Goal: Task Accomplishment & Management: Manage account settings

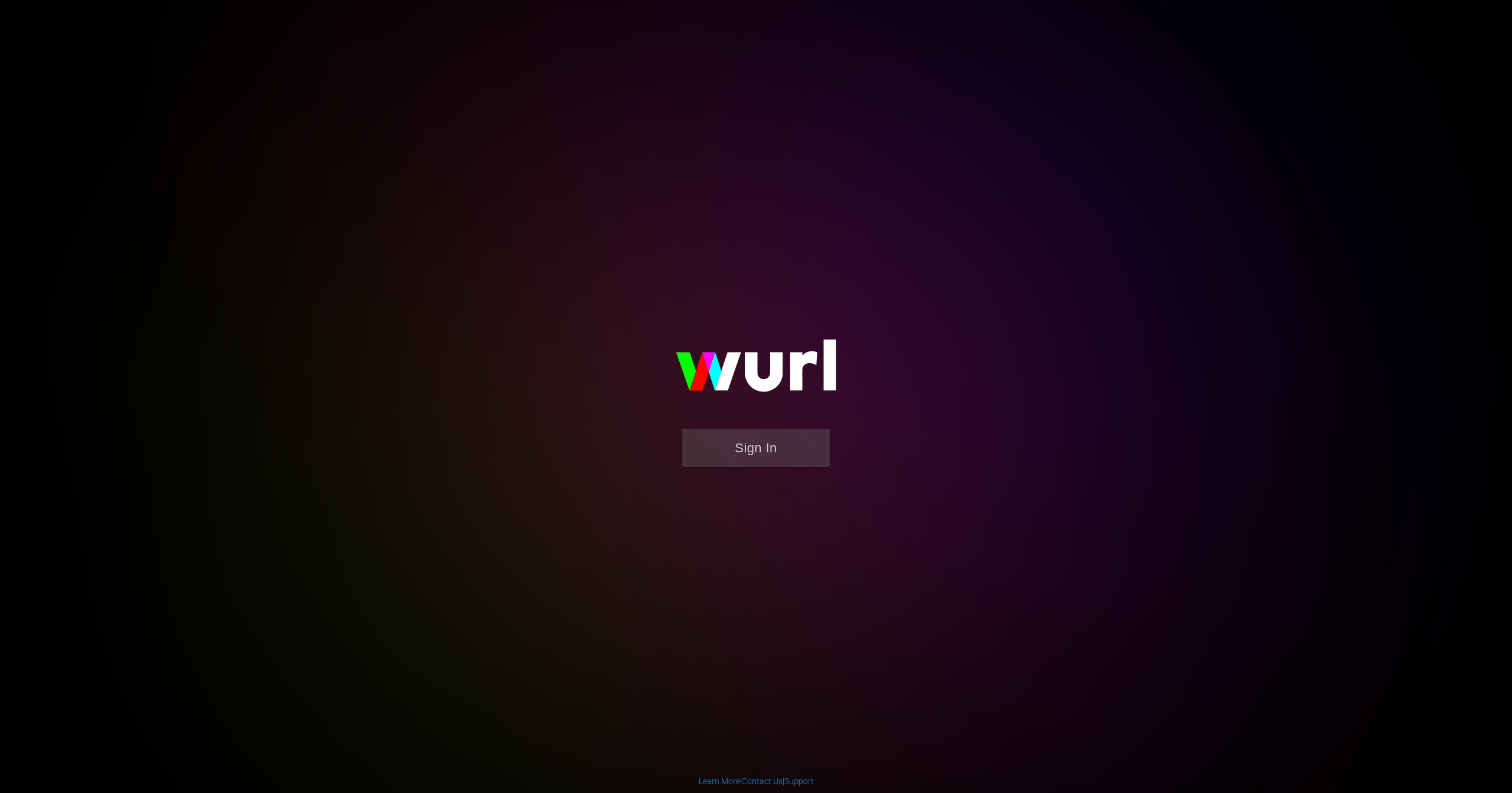
click at [771, 450] on button "Sign In" at bounding box center [756, 448] width 147 height 39
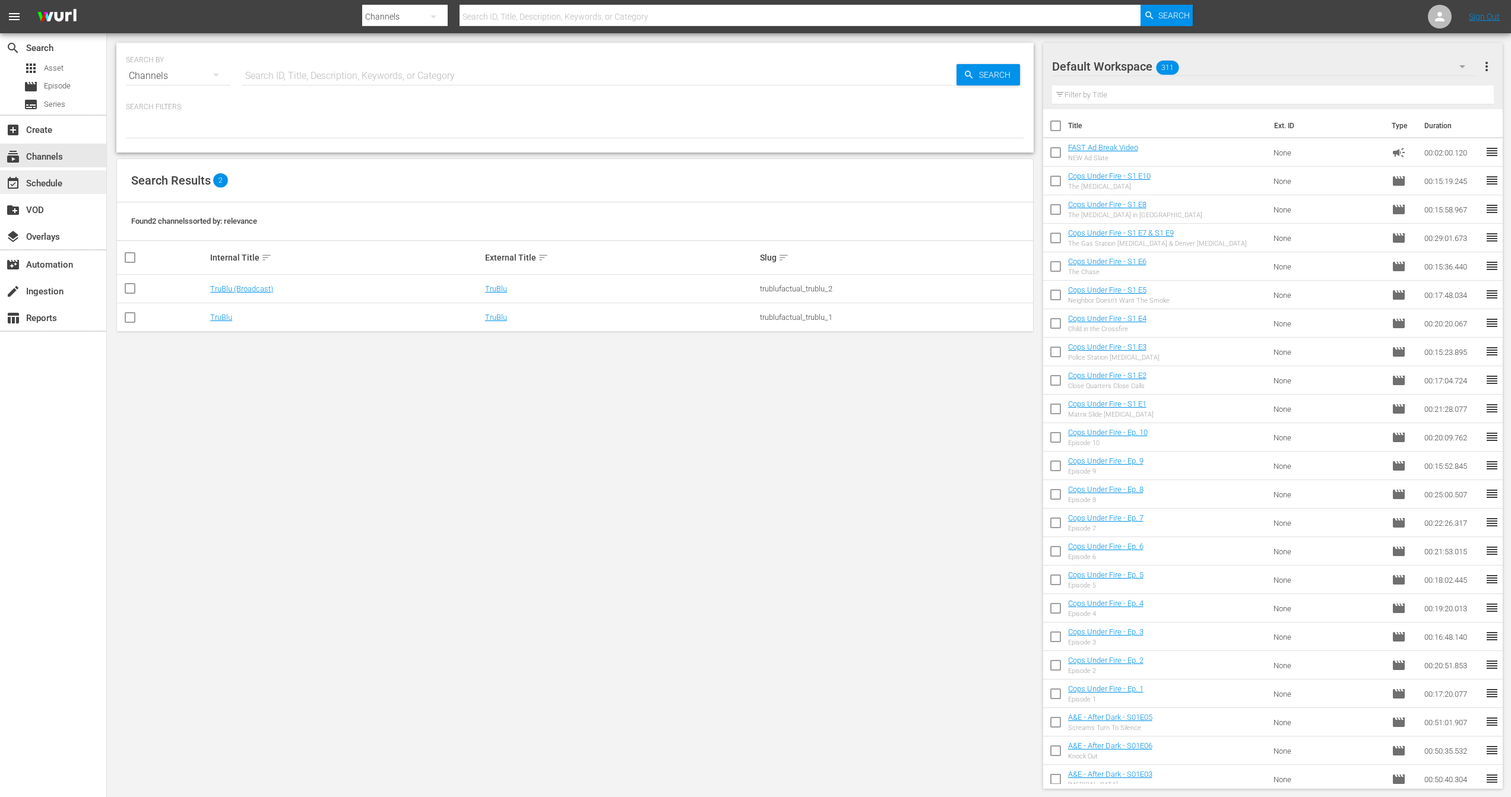
click at [49, 187] on div "event_available Schedule" at bounding box center [33, 181] width 66 height 11
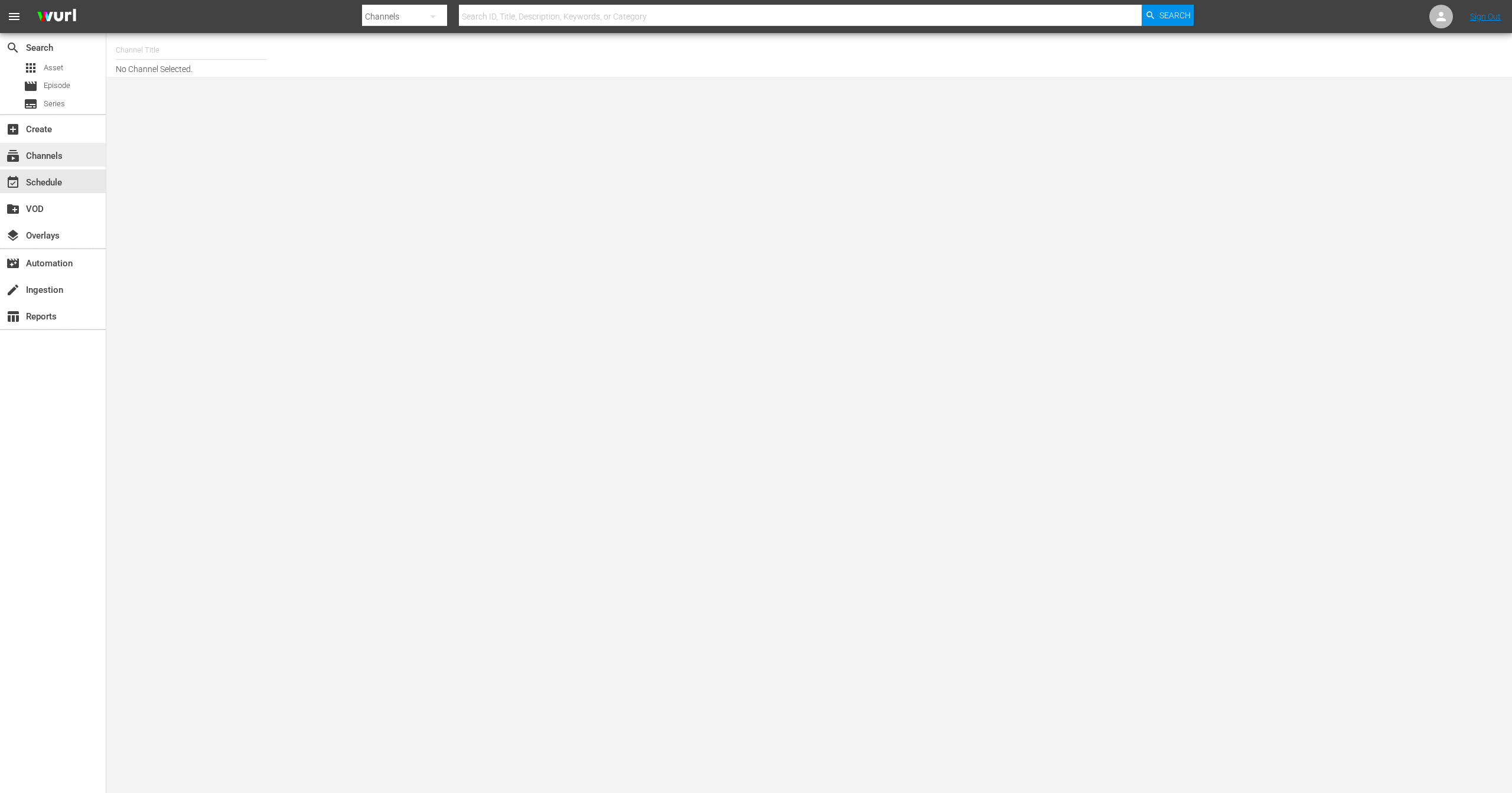
click at [61, 150] on div "subscriptions Channels" at bounding box center [33, 154] width 66 height 11
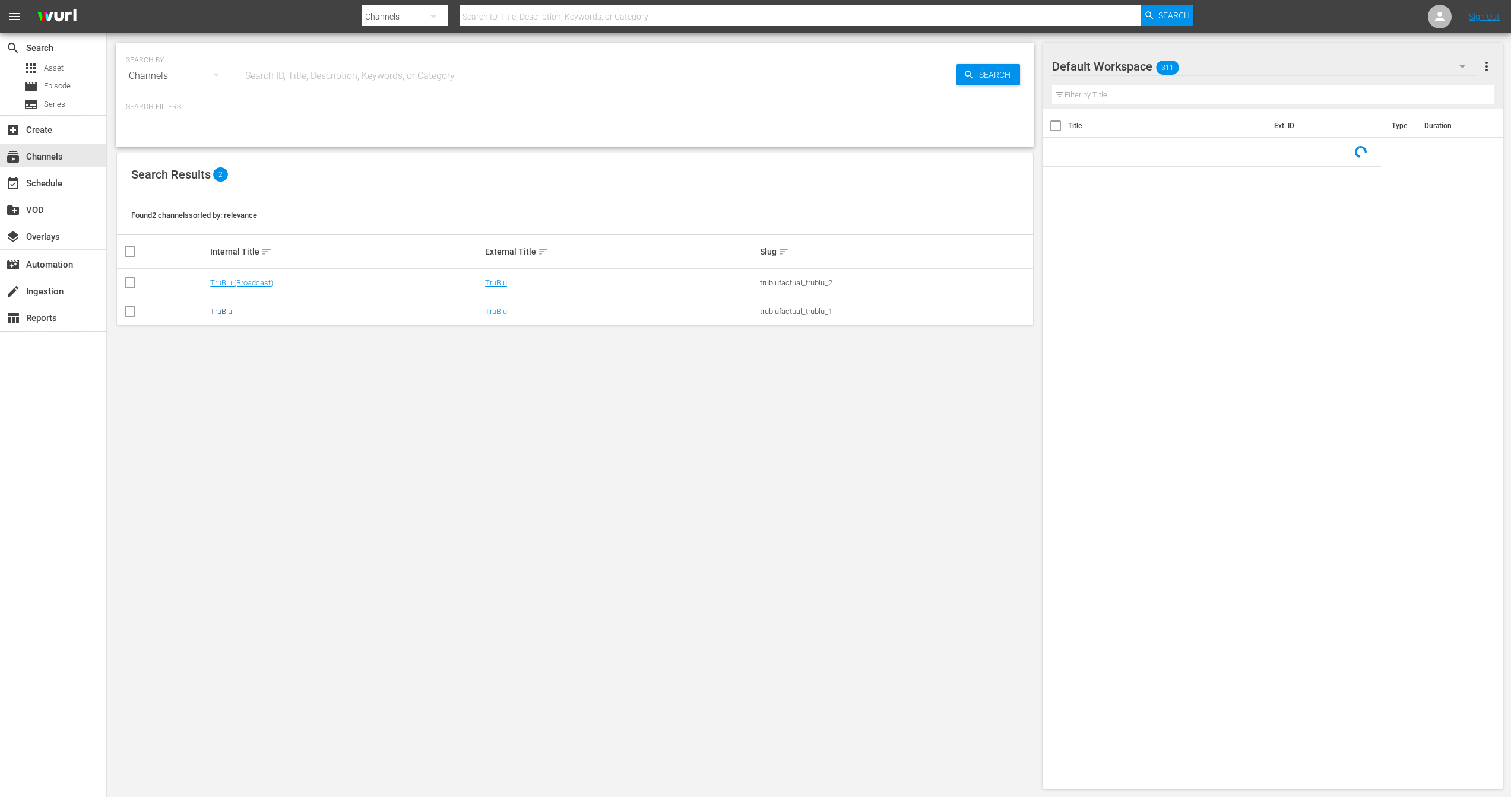
click at [210, 313] on link "TruBlu" at bounding box center [221, 311] width 22 height 9
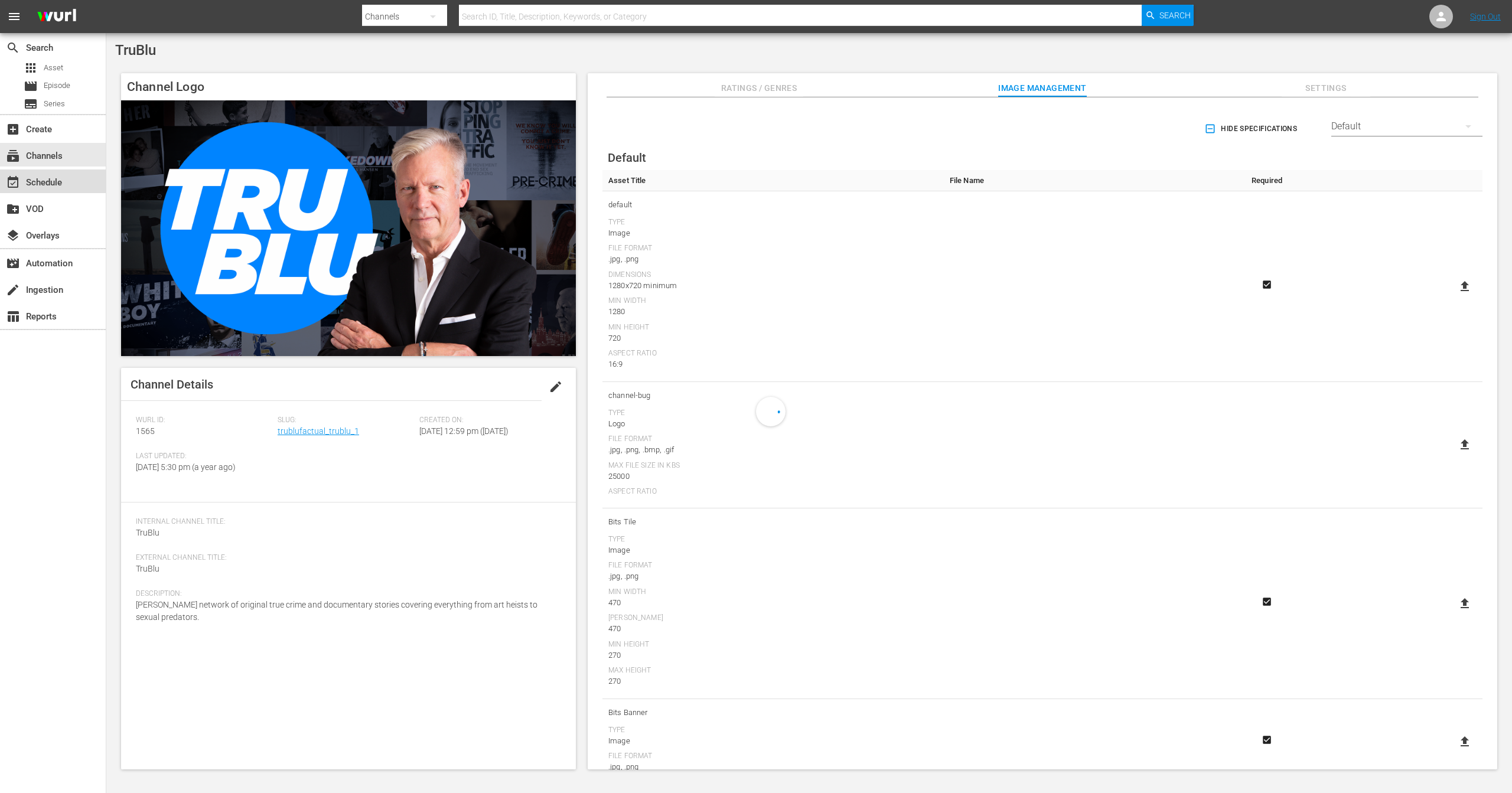
click at [47, 181] on div "event_available Schedule" at bounding box center [33, 180] width 66 height 11
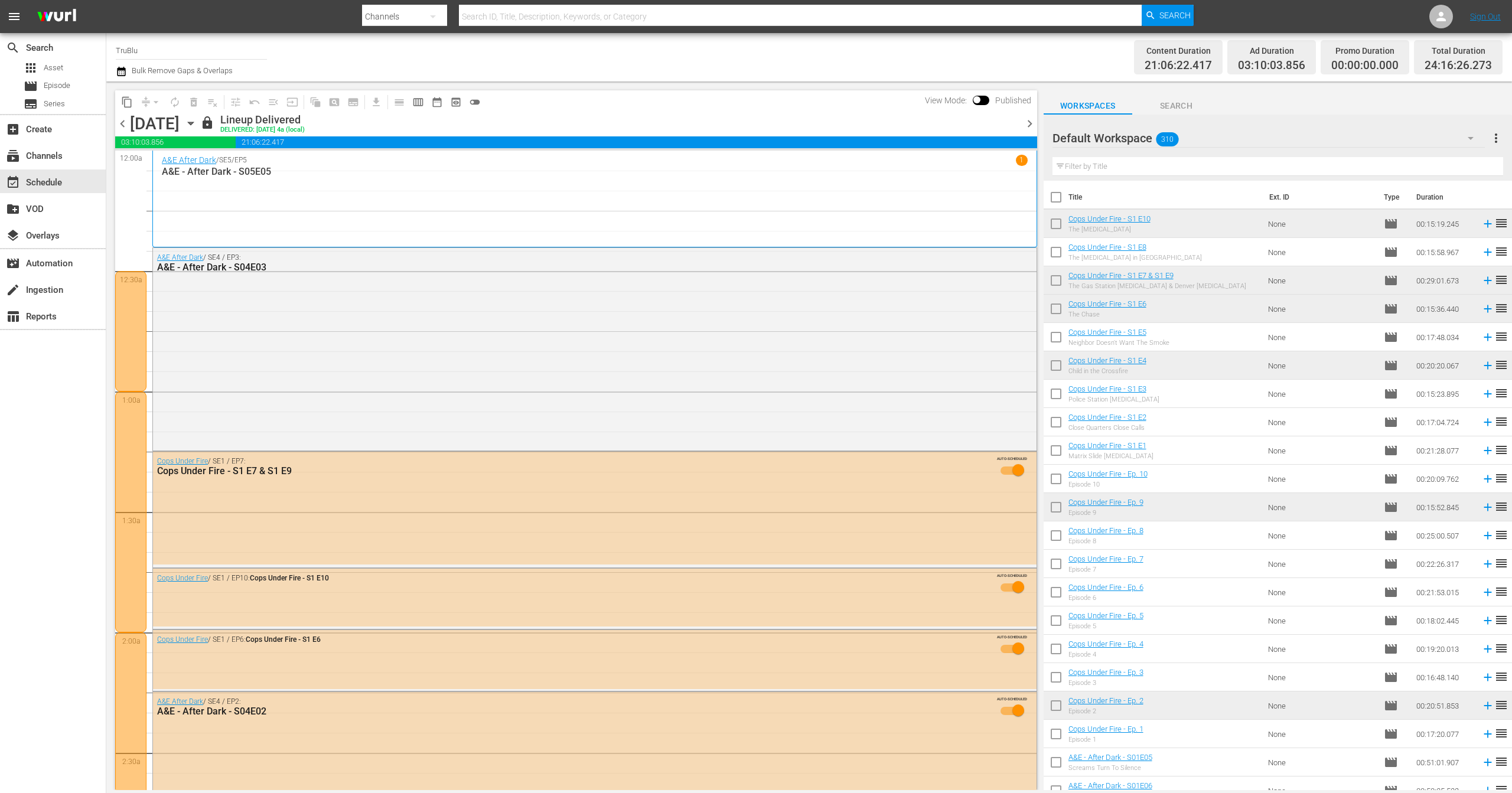
click at [1029, 120] on span "chevron_right" at bounding box center [1029, 123] width 15 height 15
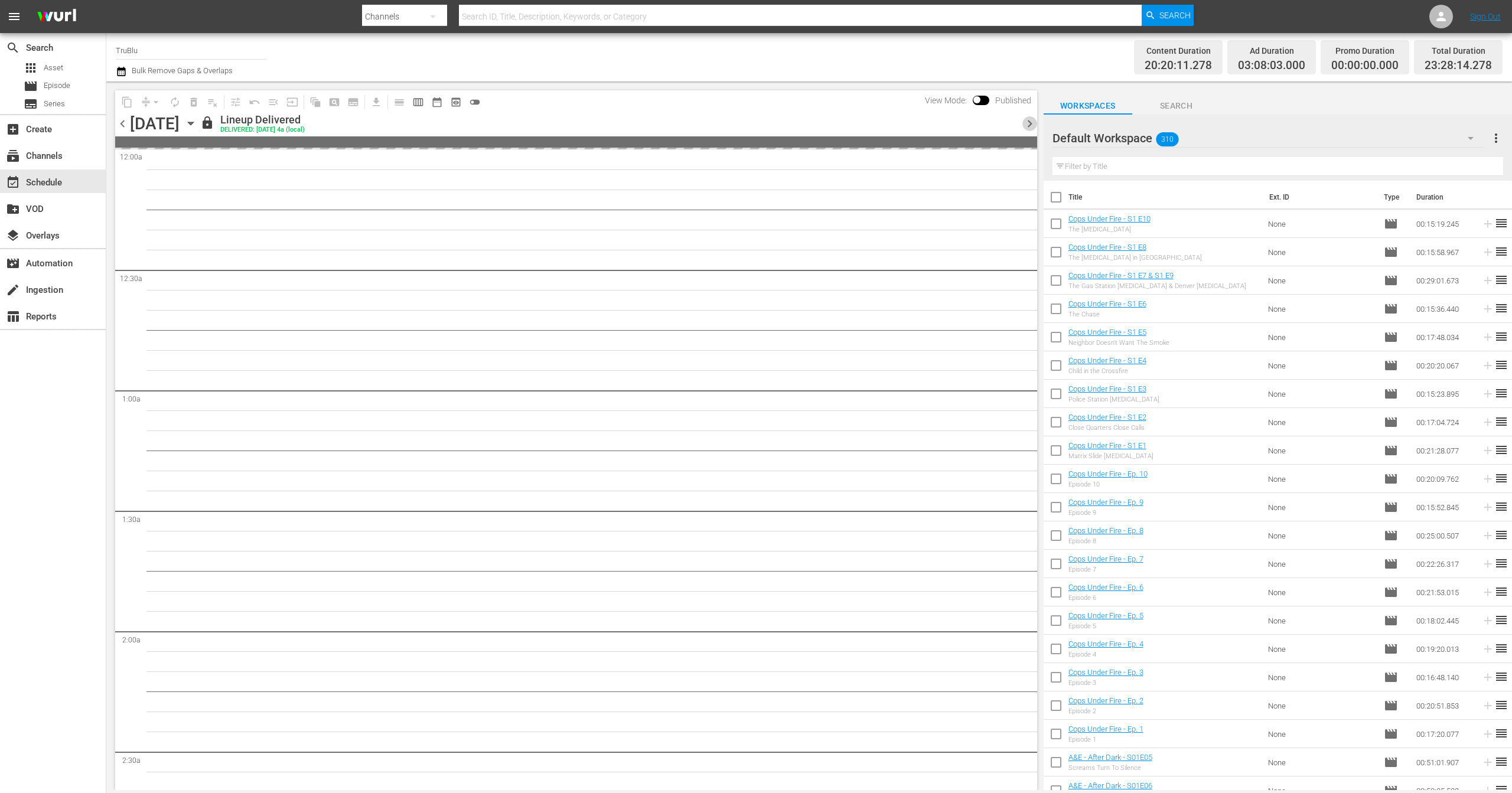
click at [1029, 120] on span "chevron_right" at bounding box center [1029, 123] width 15 height 15
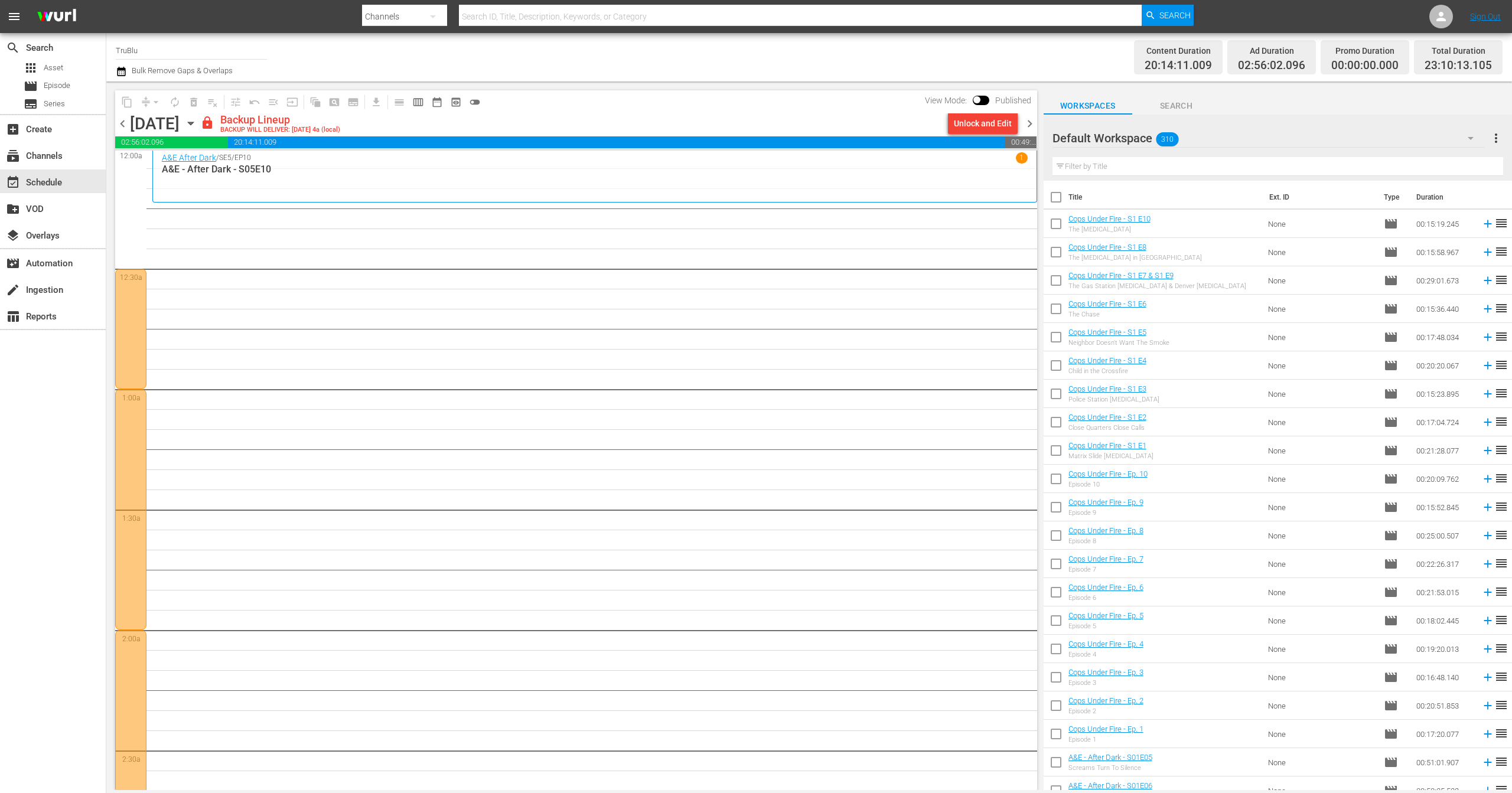
scroll to position [14, 0]
click at [136, 308] on div at bounding box center [130, 317] width 31 height 120
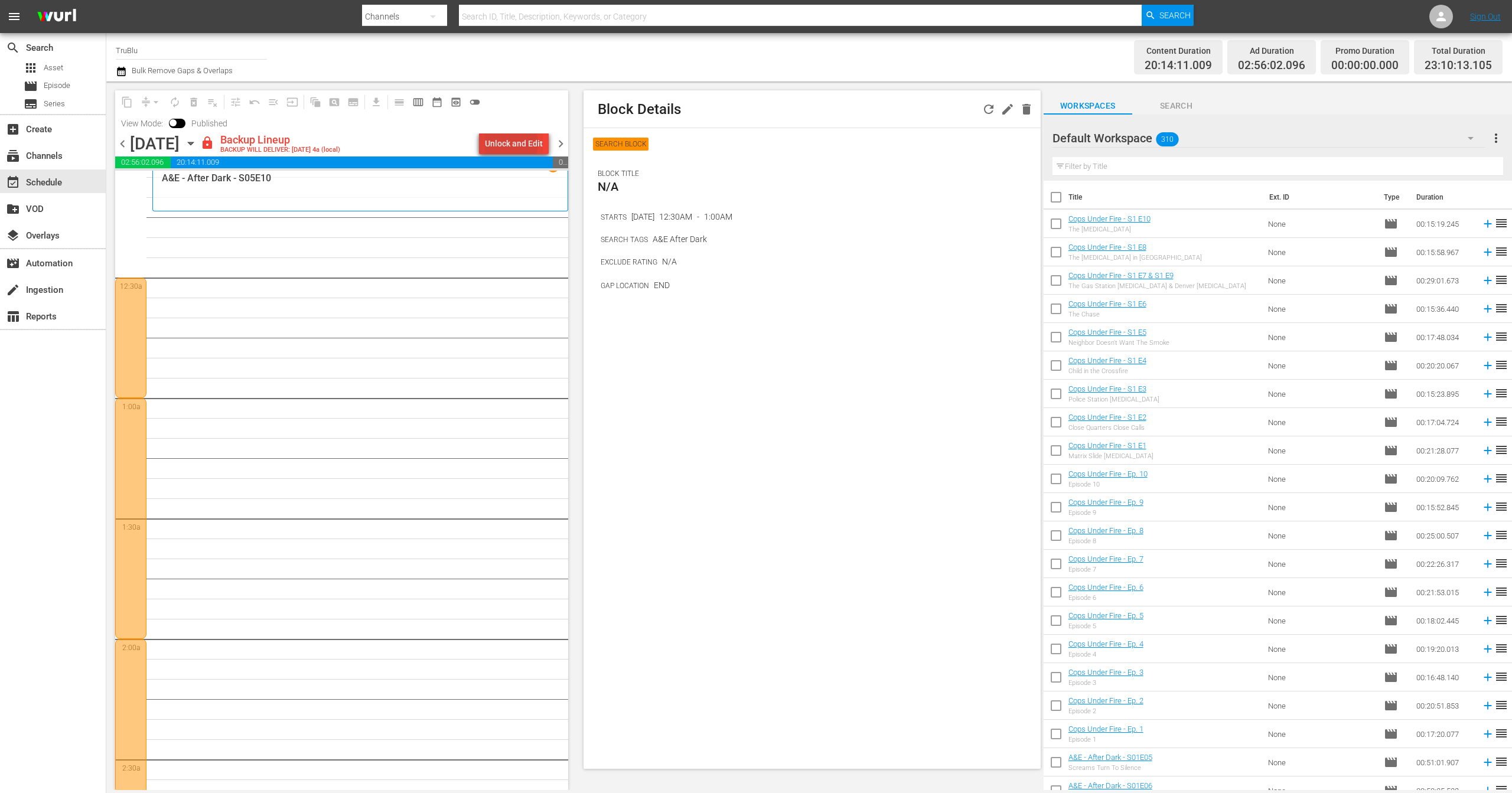
click at [507, 143] on div "Unlock and Edit" at bounding box center [514, 143] width 58 height 21
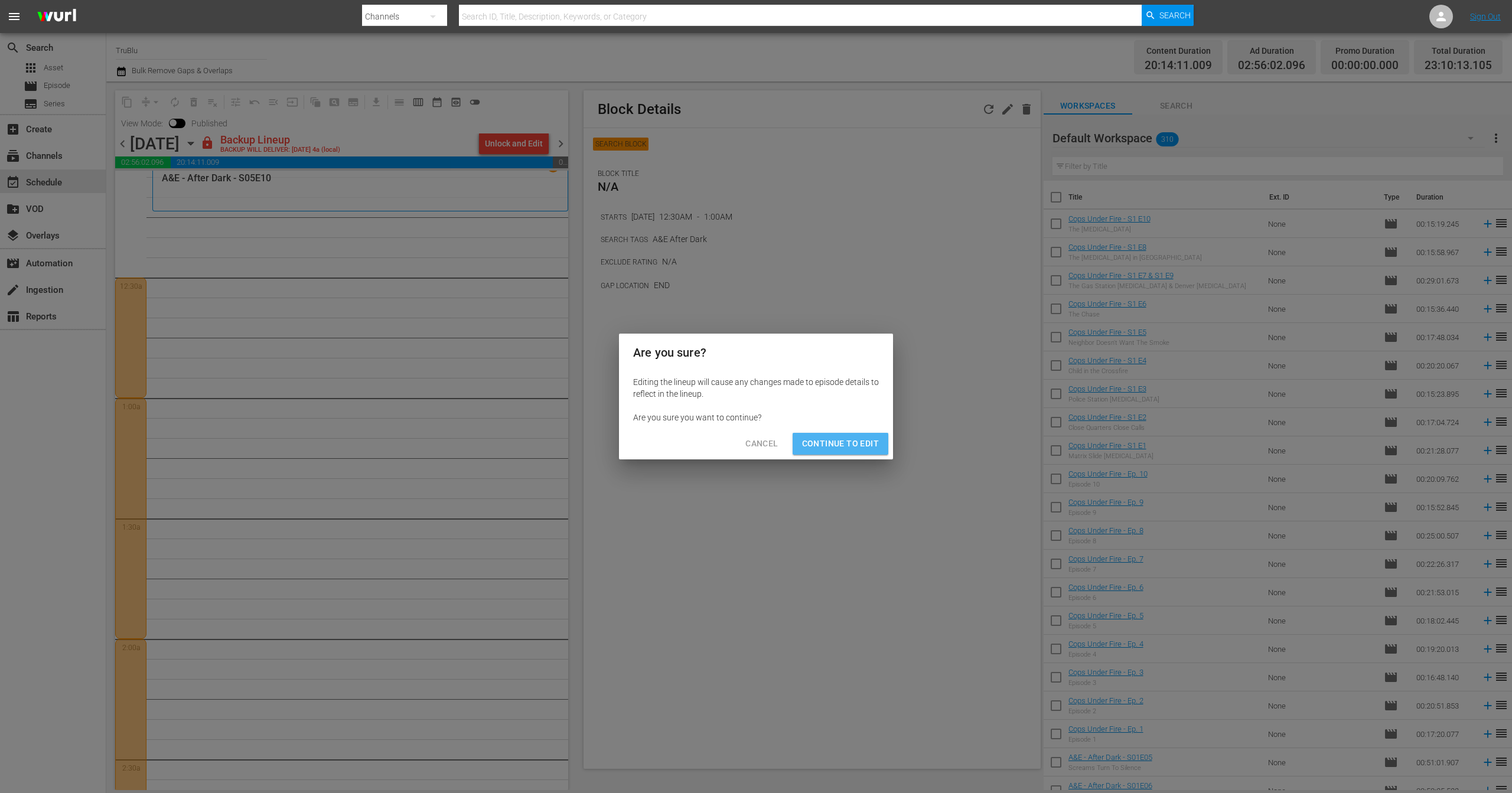
click at [848, 443] on span "Continue to Edit" at bounding box center [840, 444] width 77 height 15
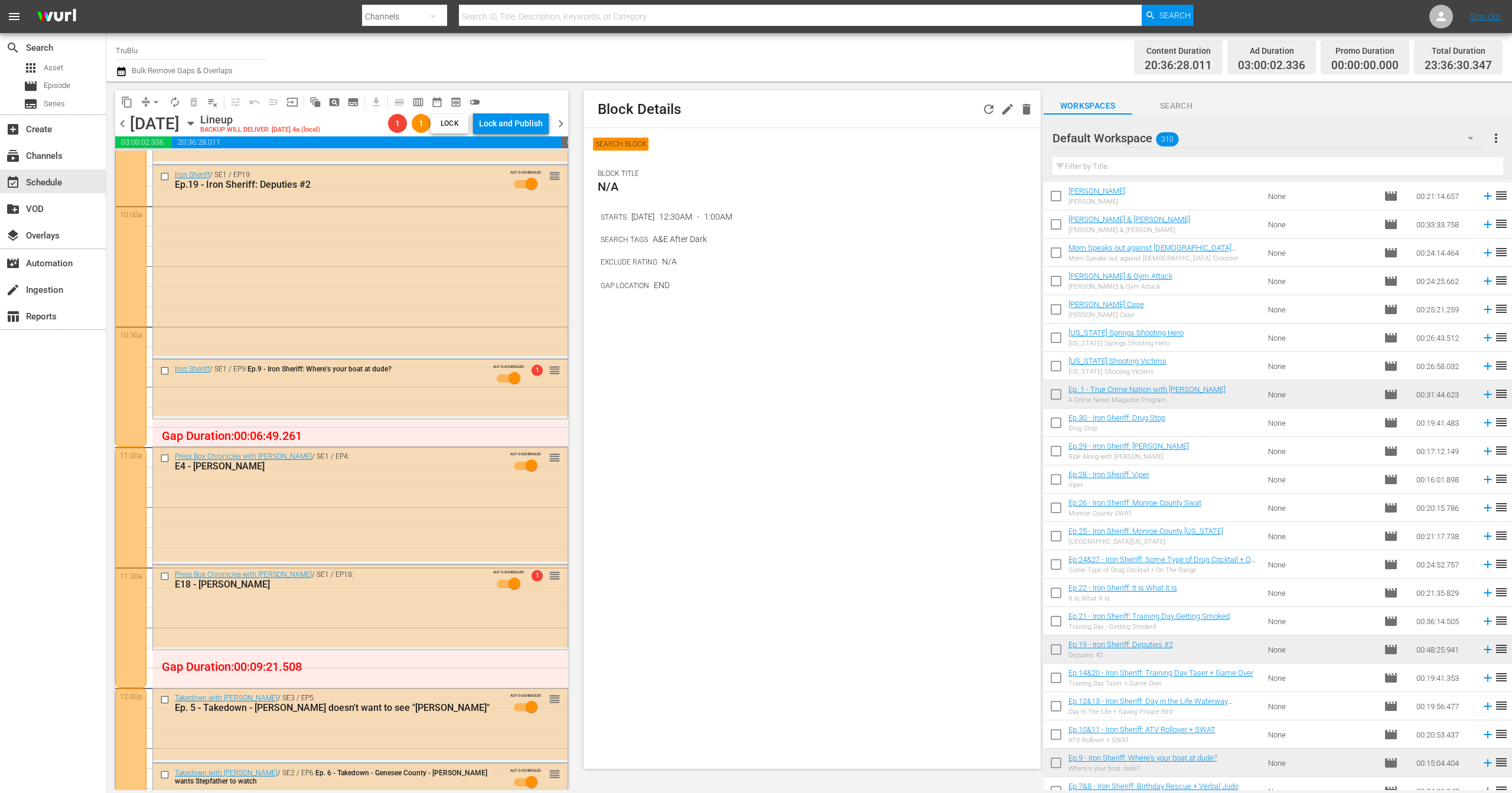
scroll to position [4754, 0]
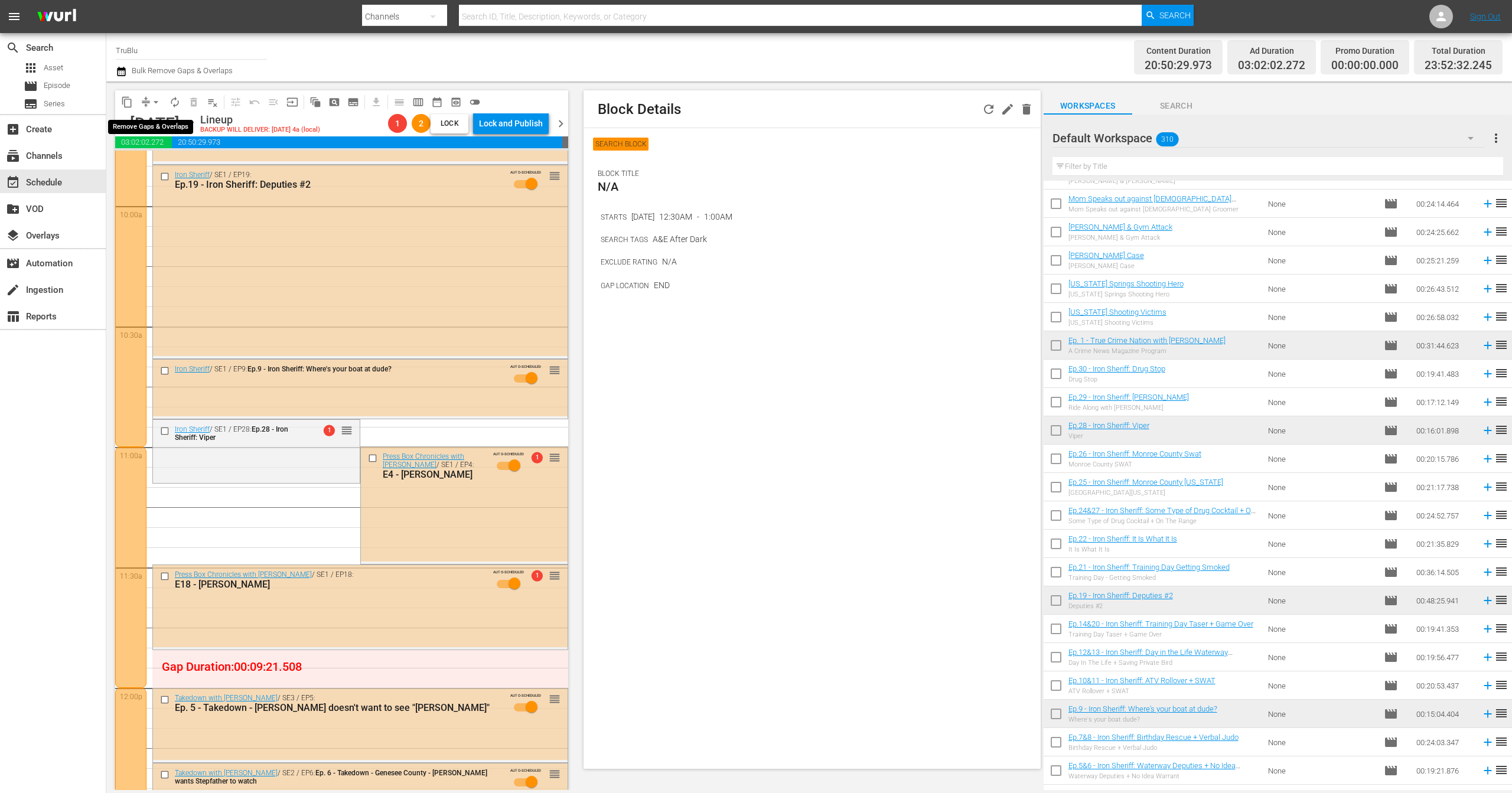
click at [152, 100] on span "arrow_drop_down" at bounding box center [156, 102] width 12 height 12
click at [157, 167] on li "Align to End of Previous Day" at bounding box center [156, 165] width 124 height 20
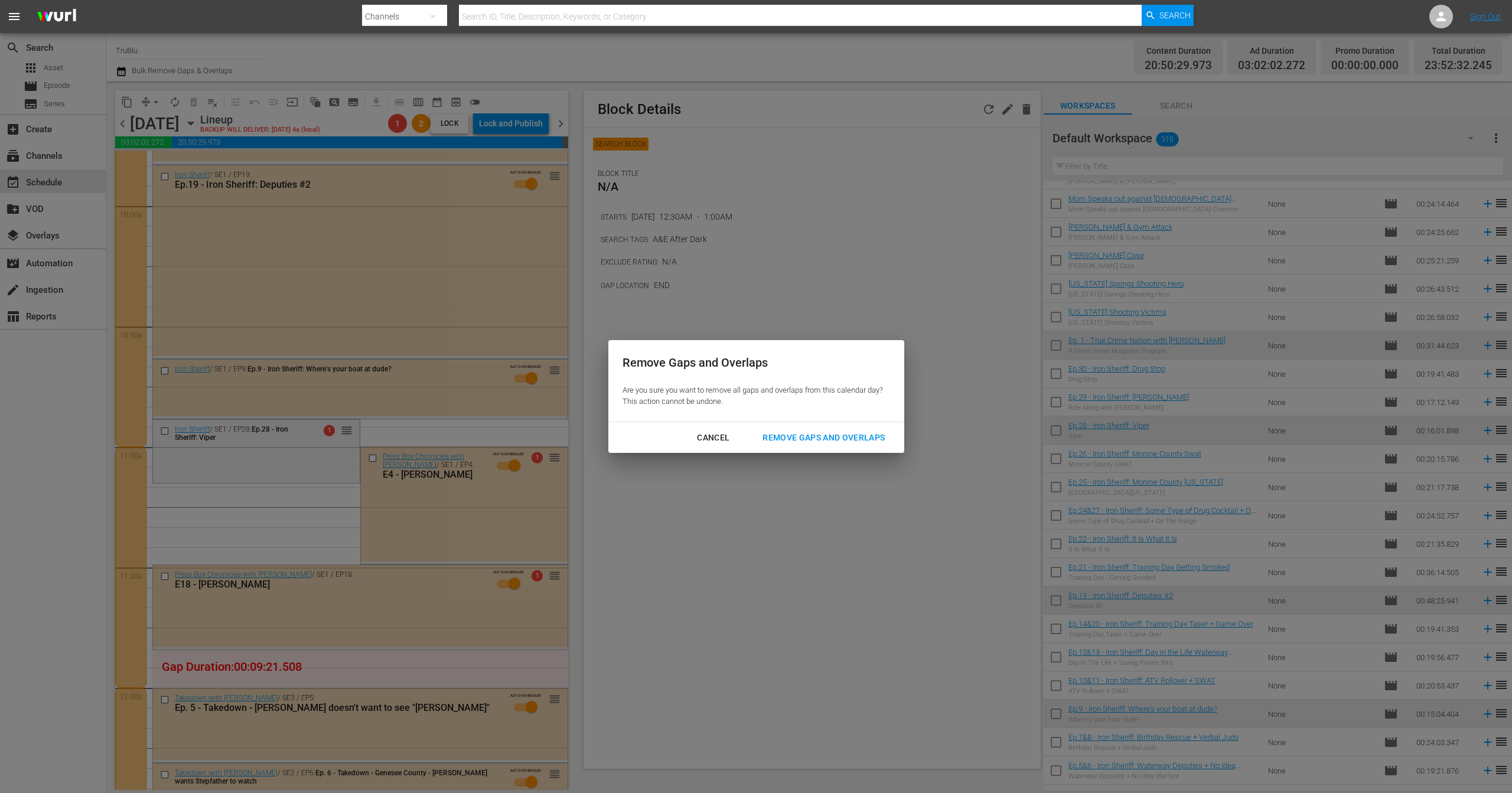
click at [818, 432] on div "Remove Gaps and Overlaps" at bounding box center [824, 438] width 141 height 15
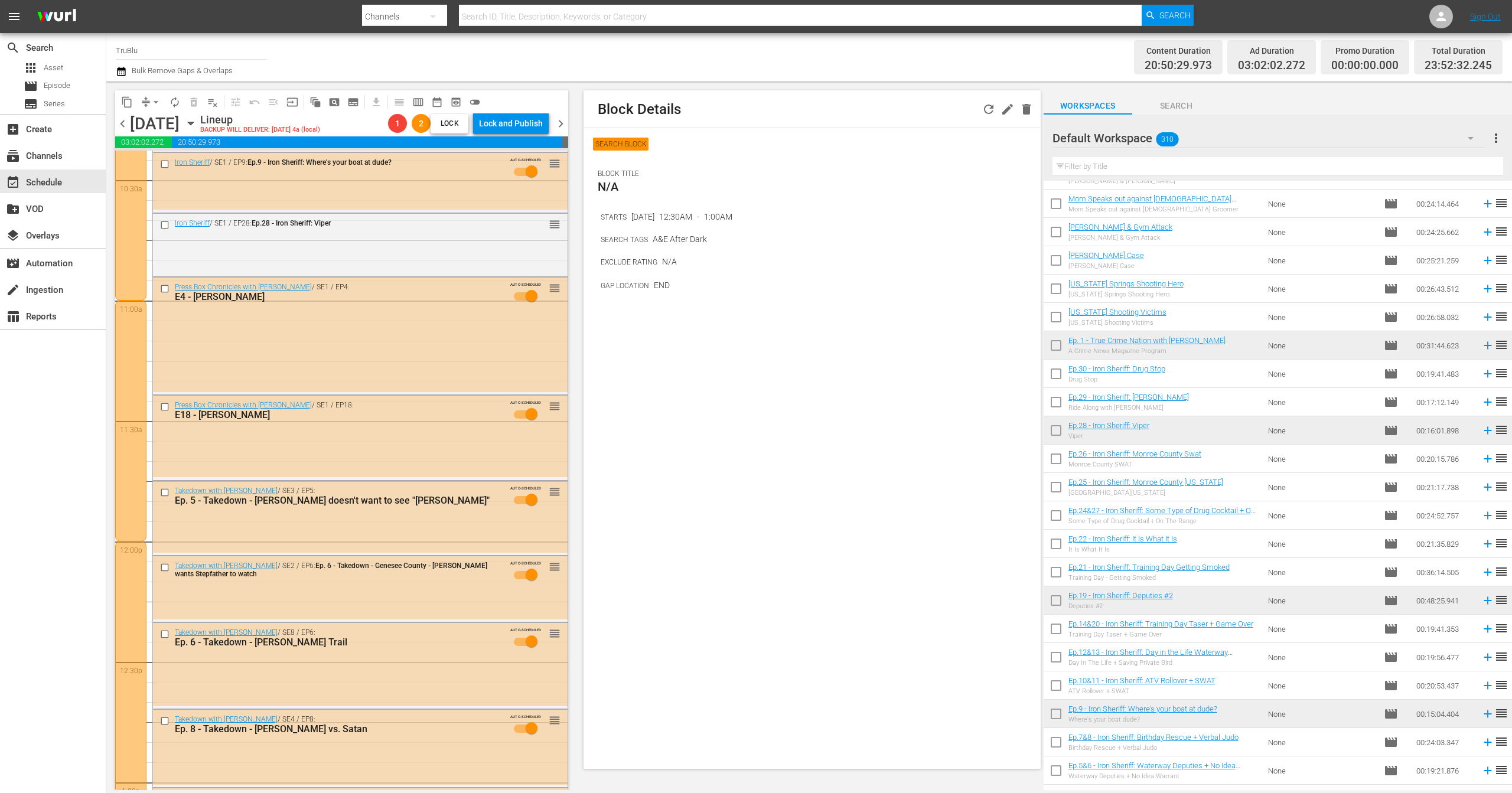
scroll to position [2359, 0]
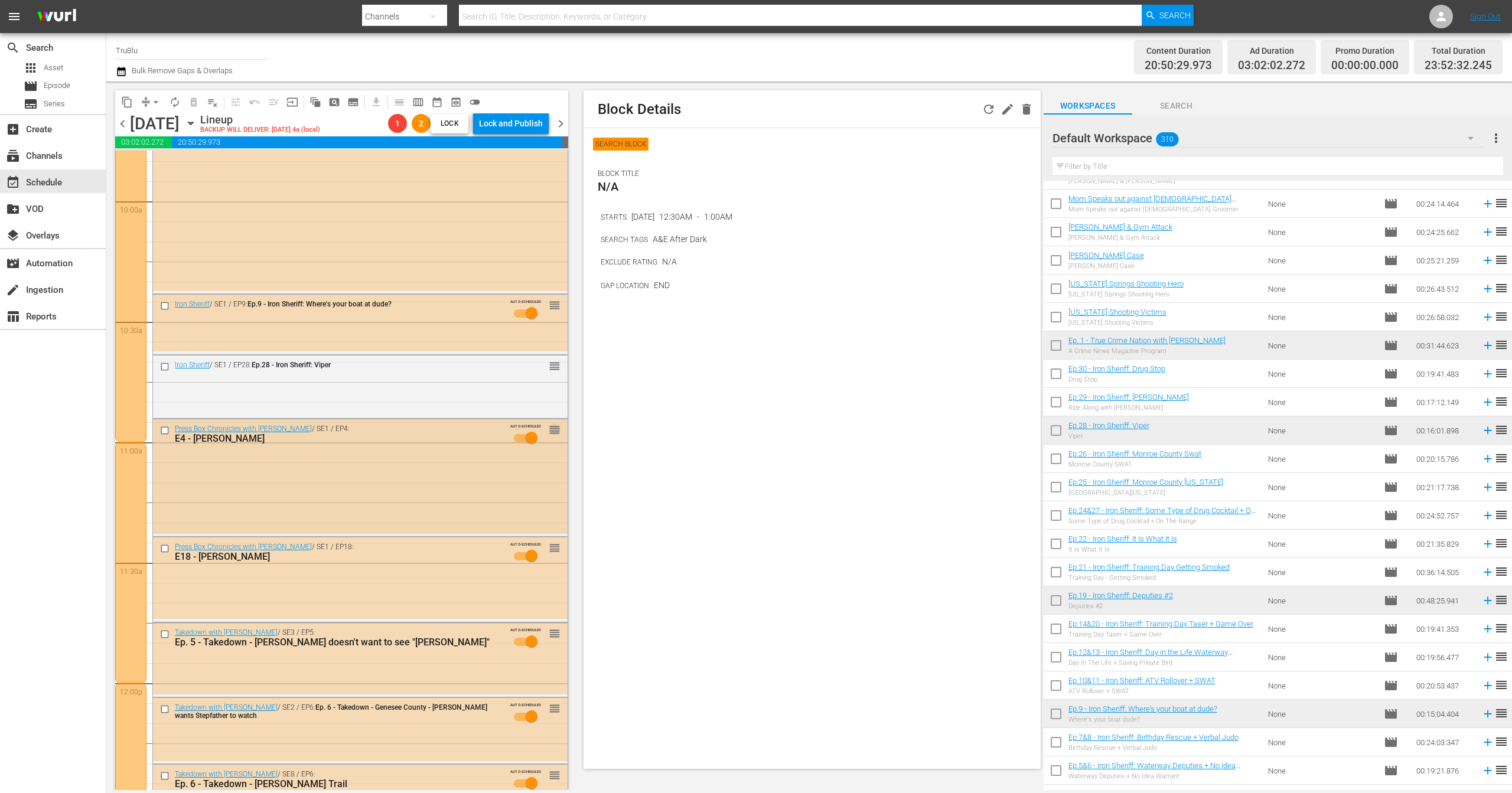
click at [548, 428] on span "reorder" at bounding box center [554, 430] width 12 height 13
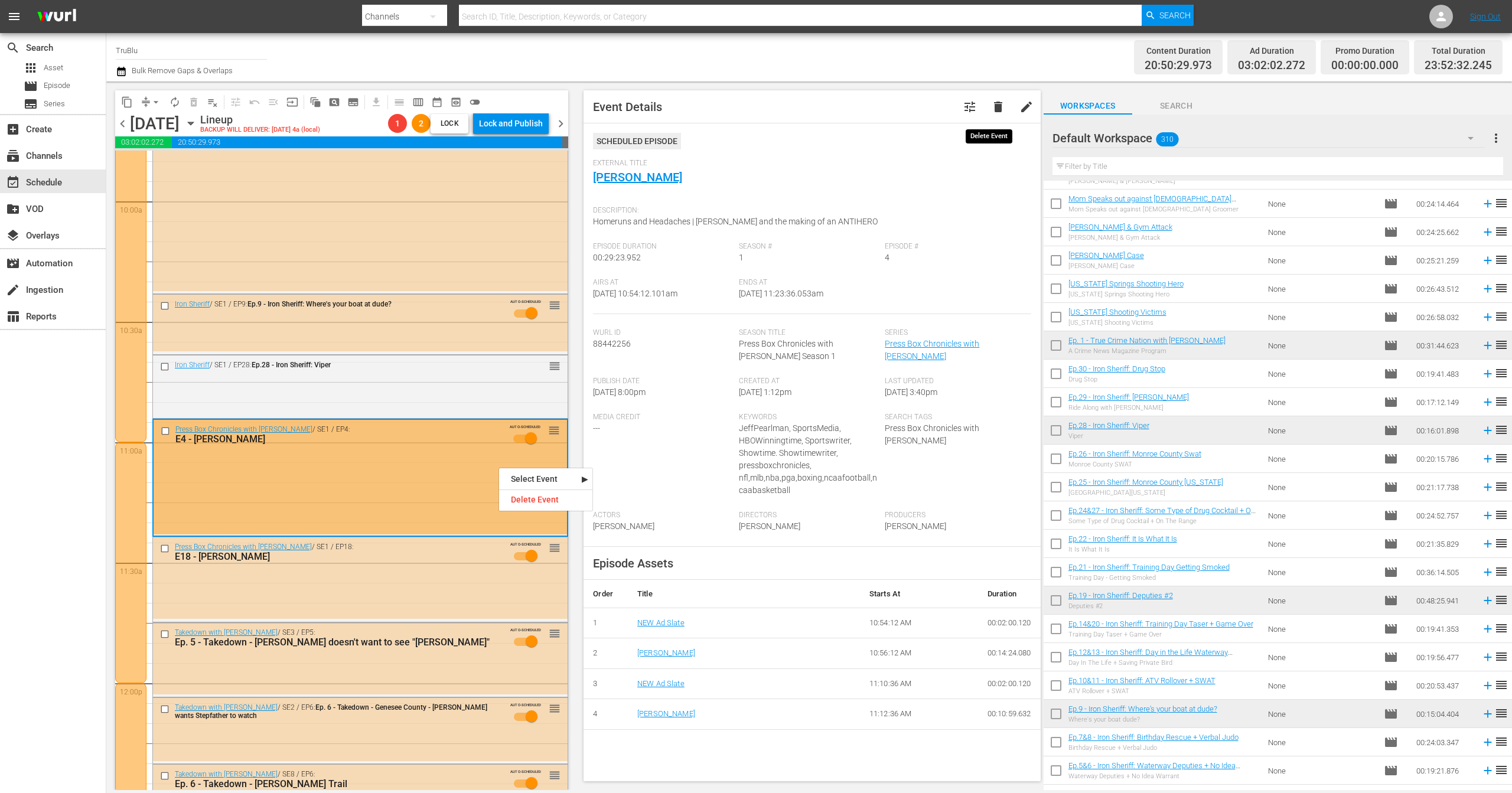
click at [991, 103] on span "delete" at bounding box center [998, 106] width 14 height 14
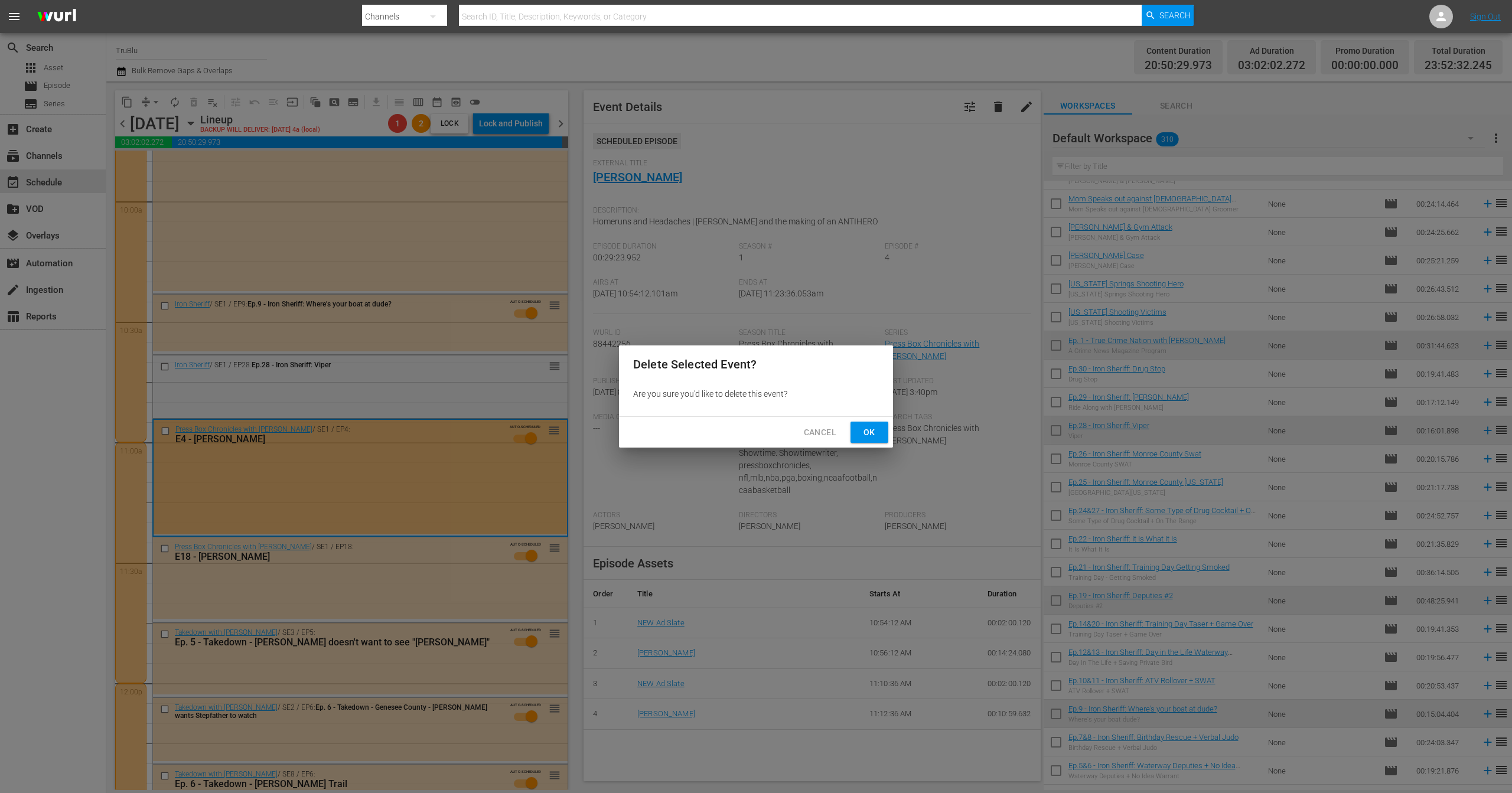
click at [861, 436] on span "Ok" at bounding box center [869, 432] width 19 height 15
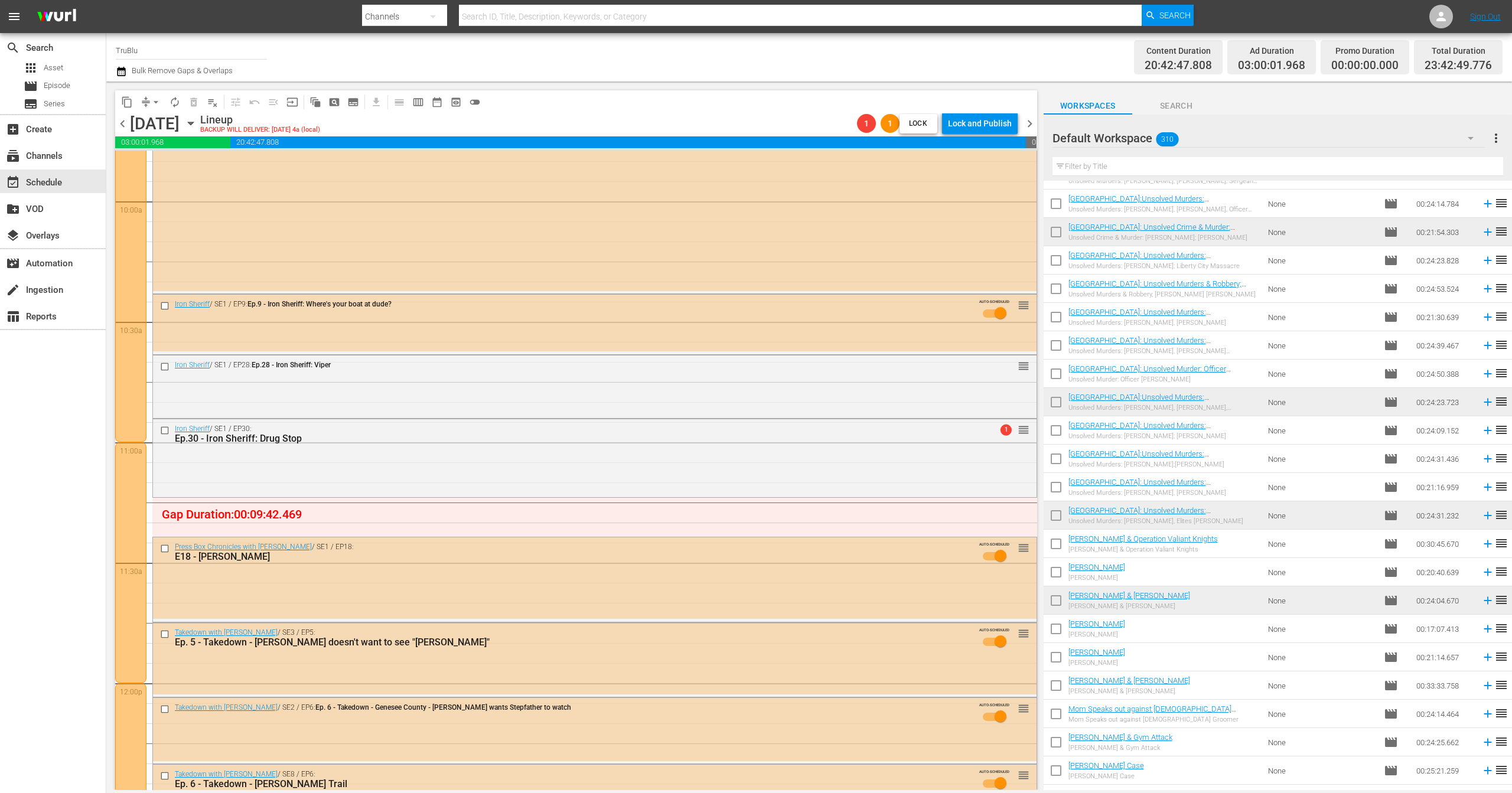
scroll to position [4812, 0]
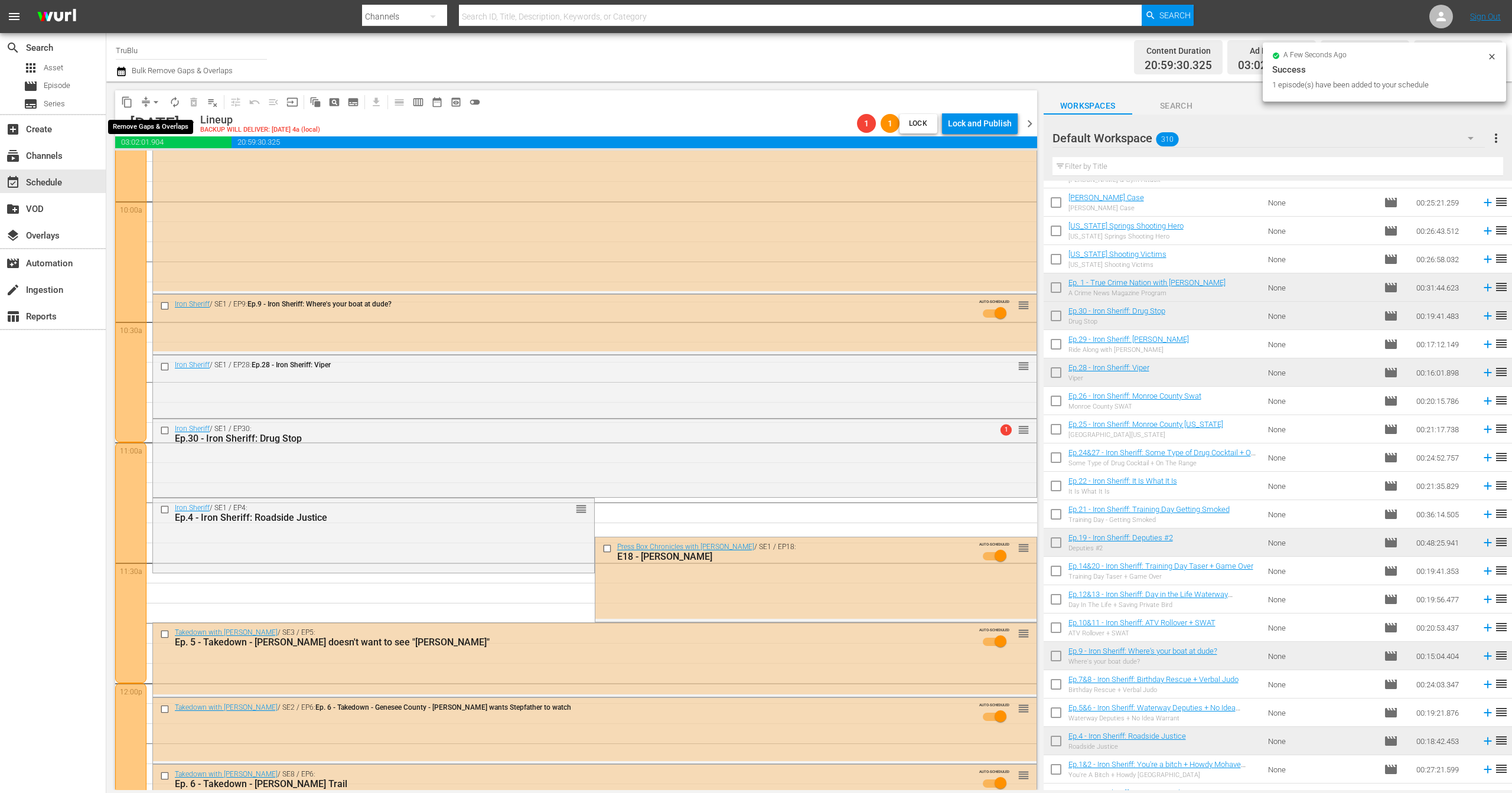
click at [150, 102] on span "arrow_drop_down" at bounding box center [156, 102] width 12 height 12
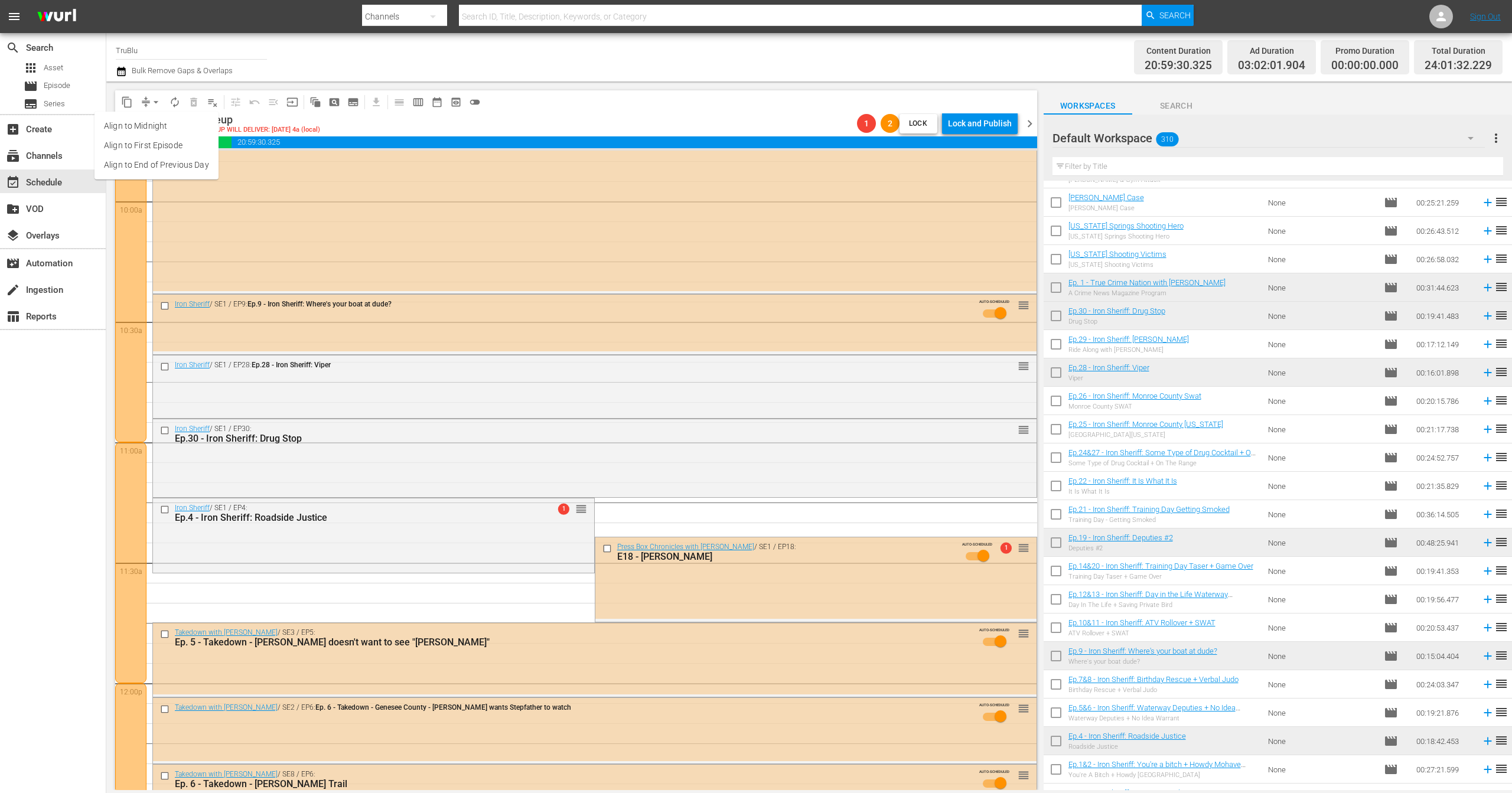
click at [138, 160] on li "Align to End of Previous Day" at bounding box center [156, 165] width 124 height 20
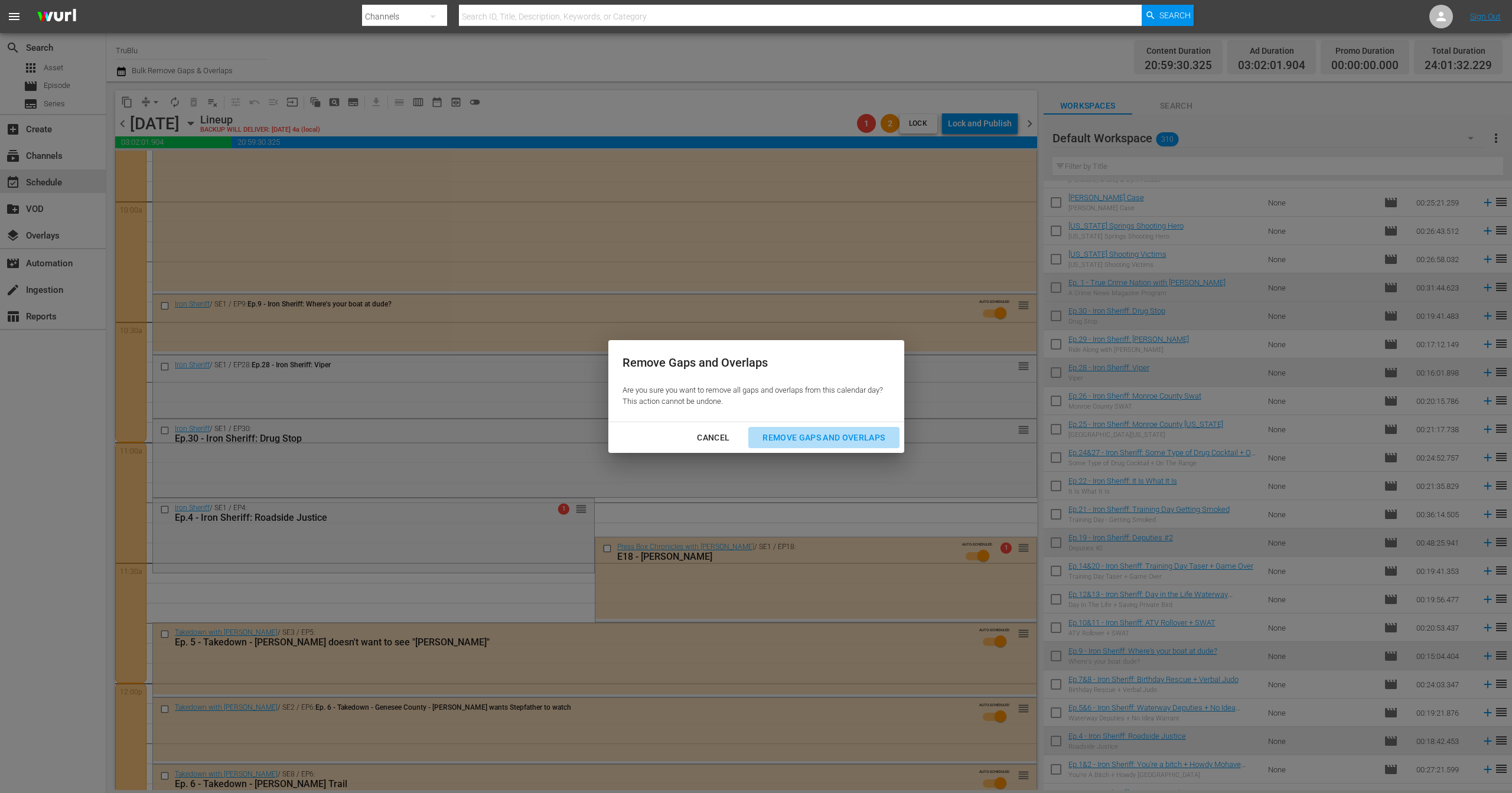
click at [827, 429] on button "Remove Gaps and Overlaps" at bounding box center [823, 438] width 150 height 22
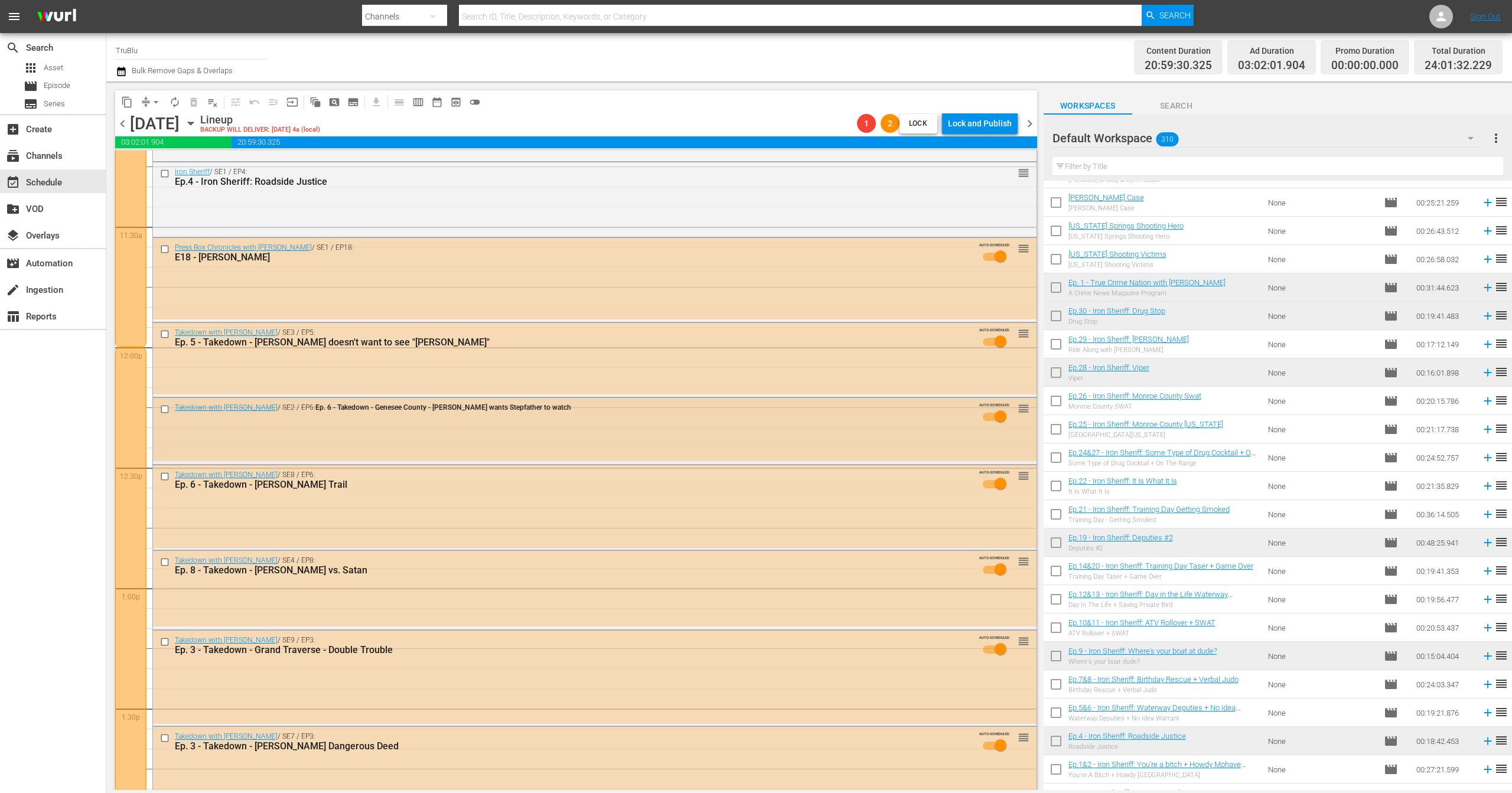
scroll to position [2692, 0]
click at [896, 300] on div "Press Box Chronicles with Jeff Pearlman / SE1 / EP18: E18 - Michael Irvin AUTO-…" at bounding box center [595, 282] width 884 height 82
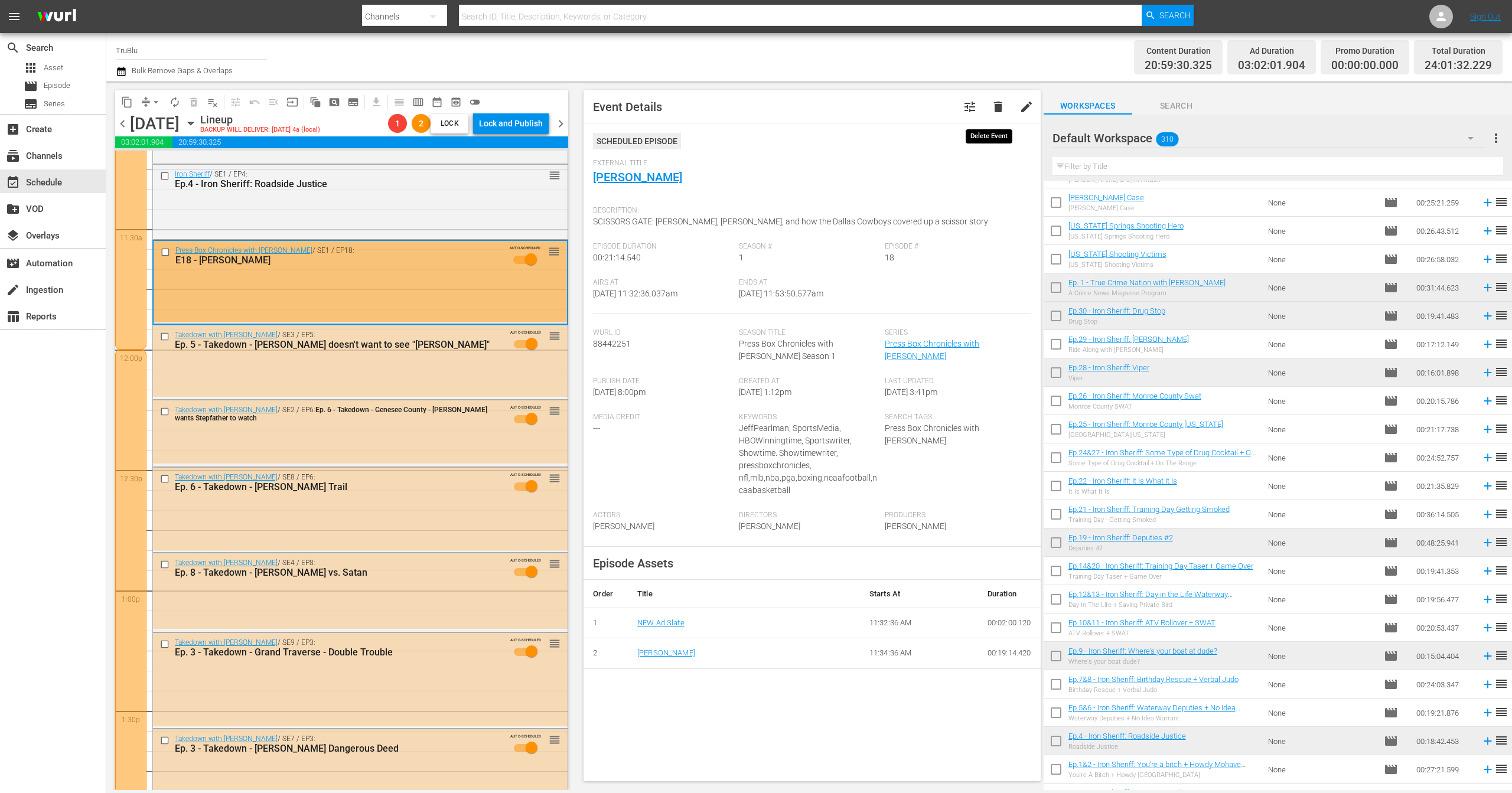
click at [992, 108] on span "delete" at bounding box center [998, 106] width 14 height 14
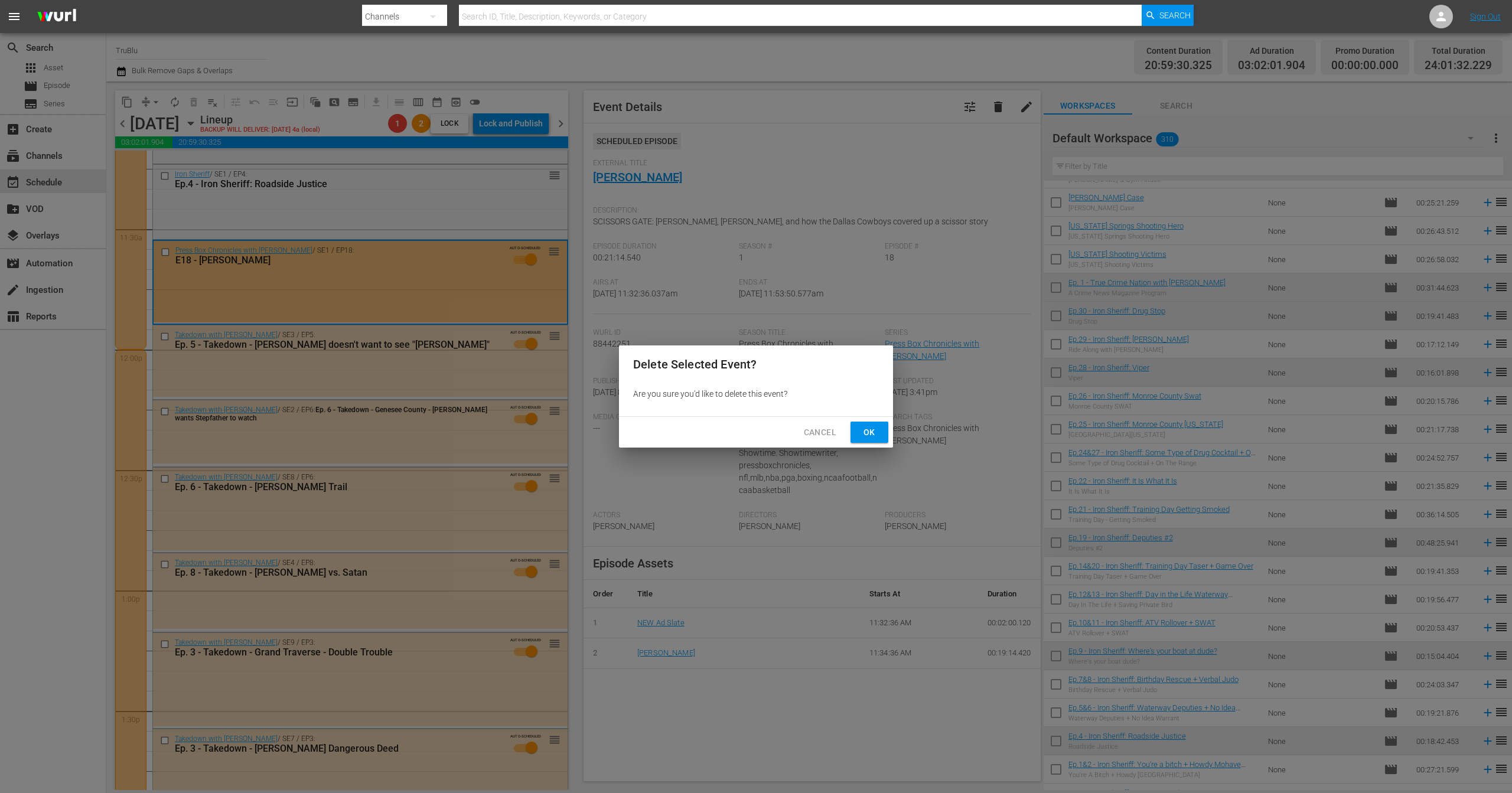
click at [871, 437] on span "Ok" at bounding box center [869, 432] width 19 height 15
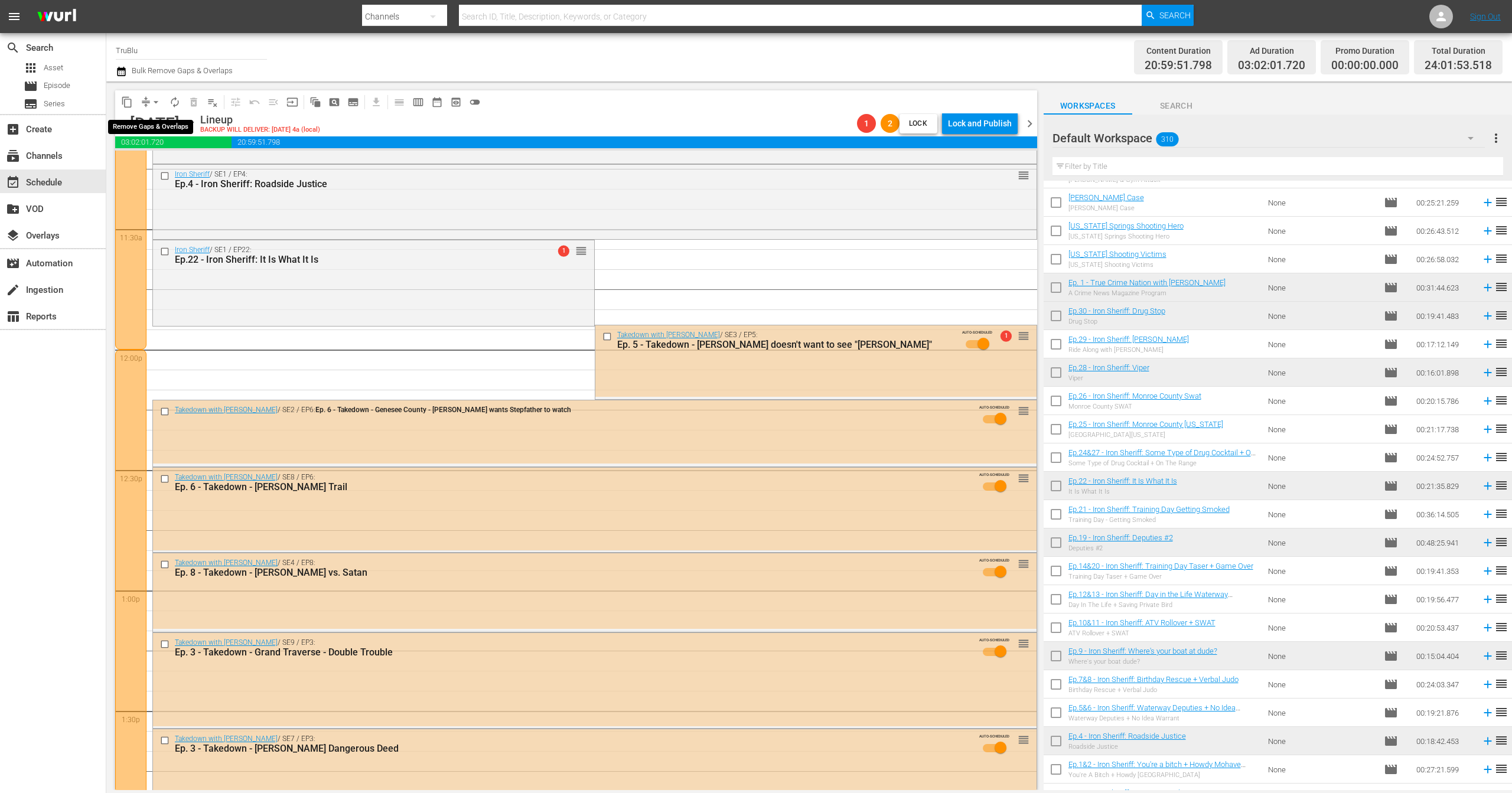
click at [145, 97] on span "compress" at bounding box center [146, 102] width 12 height 12
click at [149, 102] on button "arrow_drop_down" at bounding box center [155, 101] width 19 height 19
click at [162, 166] on li "Align to End of Previous Day" at bounding box center [156, 165] width 124 height 20
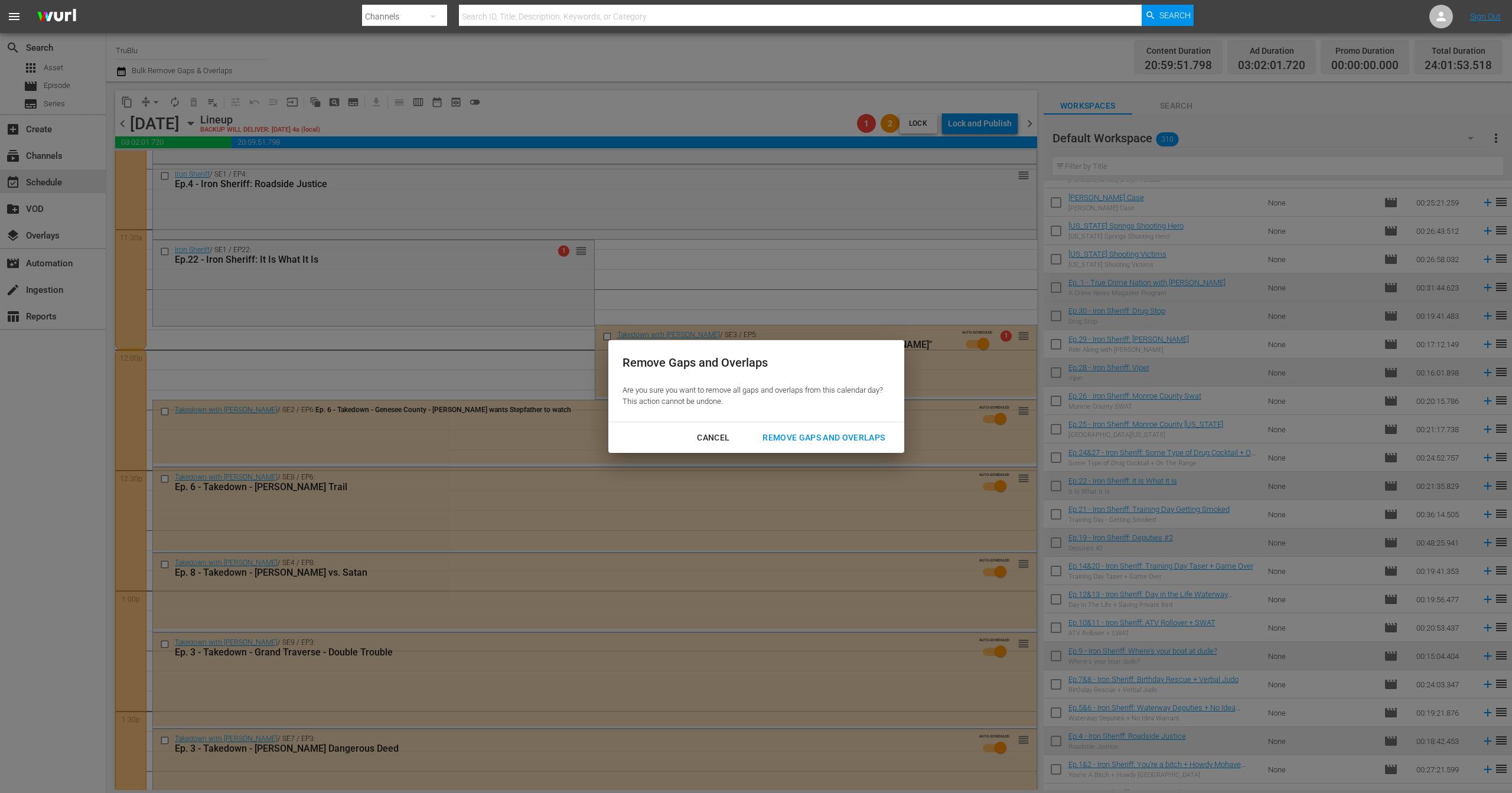
click at [819, 437] on div "Remove Gaps and Overlaps" at bounding box center [824, 438] width 141 height 15
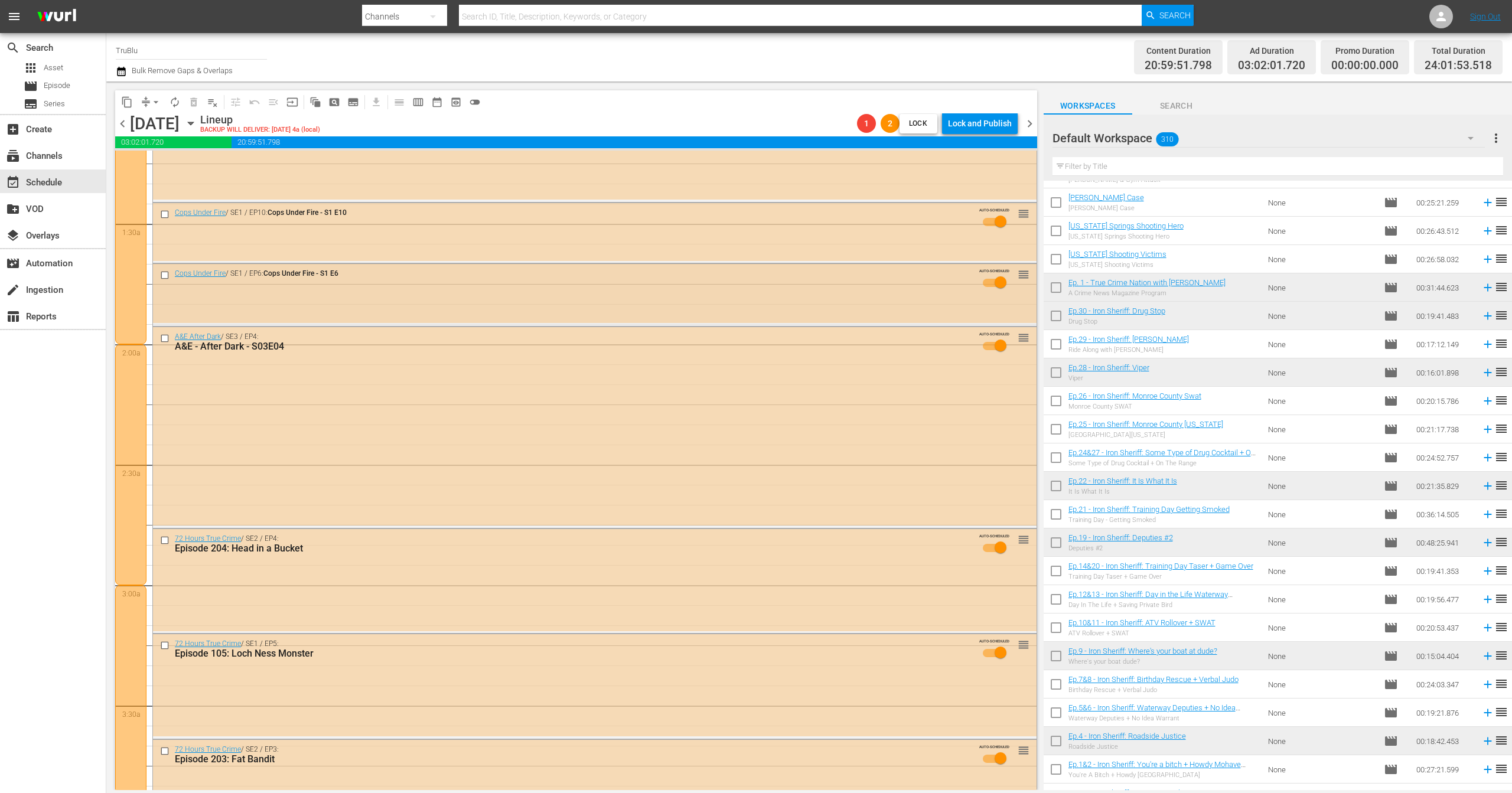
scroll to position [0, 0]
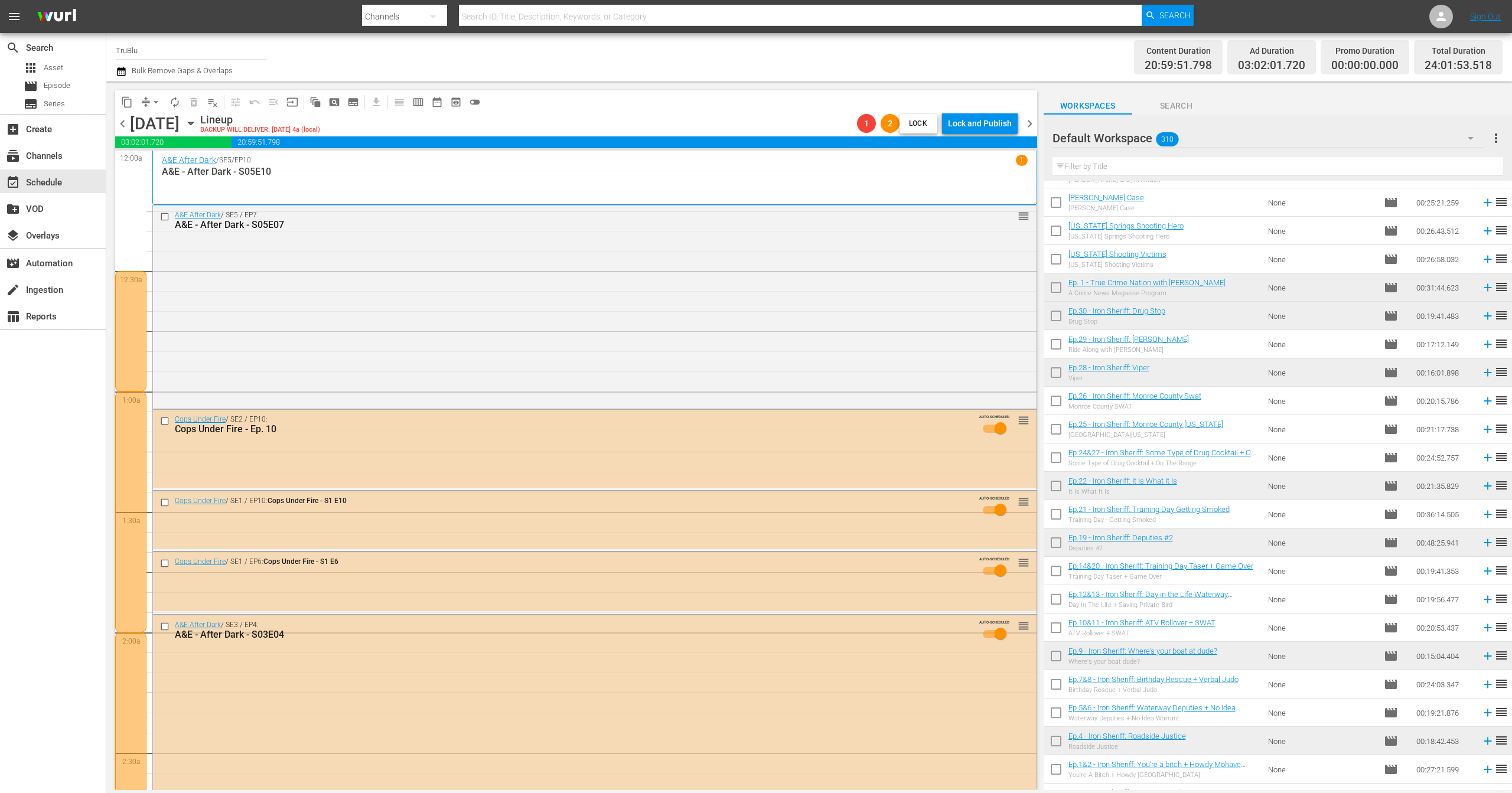
click at [1024, 122] on span "chevron_right" at bounding box center [1029, 123] width 15 height 15
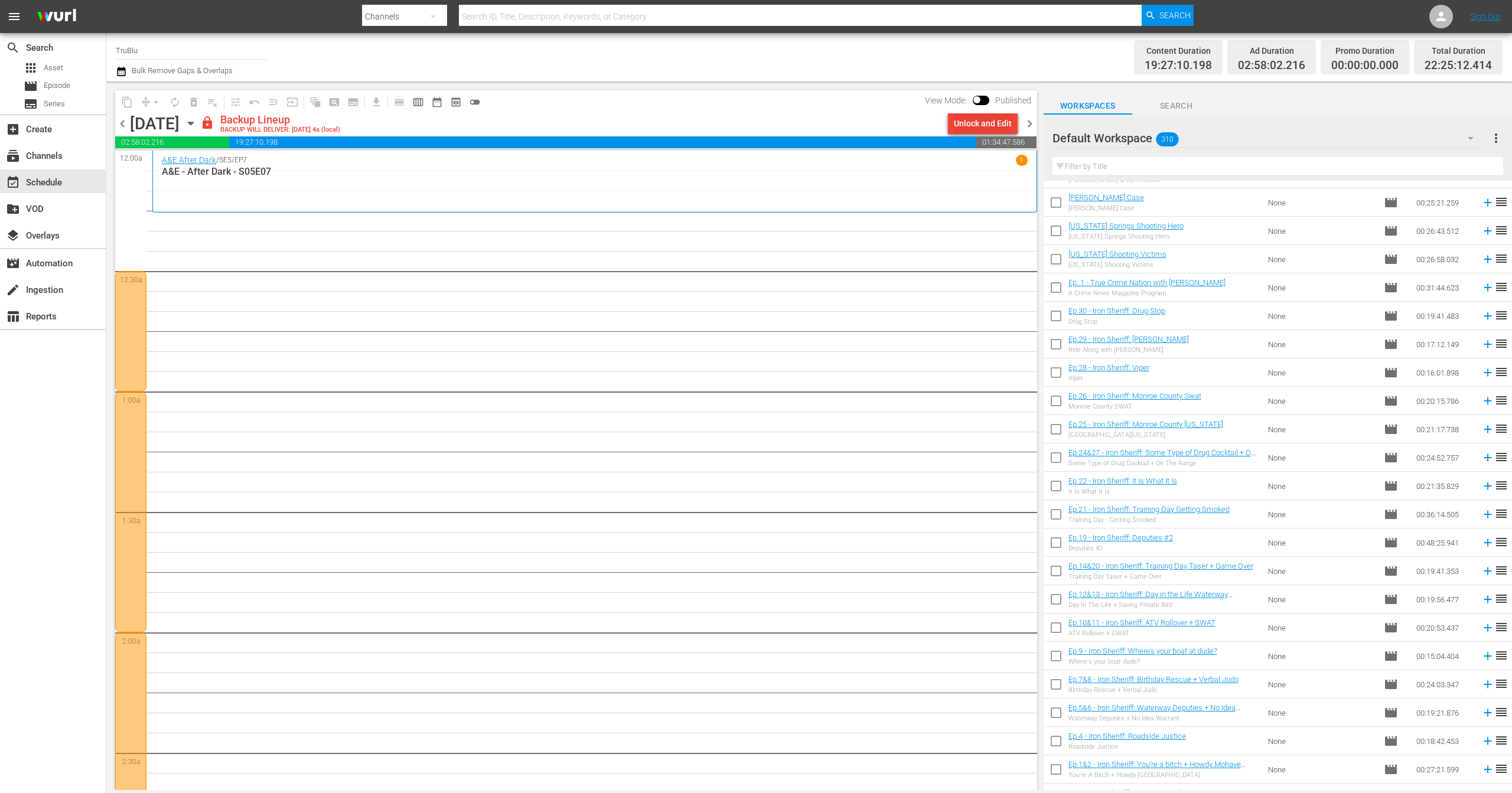
click at [991, 117] on div "Unlock and Edit" at bounding box center [983, 122] width 58 height 21
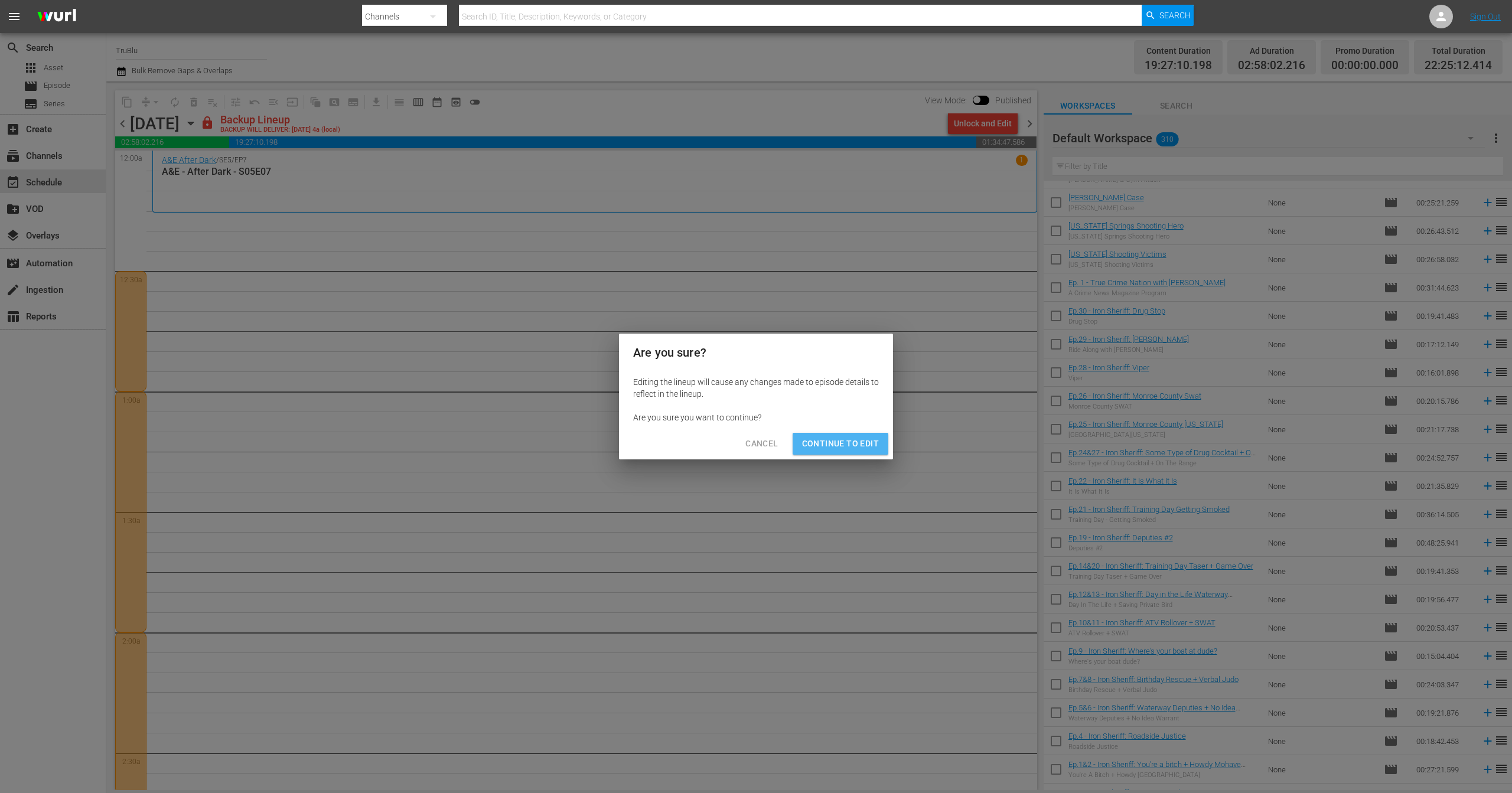
click at [851, 446] on span "Continue to Edit" at bounding box center [840, 444] width 77 height 15
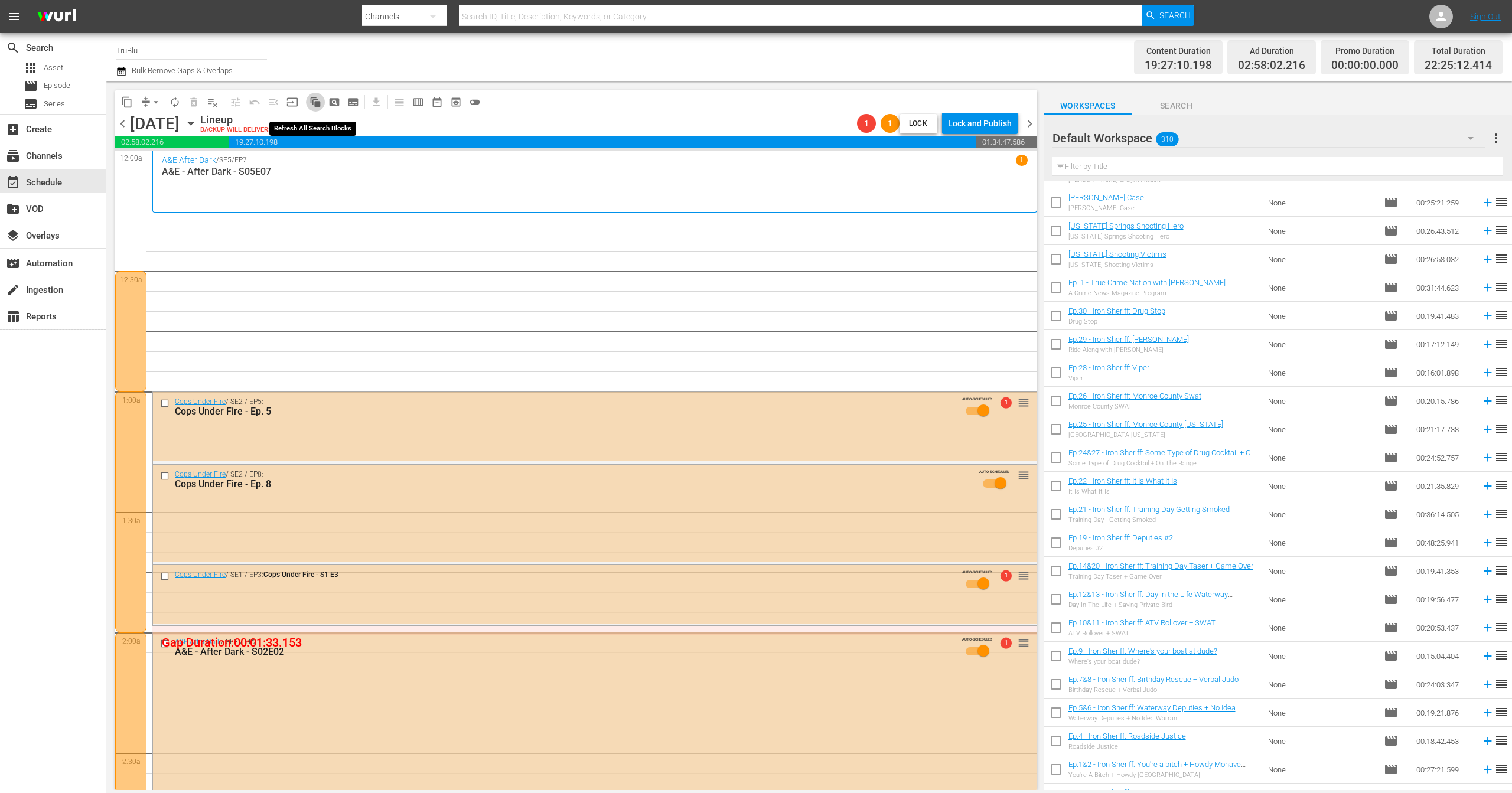
click at [319, 102] on span "auto_awesome_motion_outlined" at bounding box center [316, 102] width 12 height 12
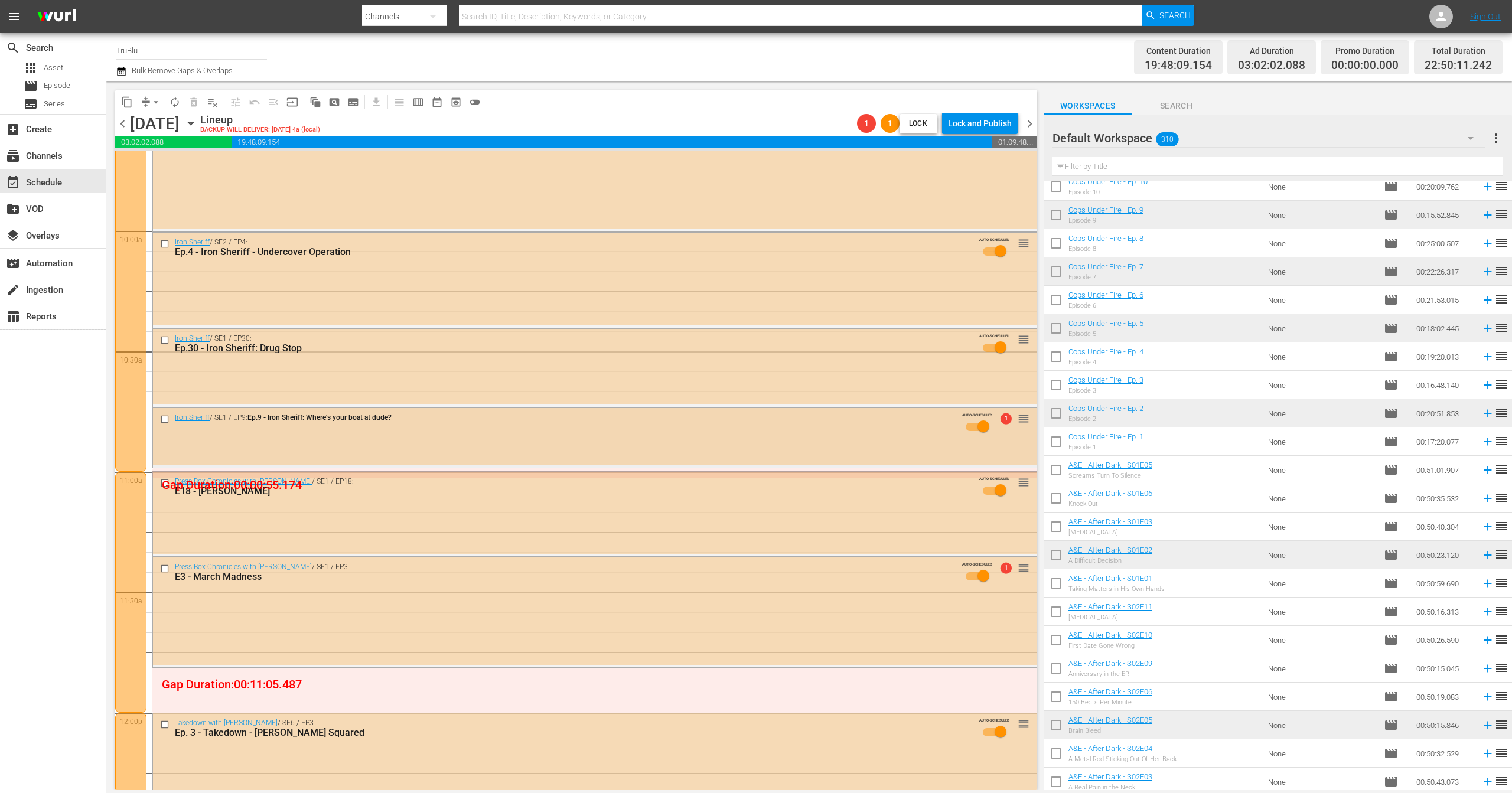
scroll to position [2331, 0]
click at [582, 514] on div "Press Box Chronicles with Jeff Pearlman / SE1 / EP18: E18 - Michael Irvin AUTO-…" at bounding box center [595, 510] width 884 height 82
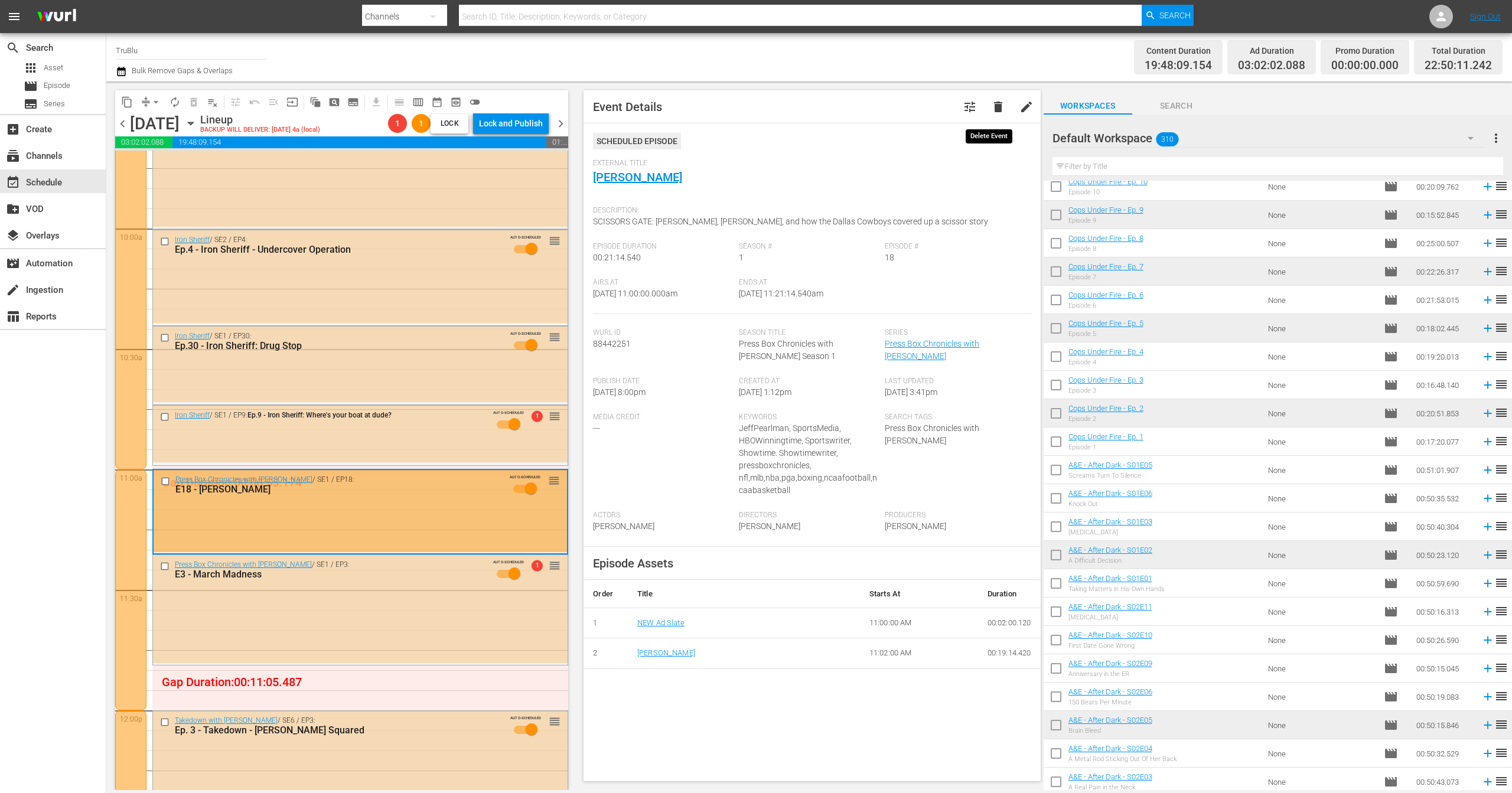
click at [997, 106] on button "delete" at bounding box center [998, 106] width 28 height 28
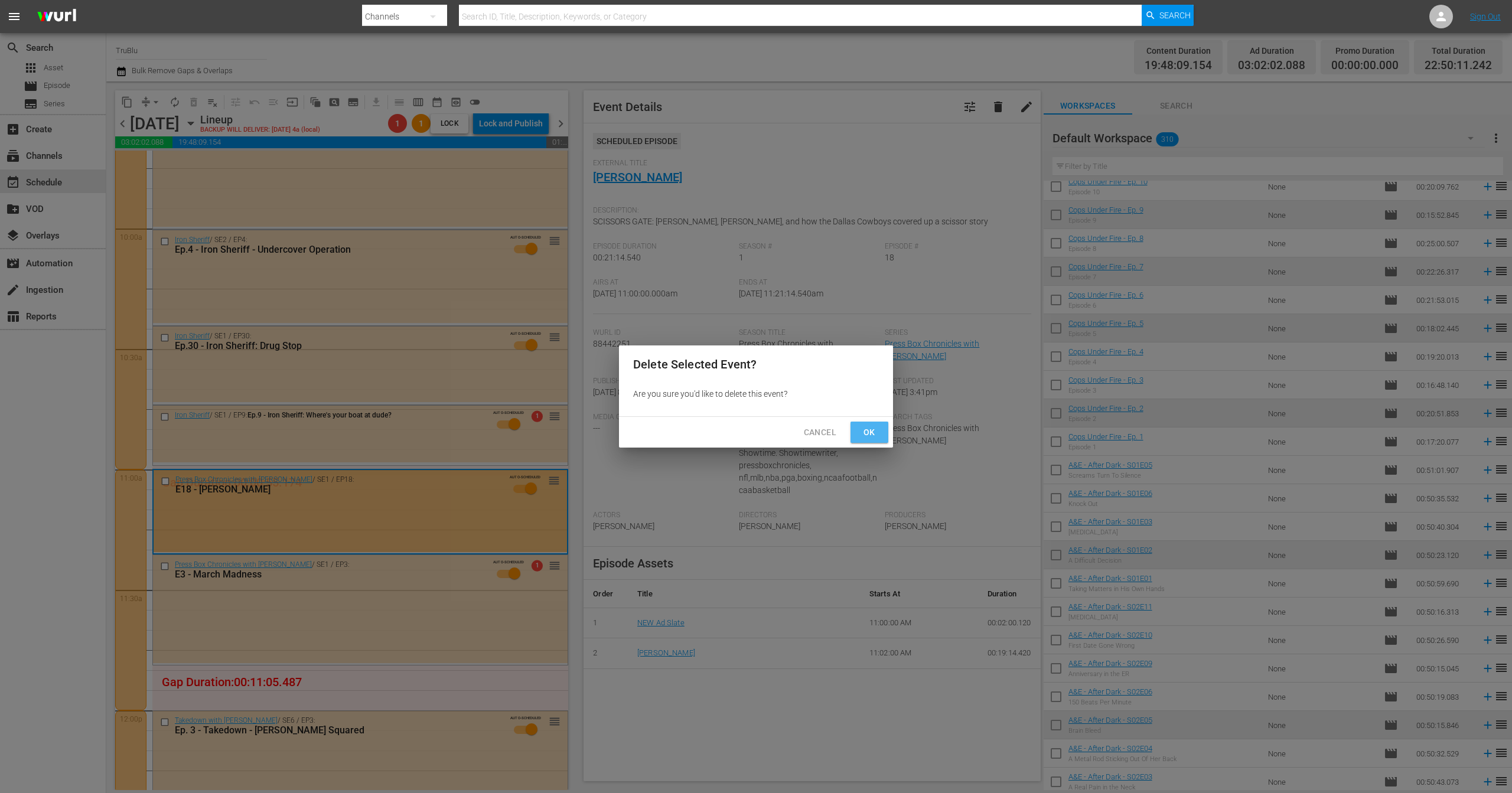
click at [867, 431] on span "Ok" at bounding box center [869, 432] width 19 height 15
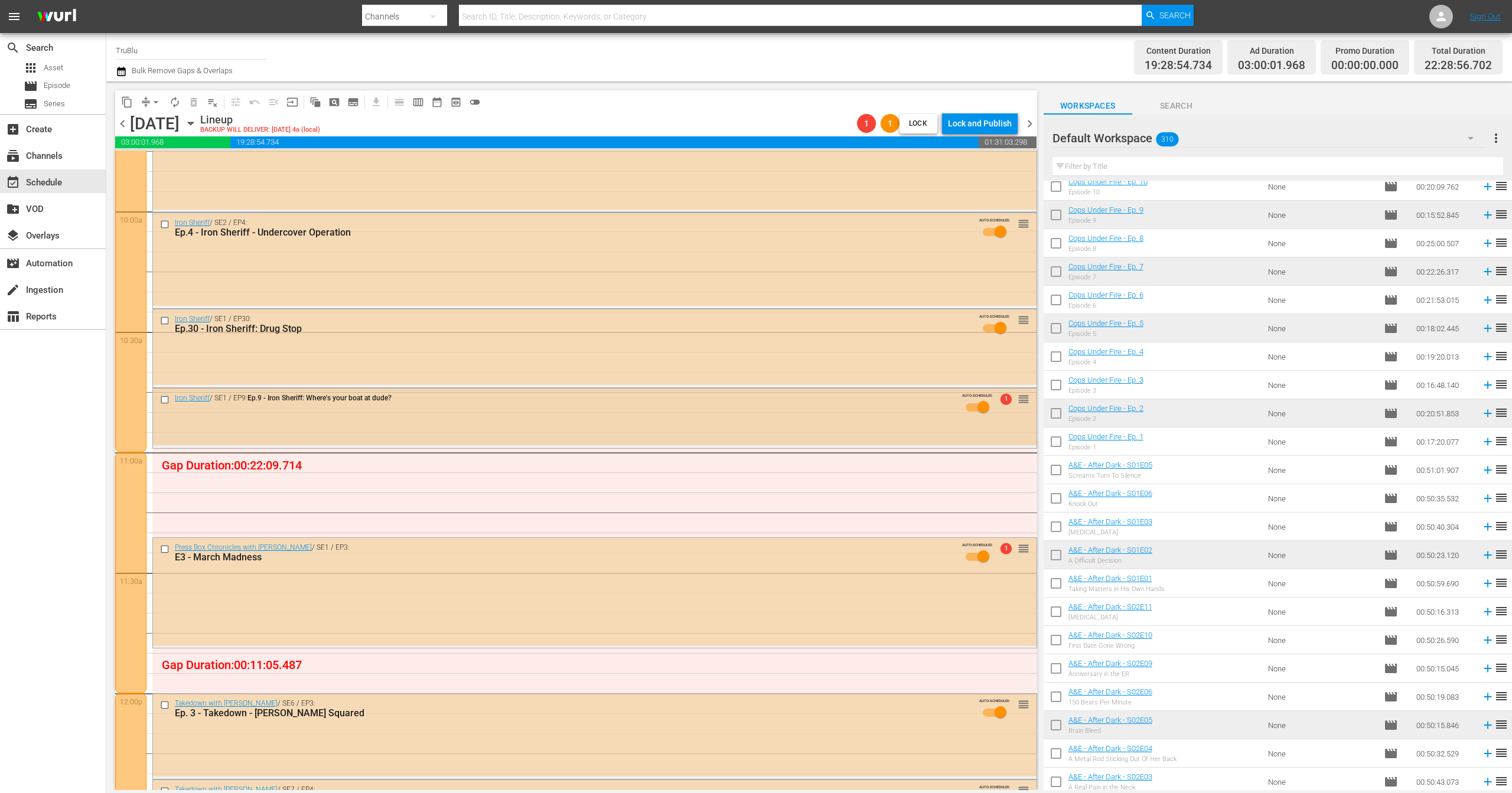
scroll to position [2418, 0]
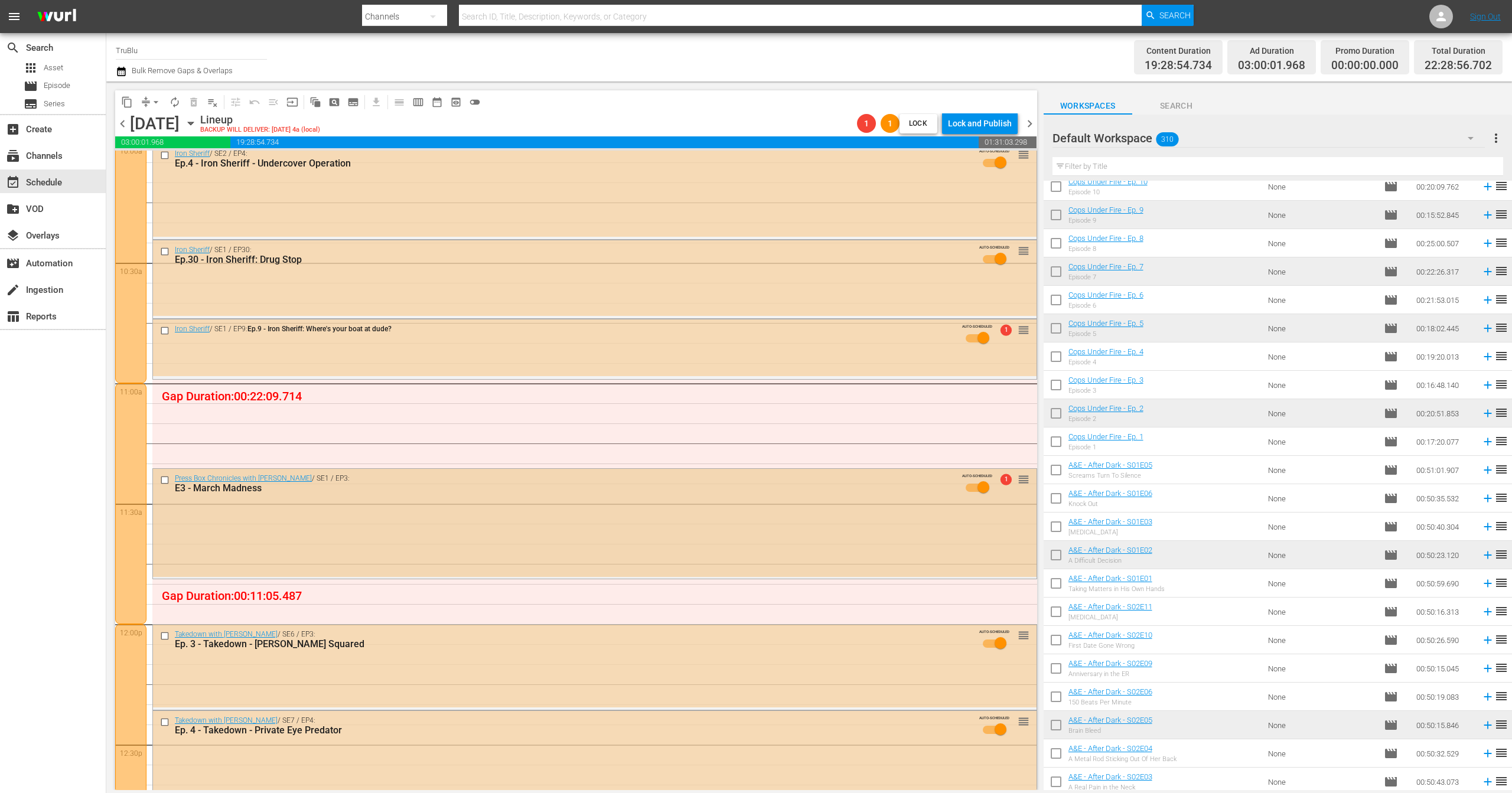
click at [760, 486] on div "E3 - March Madness" at bounding box center [570, 488] width 790 height 11
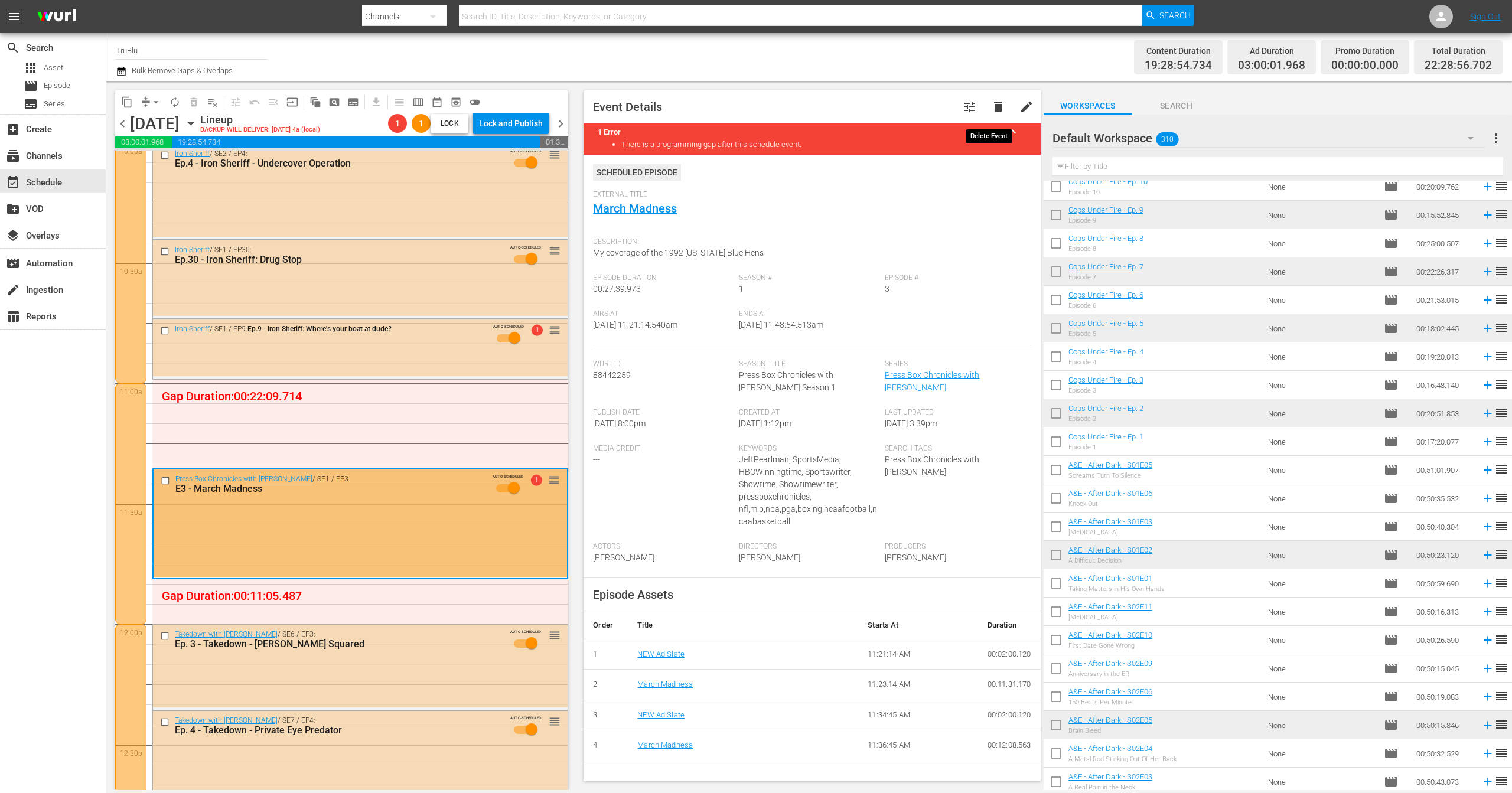
click at [995, 110] on span "delete" at bounding box center [998, 106] width 14 height 14
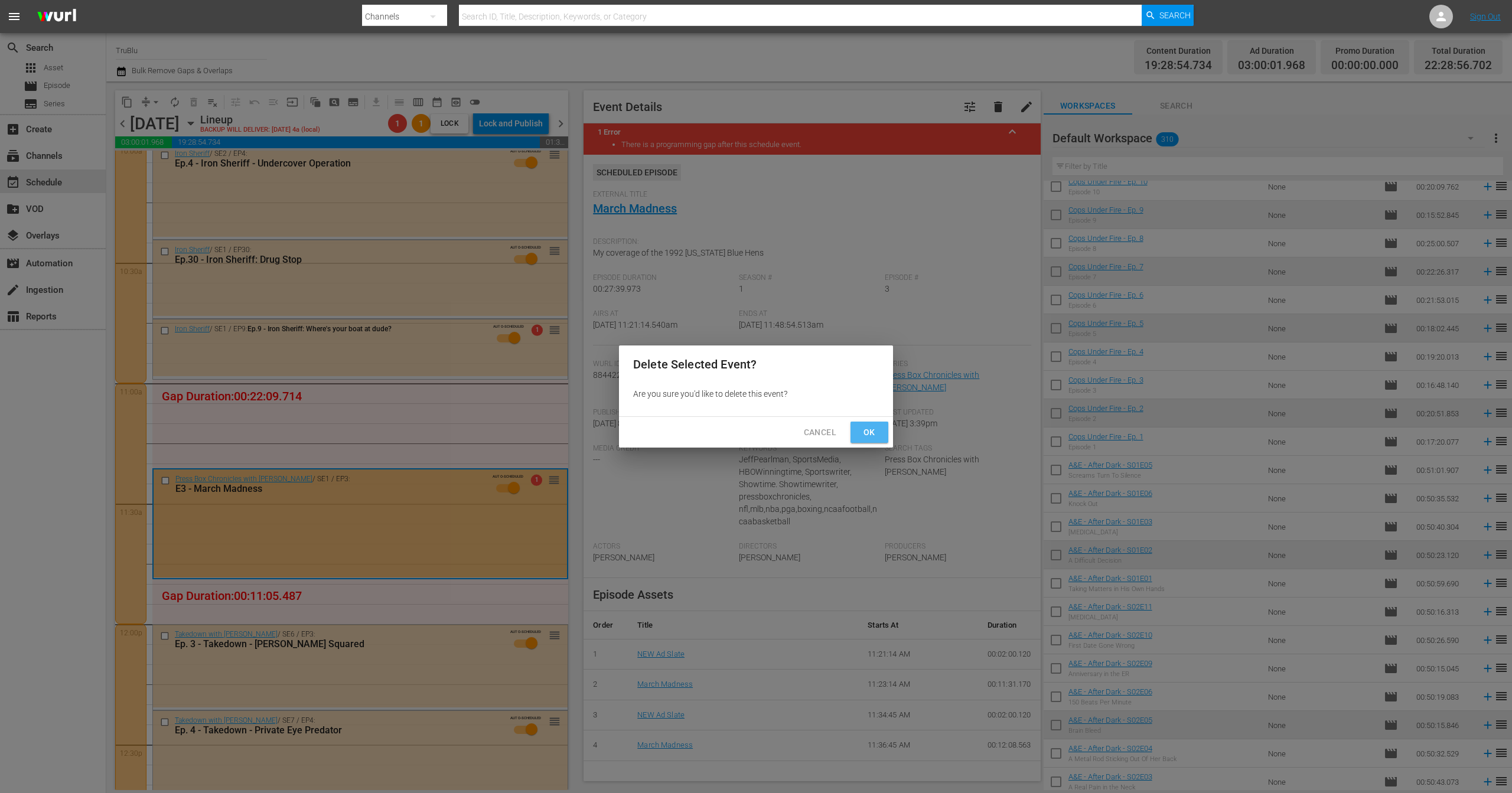
click at [875, 431] on span "Ok" at bounding box center [869, 432] width 19 height 15
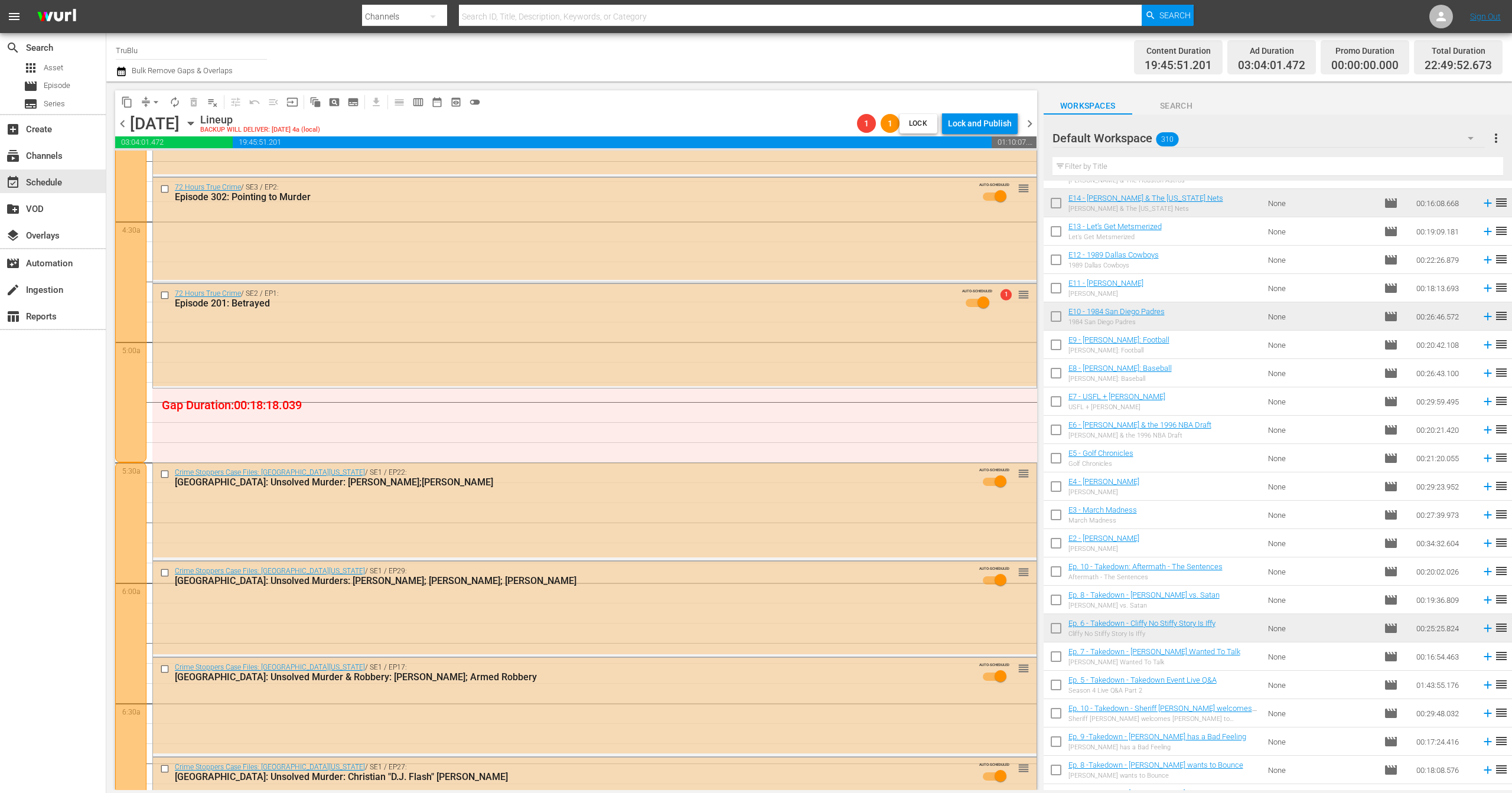
scroll to position [7073, 0]
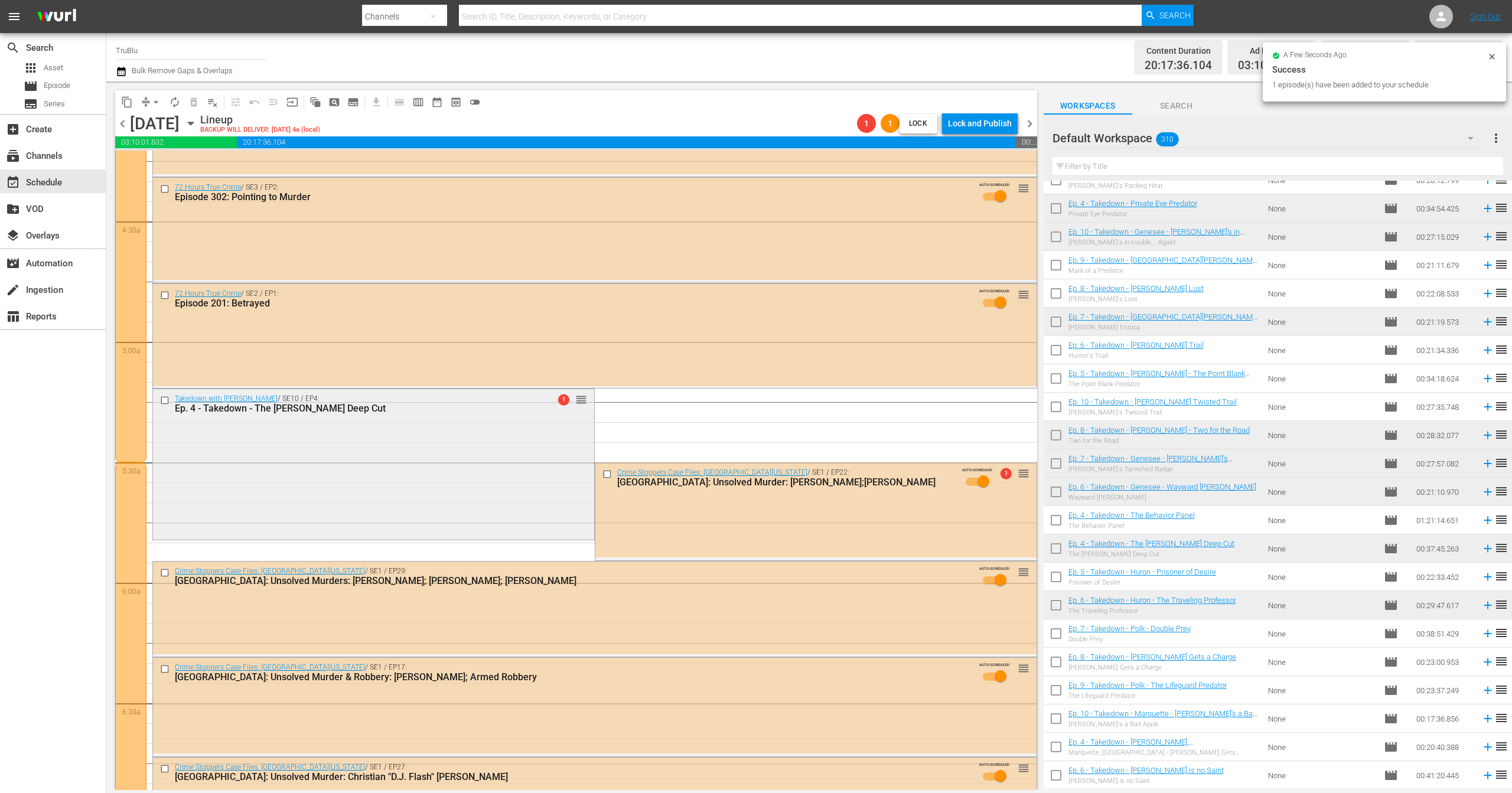
click at [538, 441] on div "Takedown with Chris Hansen / SE10 / EP4: Ep. 4 - Takedown - The Jeff Sokol Deep…" at bounding box center [373, 463] width 441 height 148
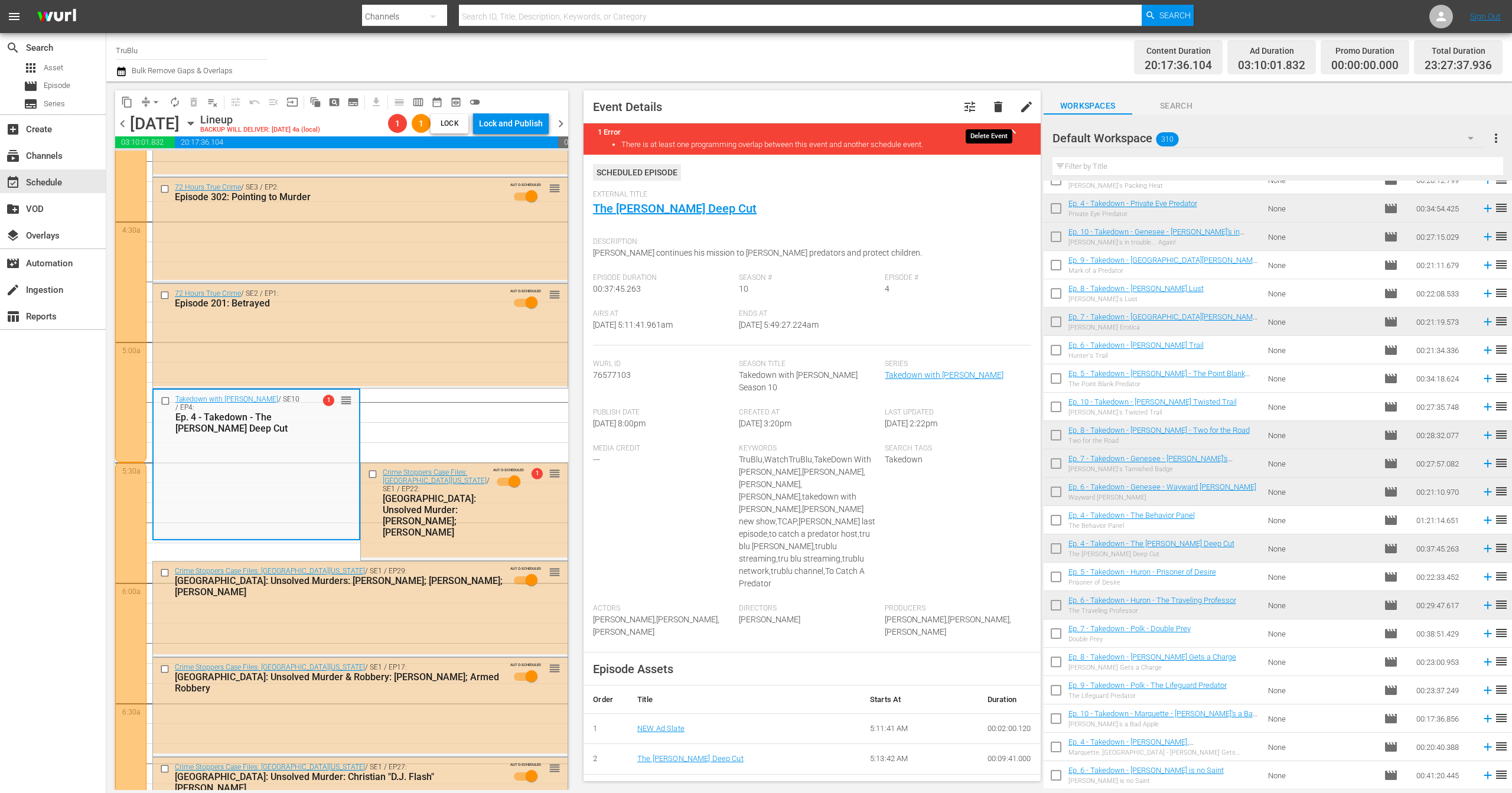
click at [991, 105] on span "delete" at bounding box center [998, 106] width 14 height 14
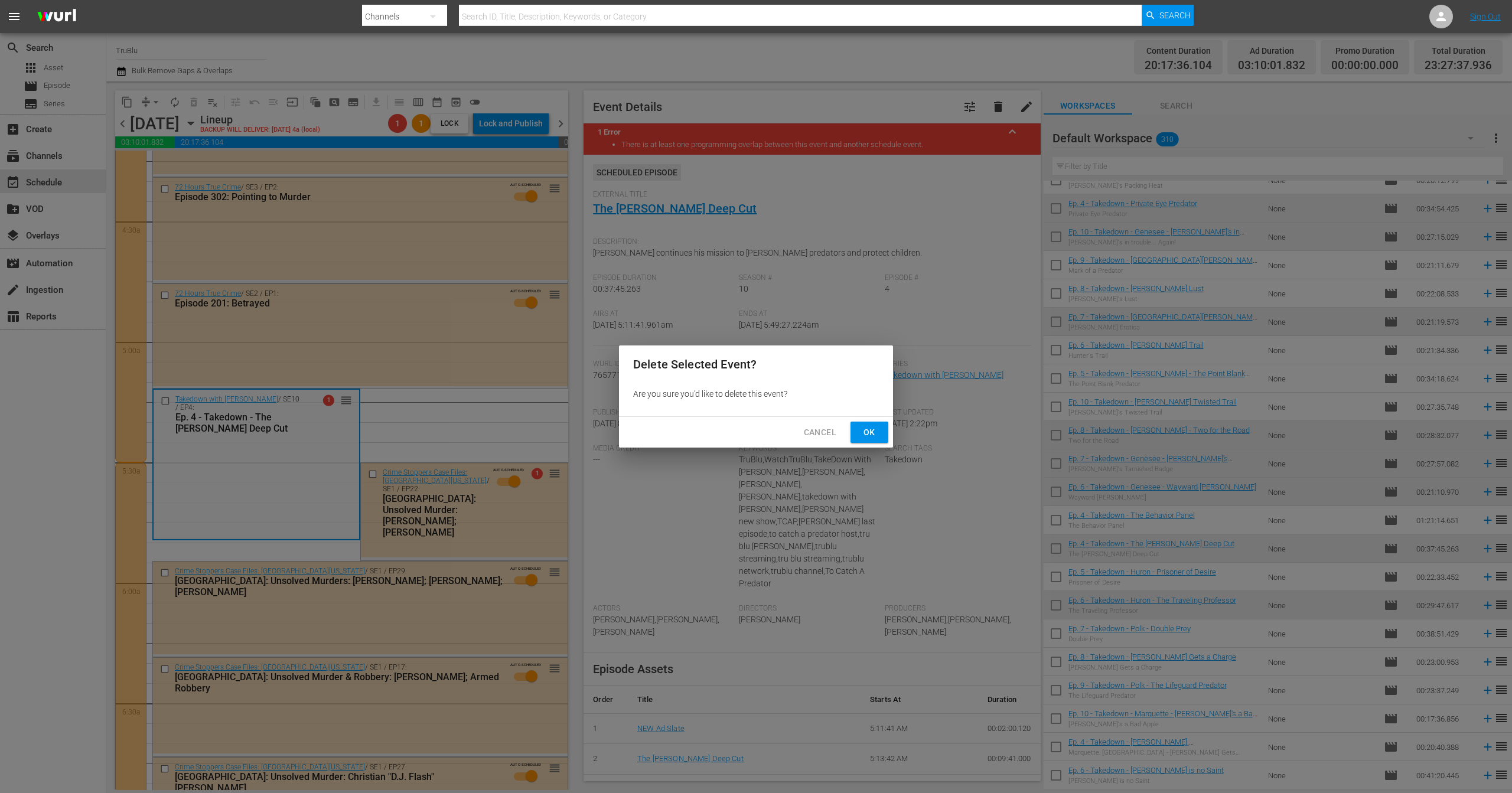
click at [873, 439] on span "Ok" at bounding box center [869, 432] width 19 height 15
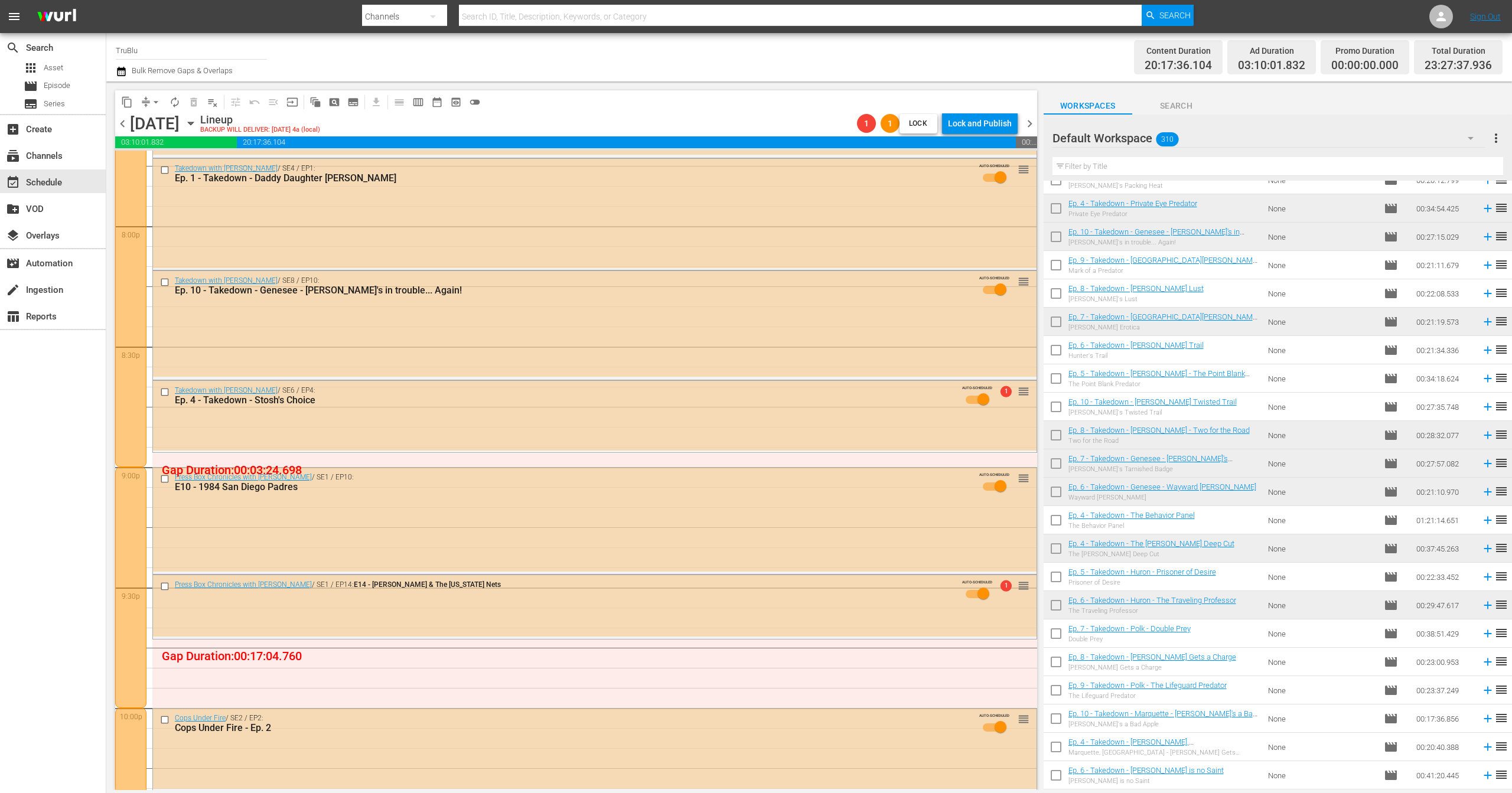
scroll to position [5176, 0]
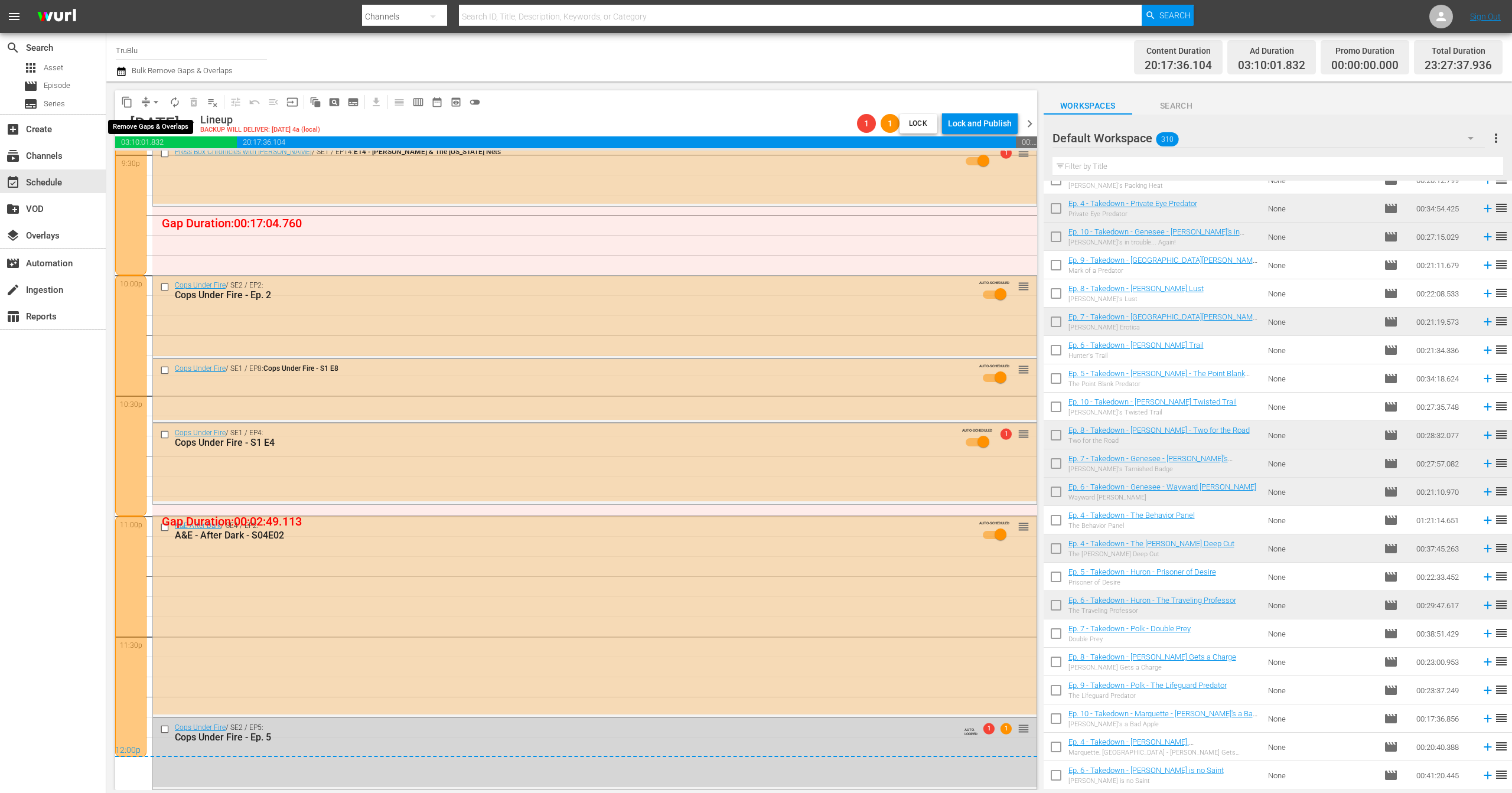
click at [152, 99] on span "arrow_drop_down" at bounding box center [156, 102] width 12 height 12
click at [179, 168] on li "Align to End of Previous Day" at bounding box center [156, 165] width 124 height 20
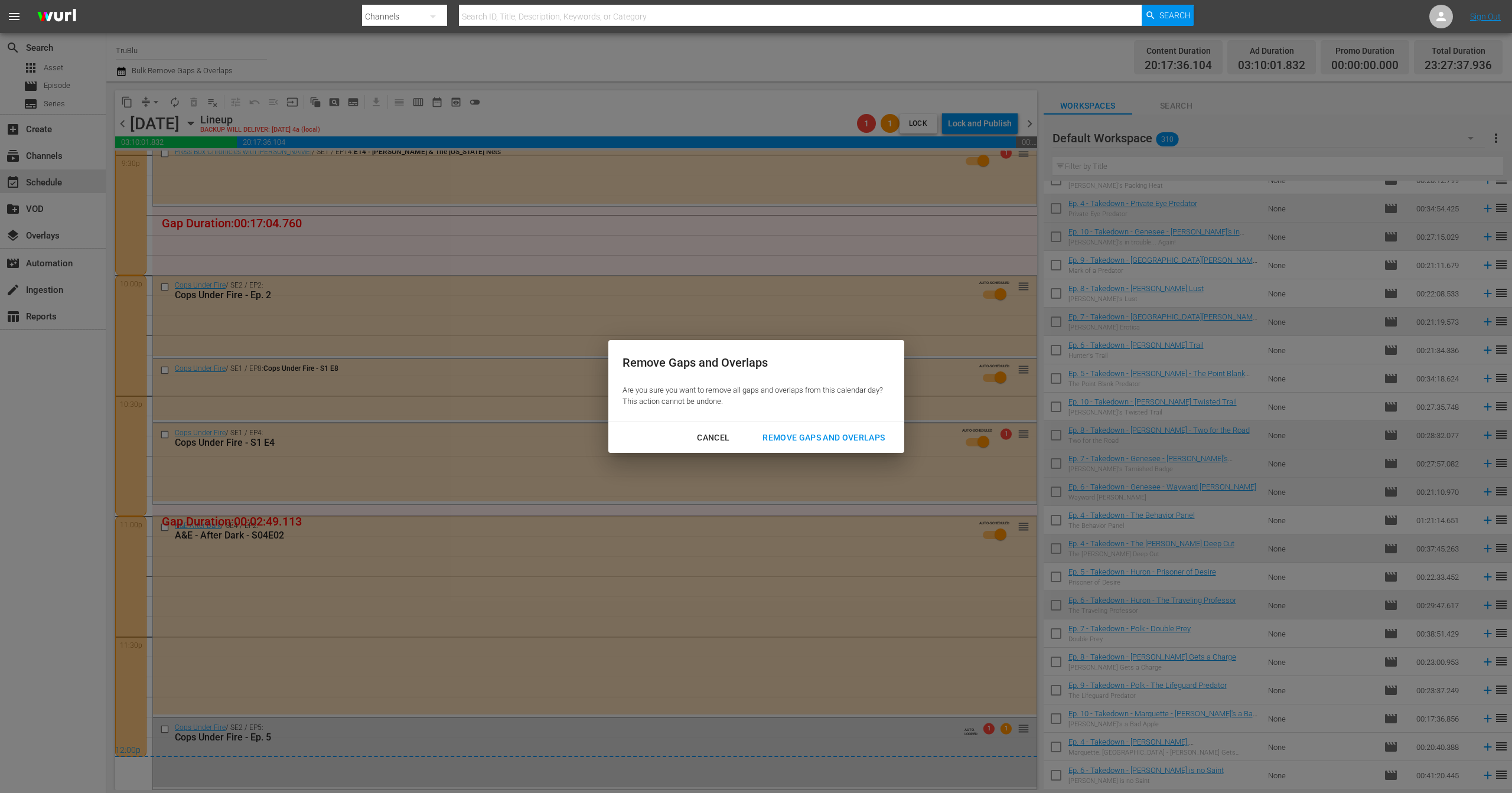
click at [828, 437] on div "Remove Gaps and Overlaps" at bounding box center [824, 438] width 141 height 15
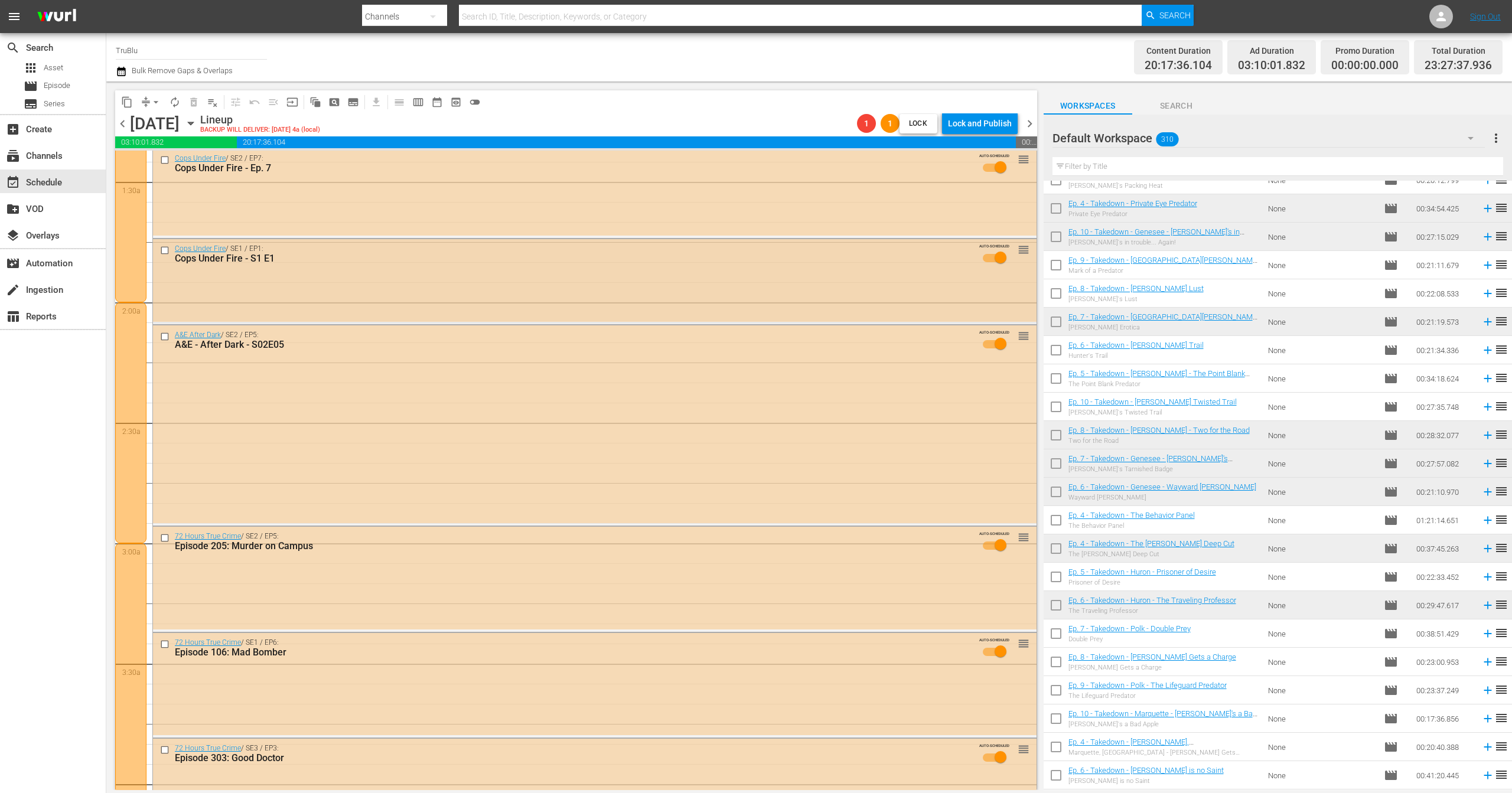
scroll to position [0, 0]
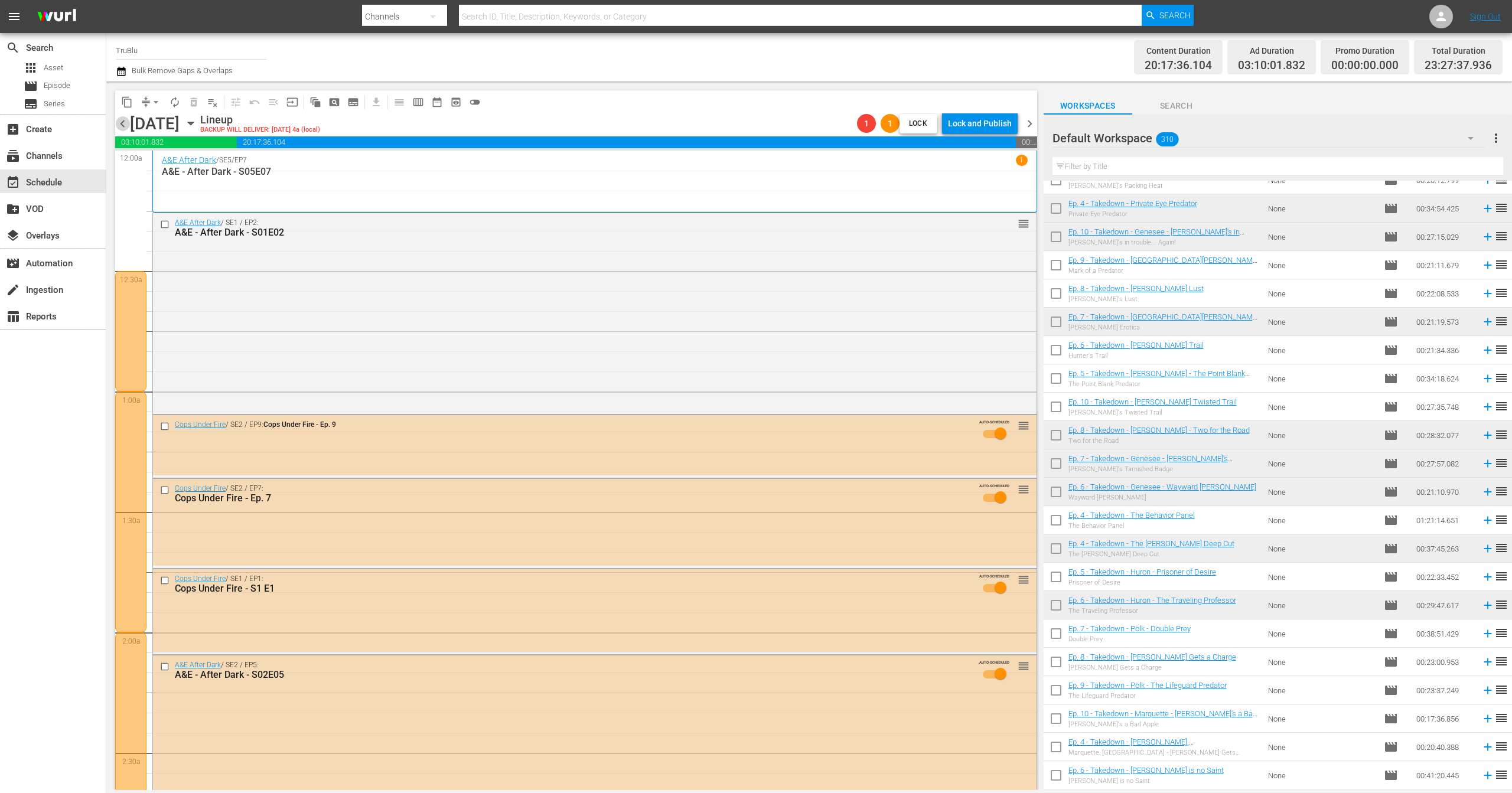
click at [121, 128] on span "chevron_left" at bounding box center [122, 123] width 15 height 15
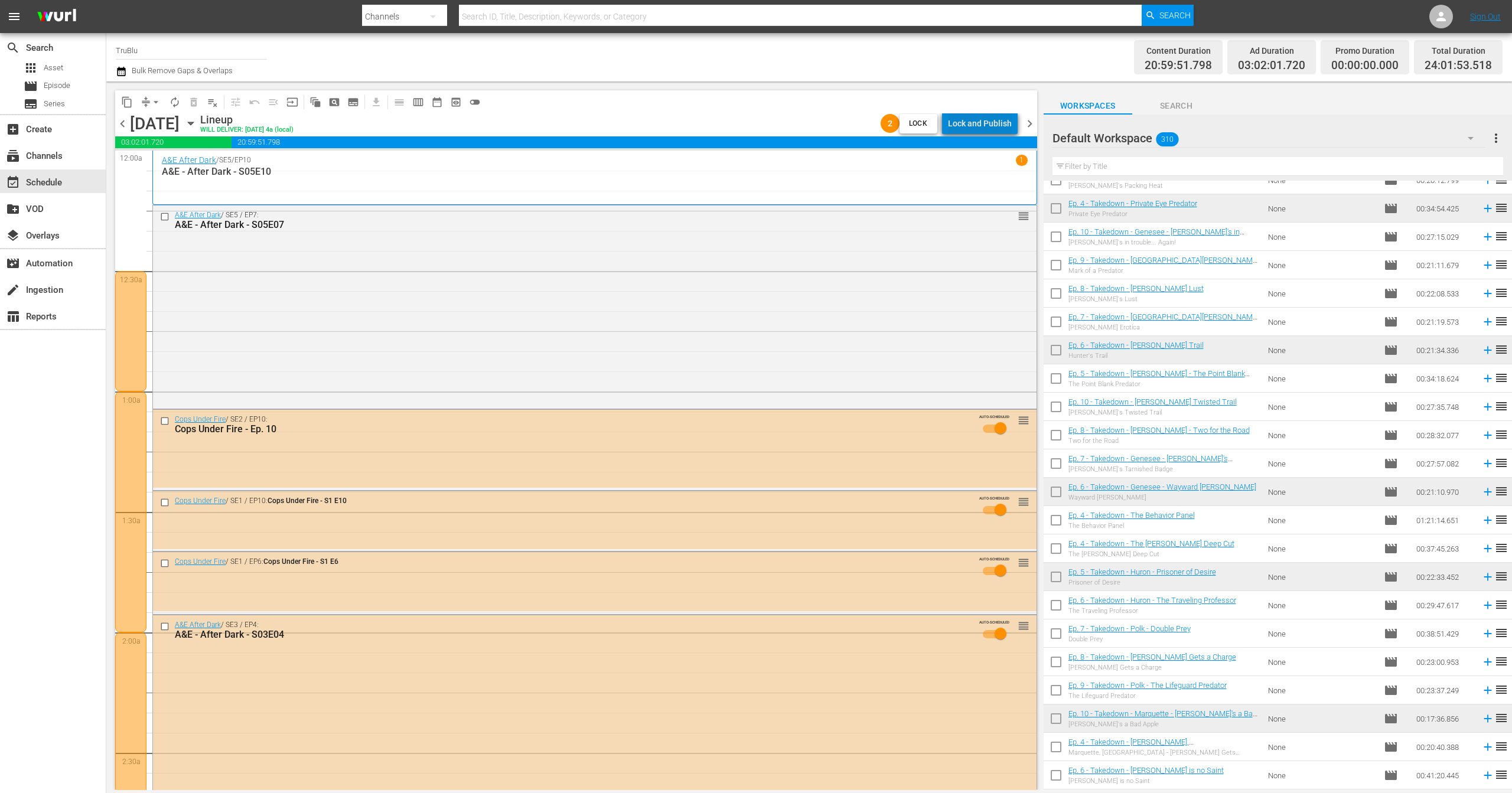
click at [986, 117] on div "Lock and Publish" at bounding box center [980, 122] width 64 height 21
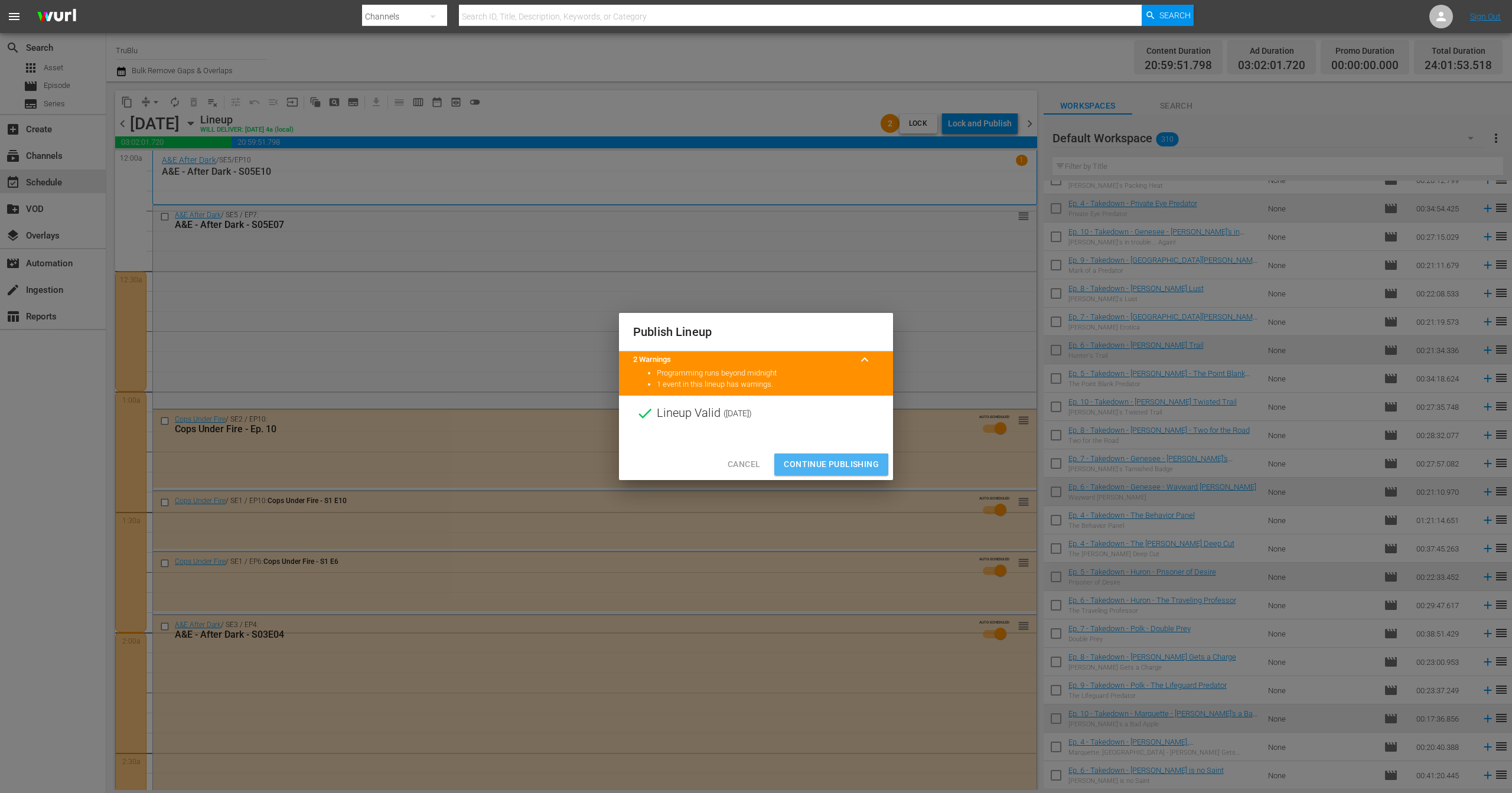
click at [805, 468] on span "Continue Publishing" at bounding box center [832, 464] width 96 height 15
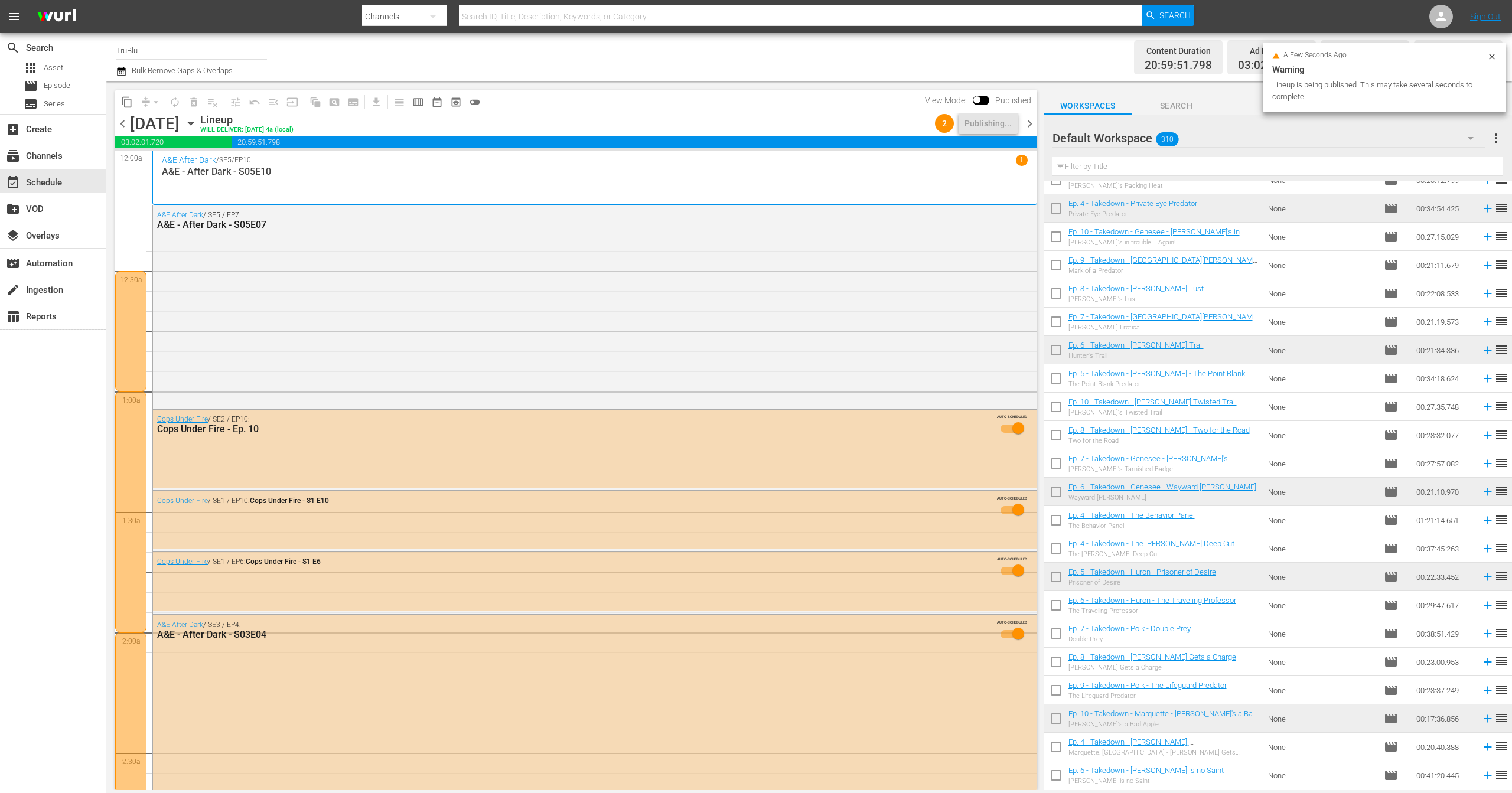
click at [1028, 125] on span "chevron_right" at bounding box center [1029, 123] width 15 height 15
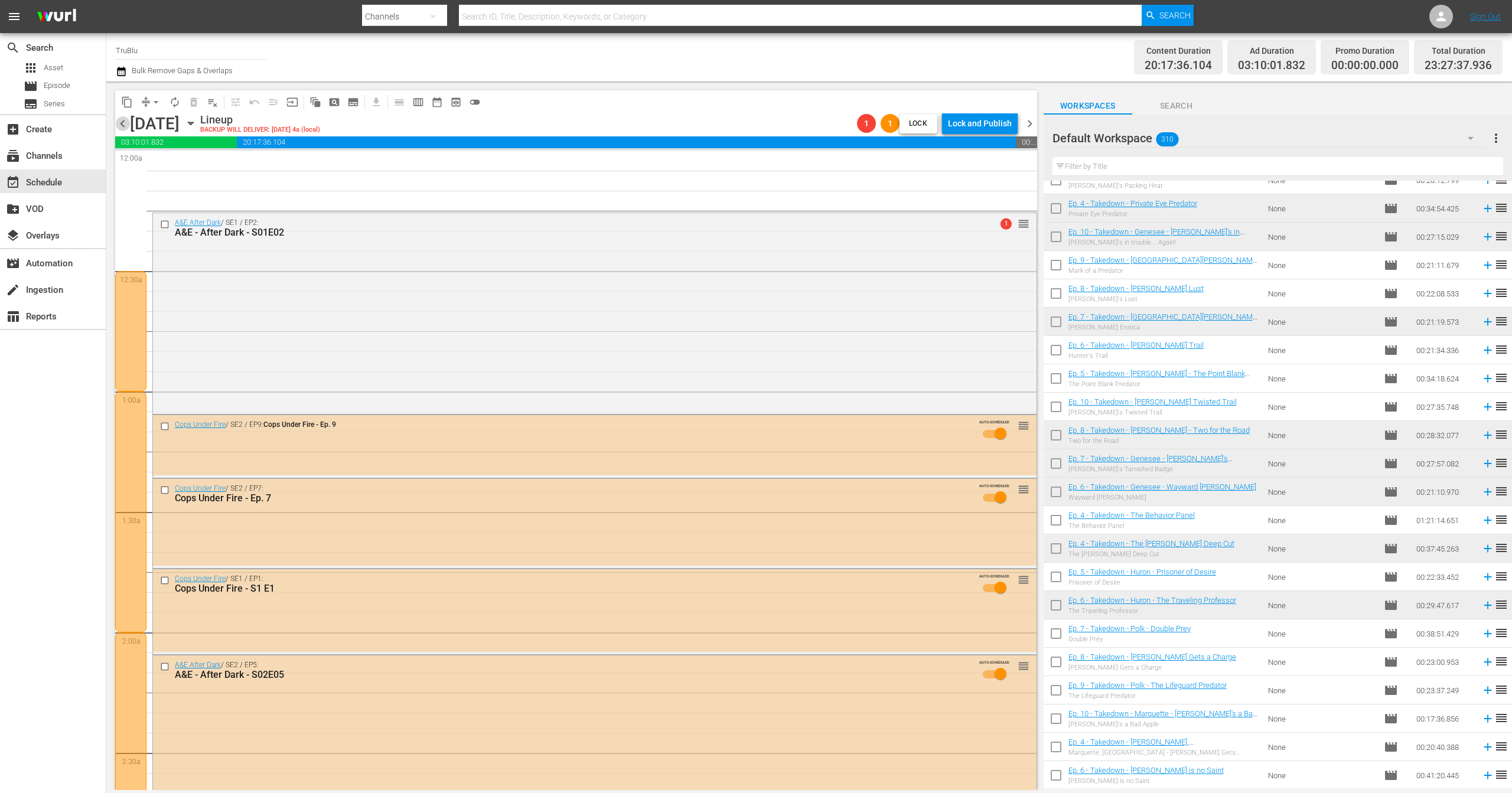
click at [124, 118] on span "chevron_left" at bounding box center [122, 123] width 15 height 15
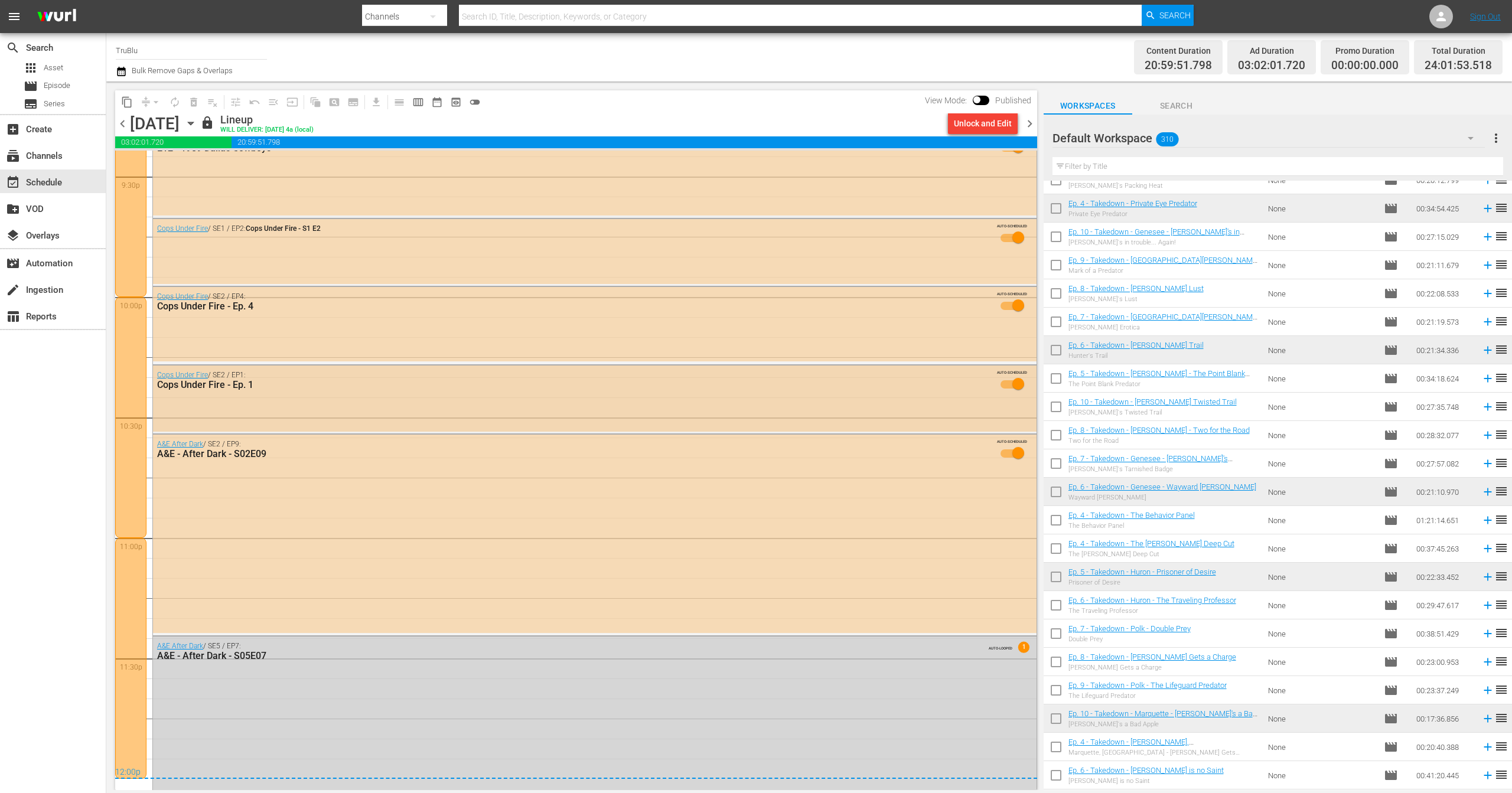
scroll to position [5205, 0]
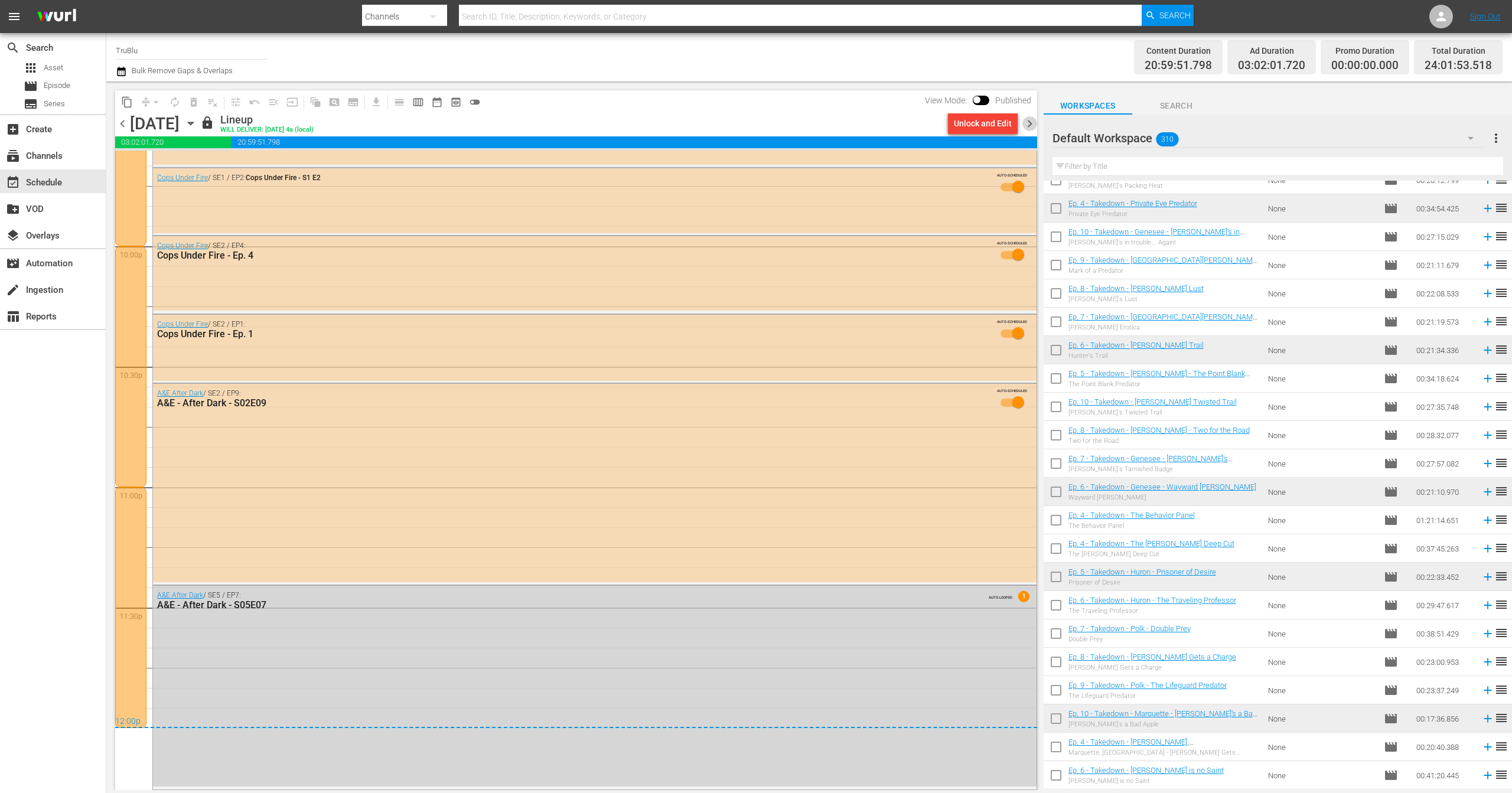
click at [1025, 121] on span "chevron_right" at bounding box center [1029, 123] width 15 height 15
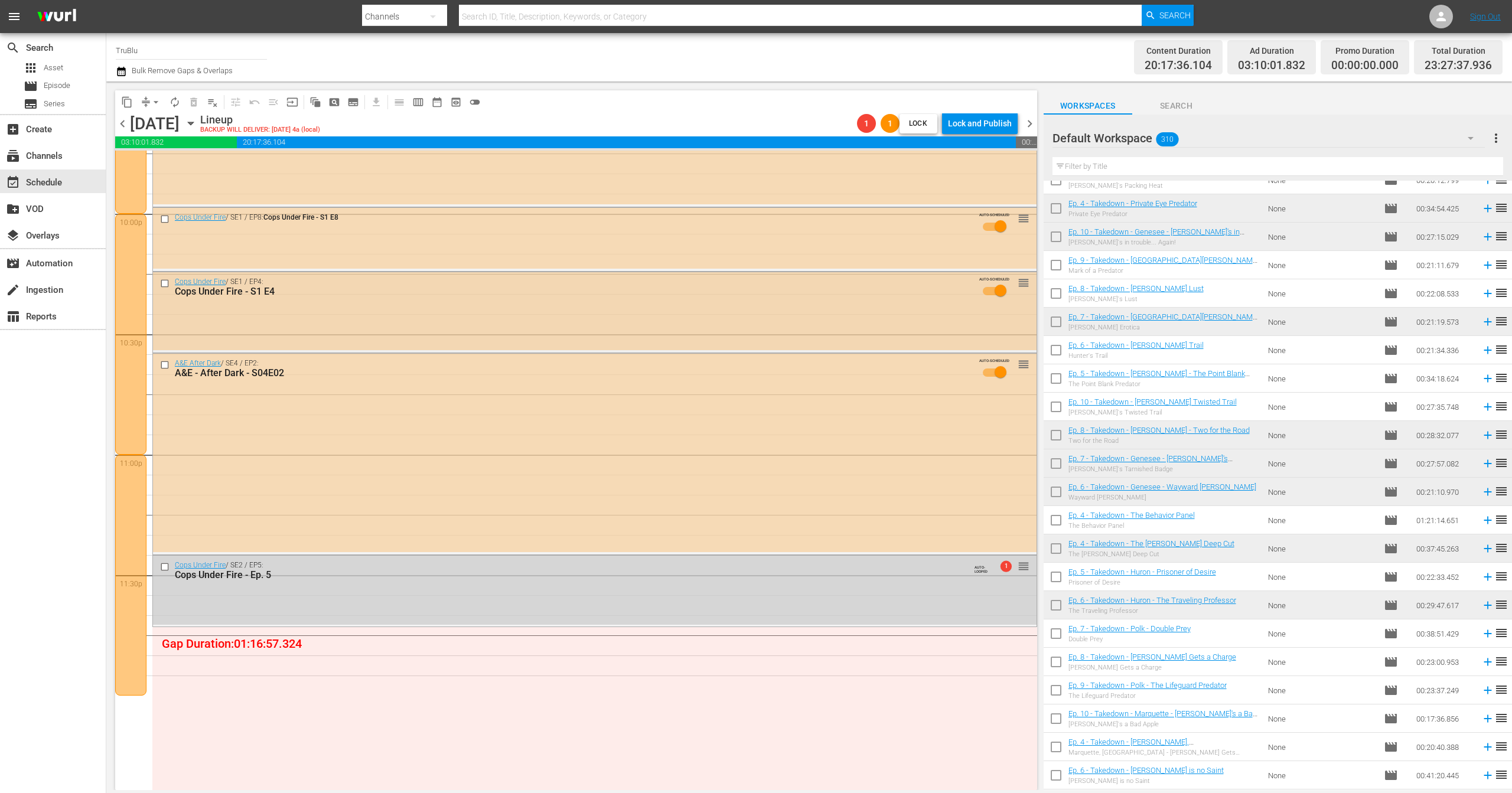
scroll to position [5384, 0]
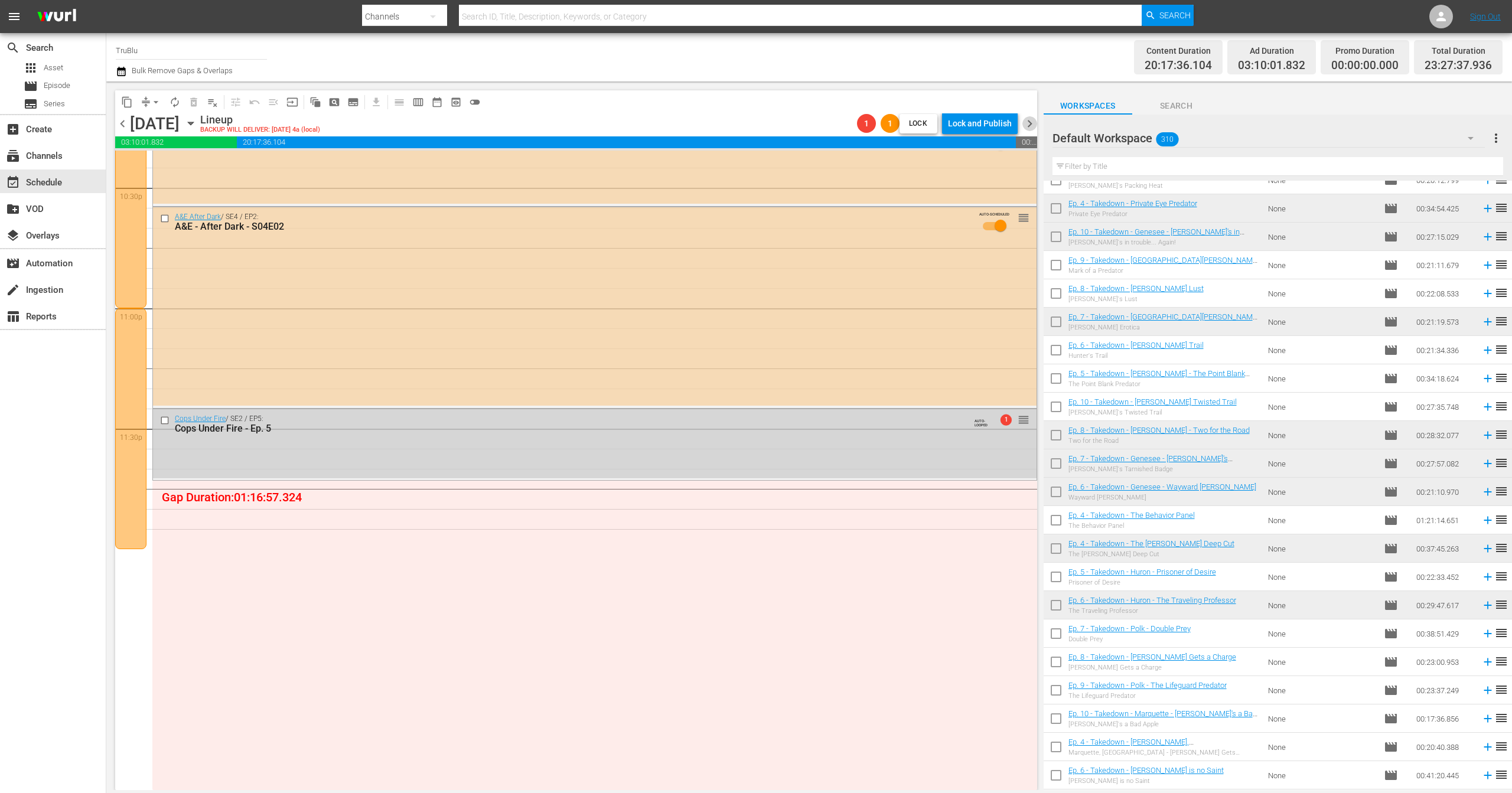
click at [1030, 122] on span "chevron_right" at bounding box center [1029, 123] width 15 height 15
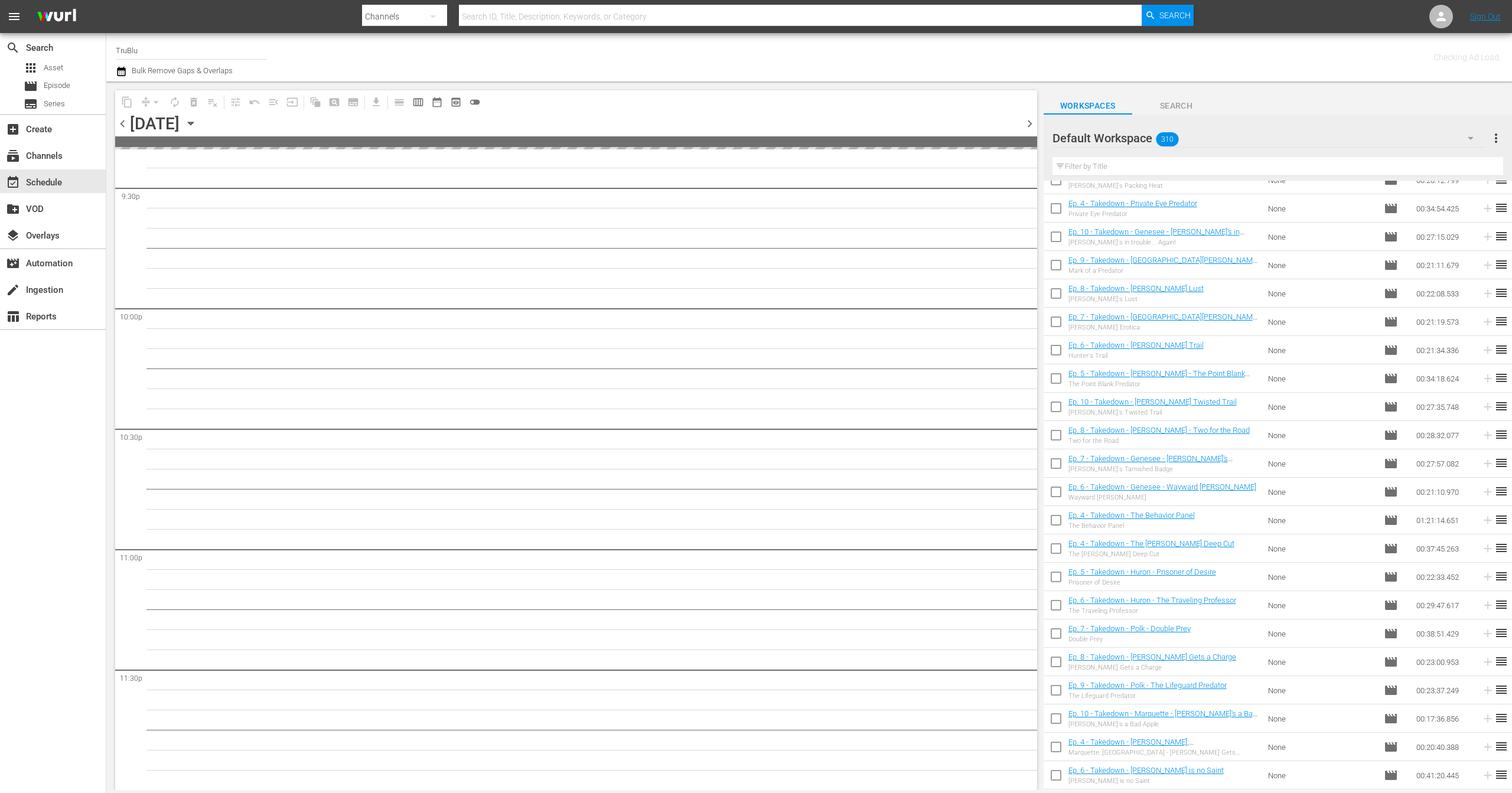
scroll to position [5142, 0]
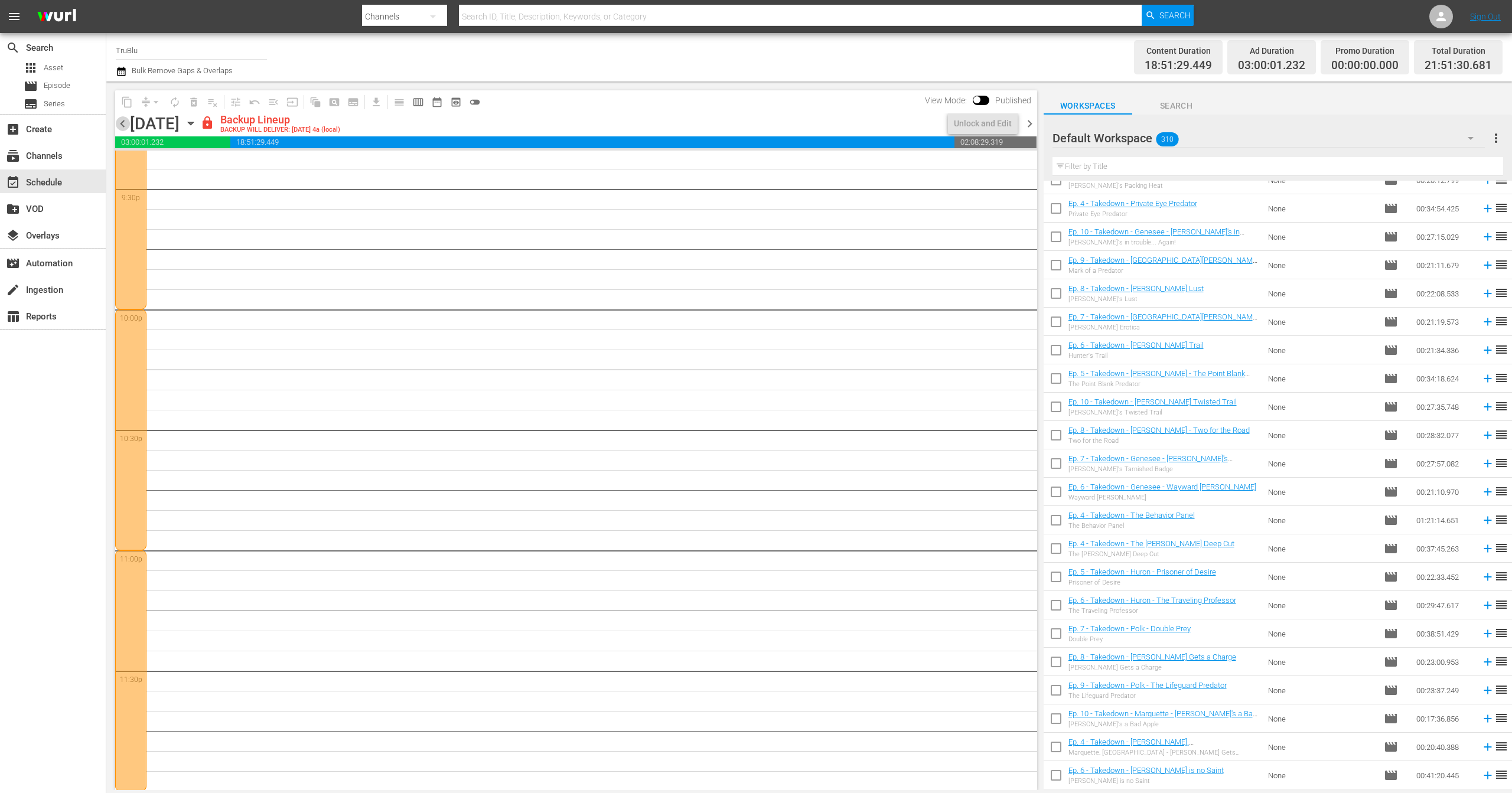
click at [121, 120] on span "chevron_left" at bounding box center [122, 123] width 15 height 15
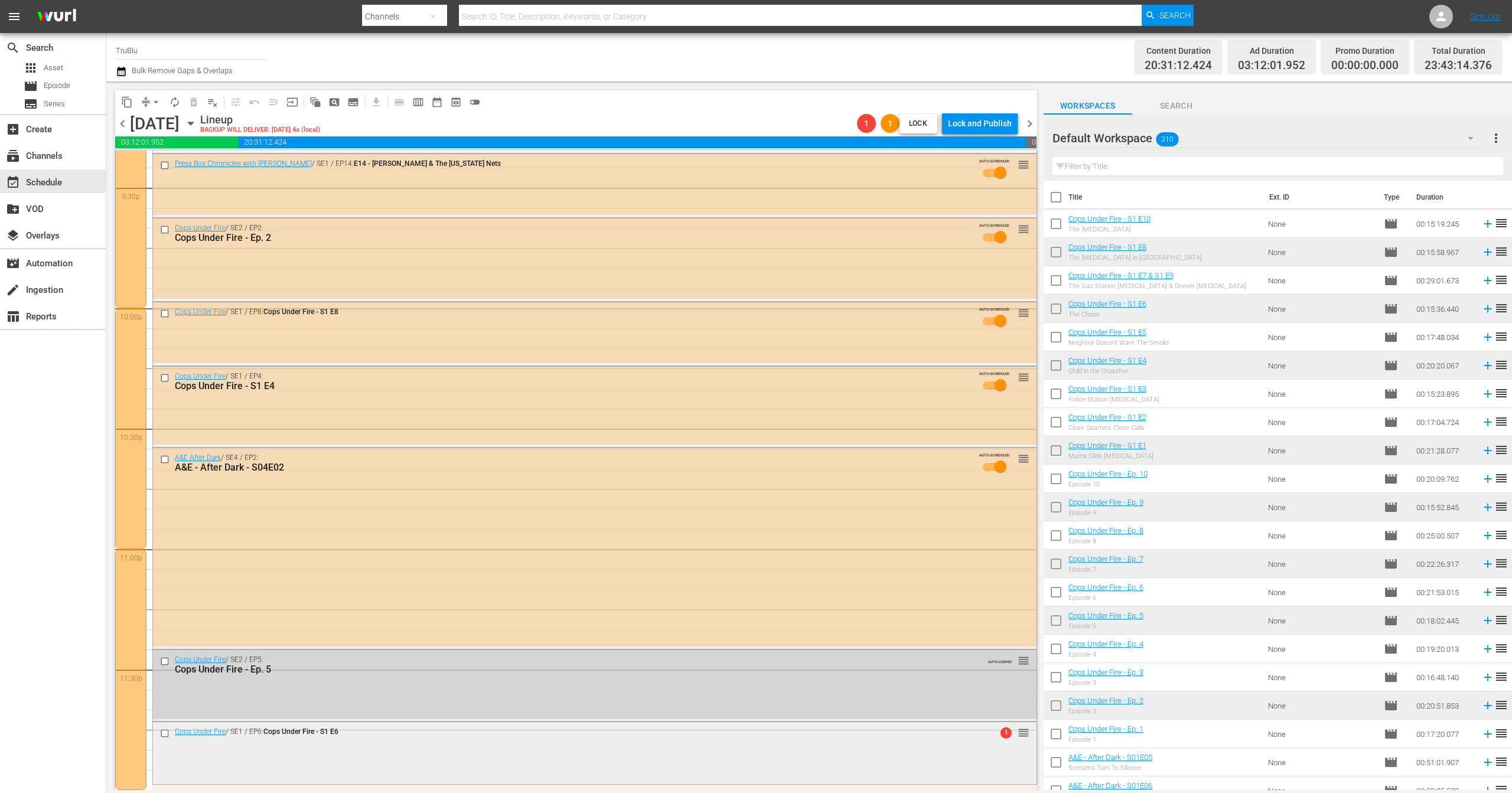
scroll to position [5384, 0]
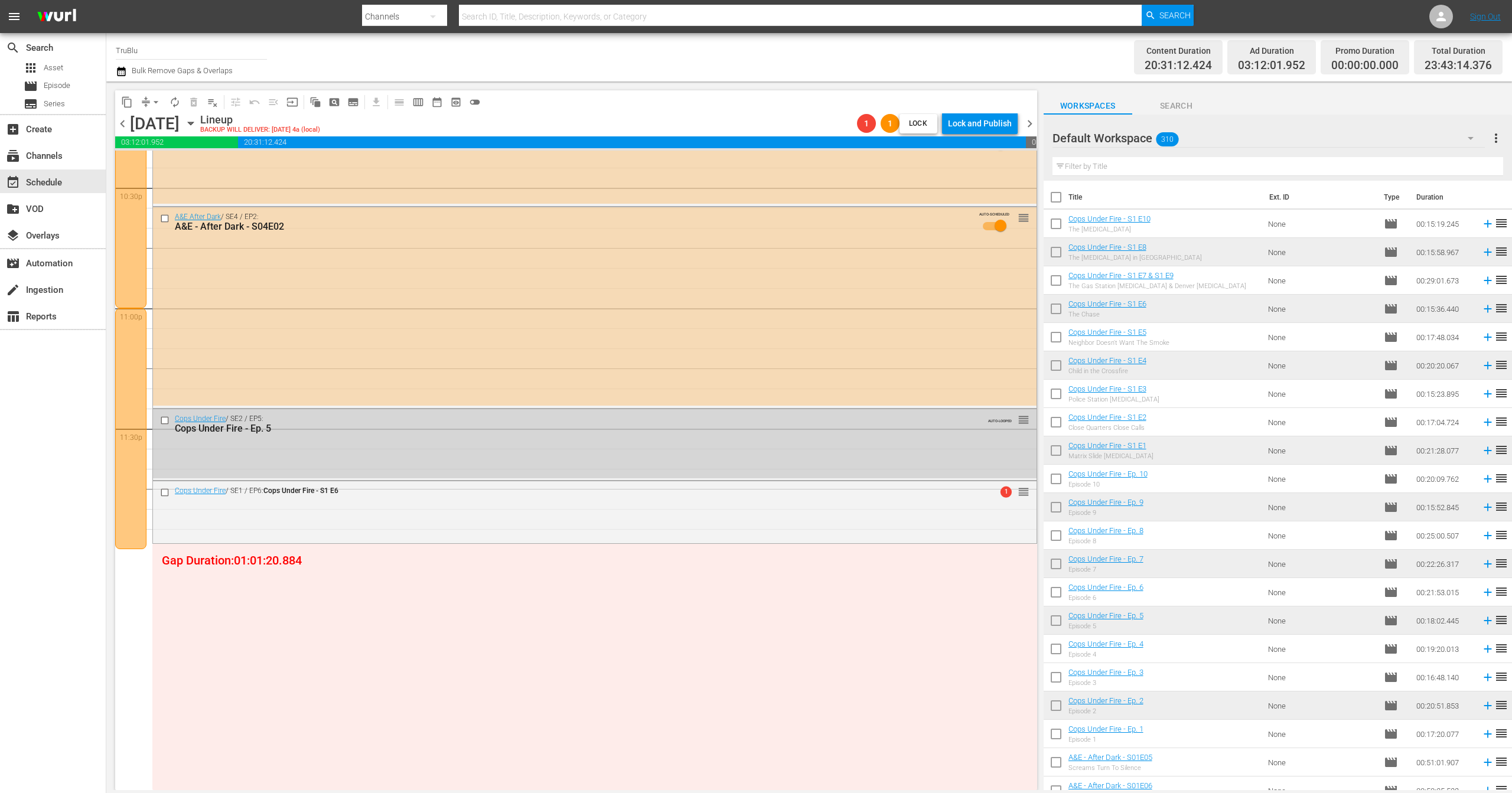
click at [448, 542] on div "Cops Under Fire / SE1 / EP6: Cops Under Fire - S1 E6 1 reorder" at bounding box center [594, 512] width 885 height 64
click at [359, 79] on div "Channel Title TruBlu Bulk Remove Gaps & Overlaps Content Duration 20:31:12.424 …" at bounding box center [809, 57] width 1406 height 49
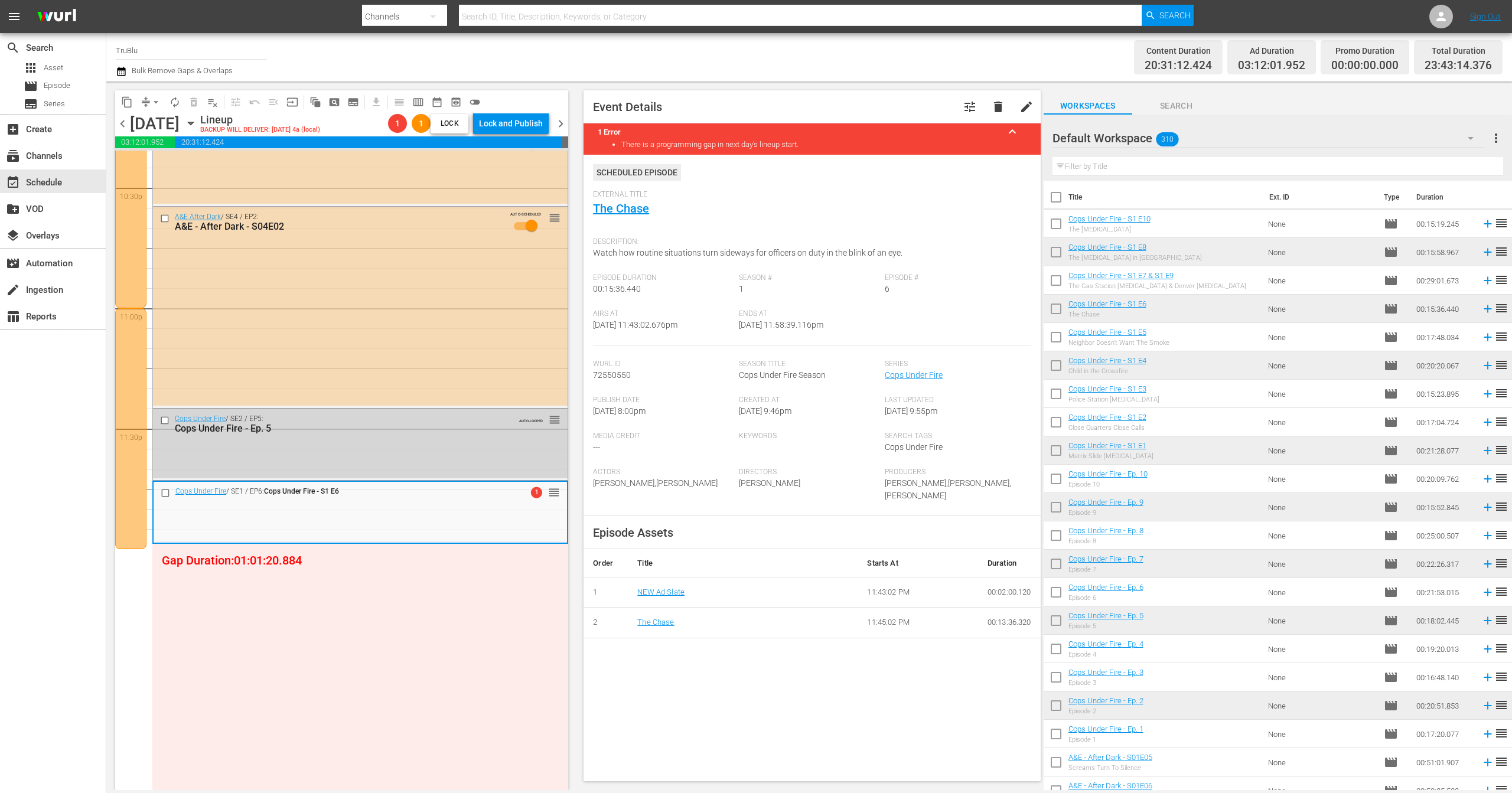
click at [123, 122] on span "chevron_left" at bounding box center [122, 123] width 15 height 15
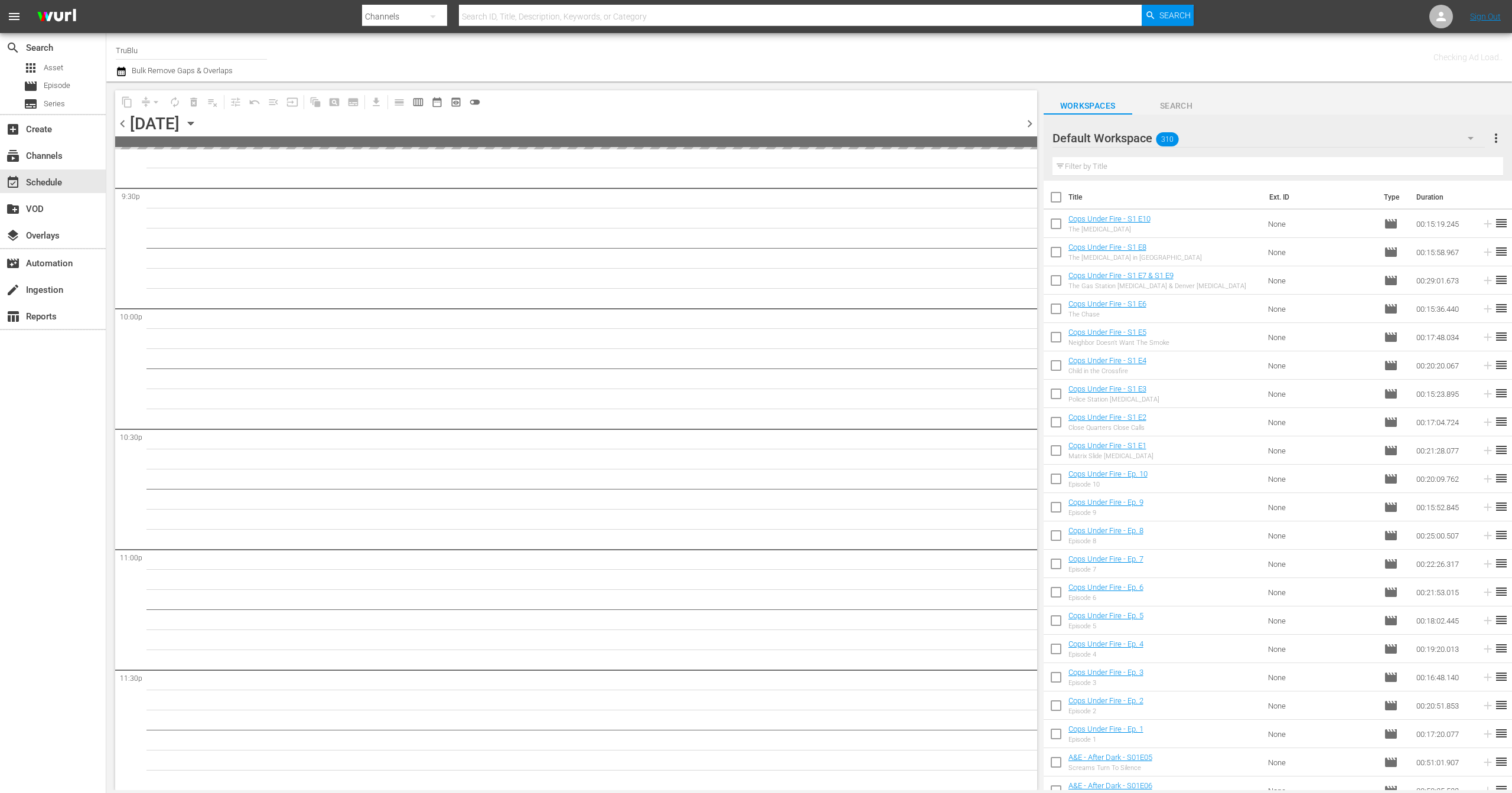
scroll to position [5142, 0]
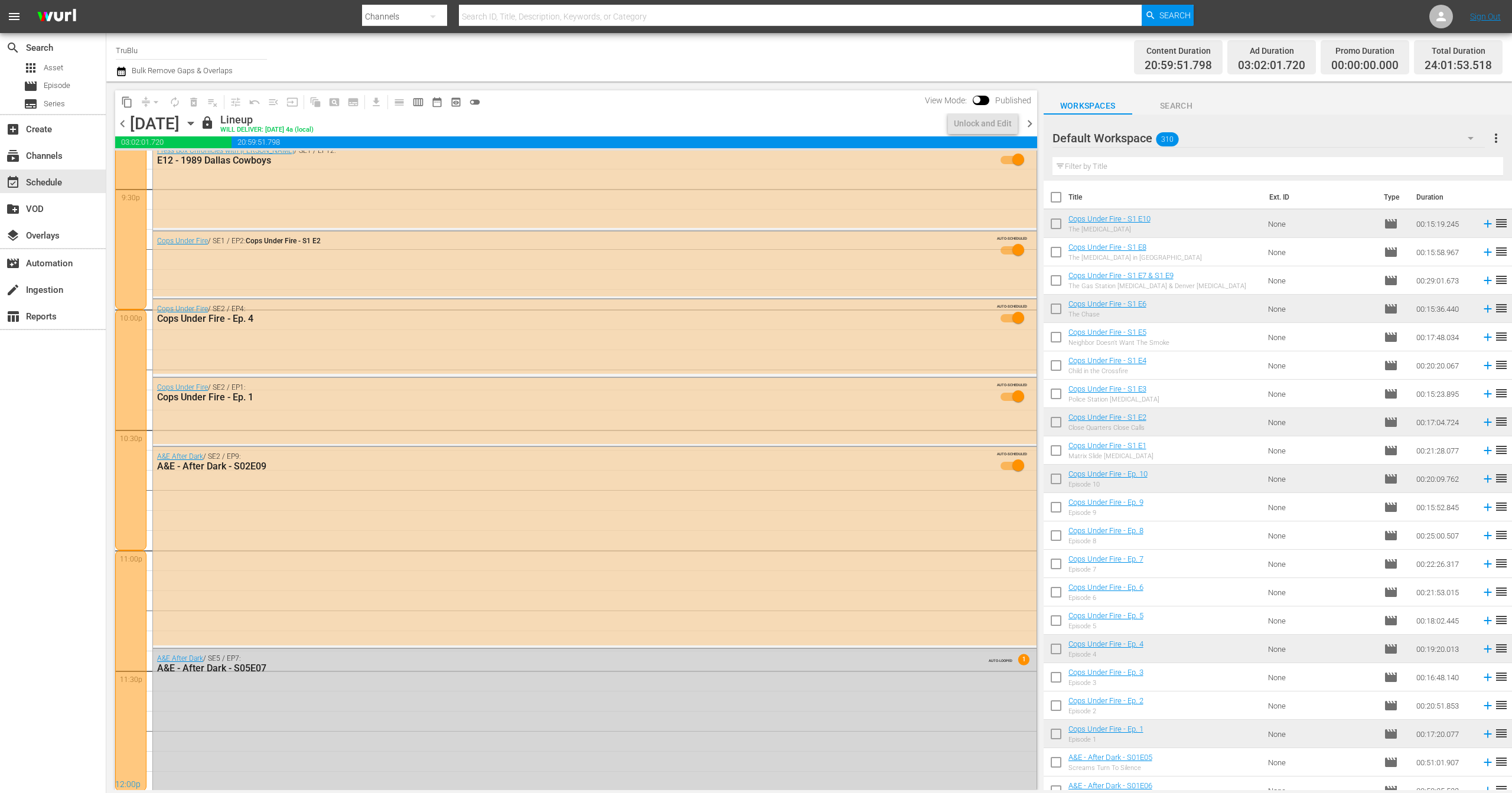
click at [1032, 126] on span "chevron_right" at bounding box center [1029, 123] width 15 height 15
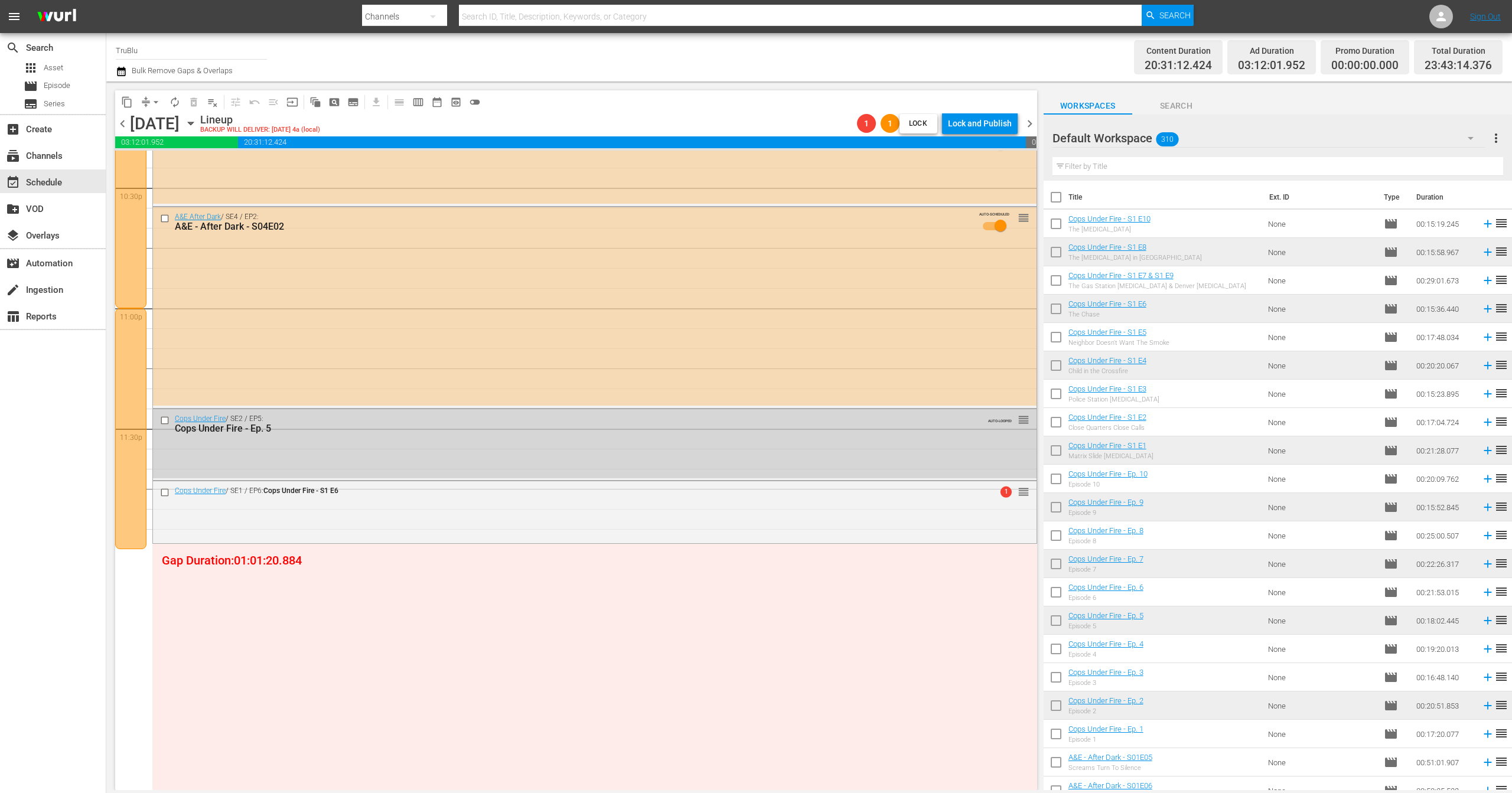
scroll to position [4996, 0]
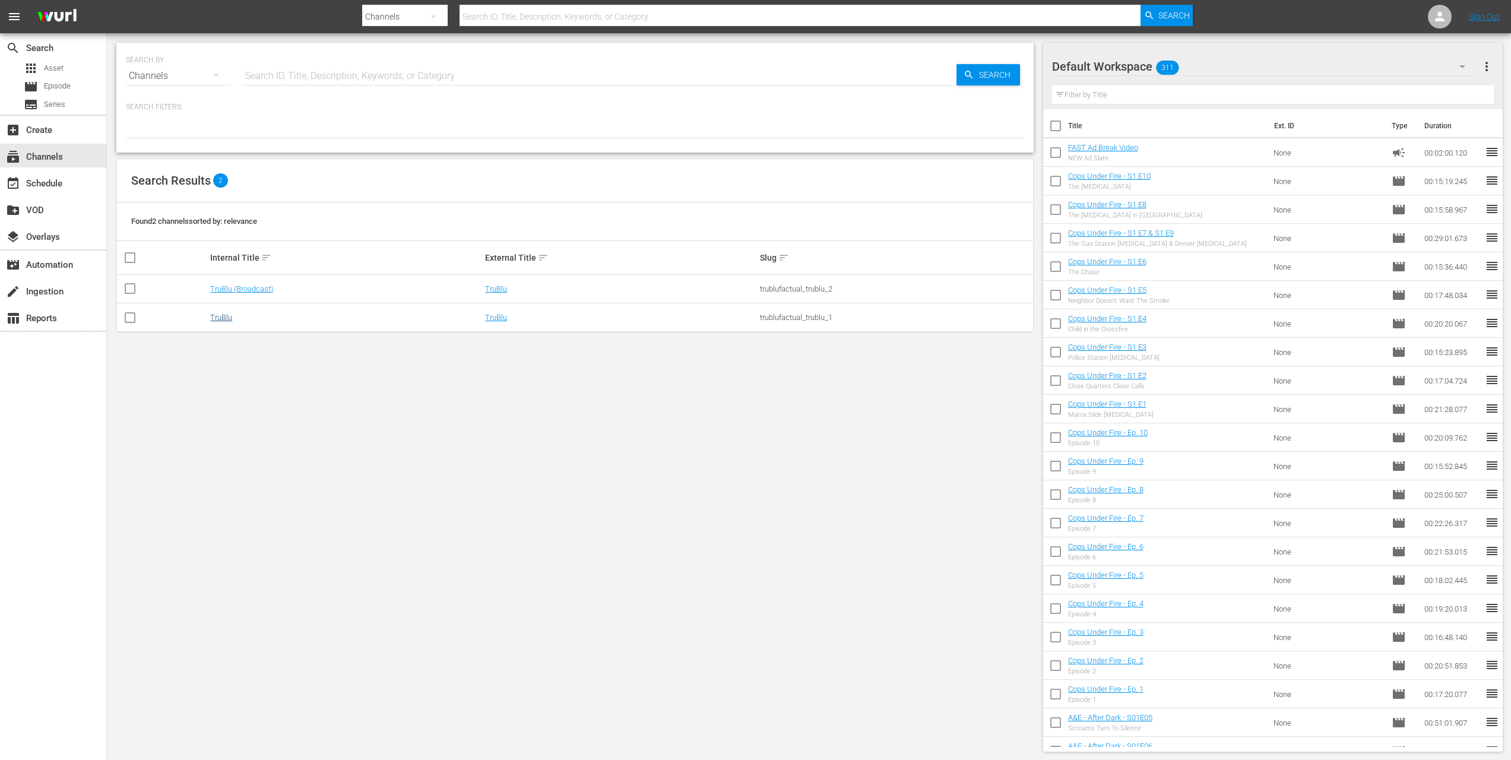
click at [210, 316] on link "TruBlu" at bounding box center [221, 317] width 22 height 9
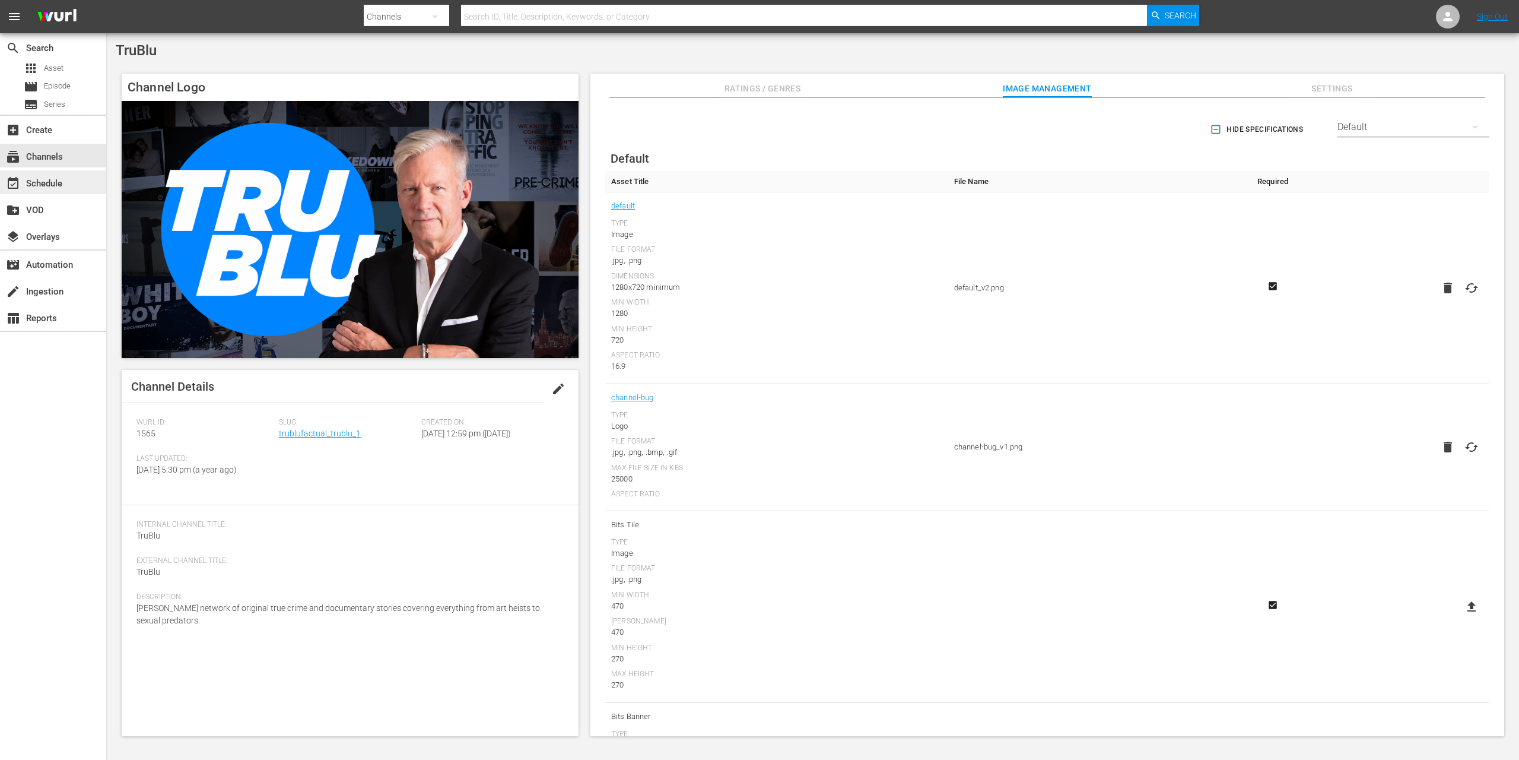
click at [57, 181] on div "event_available Schedule" at bounding box center [33, 181] width 66 height 11
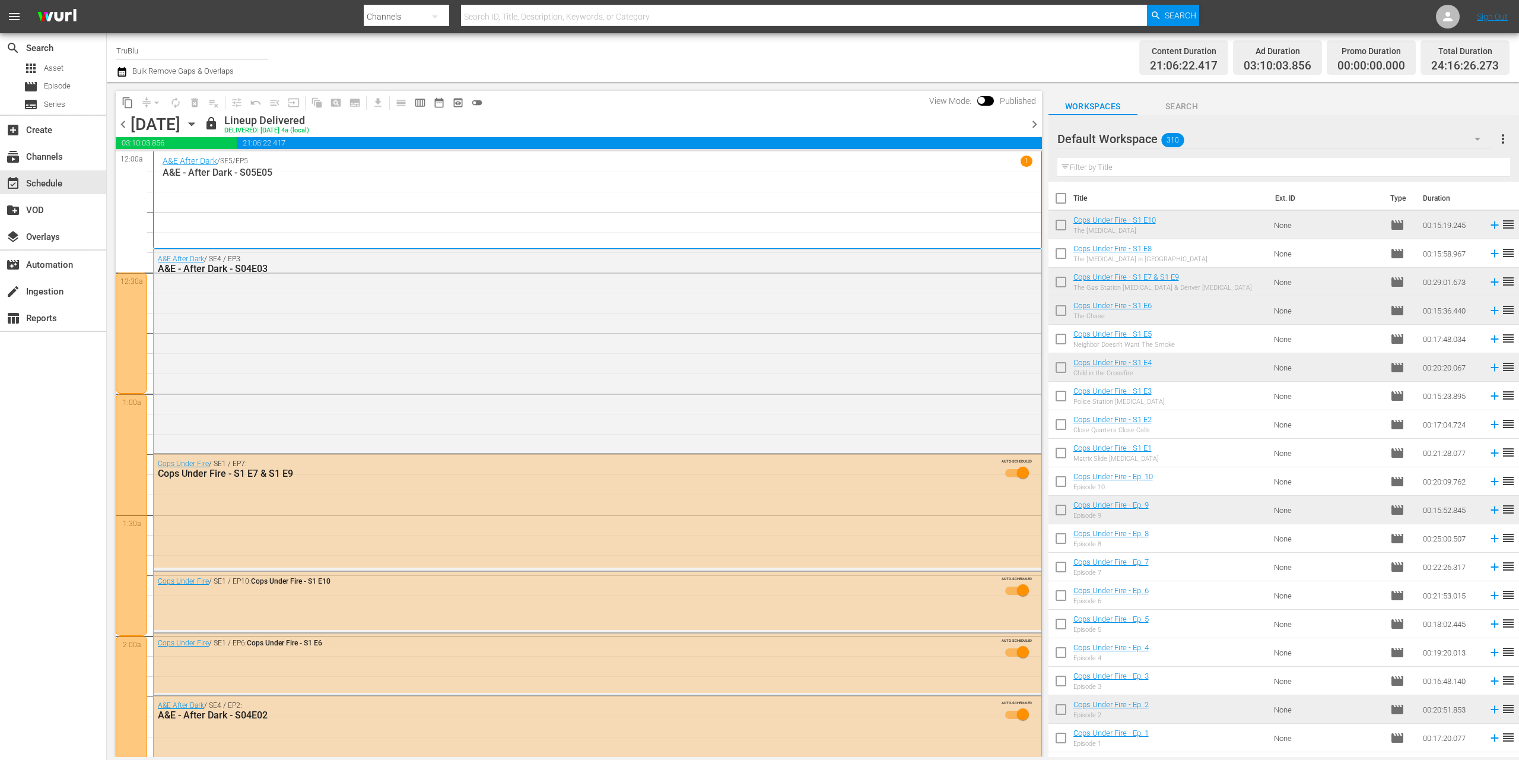
click at [1034, 123] on span "chevron_right" at bounding box center [1034, 124] width 15 height 15
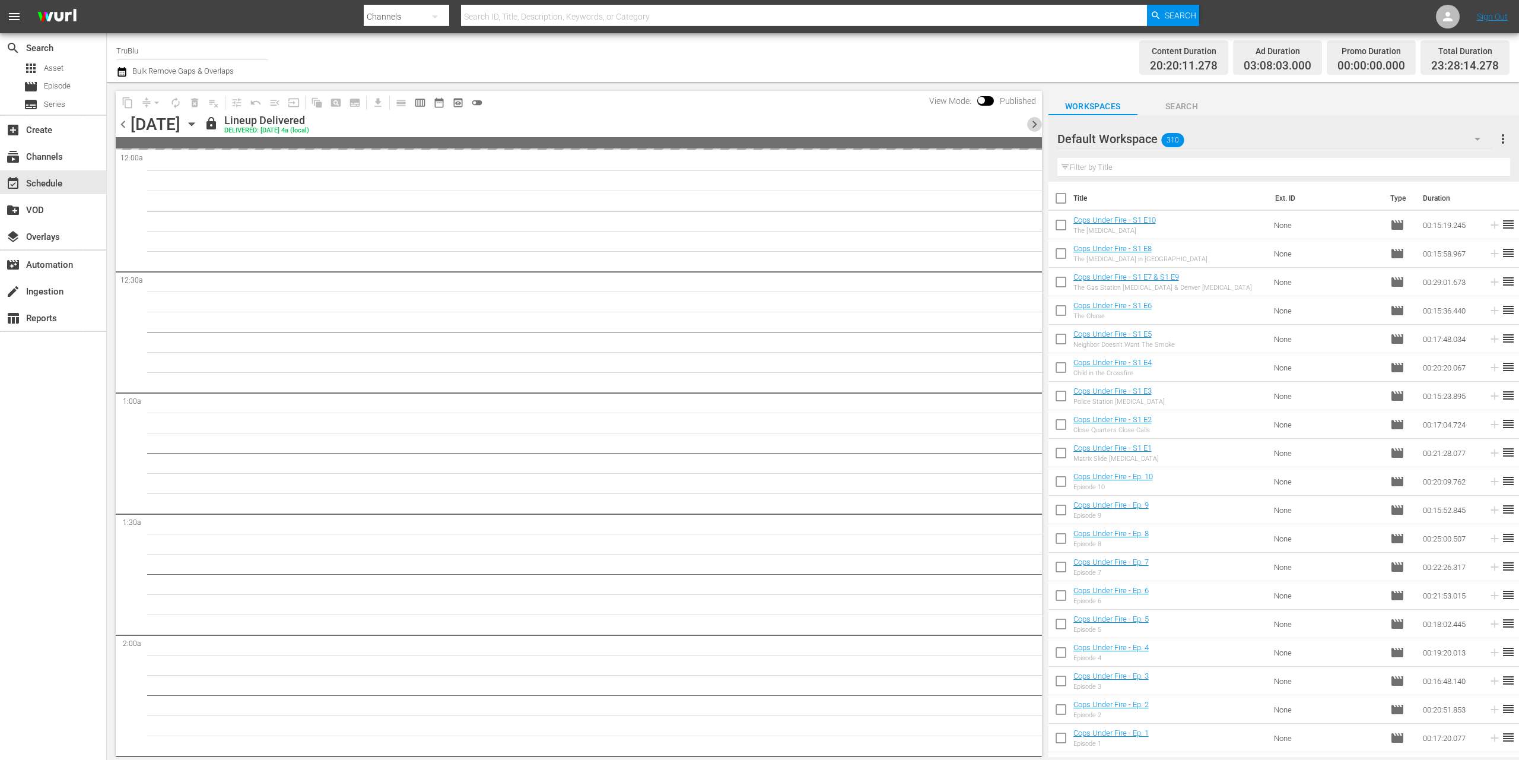
click at [1034, 123] on span "chevron_right" at bounding box center [1034, 124] width 15 height 15
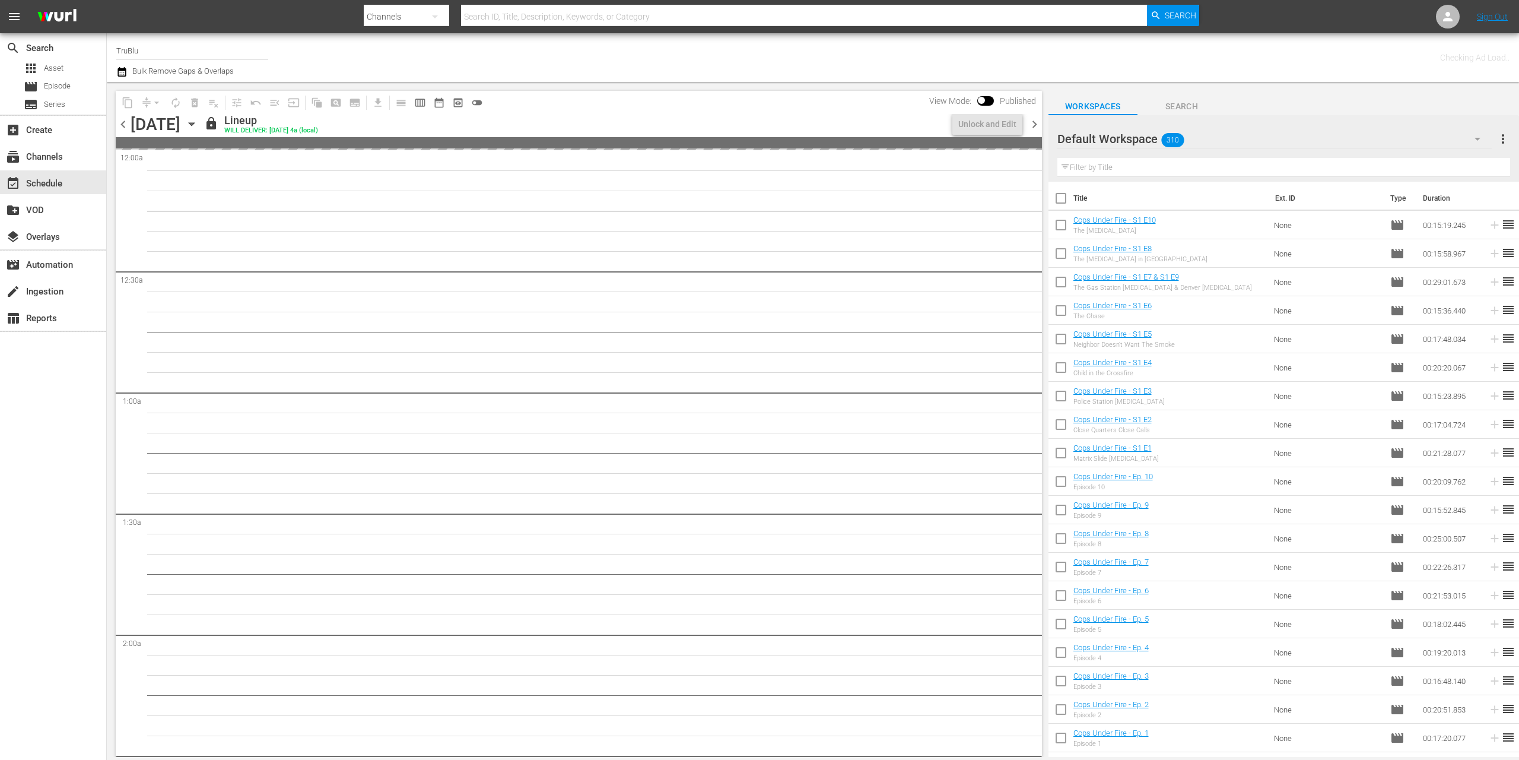
click at [1034, 123] on span "chevron_right" at bounding box center [1034, 124] width 15 height 15
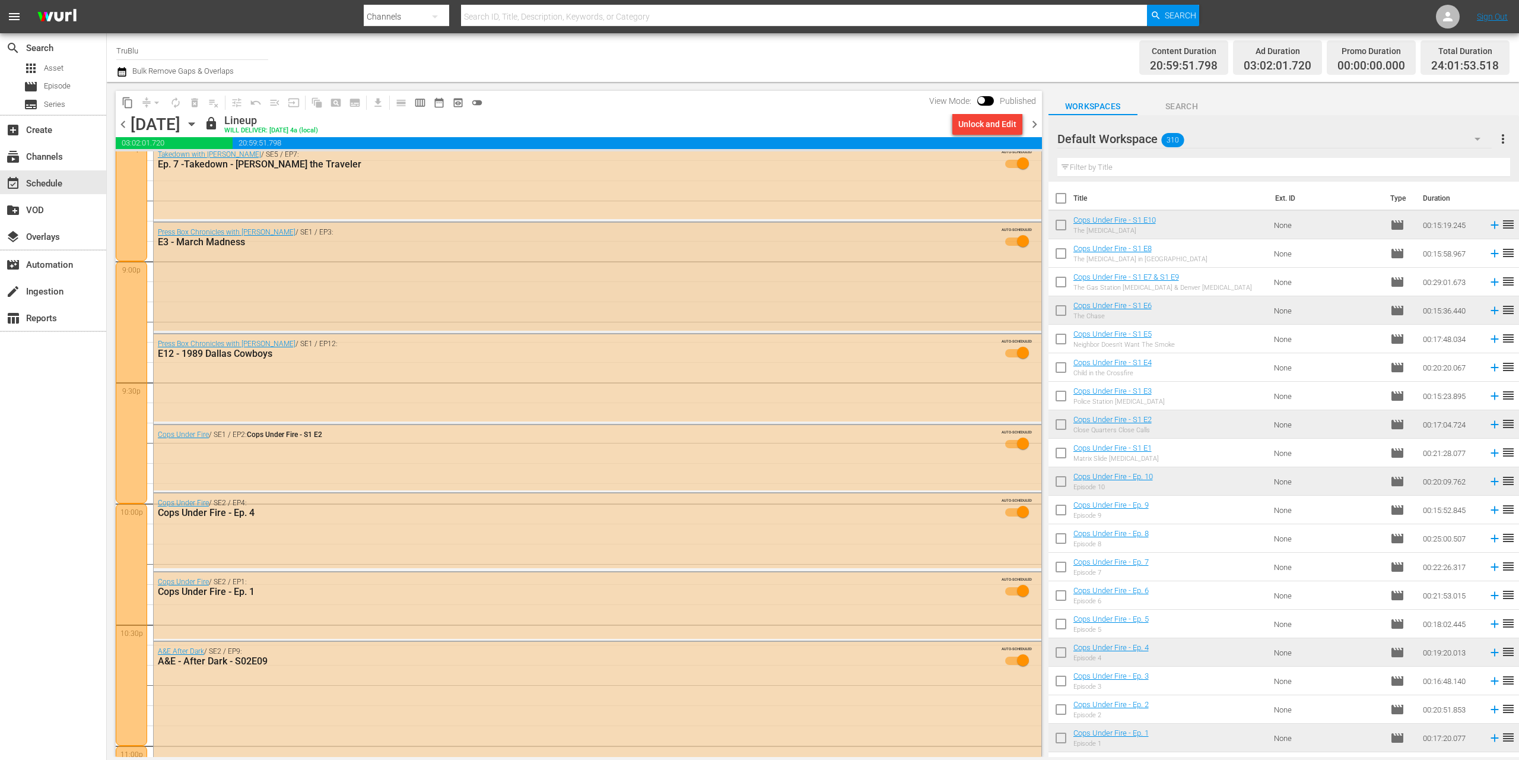
scroll to position [5269, 0]
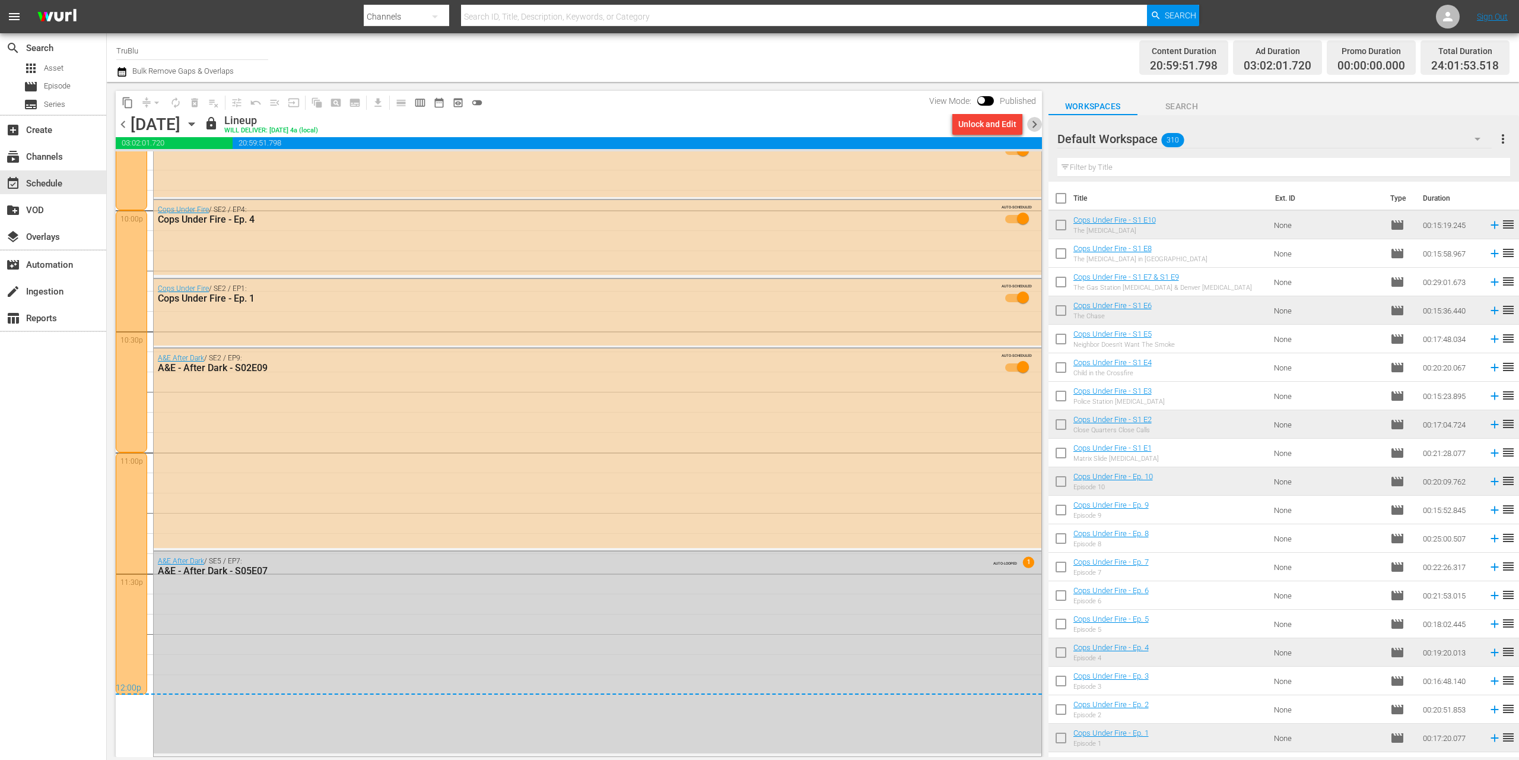
click at [1035, 123] on span "chevron_right" at bounding box center [1034, 124] width 15 height 15
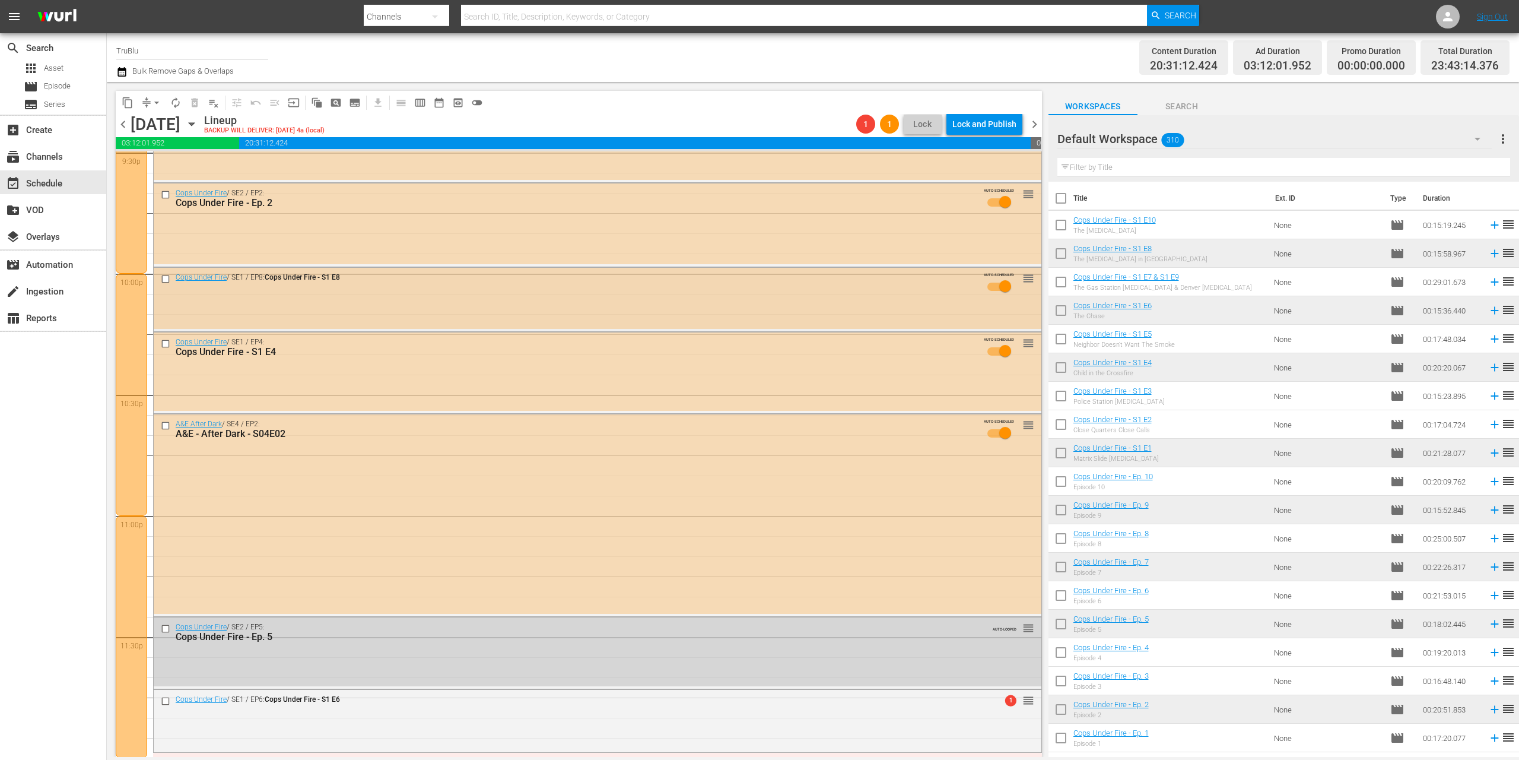
scroll to position [5448, 0]
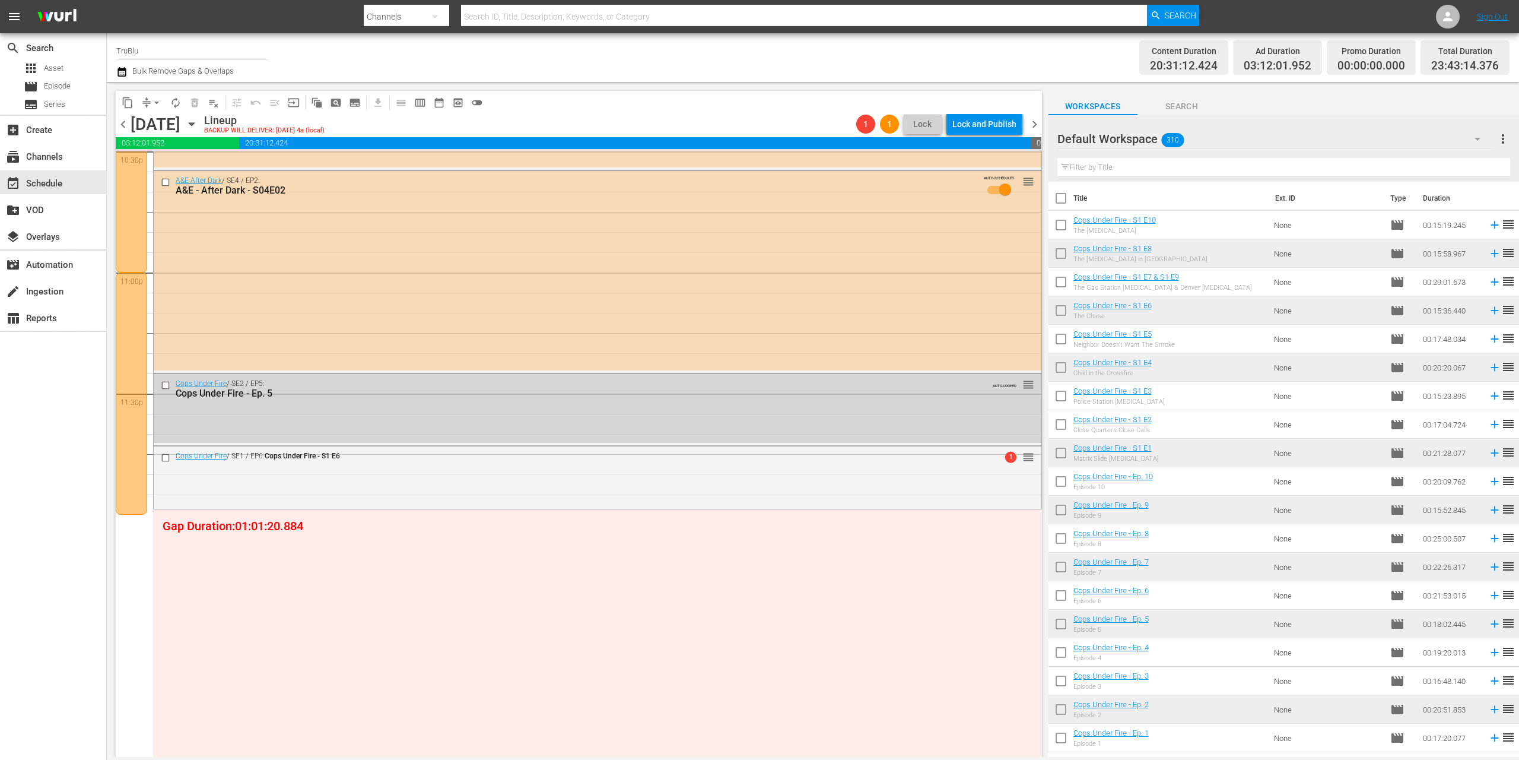
click at [1032, 123] on span "chevron_right" at bounding box center [1034, 124] width 15 height 15
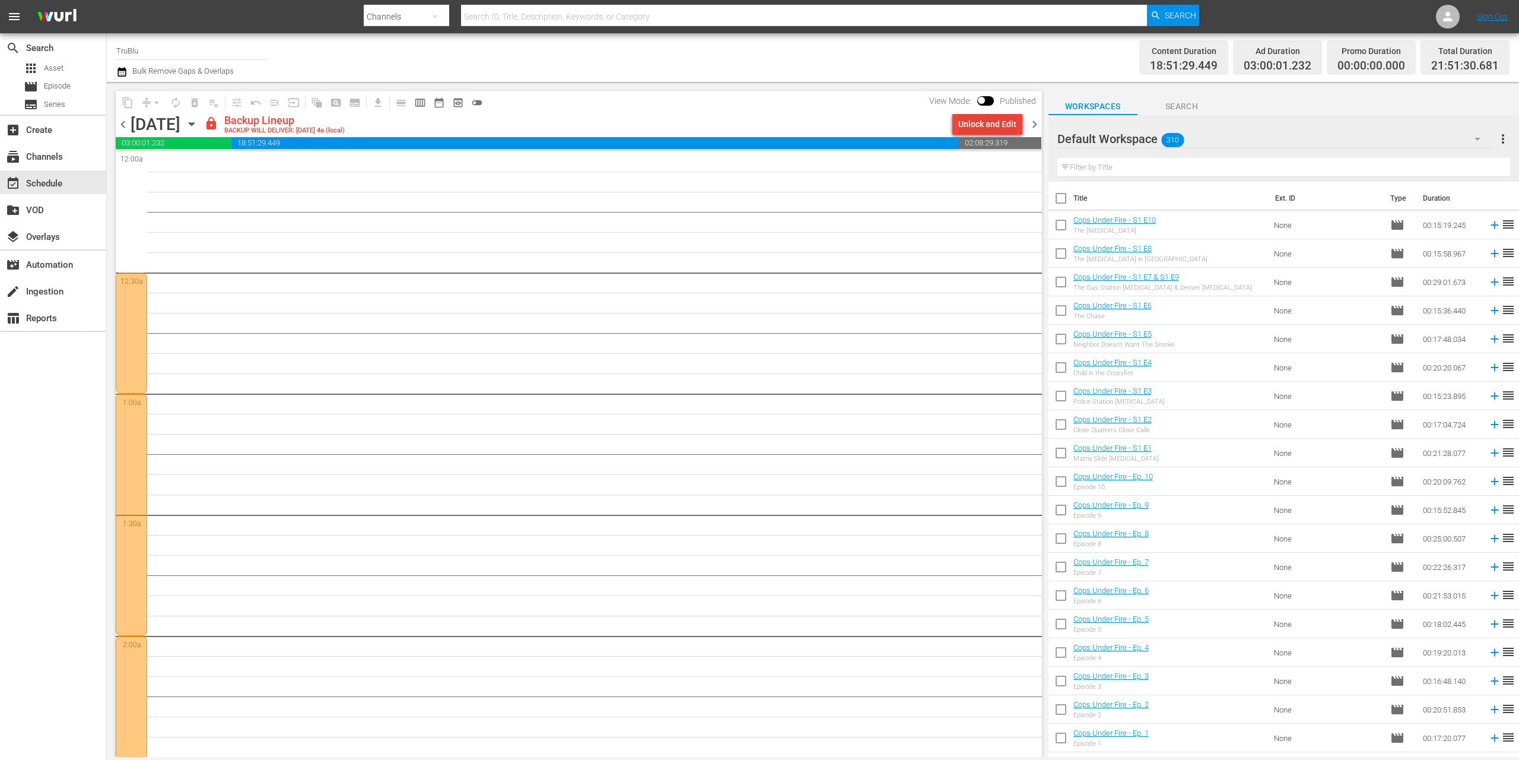
click at [969, 124] on div "Unlock and Edit" at bounding box center [988, 123] width 58 height 21
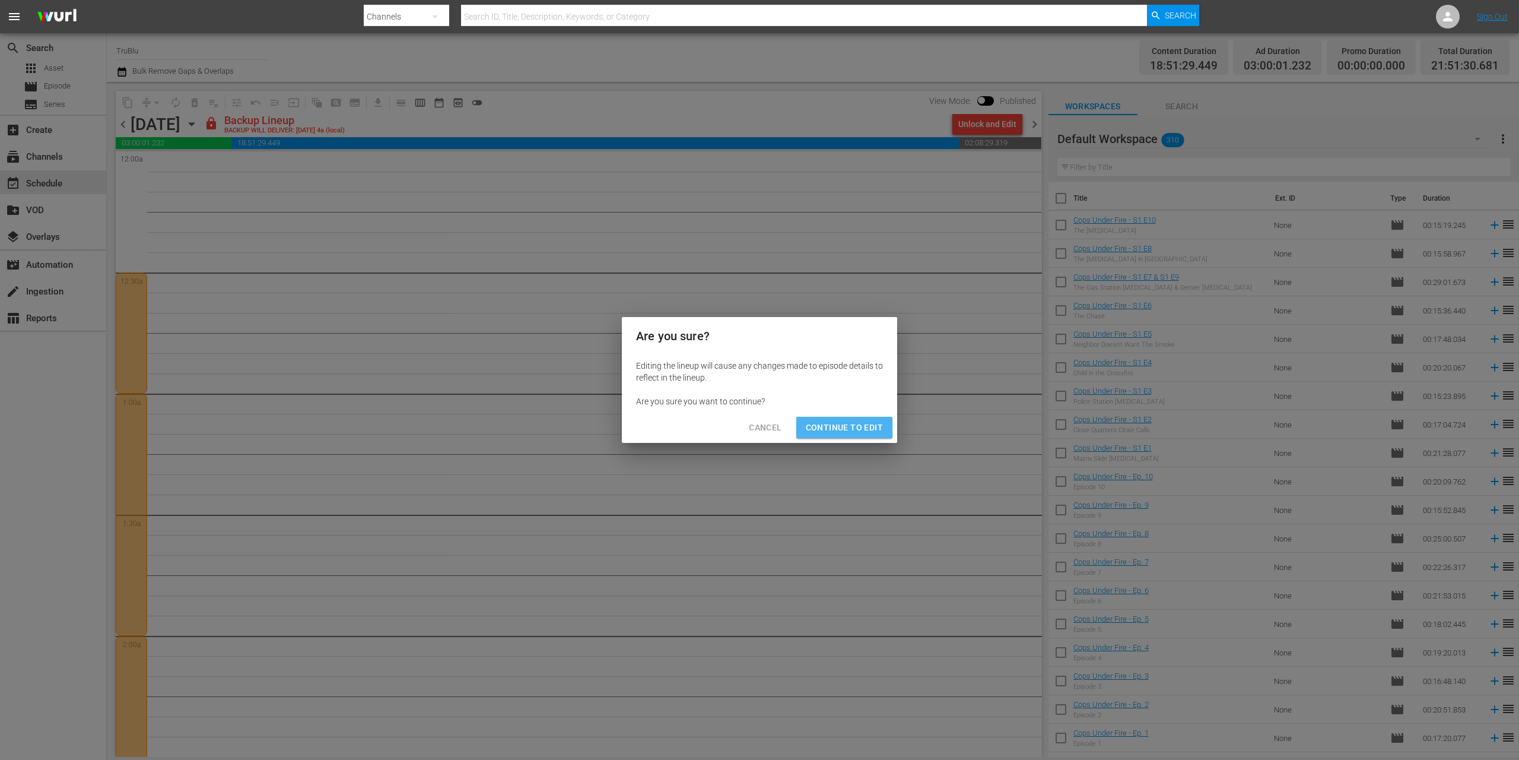
click at [846, 427] on span "Continue to Edit" at bounding box center [844, 427] width 77 height 15
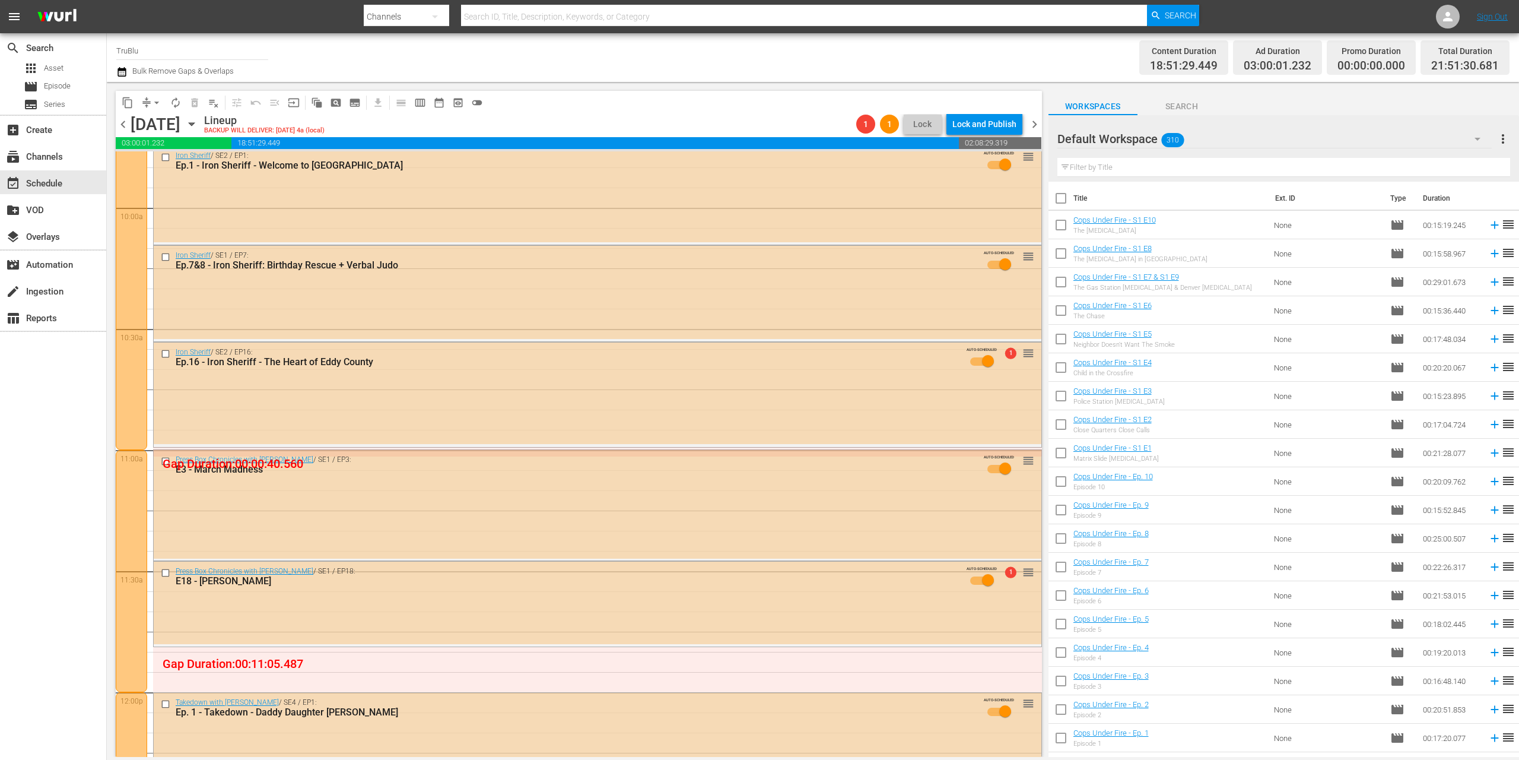
scroll to position [3585, 0]
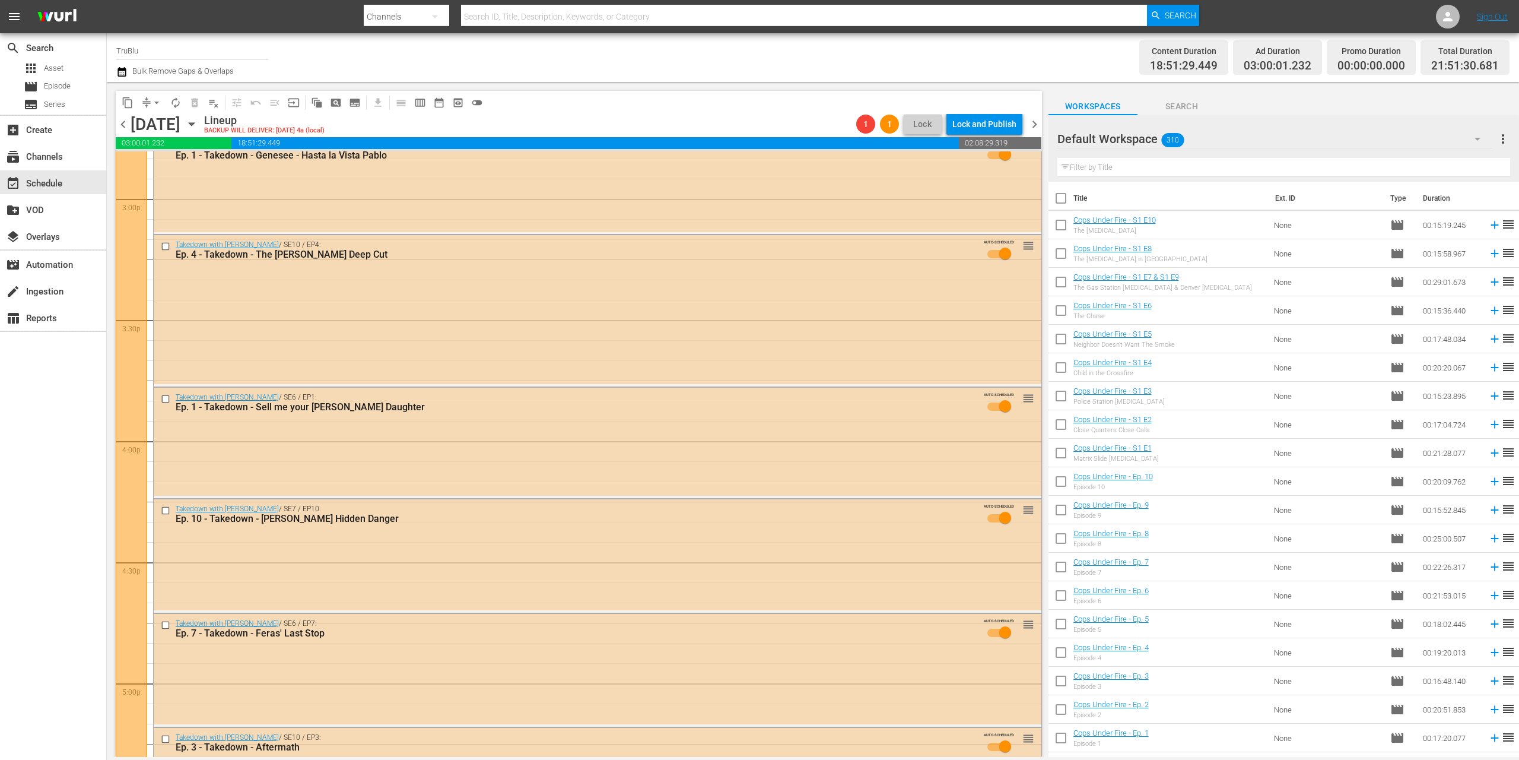
click at [124, 122] on span "chevron_left" at bounding box center [123, 124] width 15 height 15
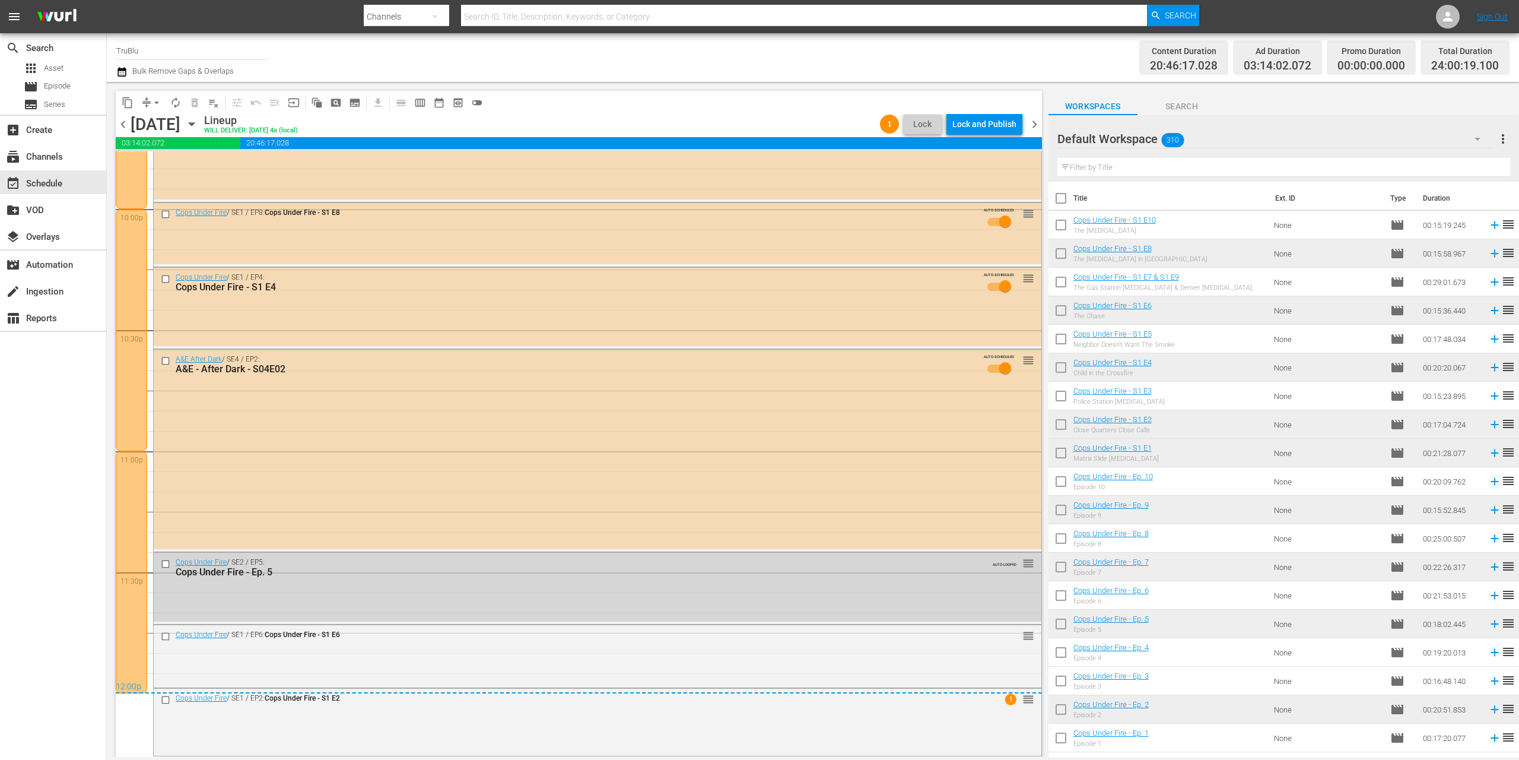
scroll to position [335, 0]
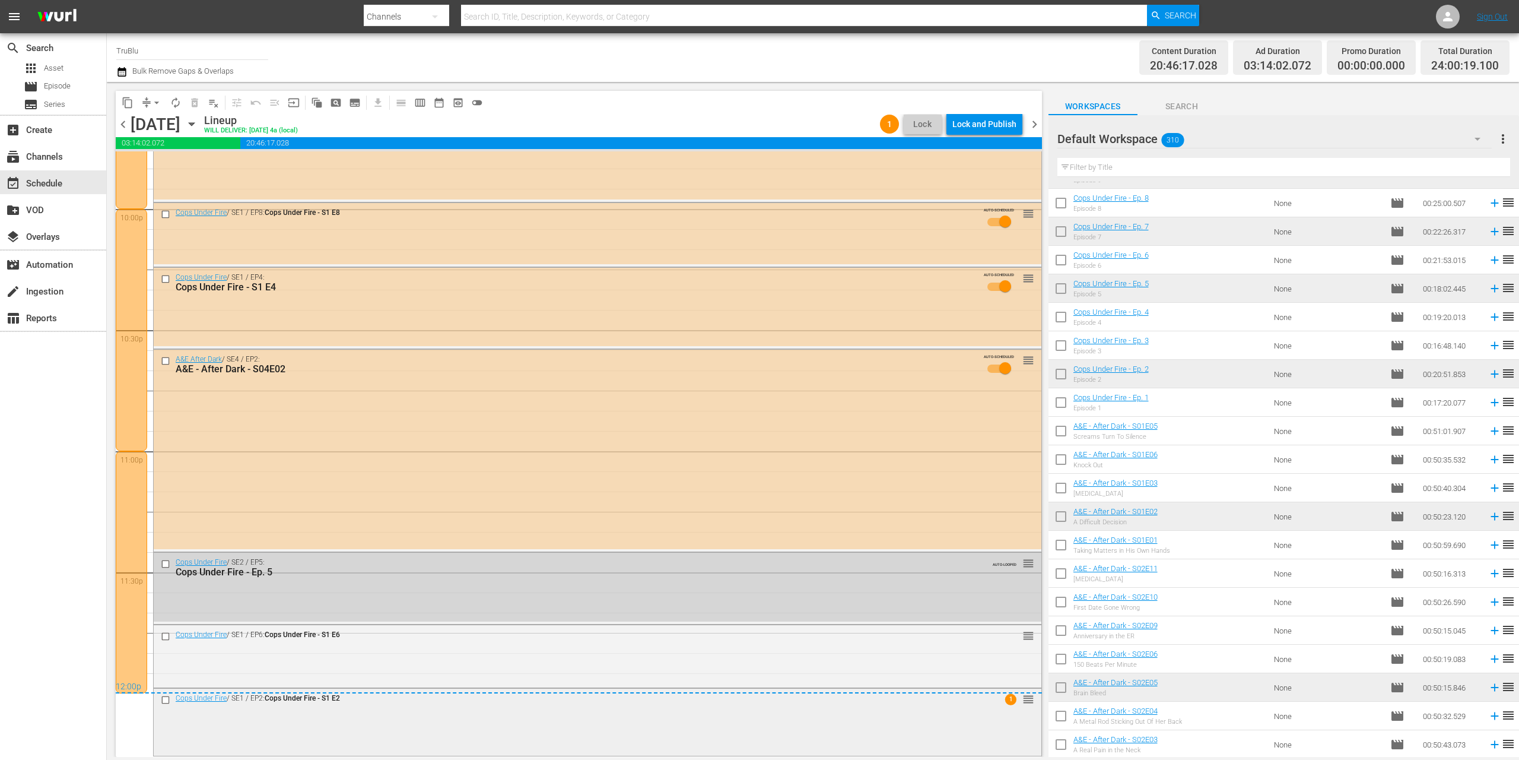
click at [1010, 710] on div "Cops Under Fire / SE1 / EP2: Cops Under Fire - S1 E2 1 reorder" at bounding box center [598, 699] width 888 height 23
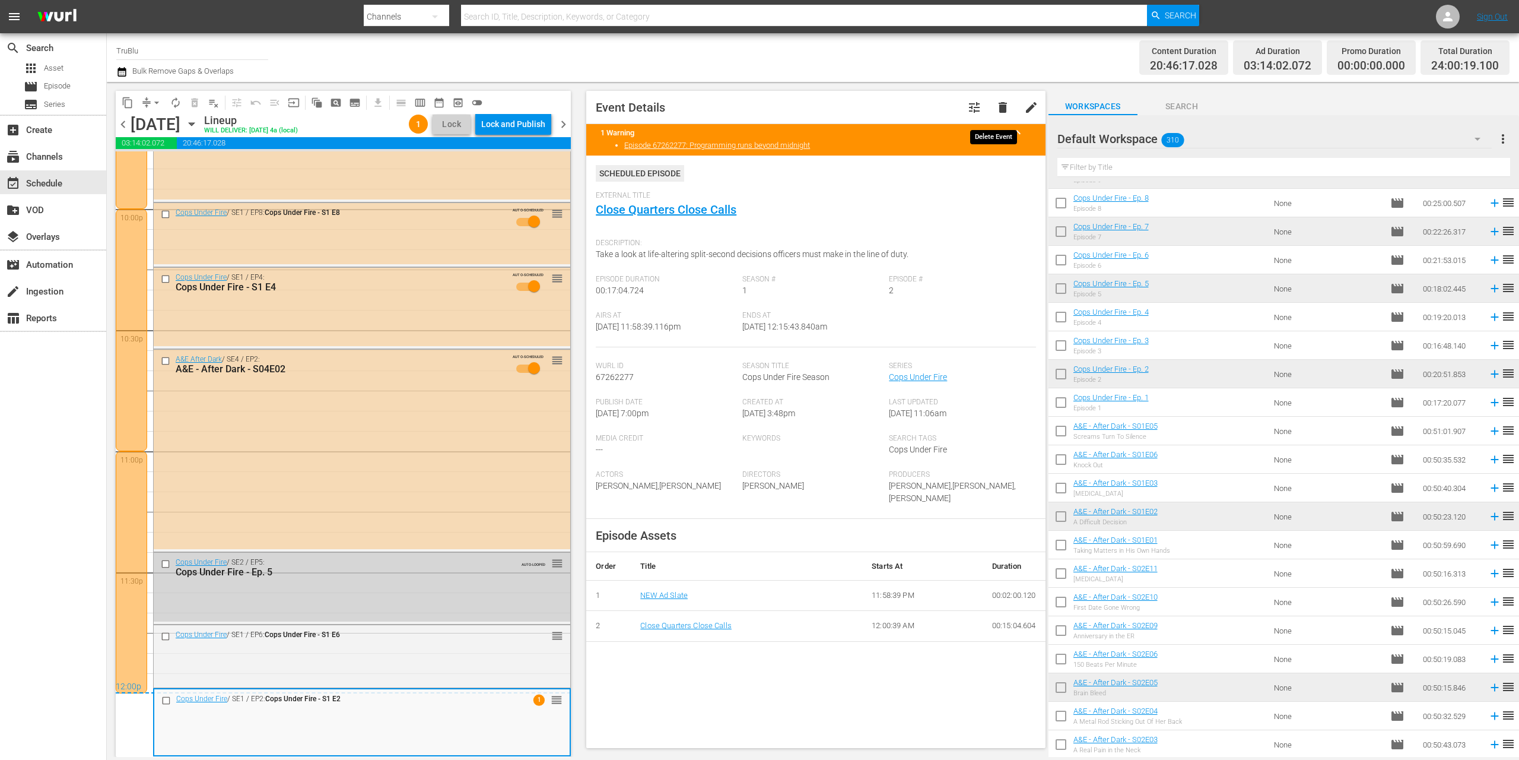
click at [996, 107] on span "delete" at bounding box center [1003, 107] width 14 height 14
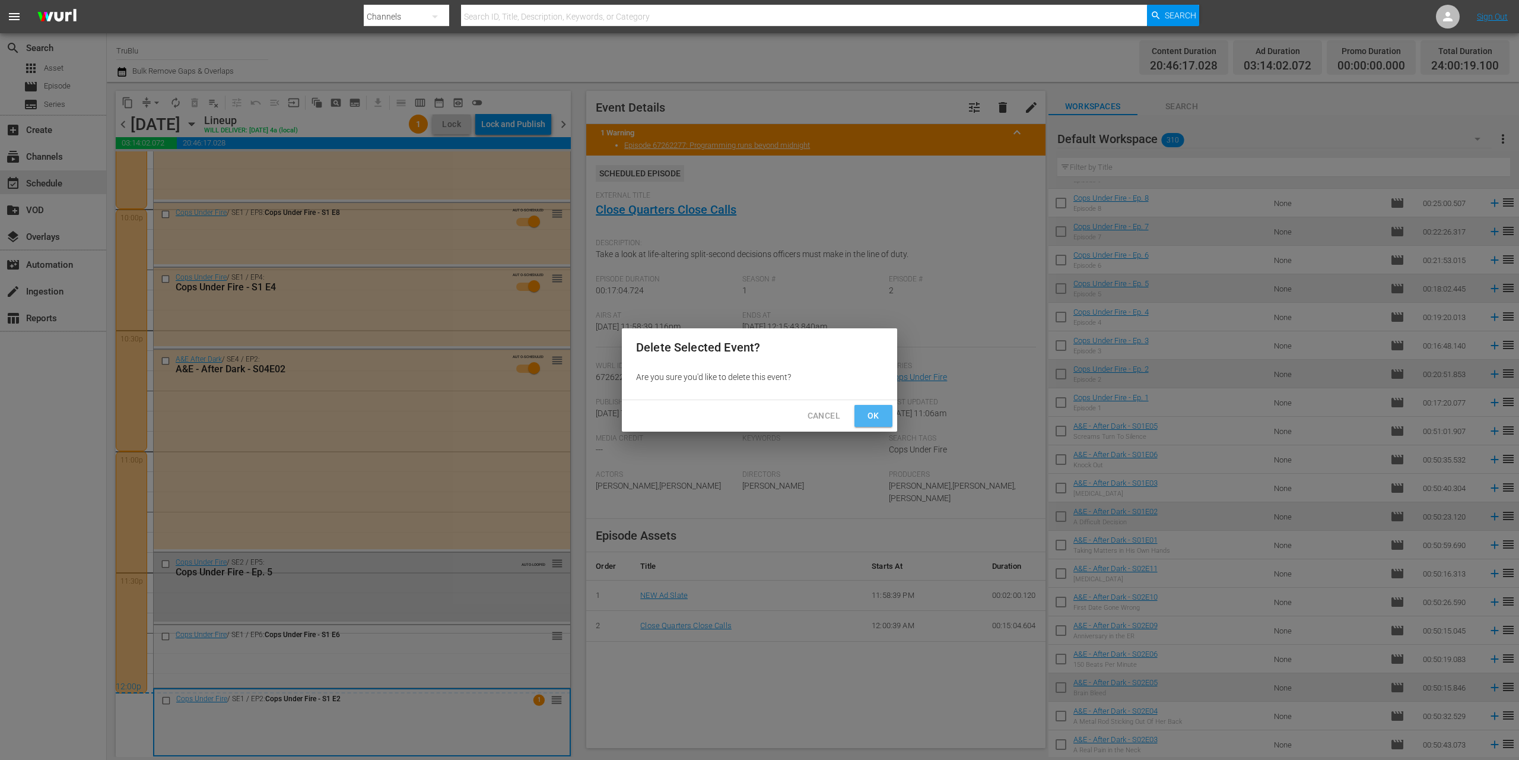
click at [881, 414] on span "Ok" at bounding box center [873, 415] width 19 height 15
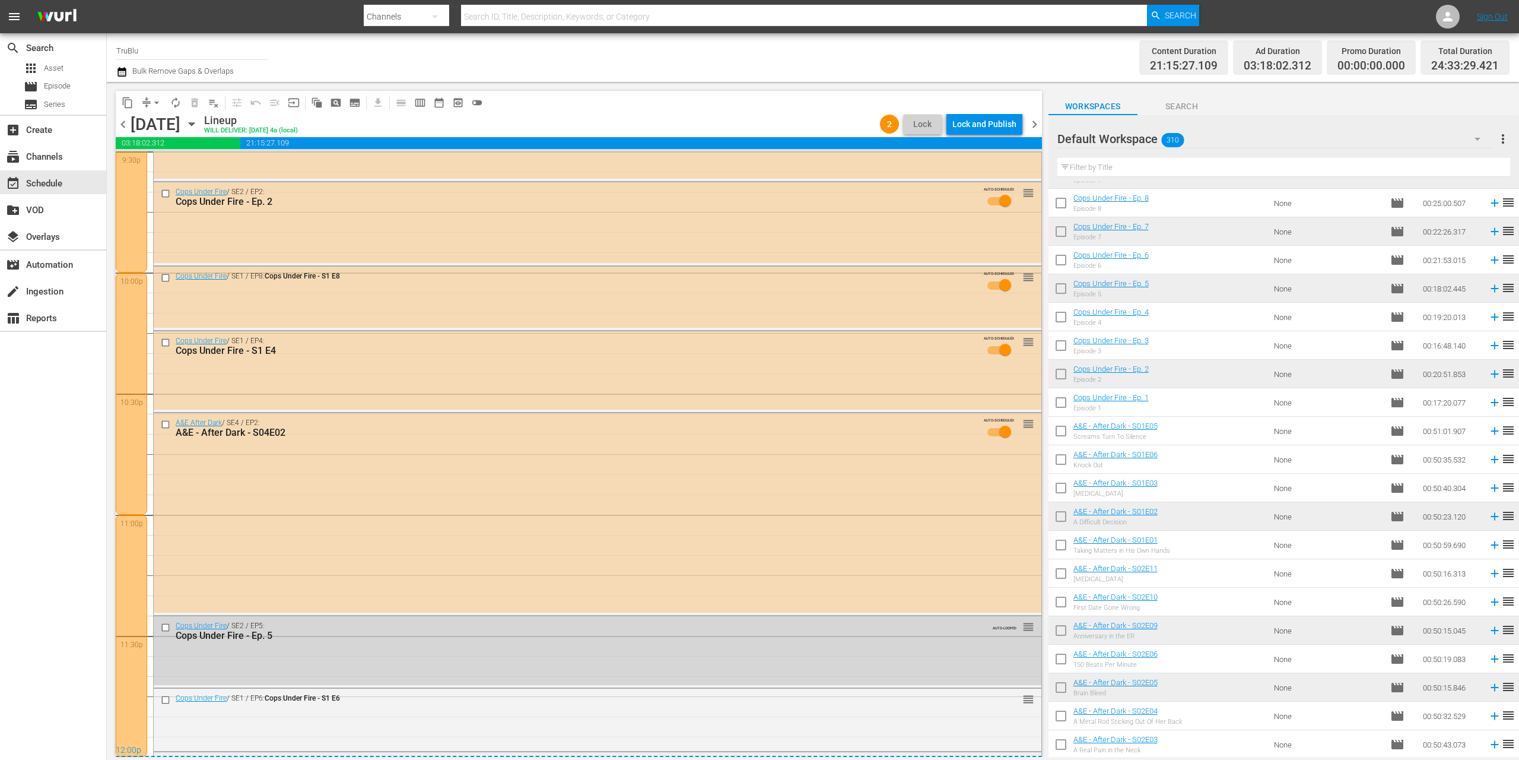
scroll to position [5404, 0]
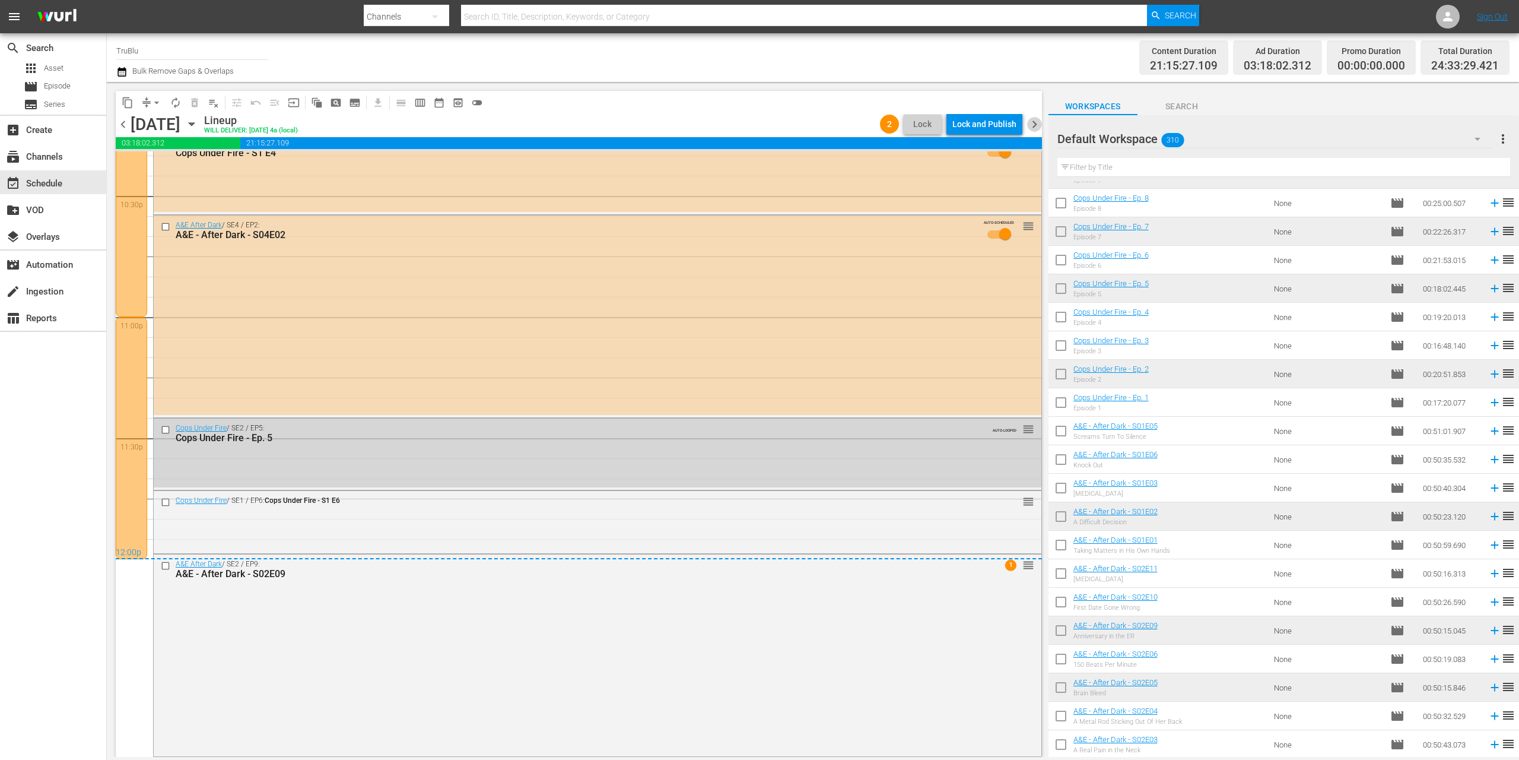
click at [1035, 125] on span "chevron_right" at bounding box center [1034, 124] width 15 height 15
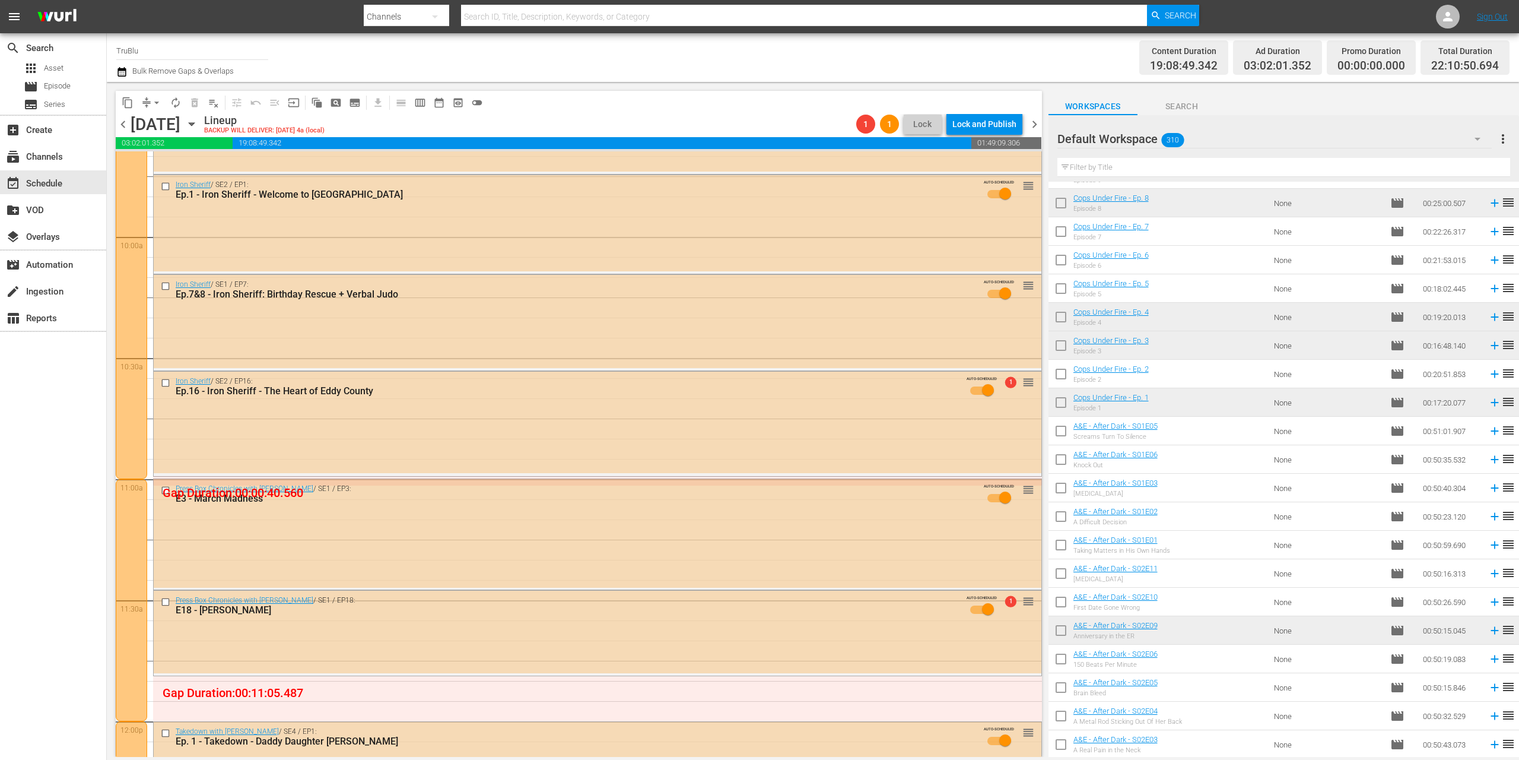
scroll to position [2410, 0]
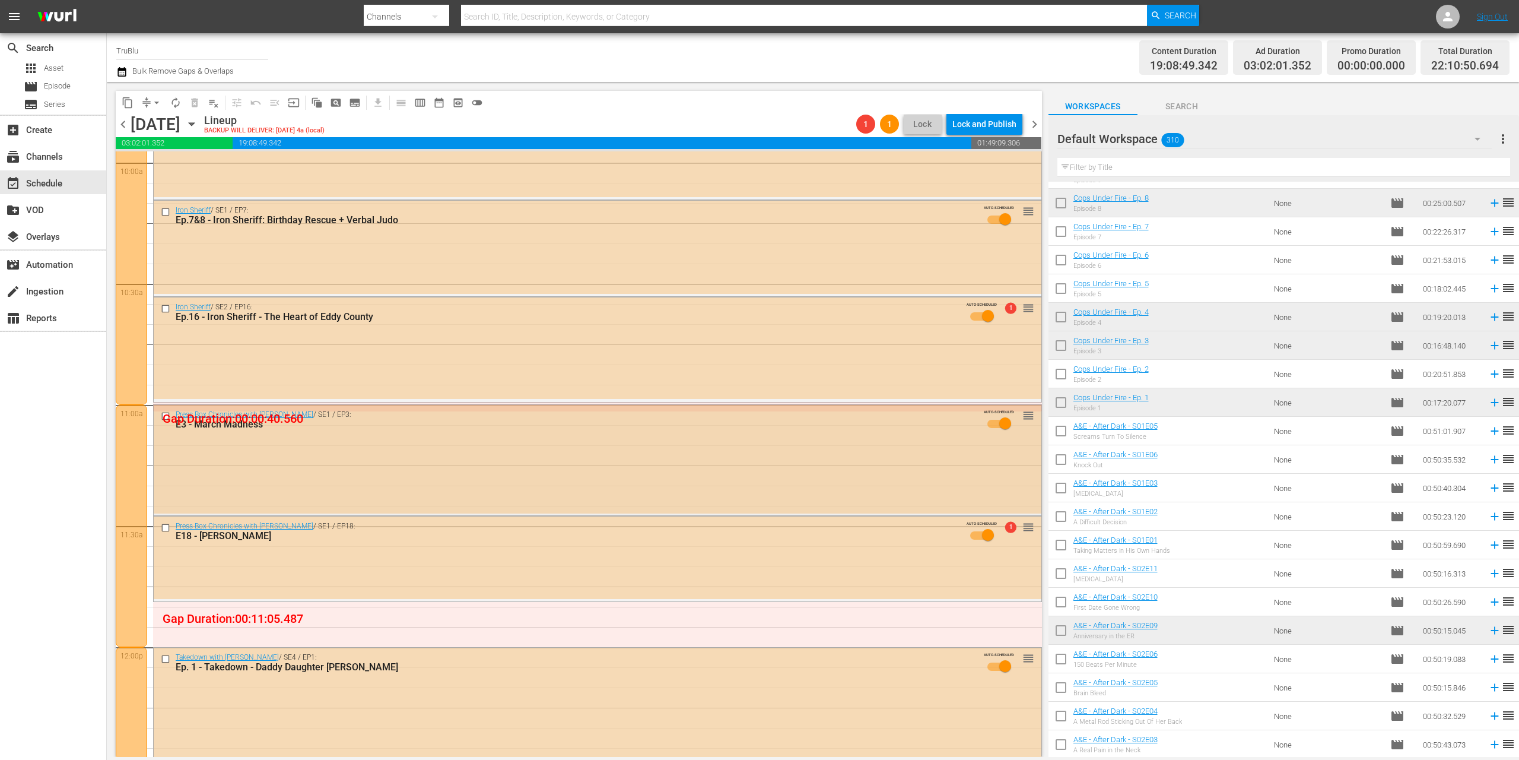
click at [961, 450] on div "Press Box Chronicles with Jeff Pearlman / SE1 / EP3: E3 - March Madness AUTO-SC…" at bounding box center [598, 459] width 888 height 108
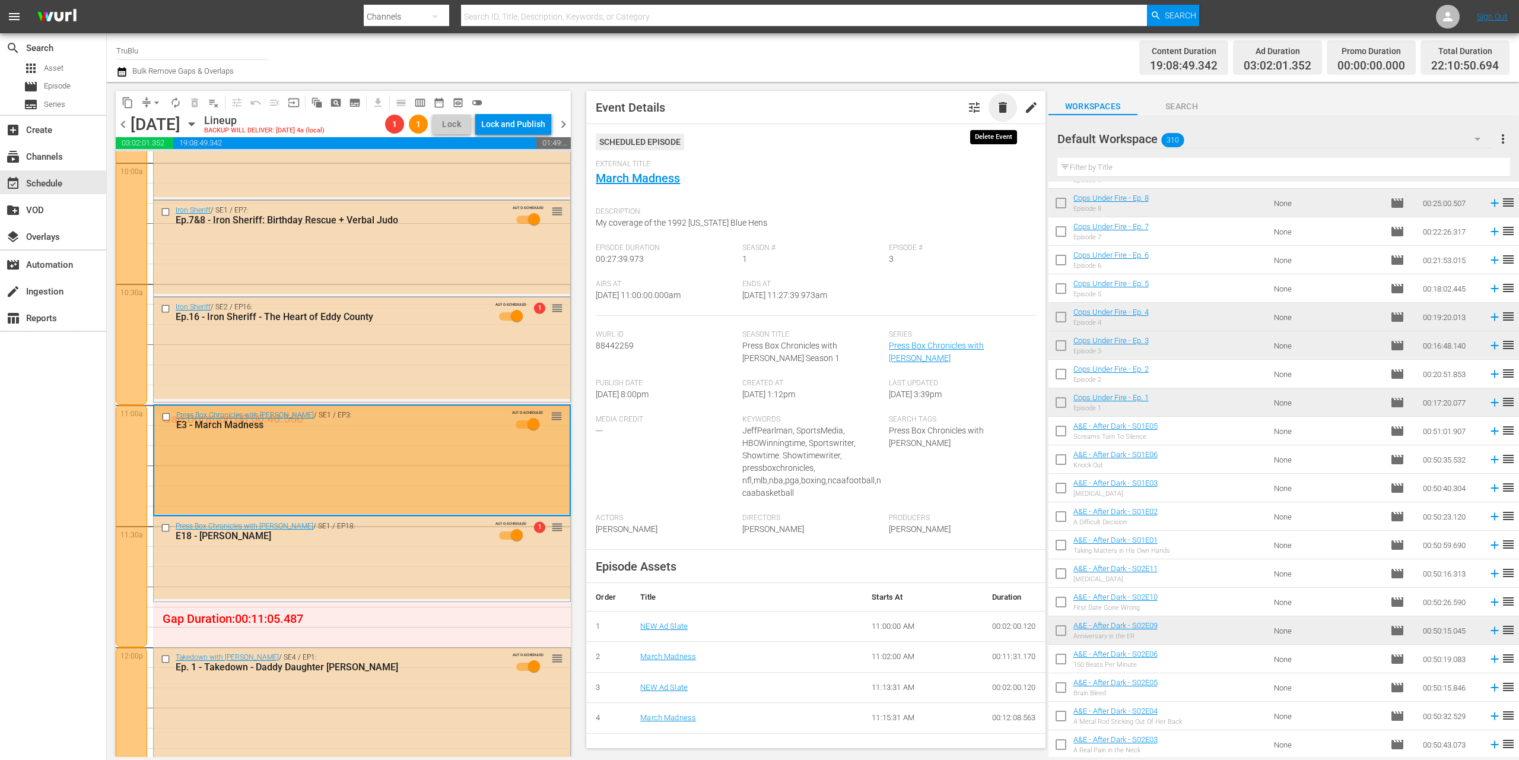
click at [996, 106] on span "delete" at bounding box center [1003, 107] width 14 height 14
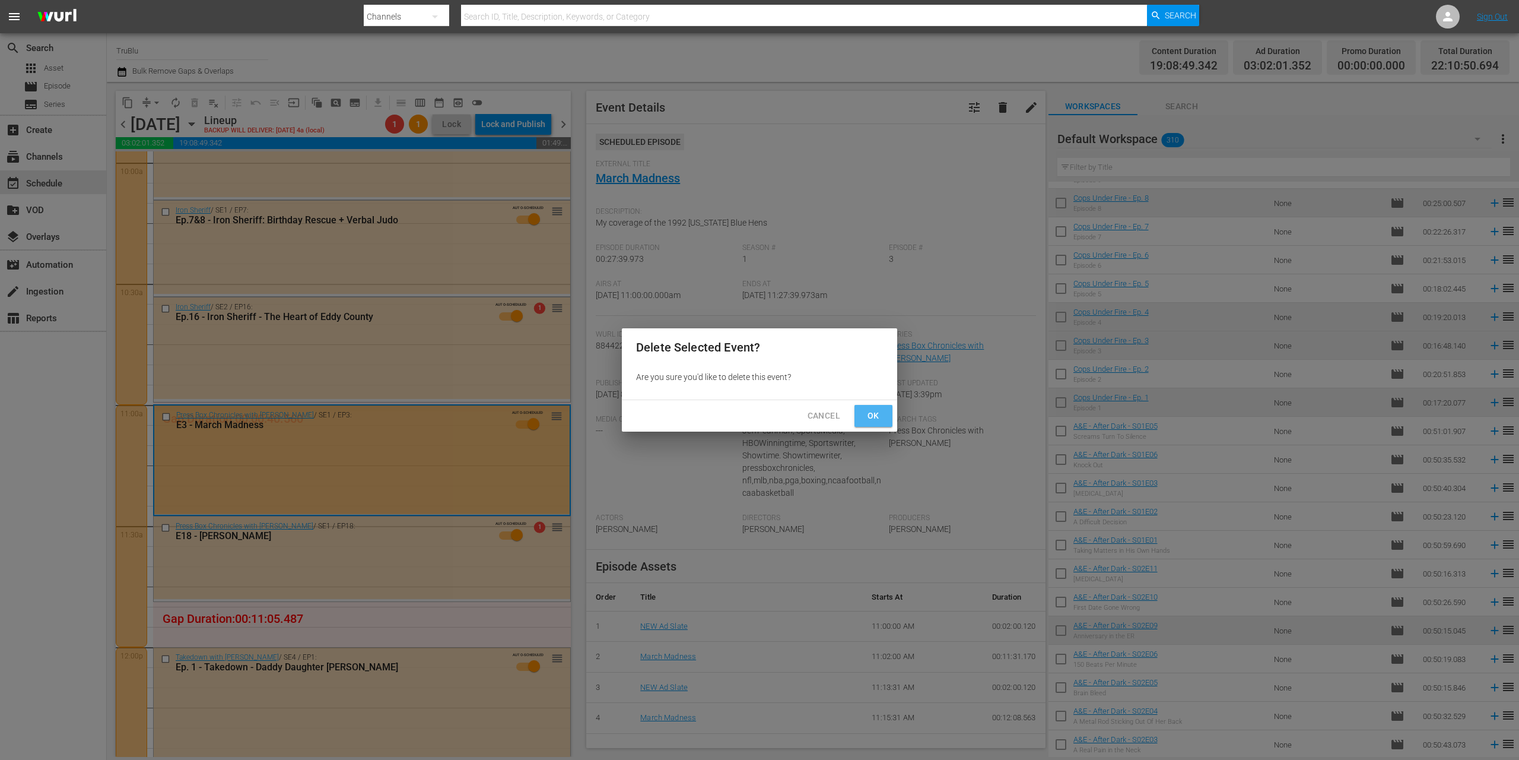
click at [880, 421] on span "Ok" at bounding box center [873, 415] width 19 height 15
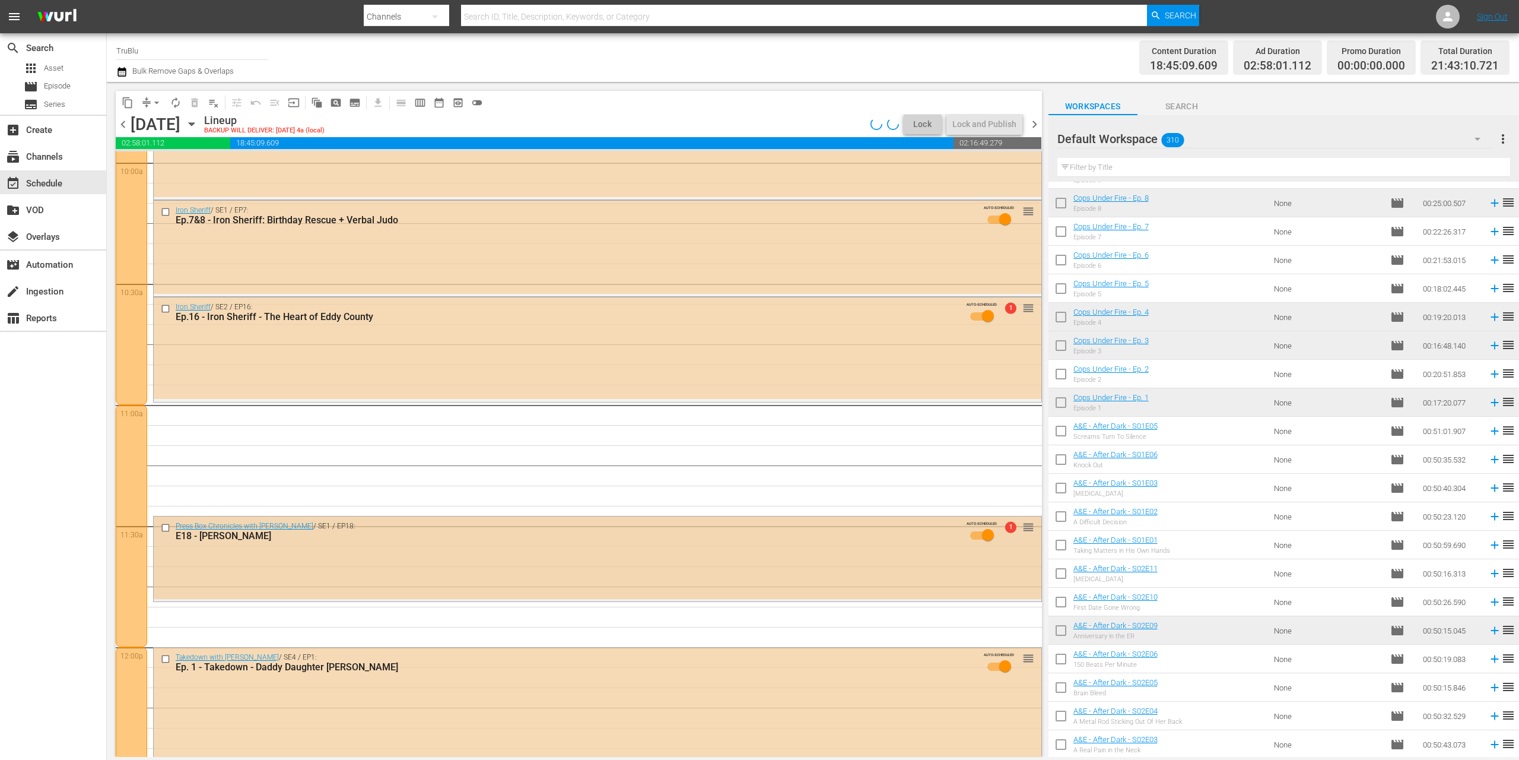
click at [516, 567] on div "Press Box Chronicles with Jeff Pearlman / SE1 / EP18: E18 - Michael Irvin AUTO-…" at bounding box center [598, 557] width 888 height 82
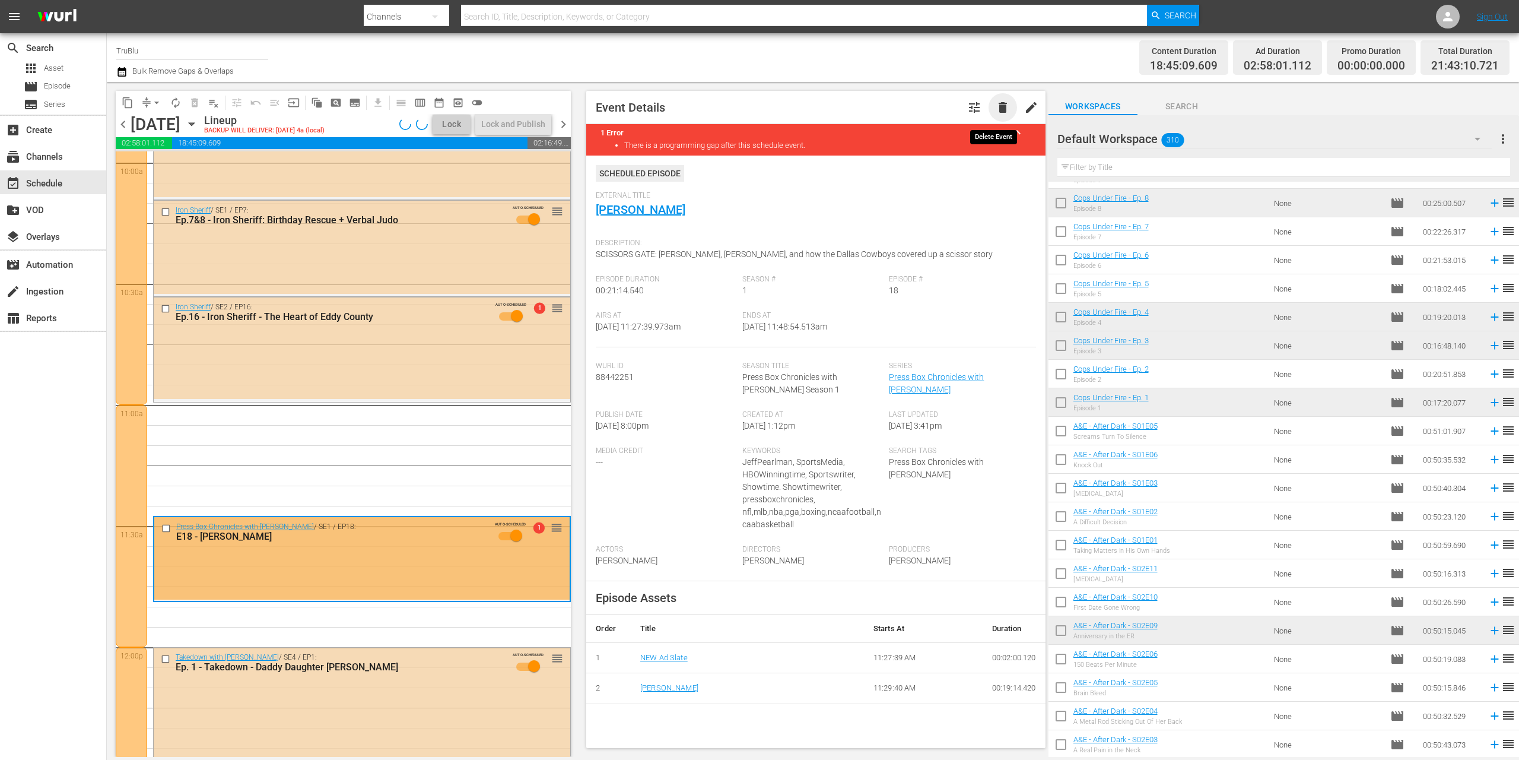
click at [998, 108] on span "delete" at bounding box center [1003, 107] width 14 height 14
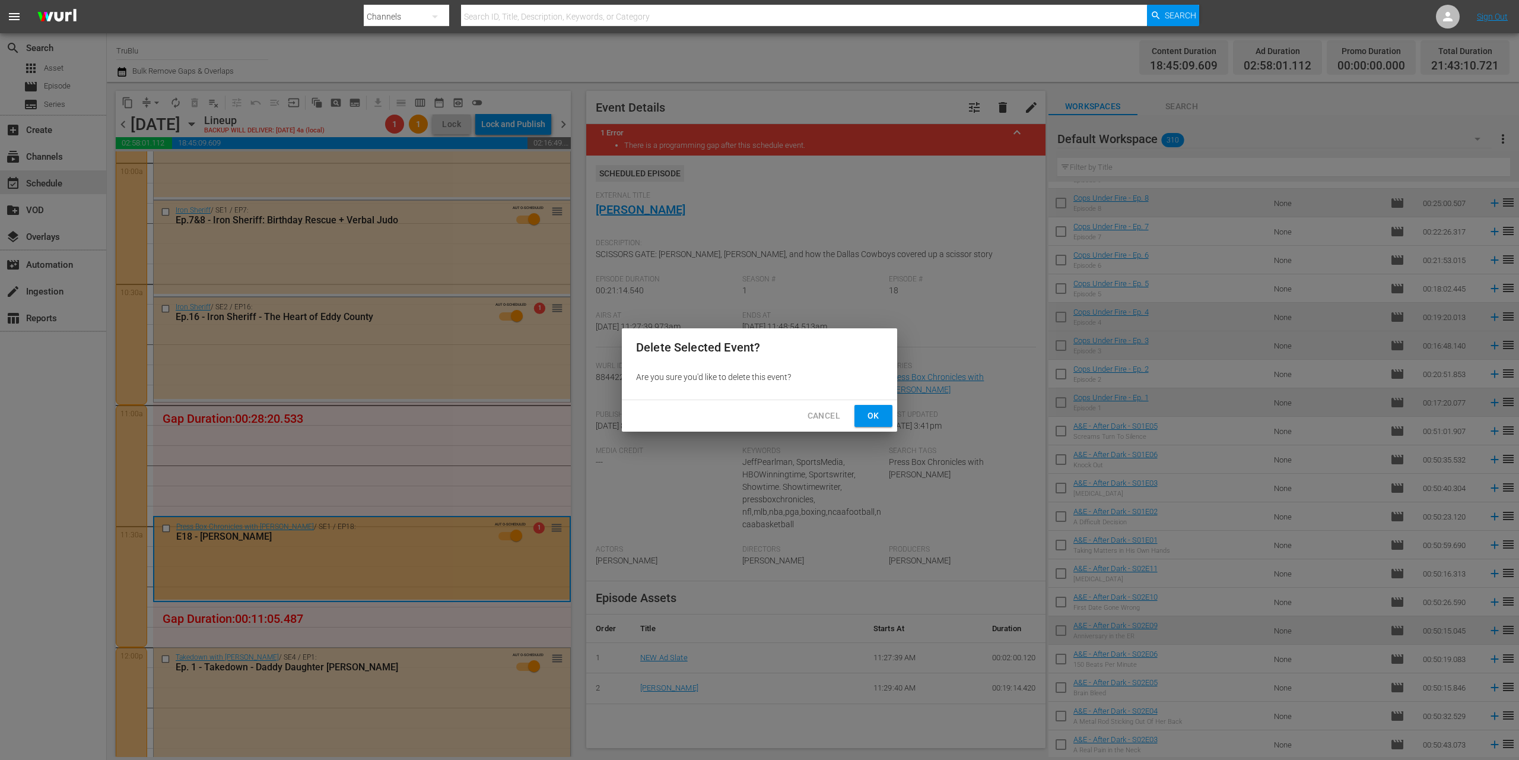
click at [883, 415] on button "Ok" at bounding box center [874, 416] width 38 height 22
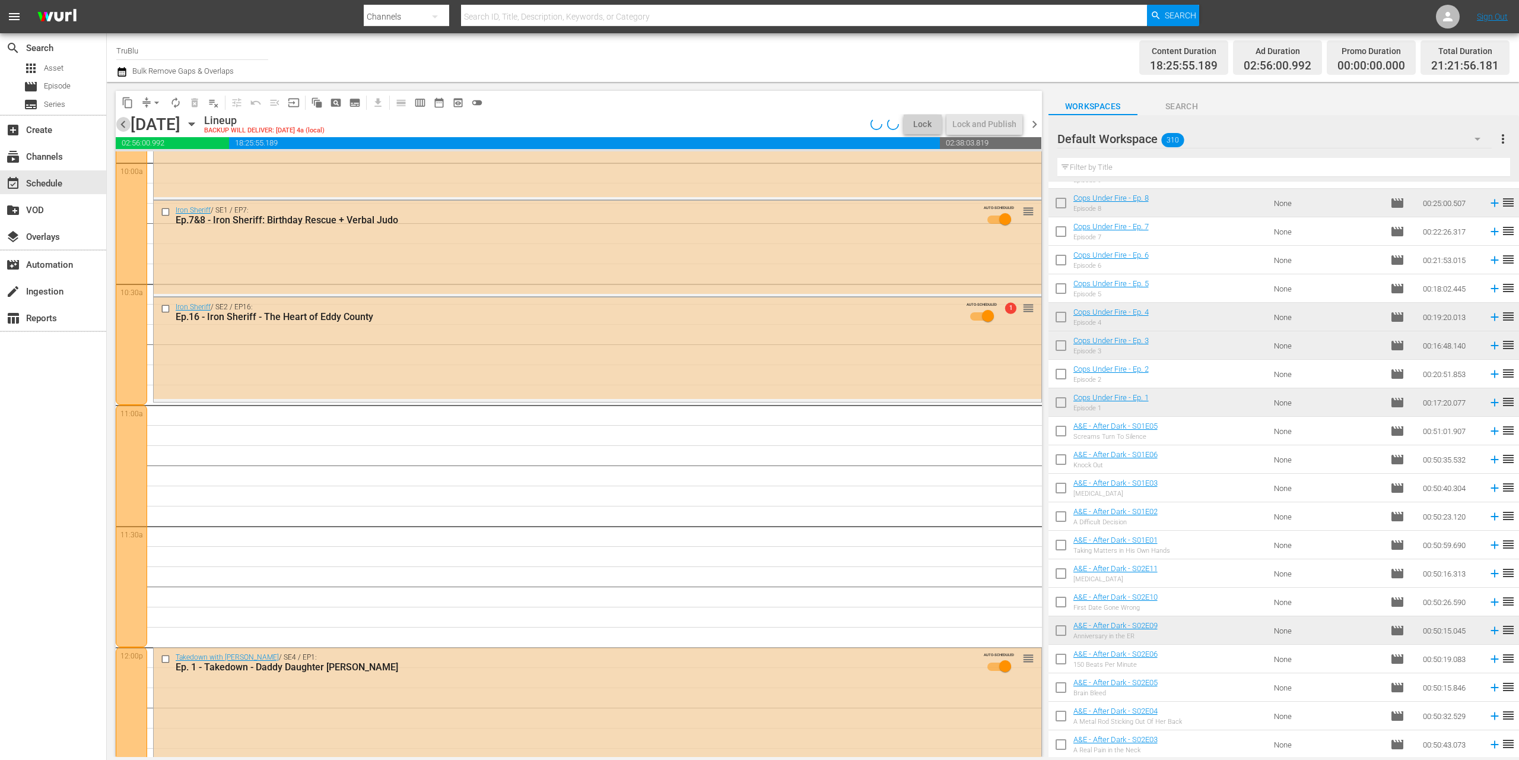
click at [124, 120] on span "chevron_left" at bounding box center [123, 124] width 15 height 15
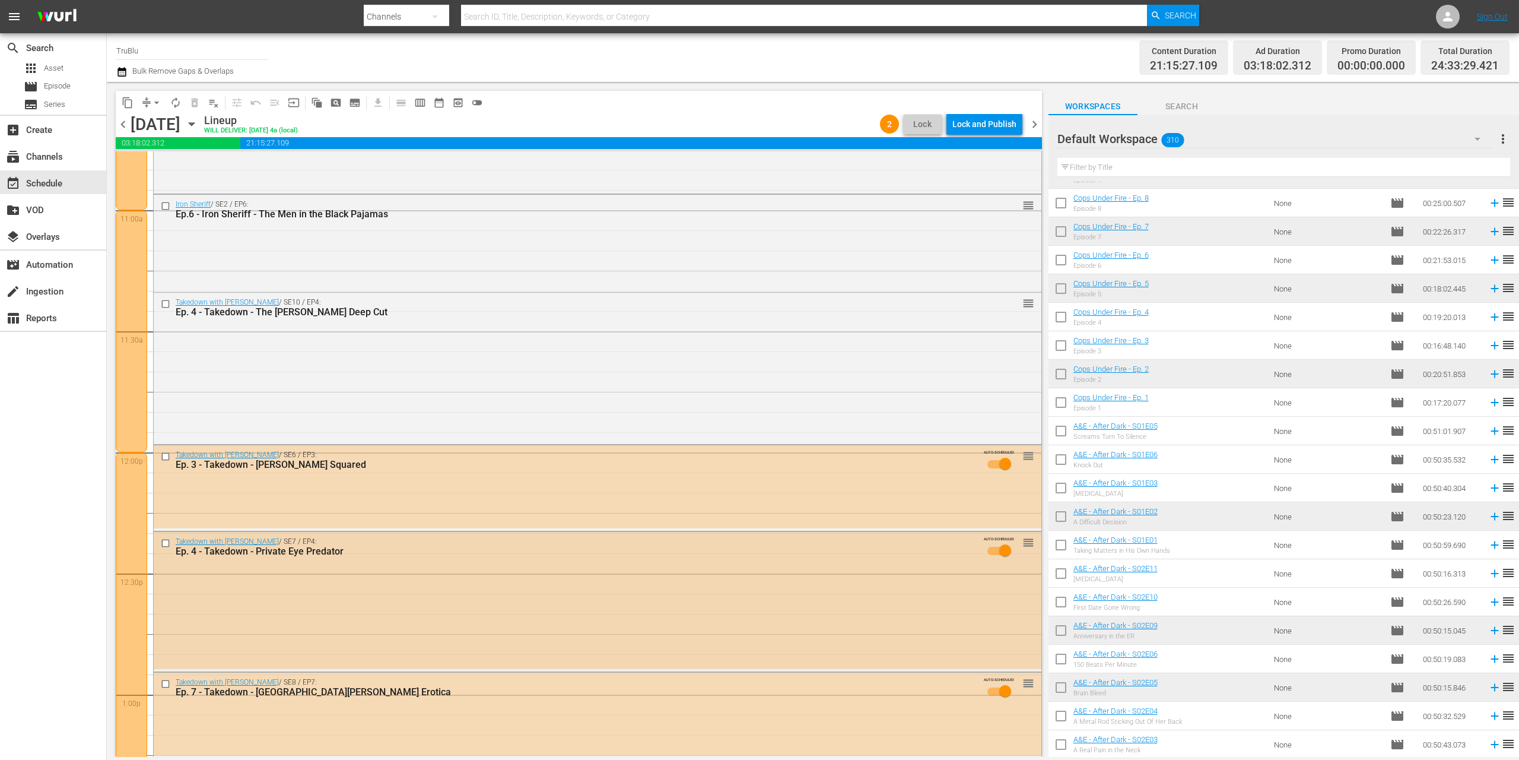
scroll to position [2847, 0]
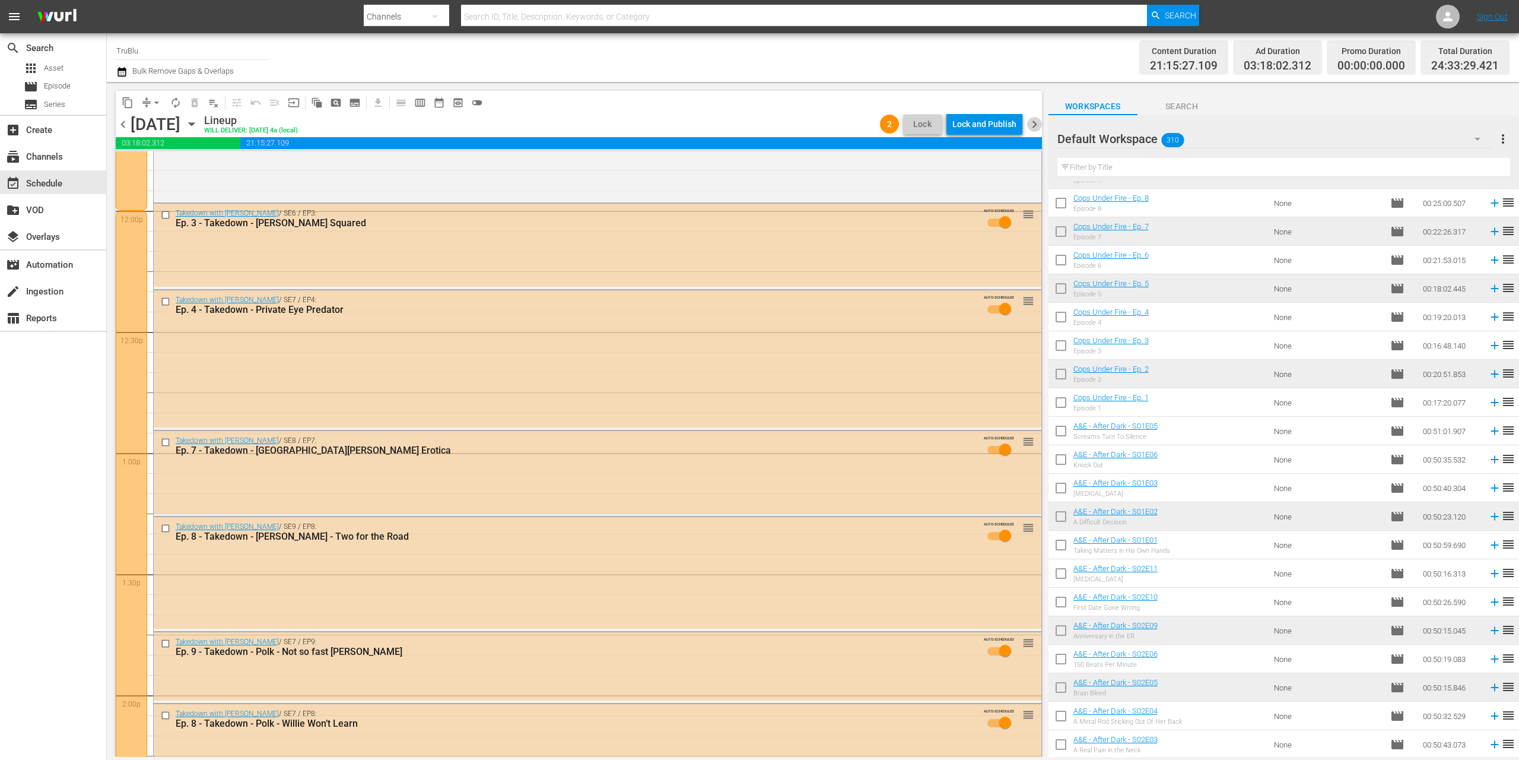
click at [1036, 125] on span "chevron_right" at bounding box center [1034, 124] width 15 height 15
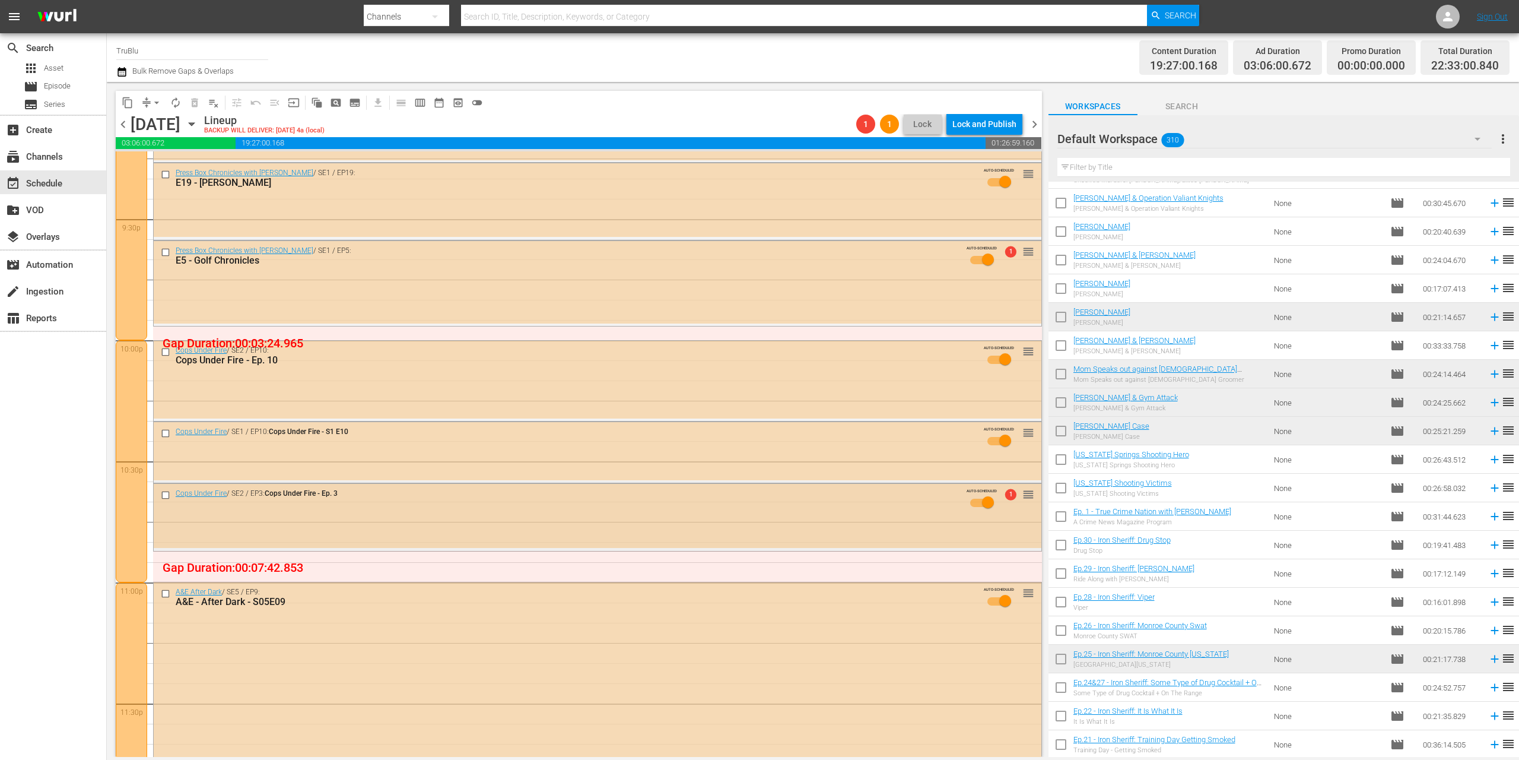
scroll to position [5240, 0]
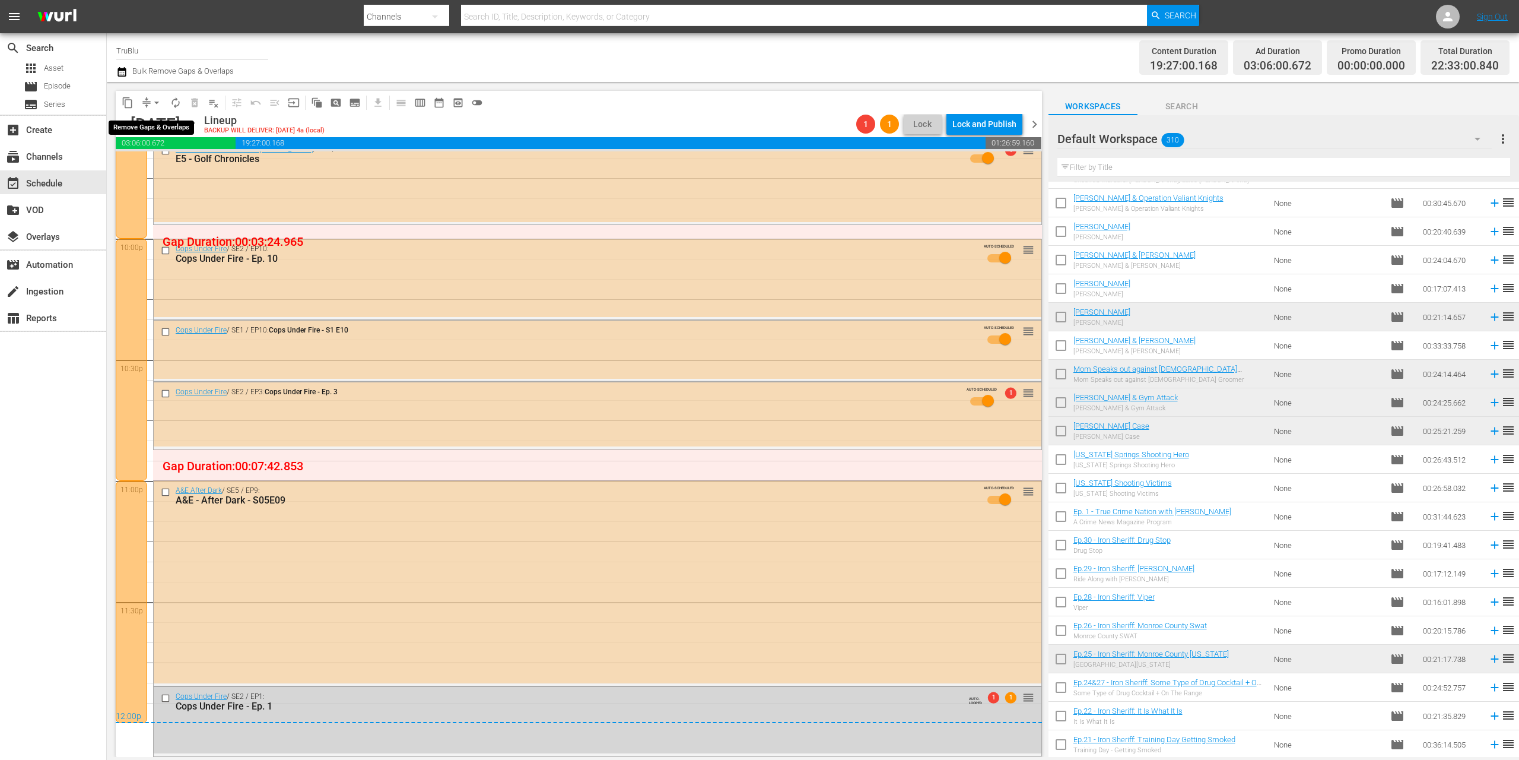
click at [152, 106] on span "arrow_drop_down" at bounding box center [157, 103] width 12 height 12
click at [164, 165] on li "Align to End of Previous Day" at bounding box center [157, 166] width 125 height 20
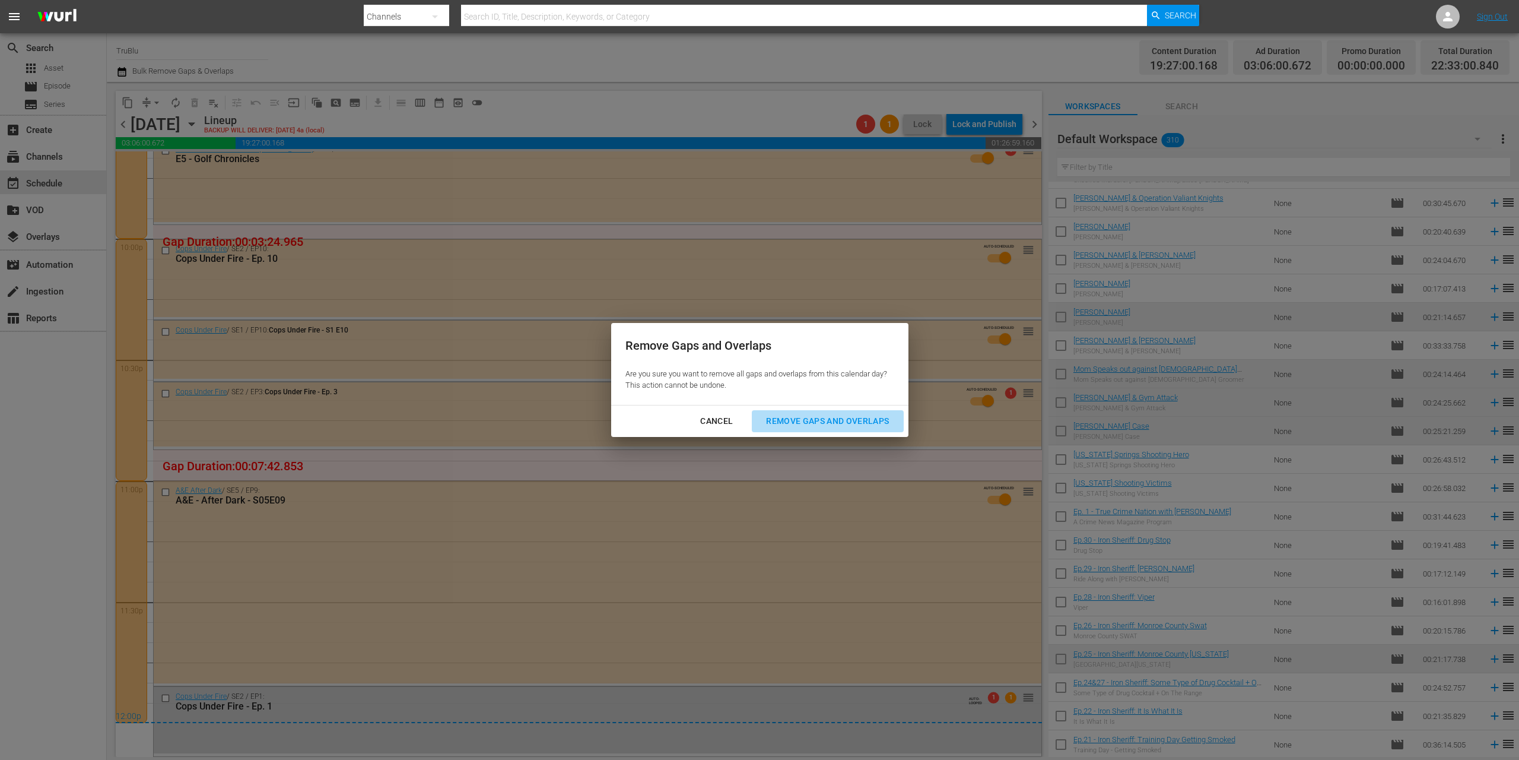
click at [838, 426] on div "Remove Gaps and Overlaps" at bounding box center [828, 421] width 142 height 15
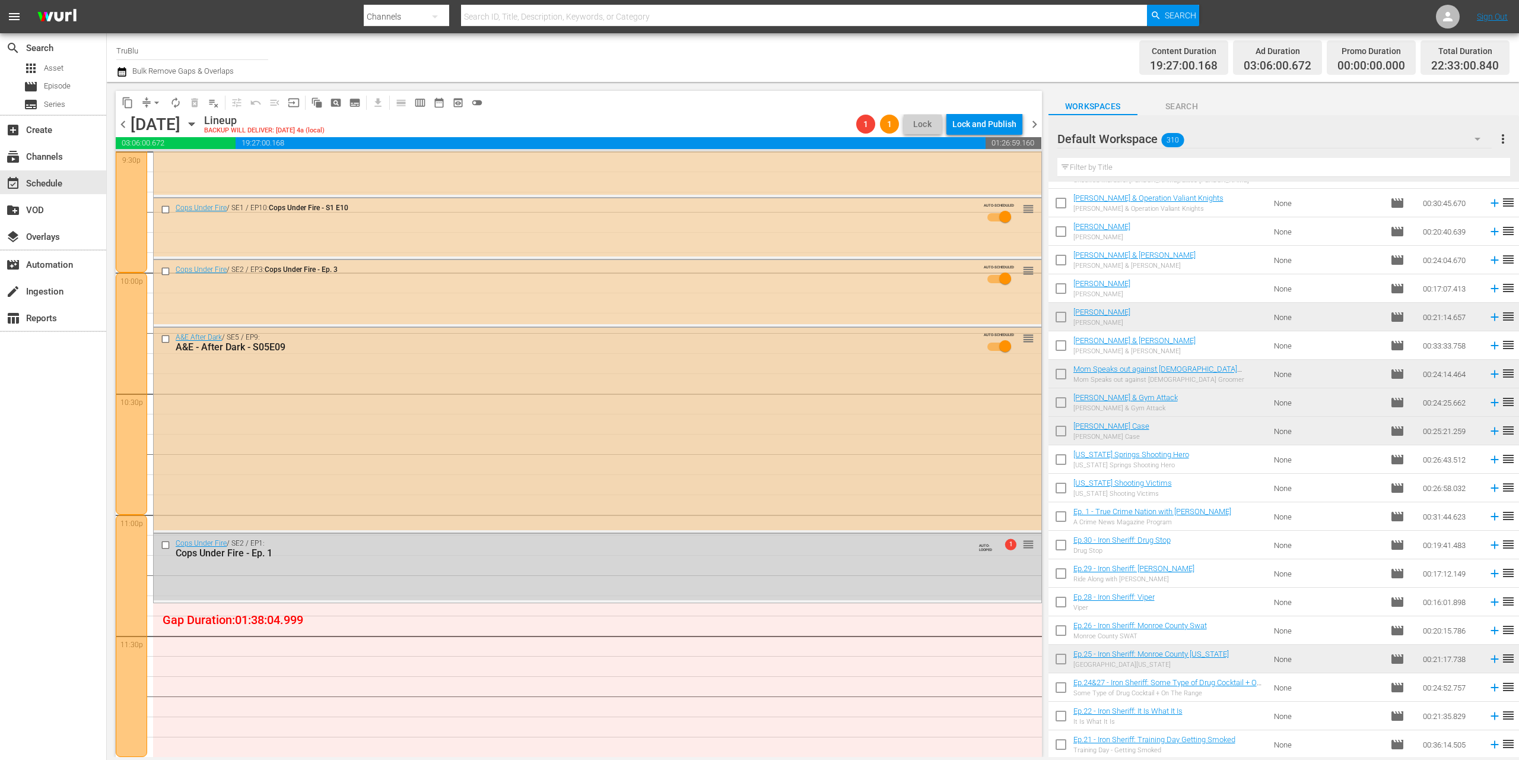
scroll to position [5448, 0]
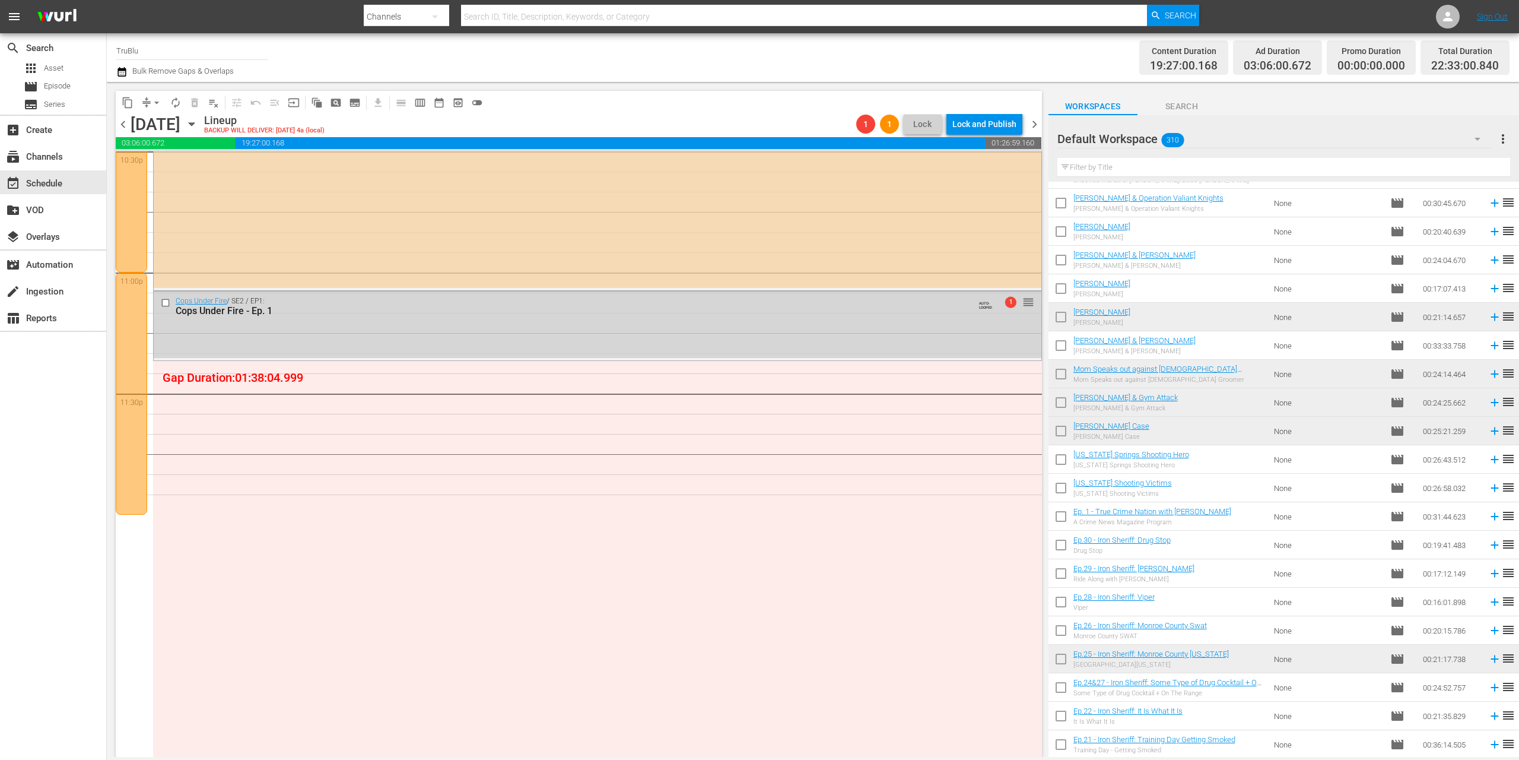
click at [1030, 125] on span "chevron_right" at bounding box center [1034, 124] width 15 height 15
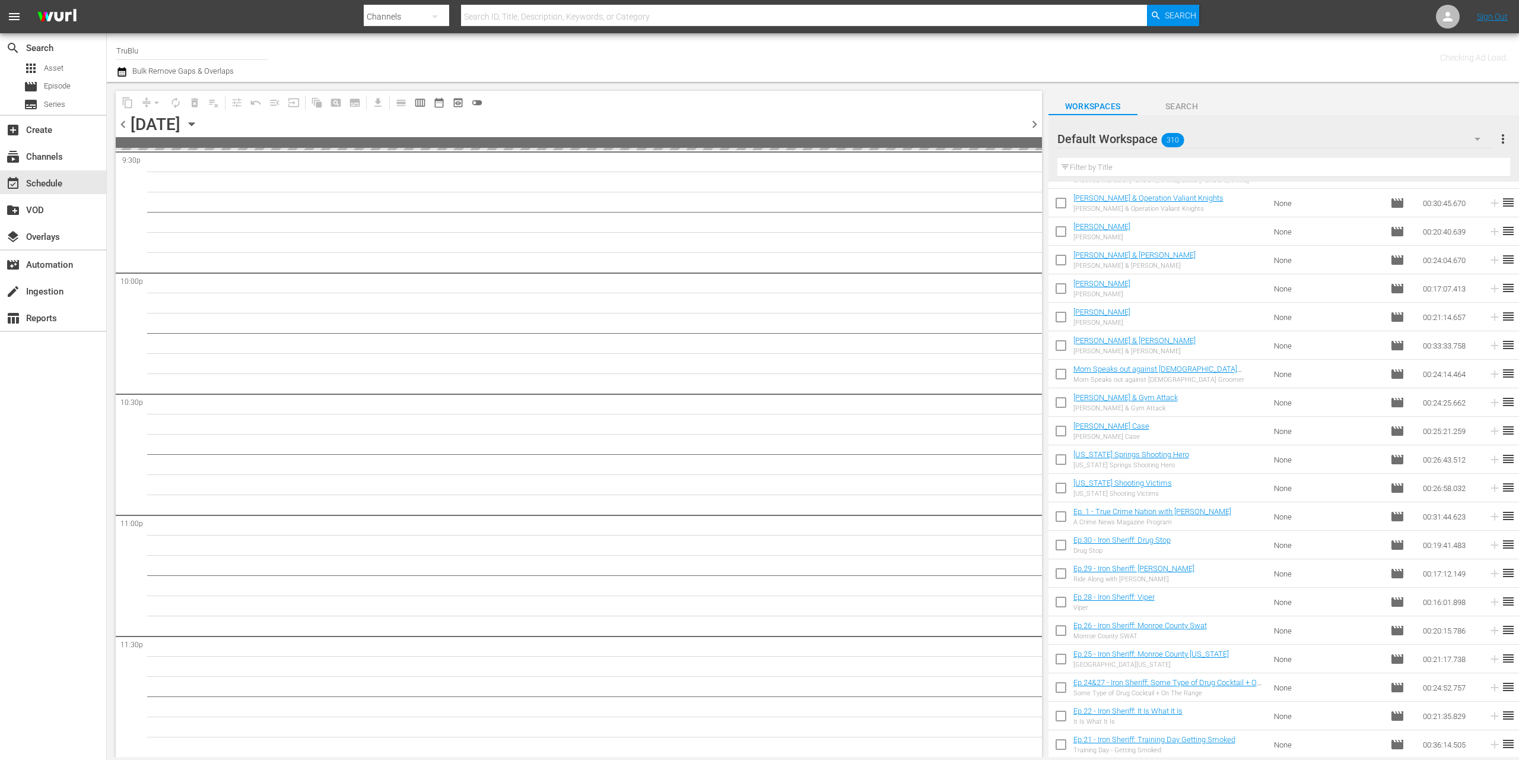
scroll to position [5205, 0]
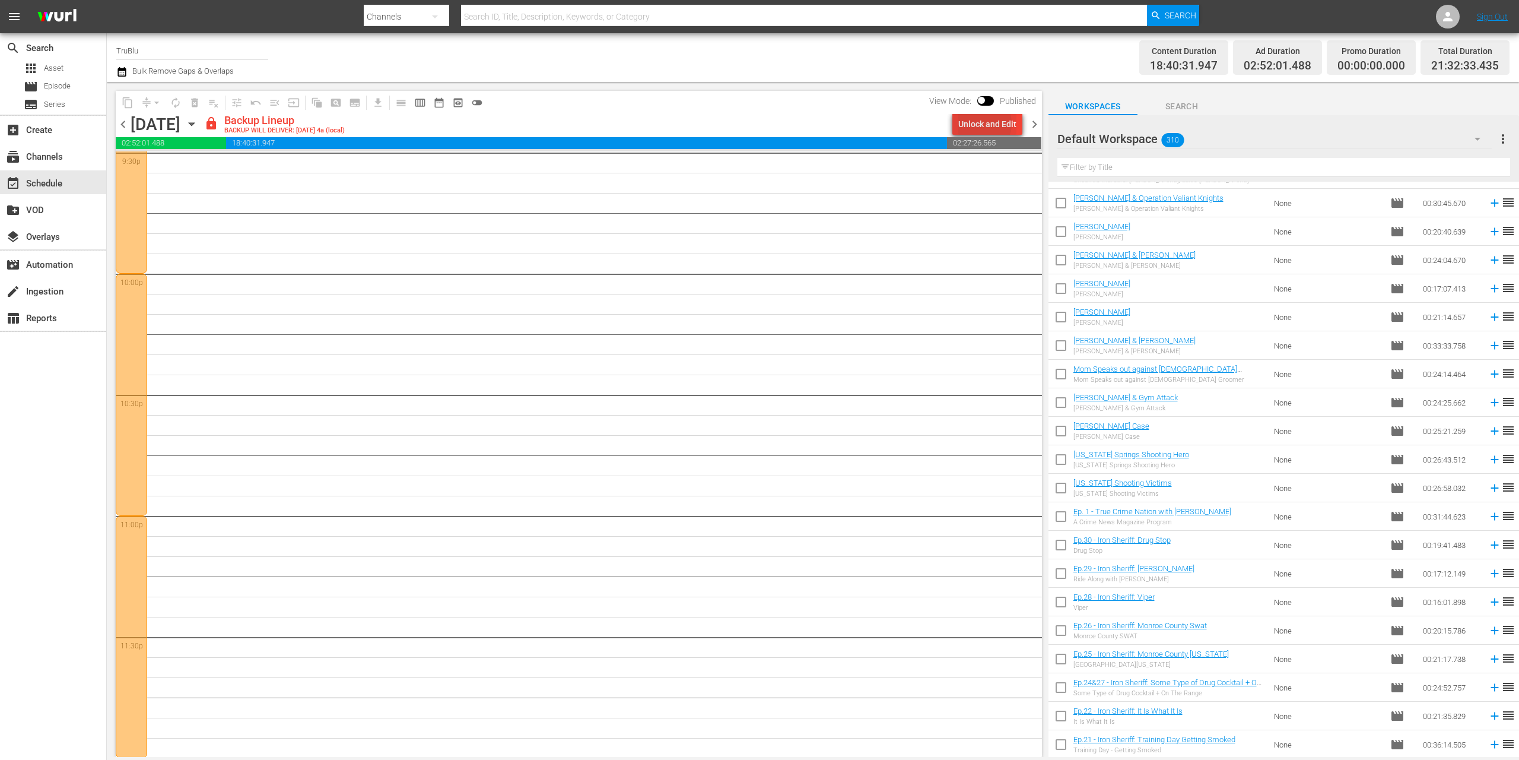
click at [983, 125] on div "Unlock and Edit" at bounding box center [988, 123] width 58 height 21
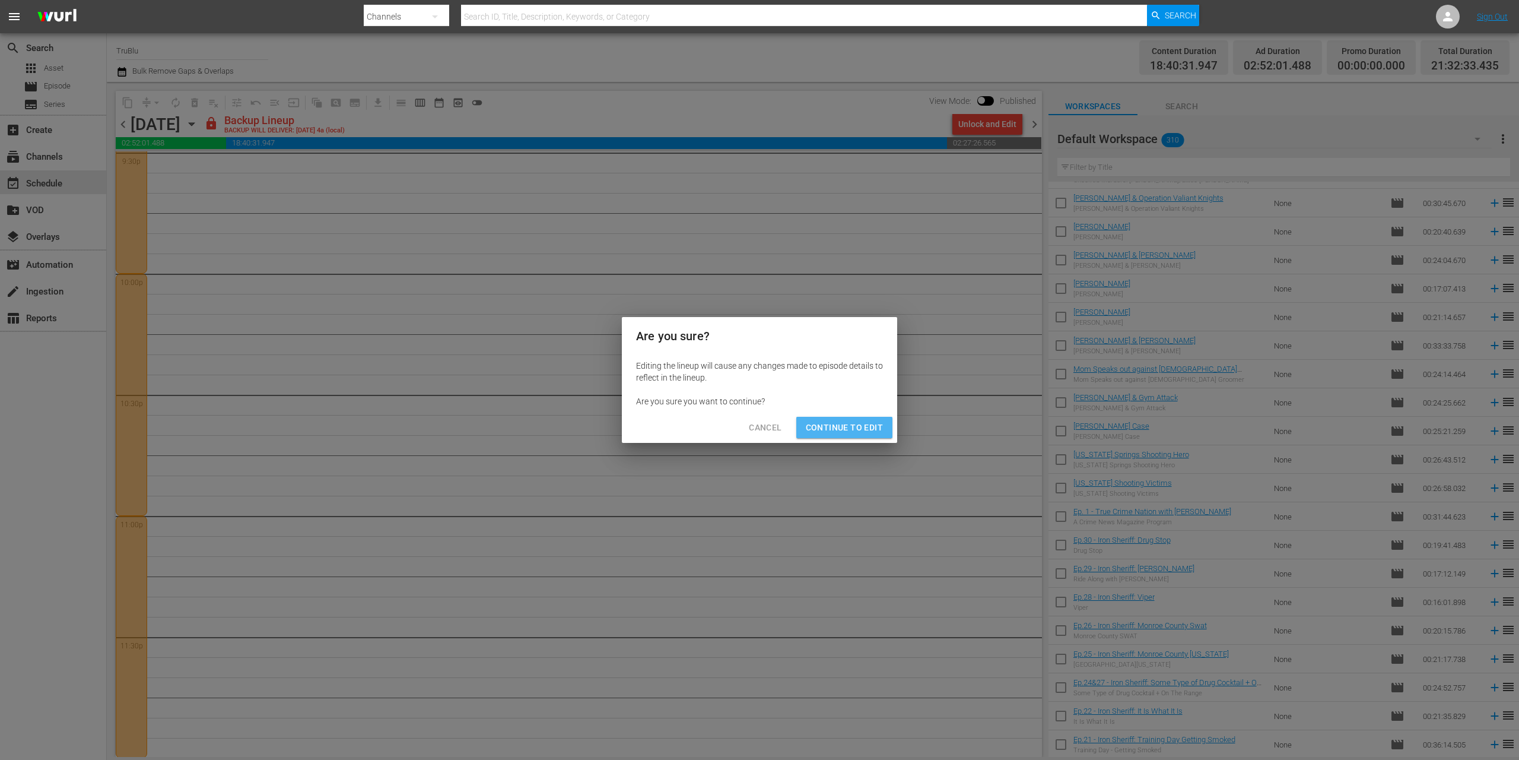
click at [855, 431] on span "Continue to Edit" at bounding box center [844, 427] width 77 height 15
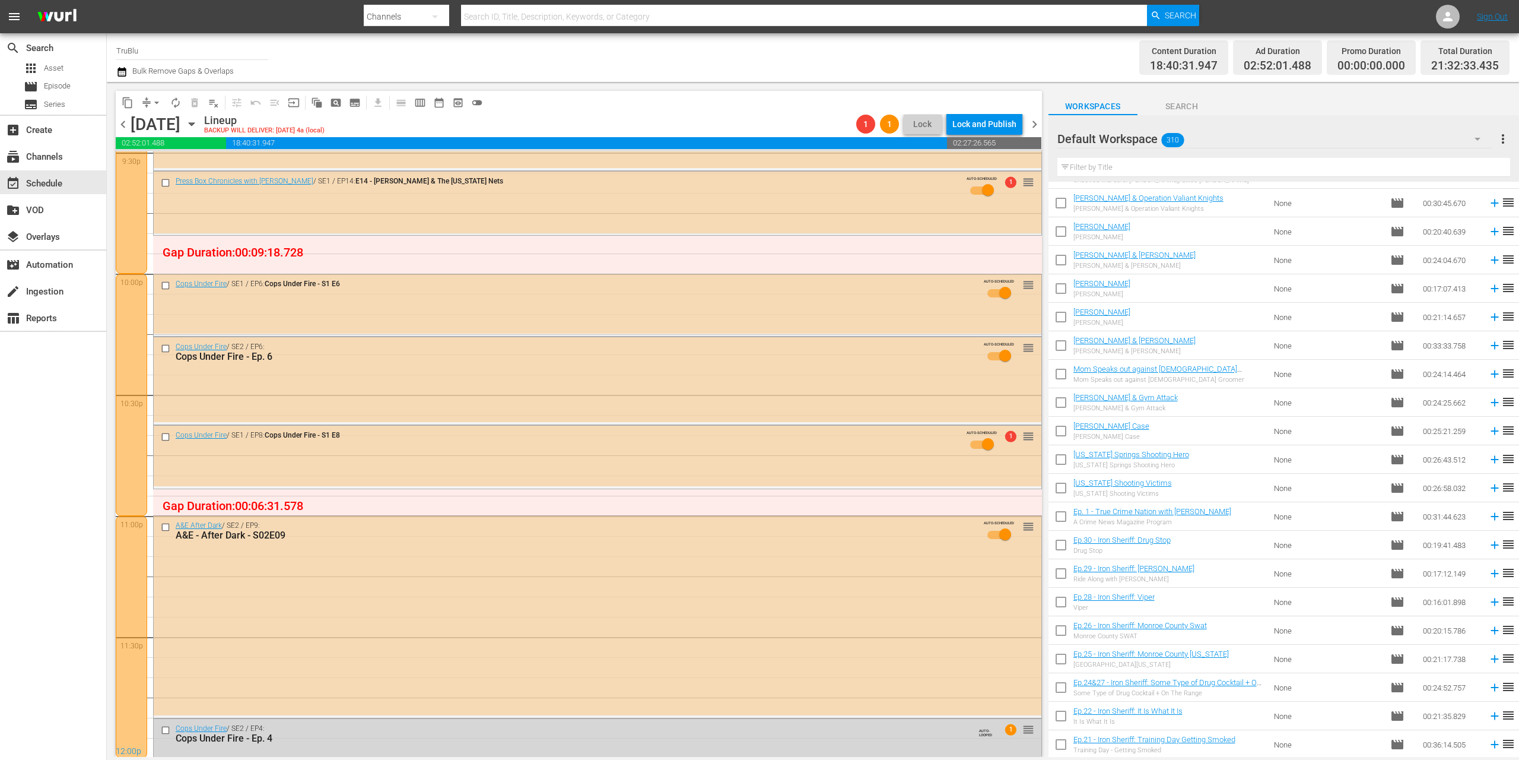
click at [1036, 125] on span "chevron_right" at bounding box center [1034, 124] width 15 height 15
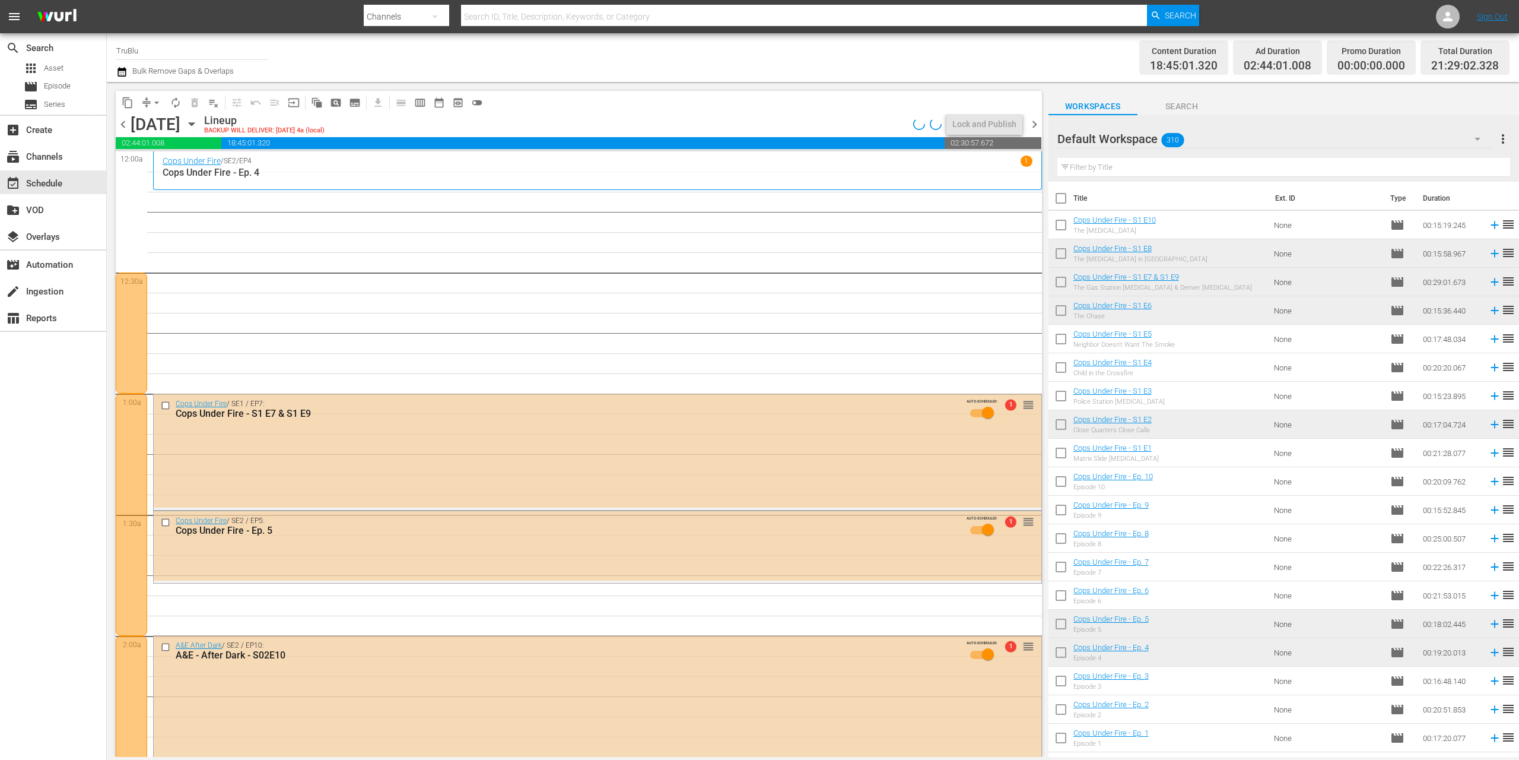
scroll to position [4609, 0]
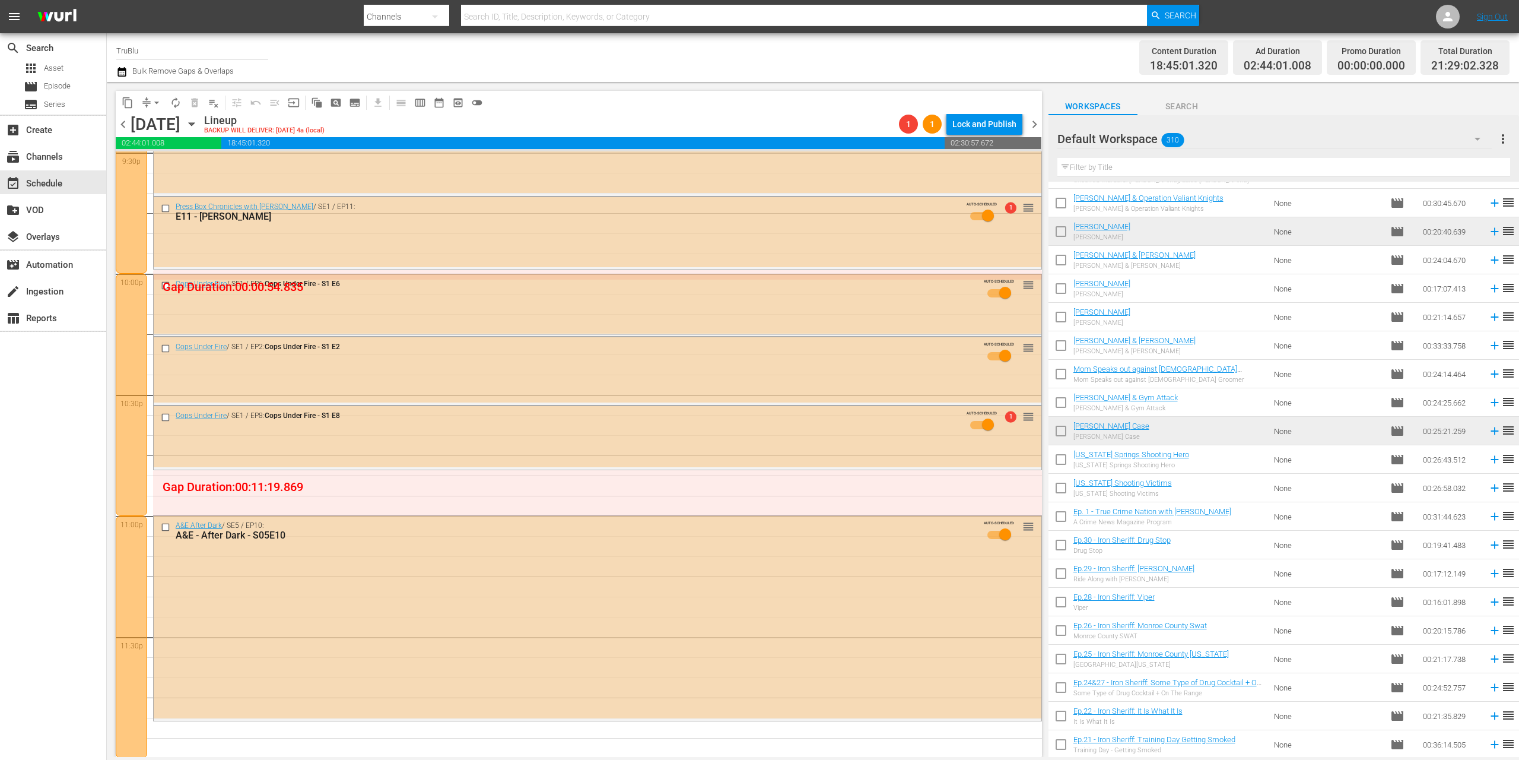
click at [1032, 120] on span "chevron_right" at bounding box center [1034, 124] width 15 height 15
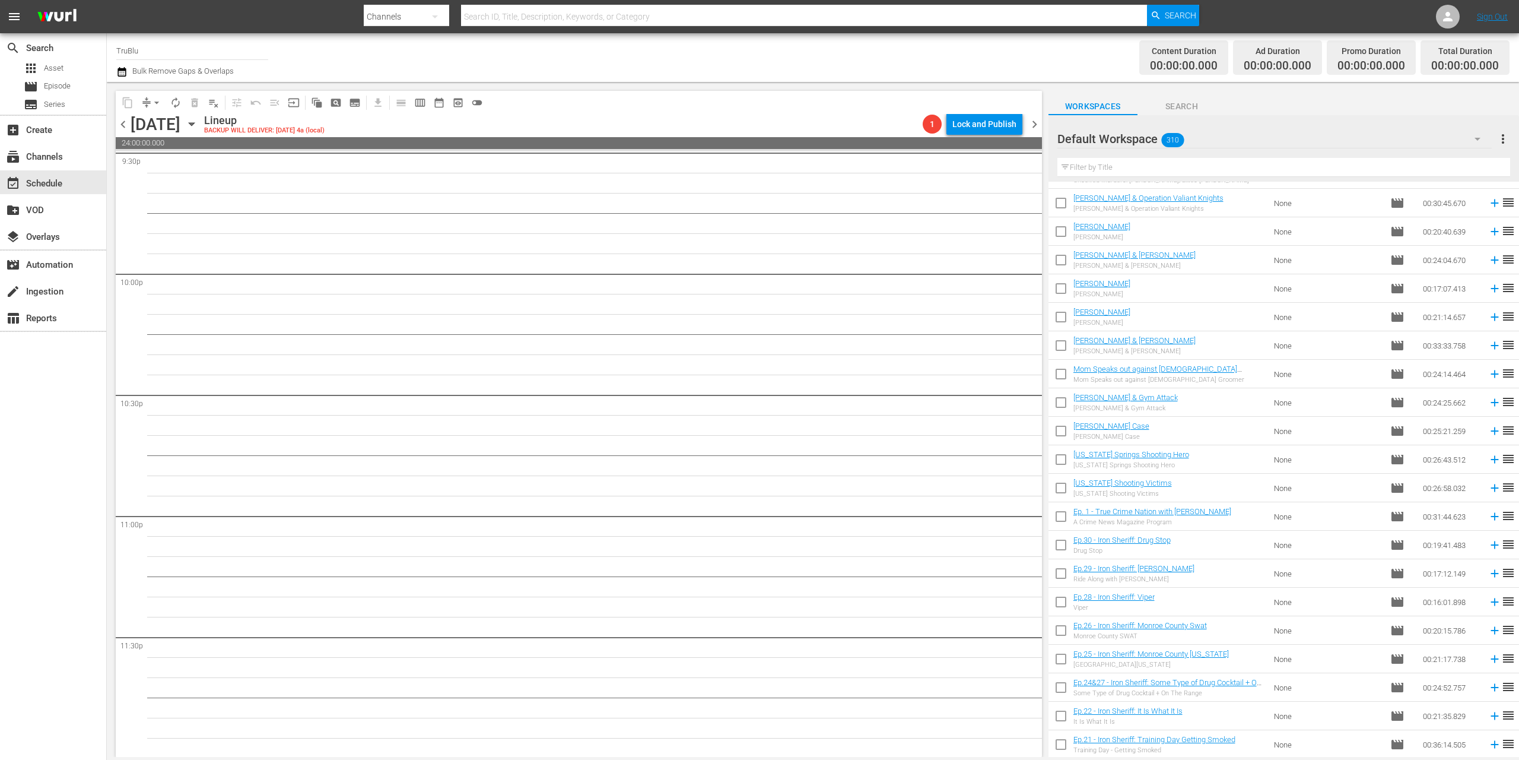
click at [125, 126] on span "chevron_left" at bounding box center [123, 124] width 15 height 15
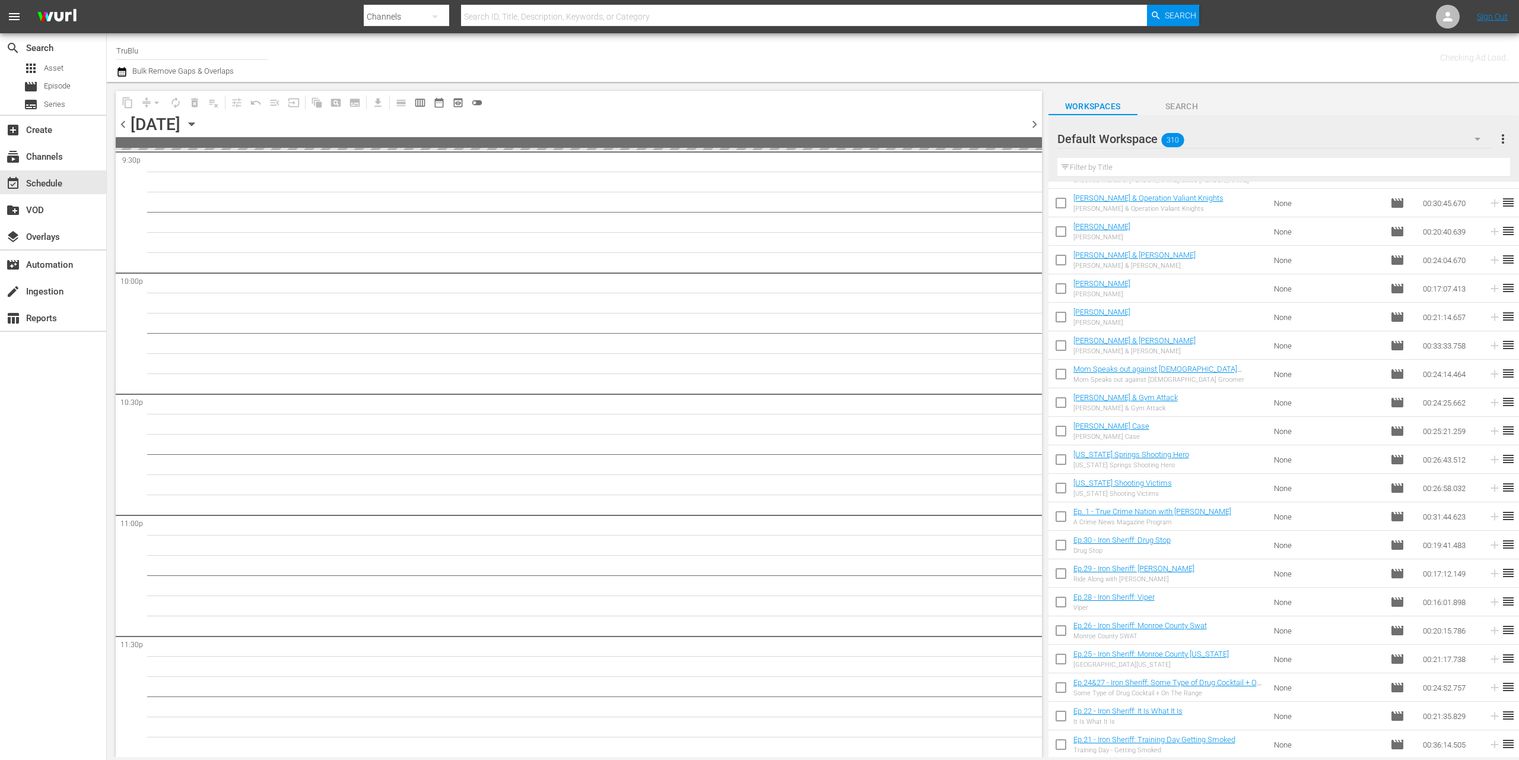
click at [125, 126] on span "chevron_left" at bounding box center [123, 124] width 15 height 15
click at [124, 125] on span "chevron_left" at bounding box center [123, 124] width 15 height 15
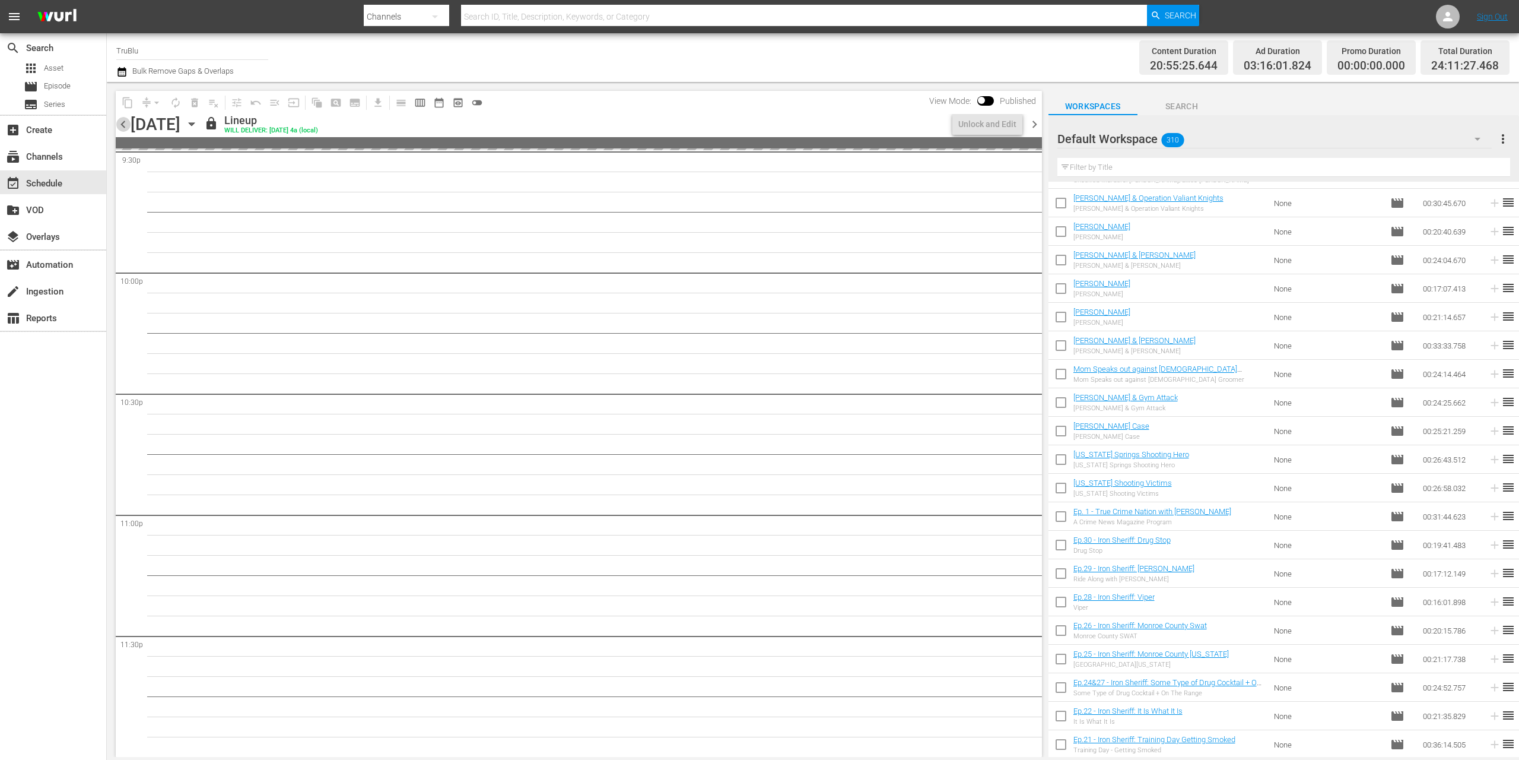
click at [124, 125] on span "chevron_left" at bounding box center [123, 124] width 15 height 15
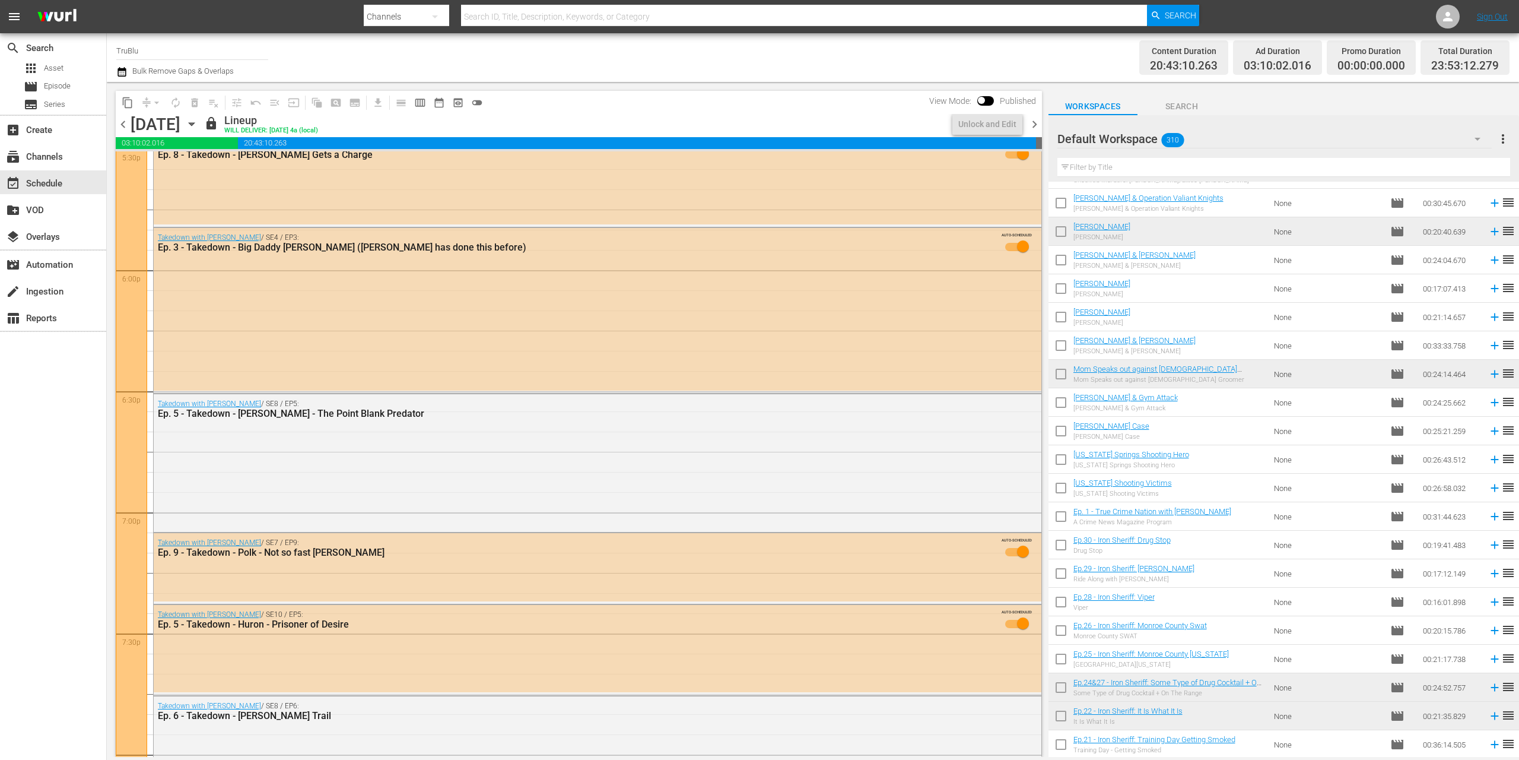
scroll to position [3856, 0]
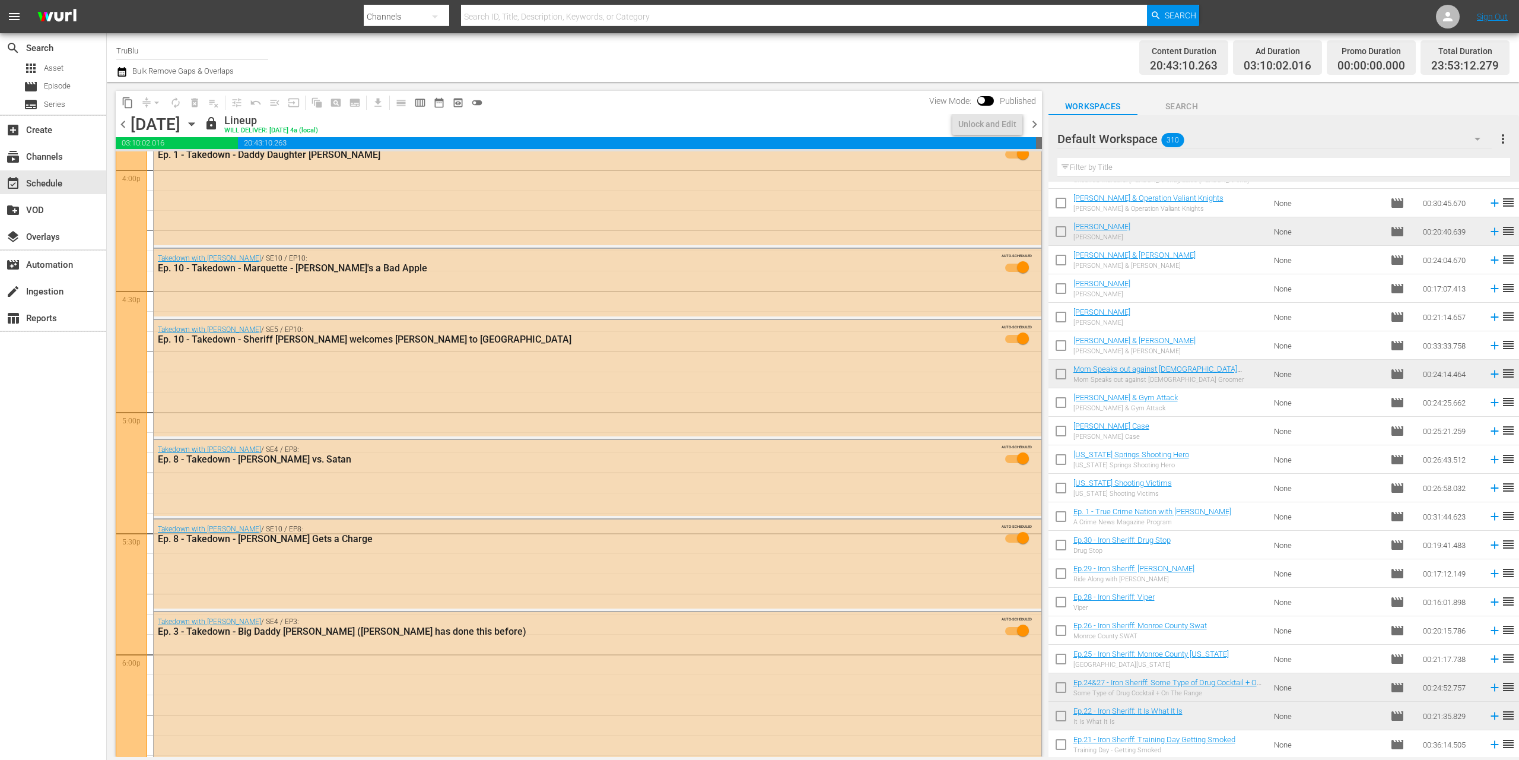
click at [1033, 123] on span "chevron_right" at bounding box center [1034, 124] width 15 height 15
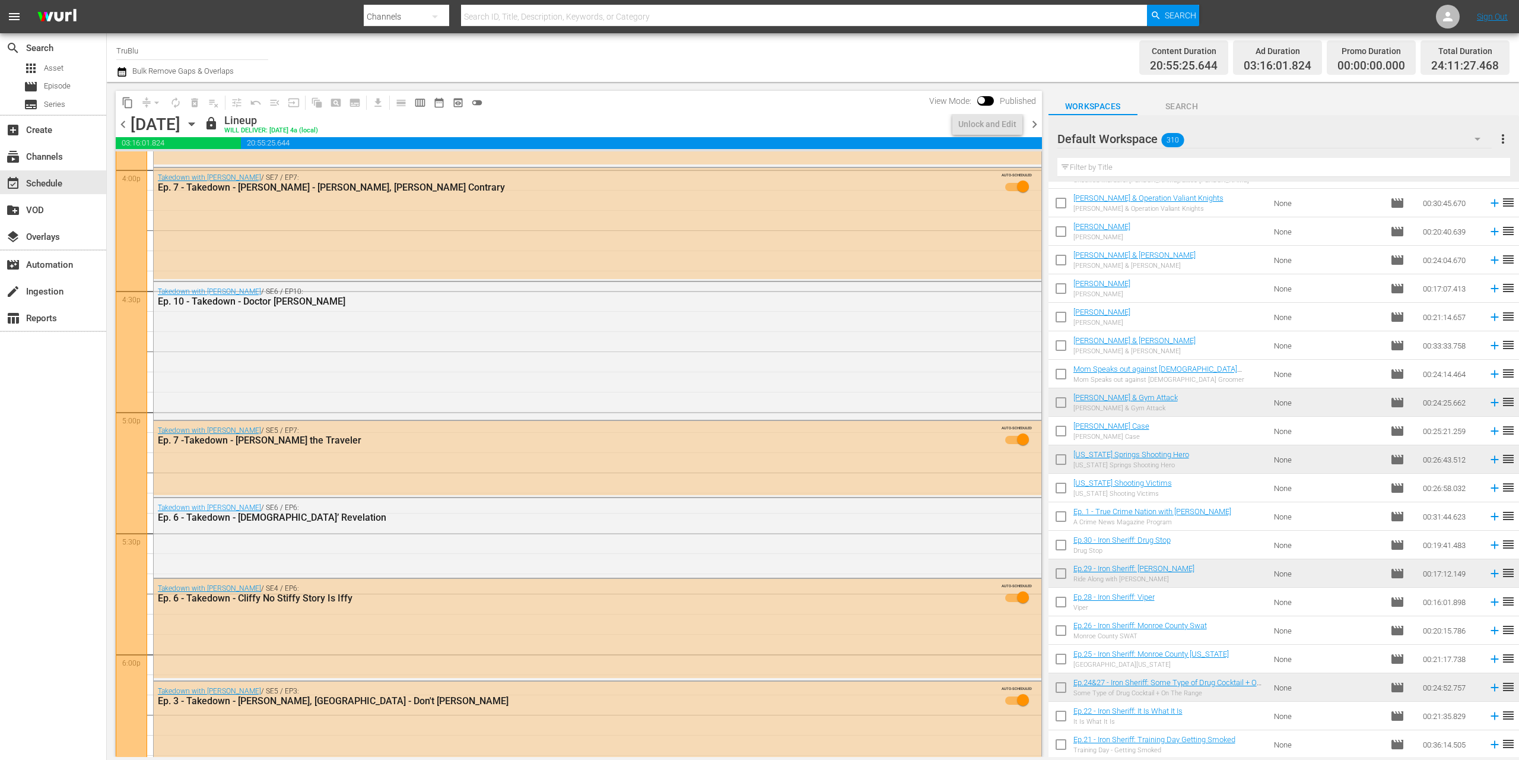
click at [1035, 123] on span "chevron_right" at bounding box center [1034, 124] width 15 height 15
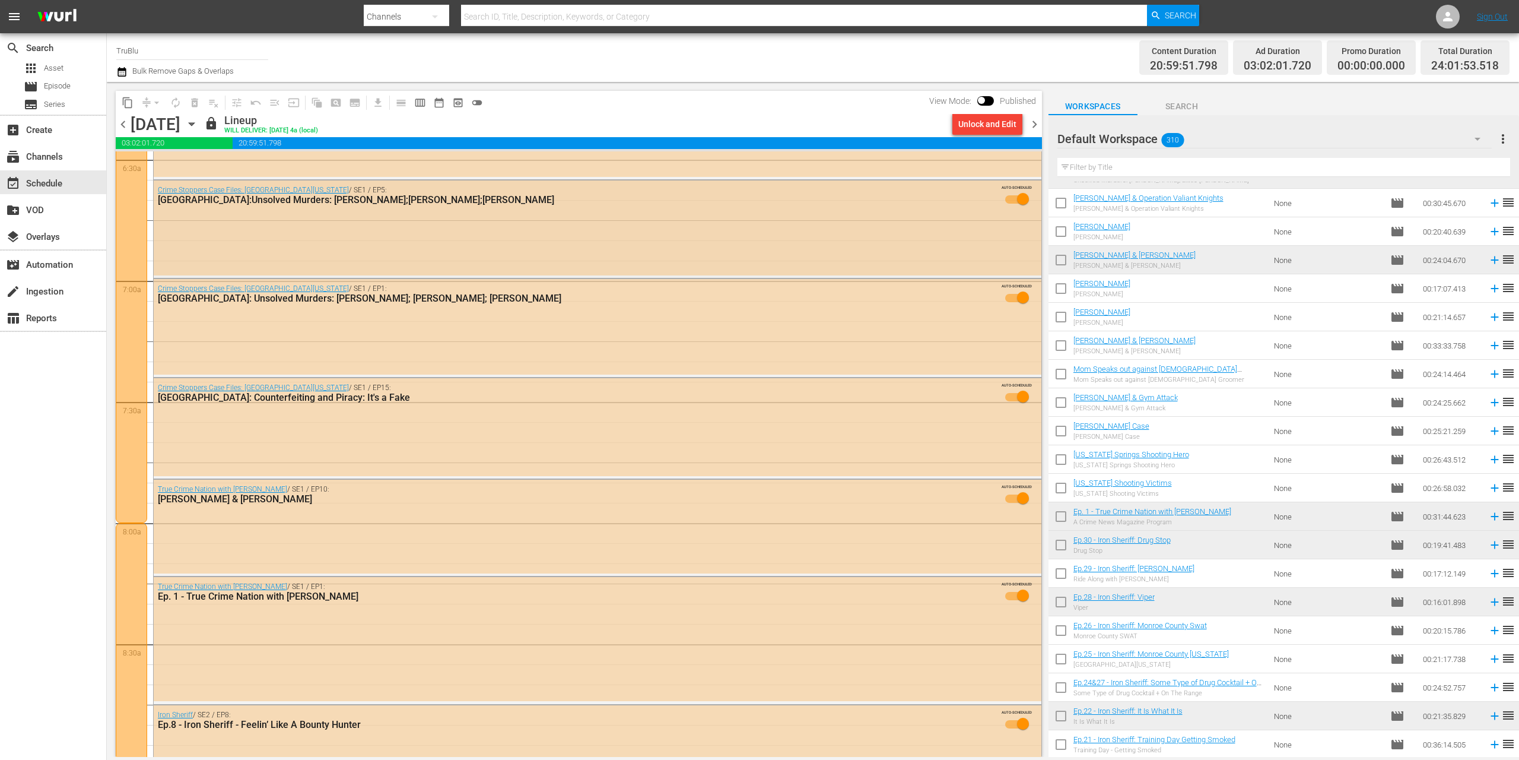
scroll to position [1383, 0]
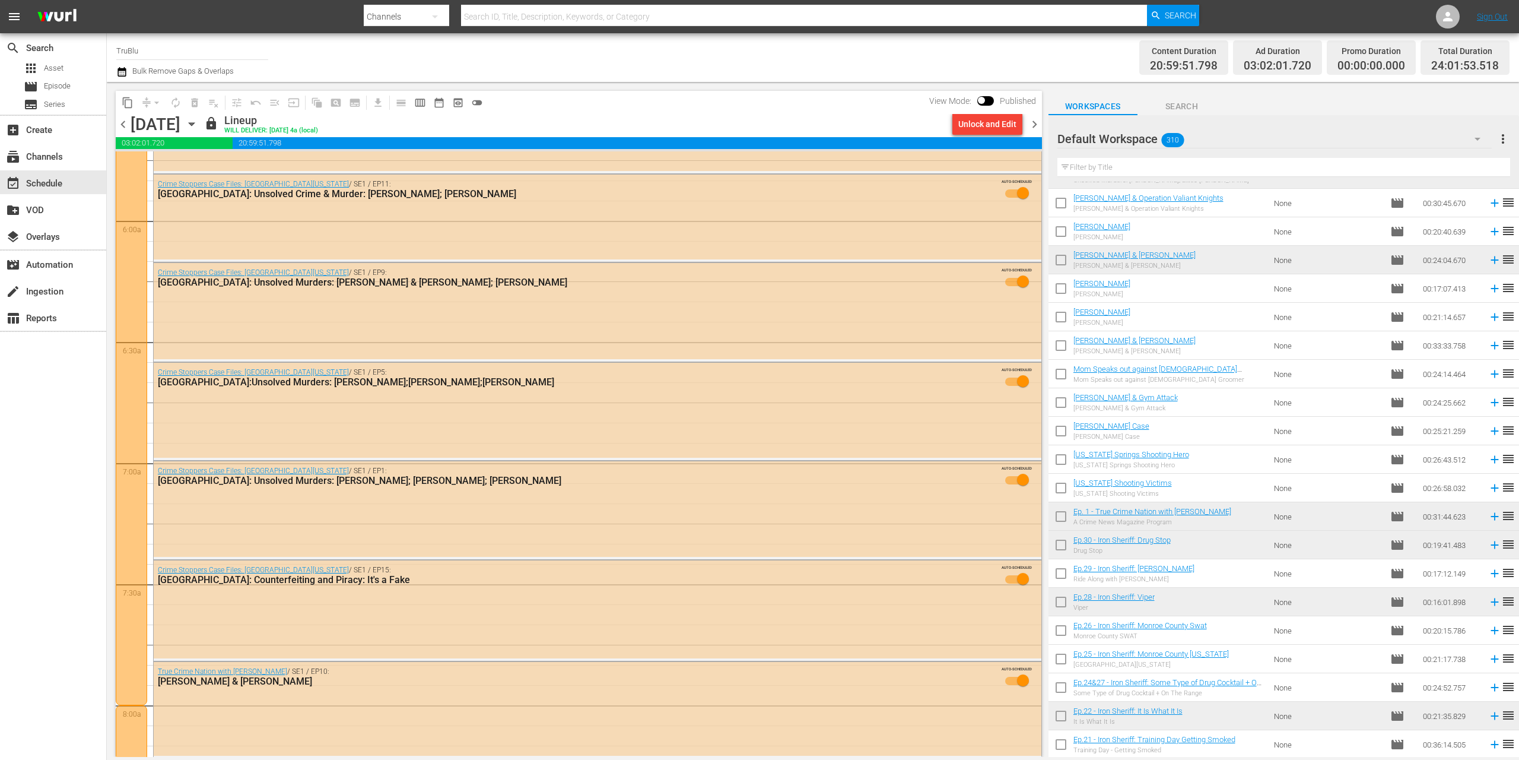
click at [1036, 121] on span "chevron_right" at bounding box center [1034, 124] width 15 height 15
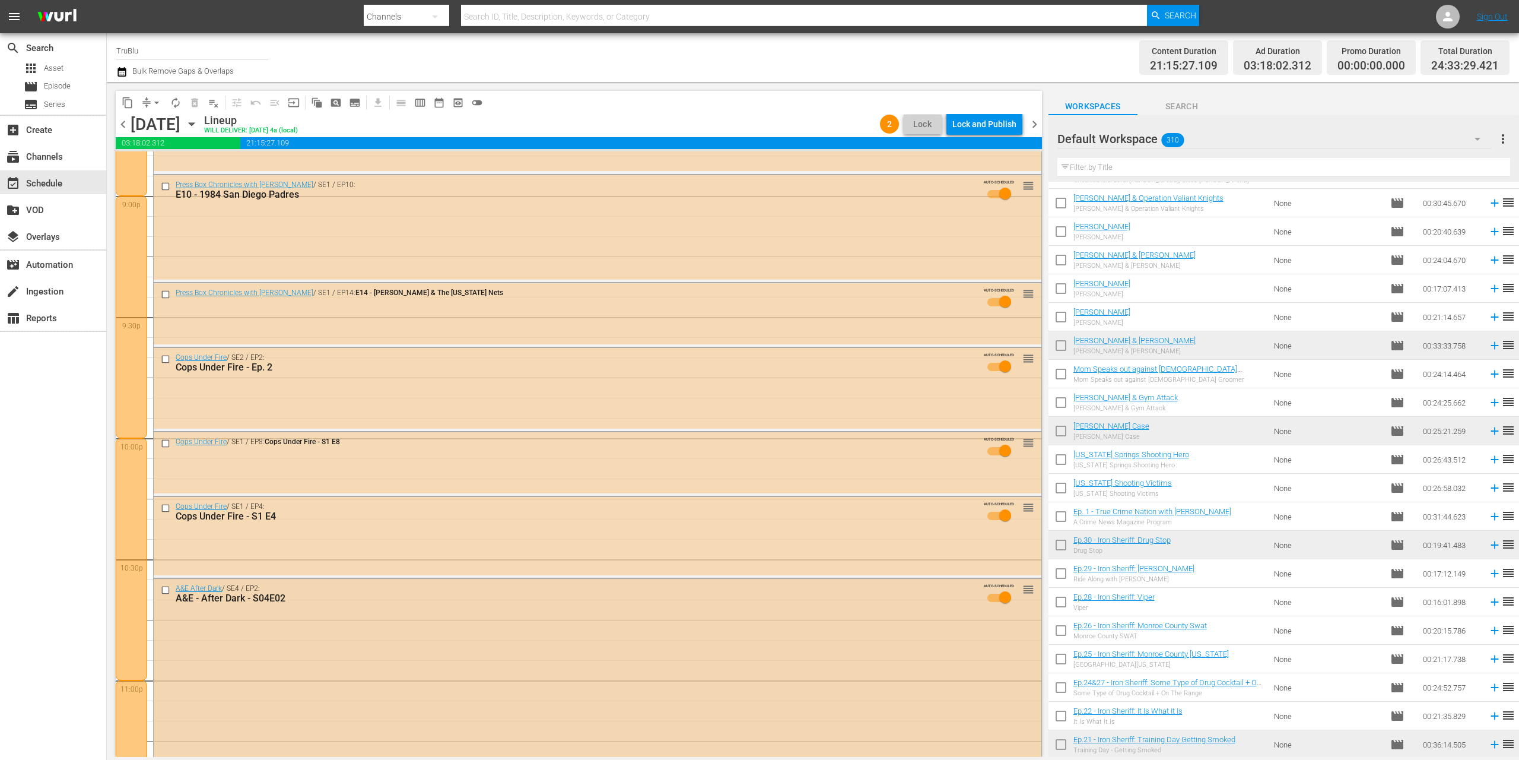
scroll to position [5404, 0]
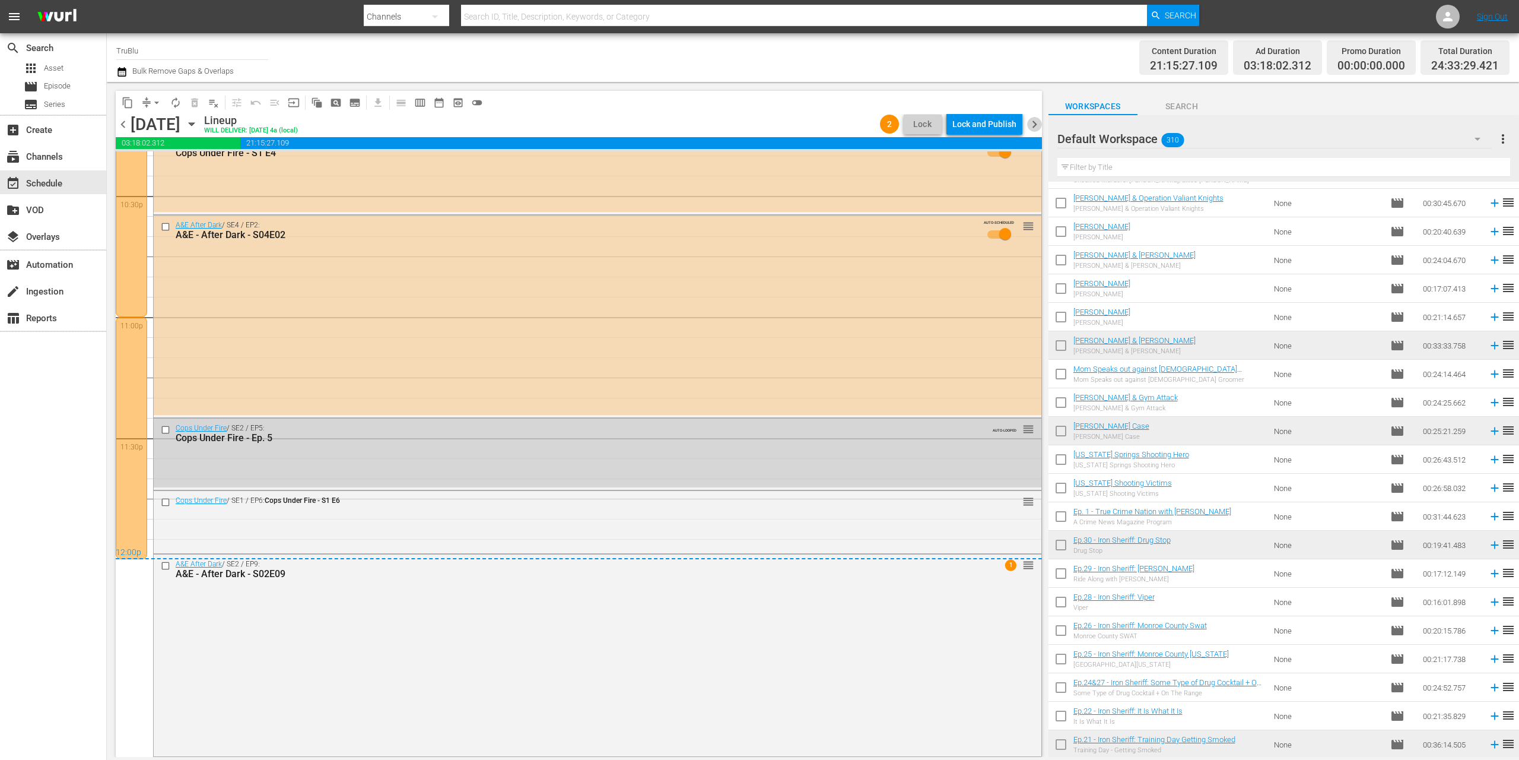
click at [1035, 125] on span "chevron_right" at bounding box center [1034, 124] width 15 height 15
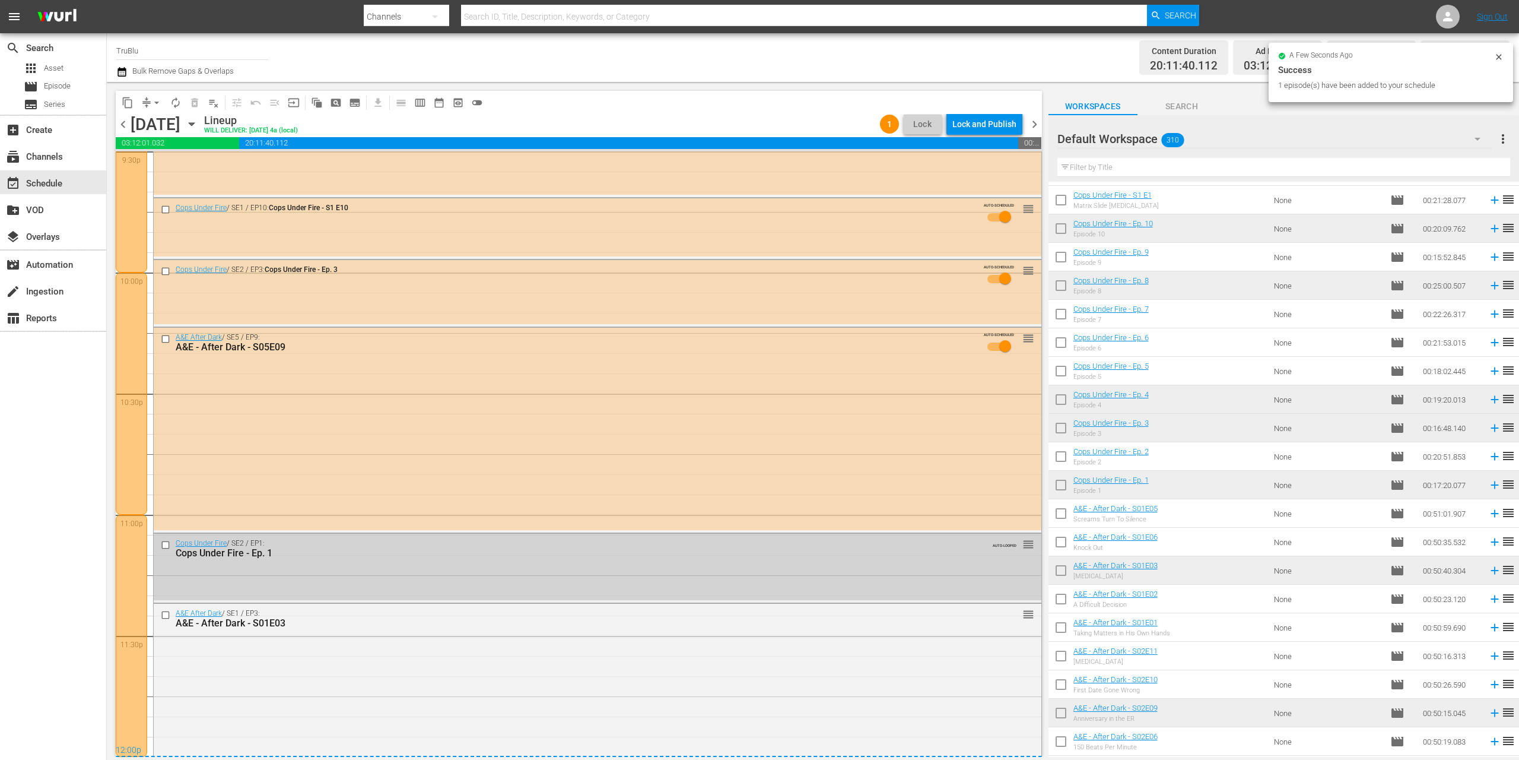
scroll to position [5257, 0]
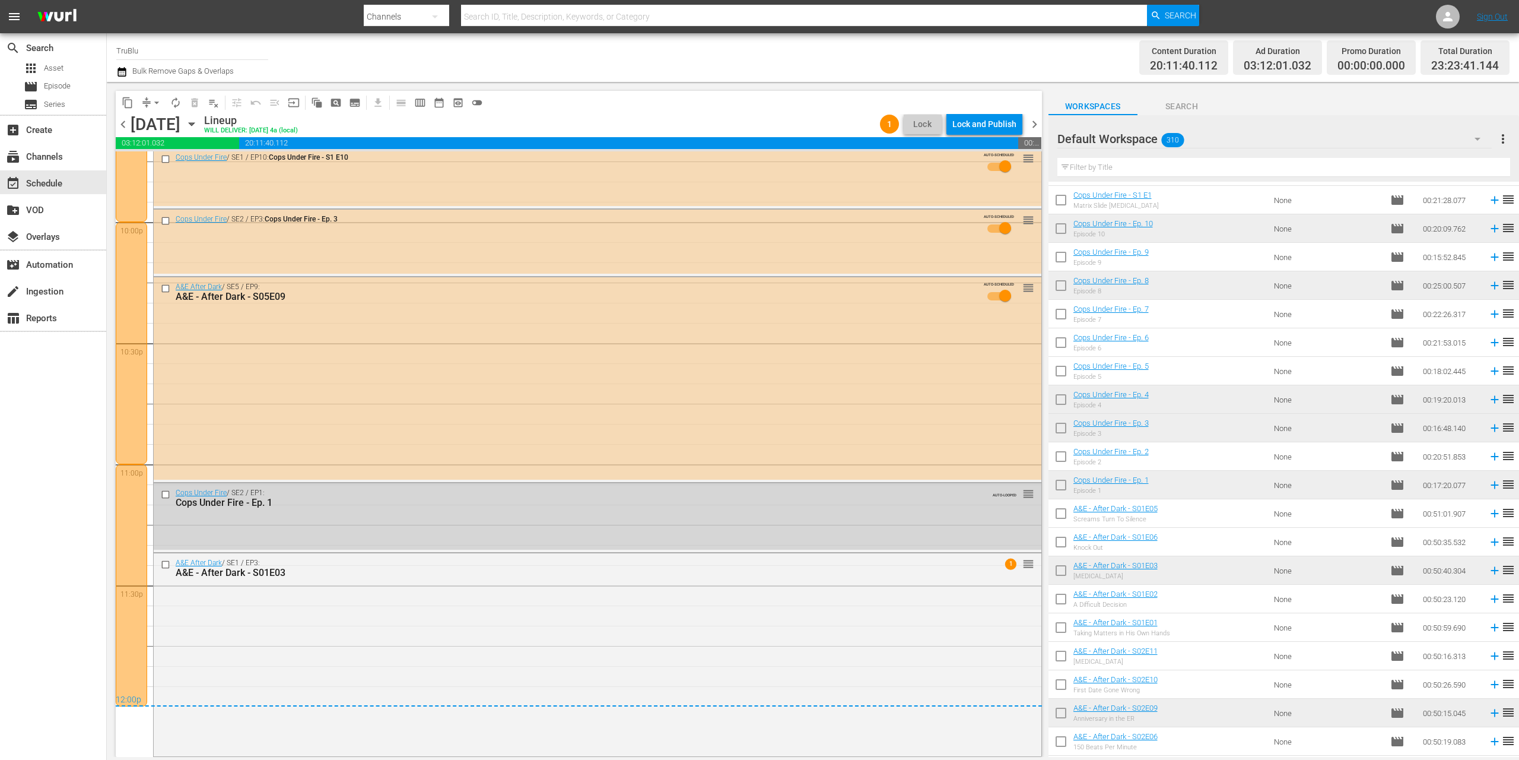
click at [1035, 123] on span "chevron_right" at bounding box center [1034, 124] width 15 height 15
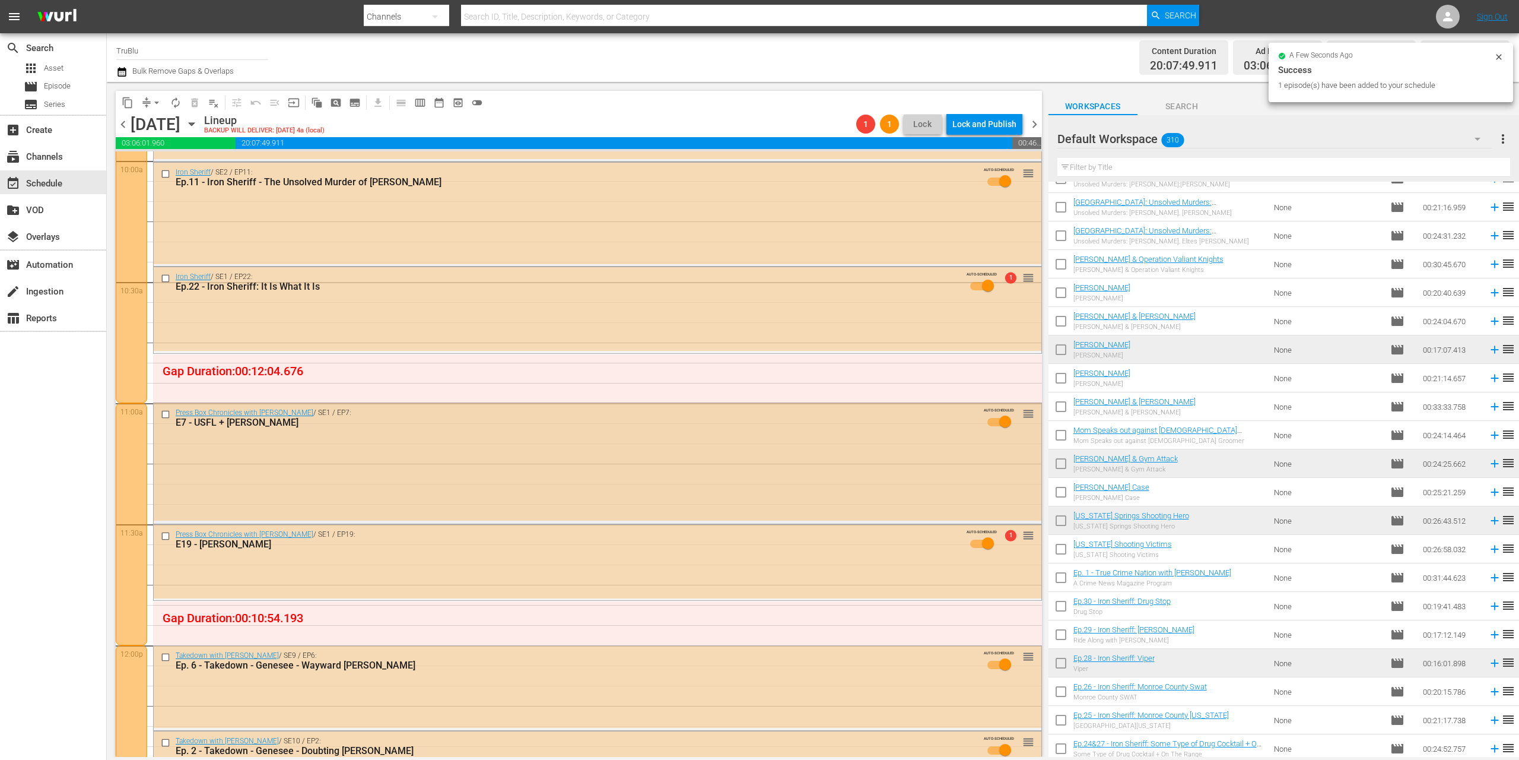
scroll to position [2410, 0]
click at [526, 461] on div "Press Box Chronicles with [PERSON_NAME] / SE1 / EP7: E7 - USFL + [PERSON_NAME] …" at bounding box center [598, 464] width 888 height 118
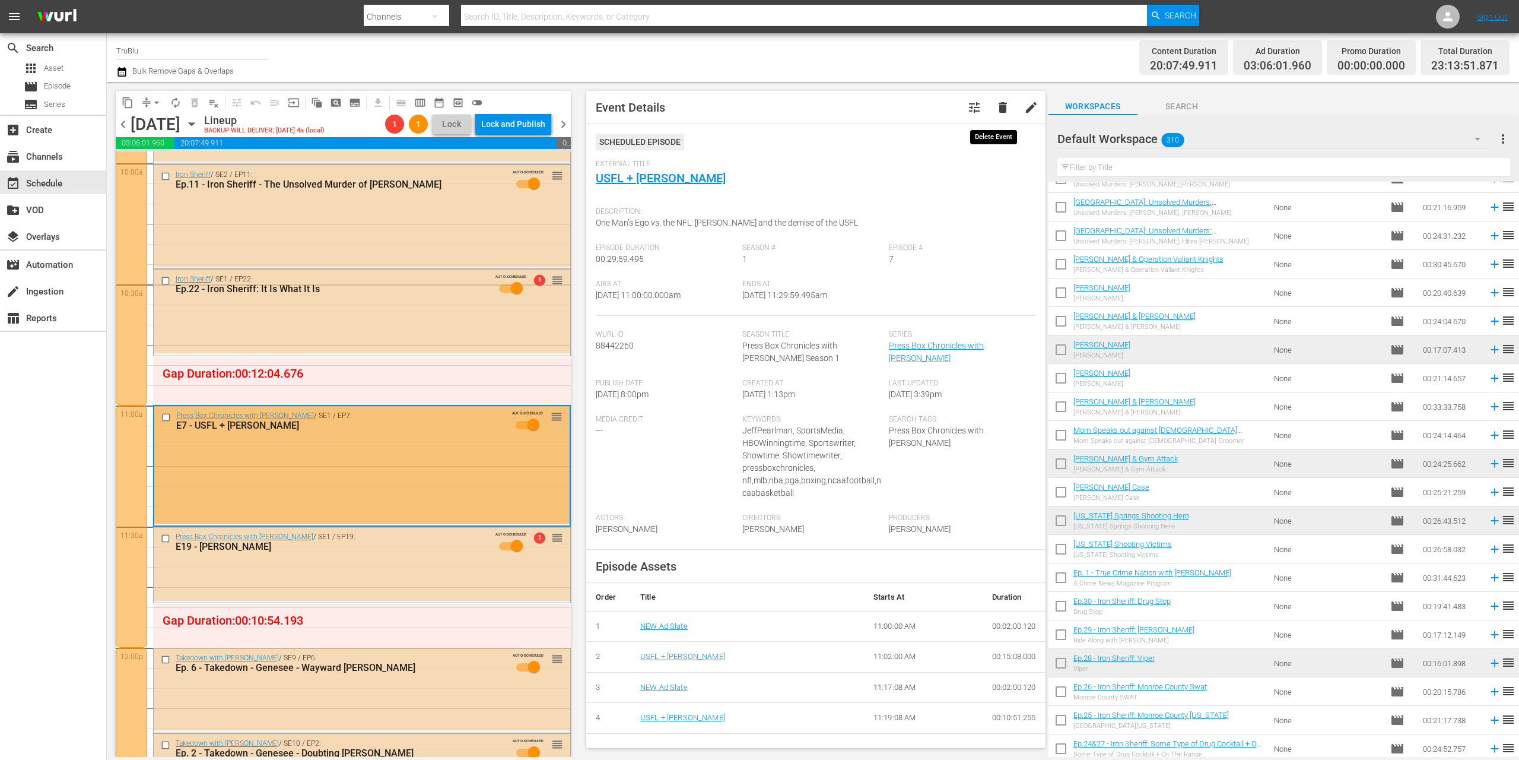
click at [999, 115] on button "delete" at bounding box center [1003, 107] width 28 height 28
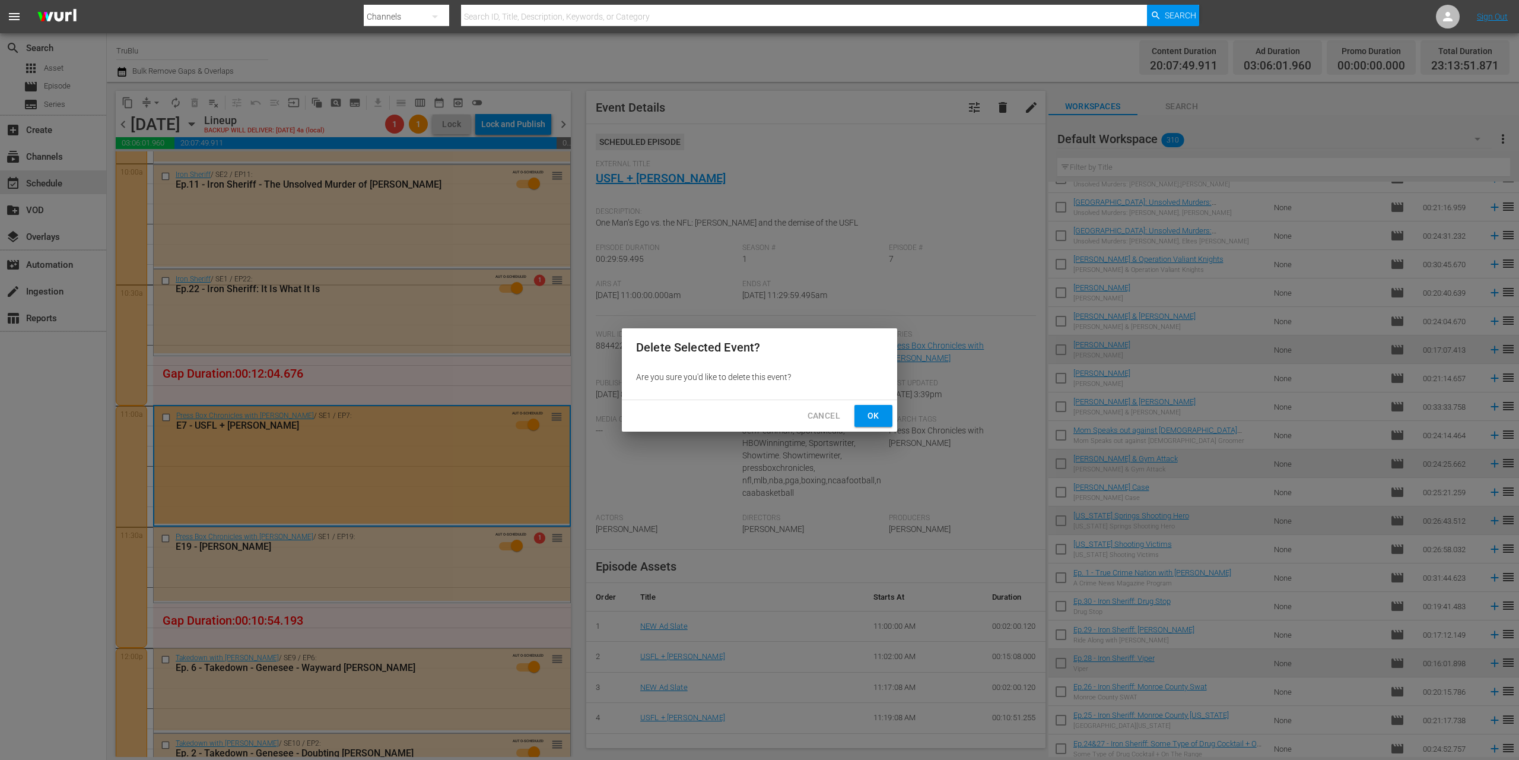
click at [874, 411] on span "Ok" at bounding box center [873, 415] width 19 height 15
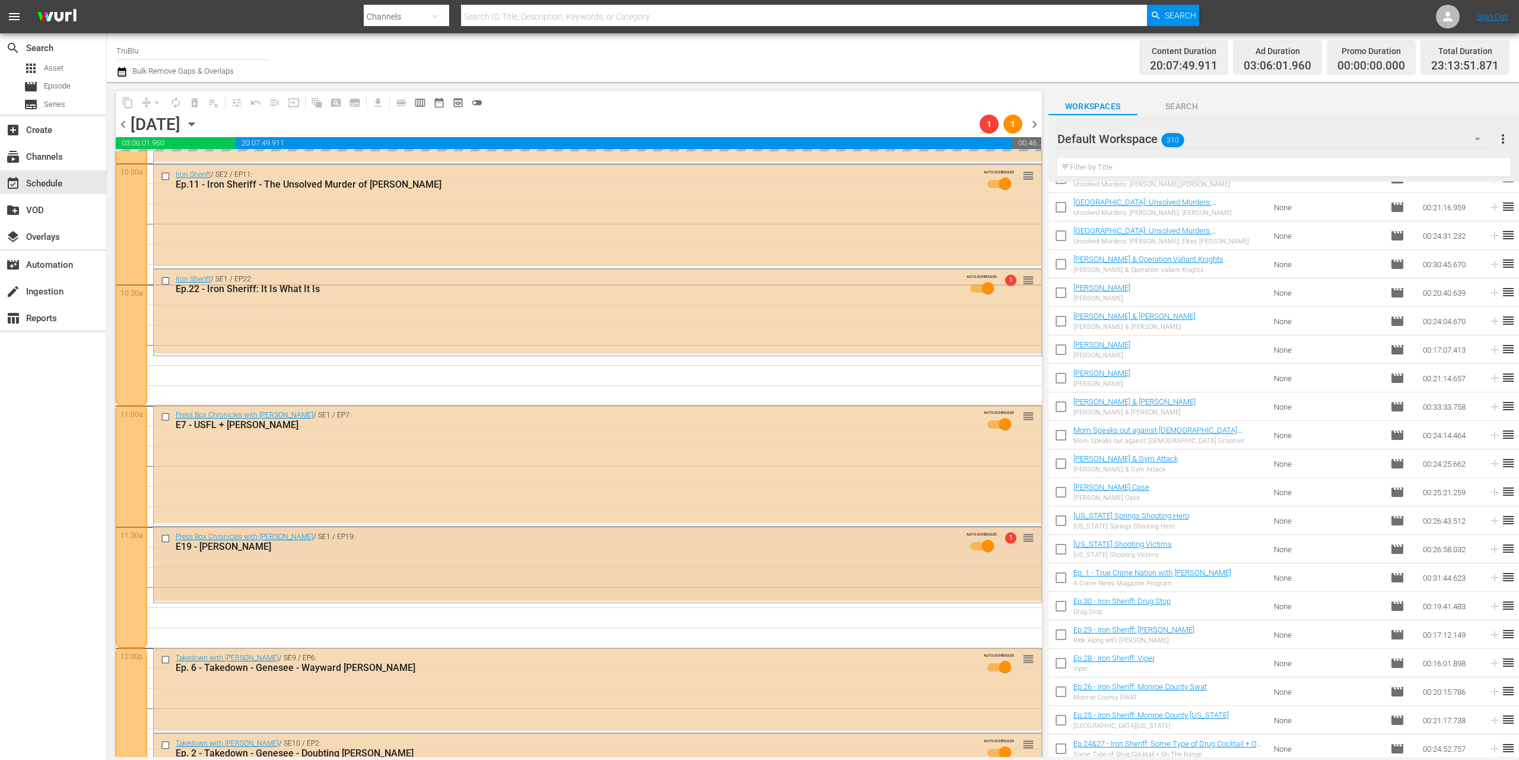
drag, startPoint x: 684, startPoint y: 492, endPoint x: 385, endPoint y: 550, distance: 304.7
click at [385, 550] on div "E19 - [PERSON_NAME]" at bounding box center [573, 546] width 794 height 11
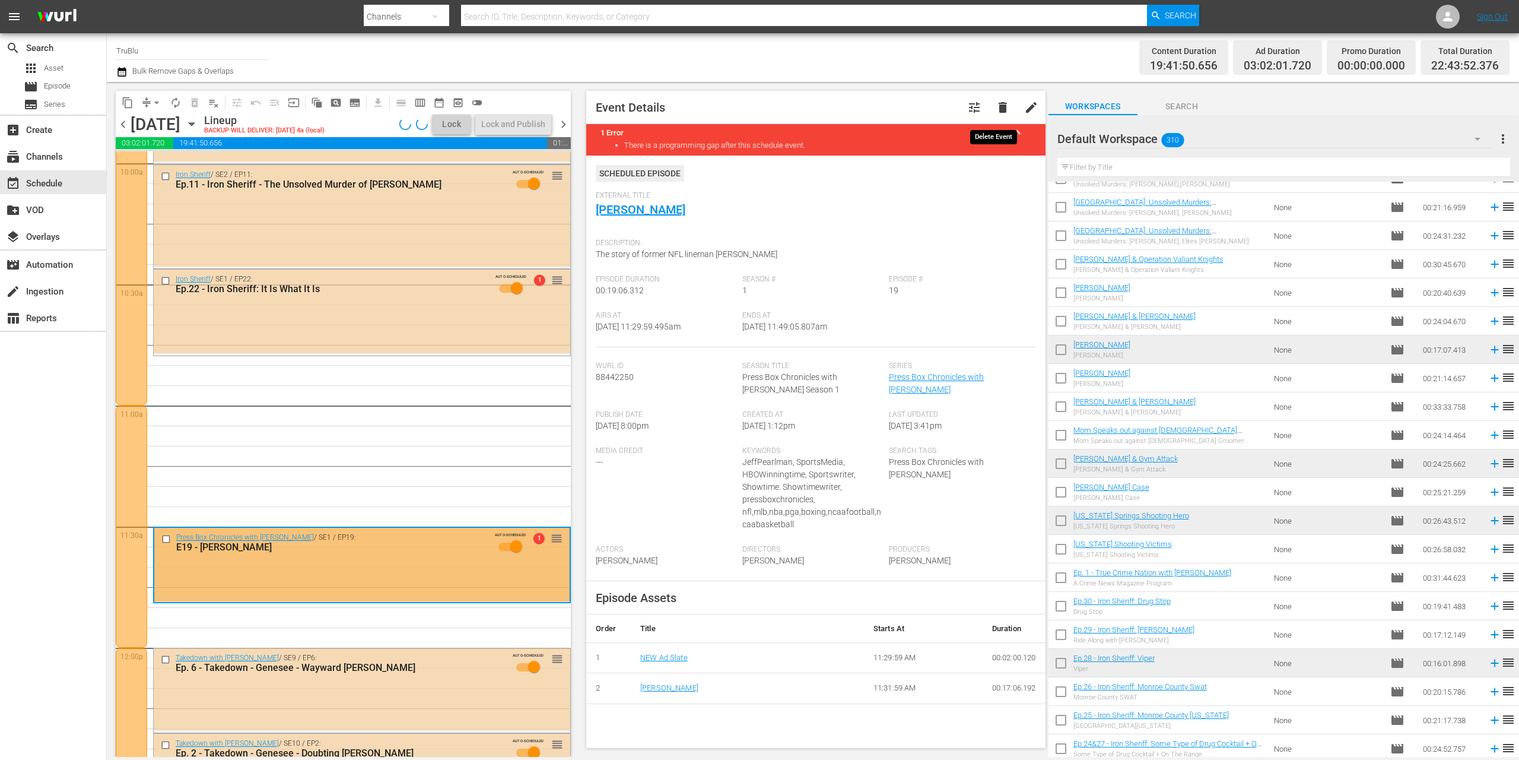
click at [996, 107] on span "delete" at bounding box center [1003, 107] width 14 height 14
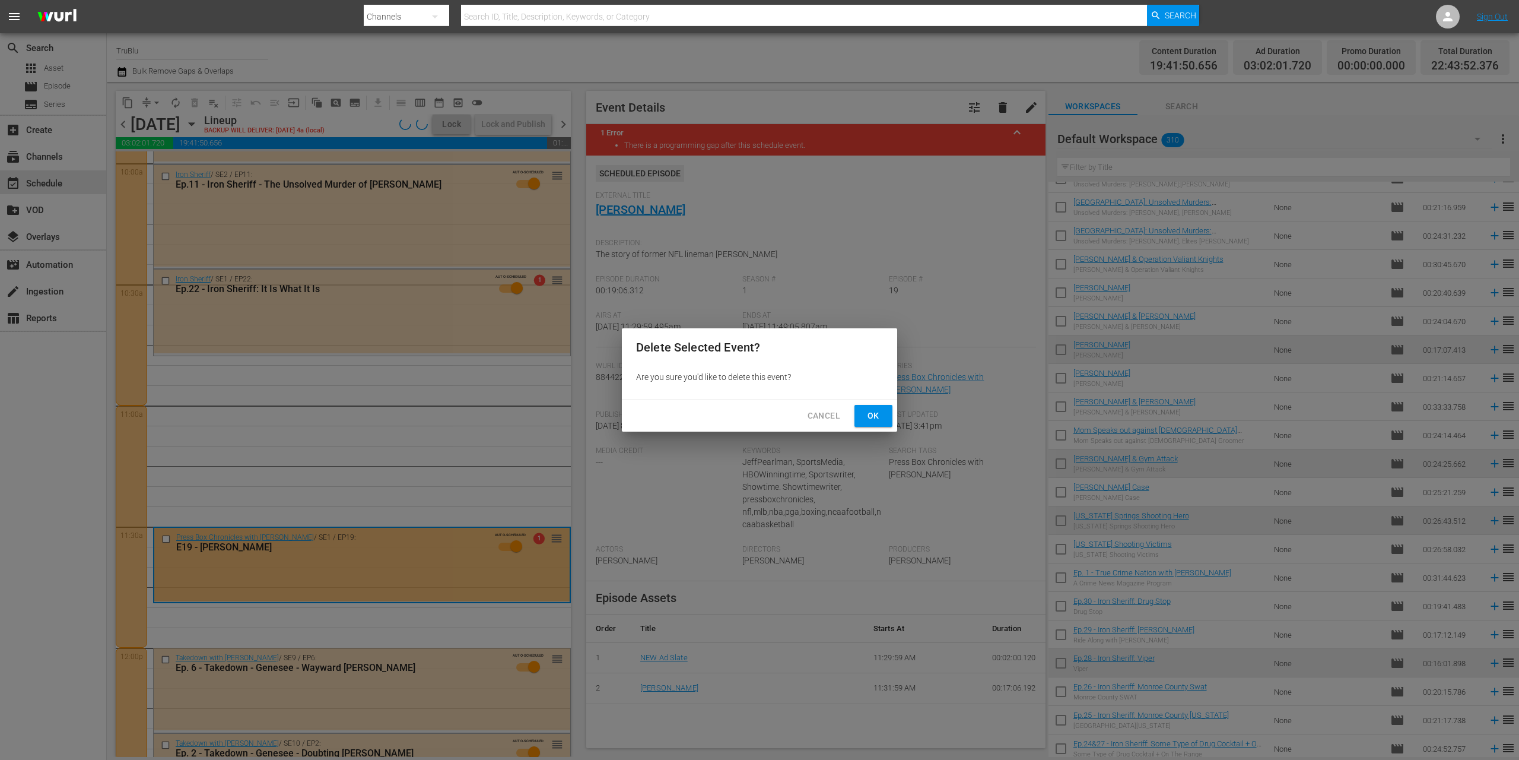
click at [872, 422] on span "Ok" at bounding box center [873, 415] width 19 height 15
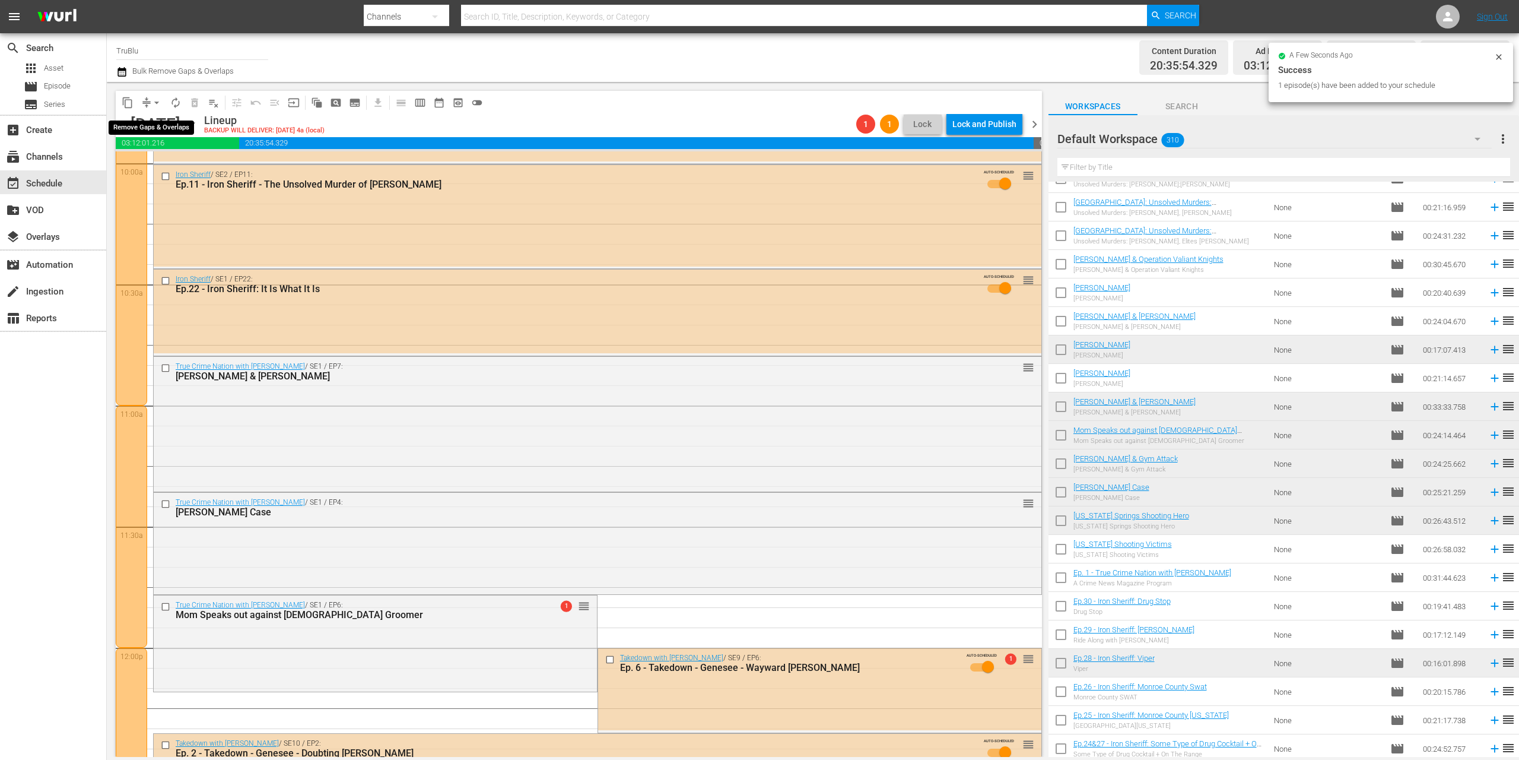
click at [154, 100] on span "arrow_drop_down" at bounding box center [157, 103] width 12 height 12
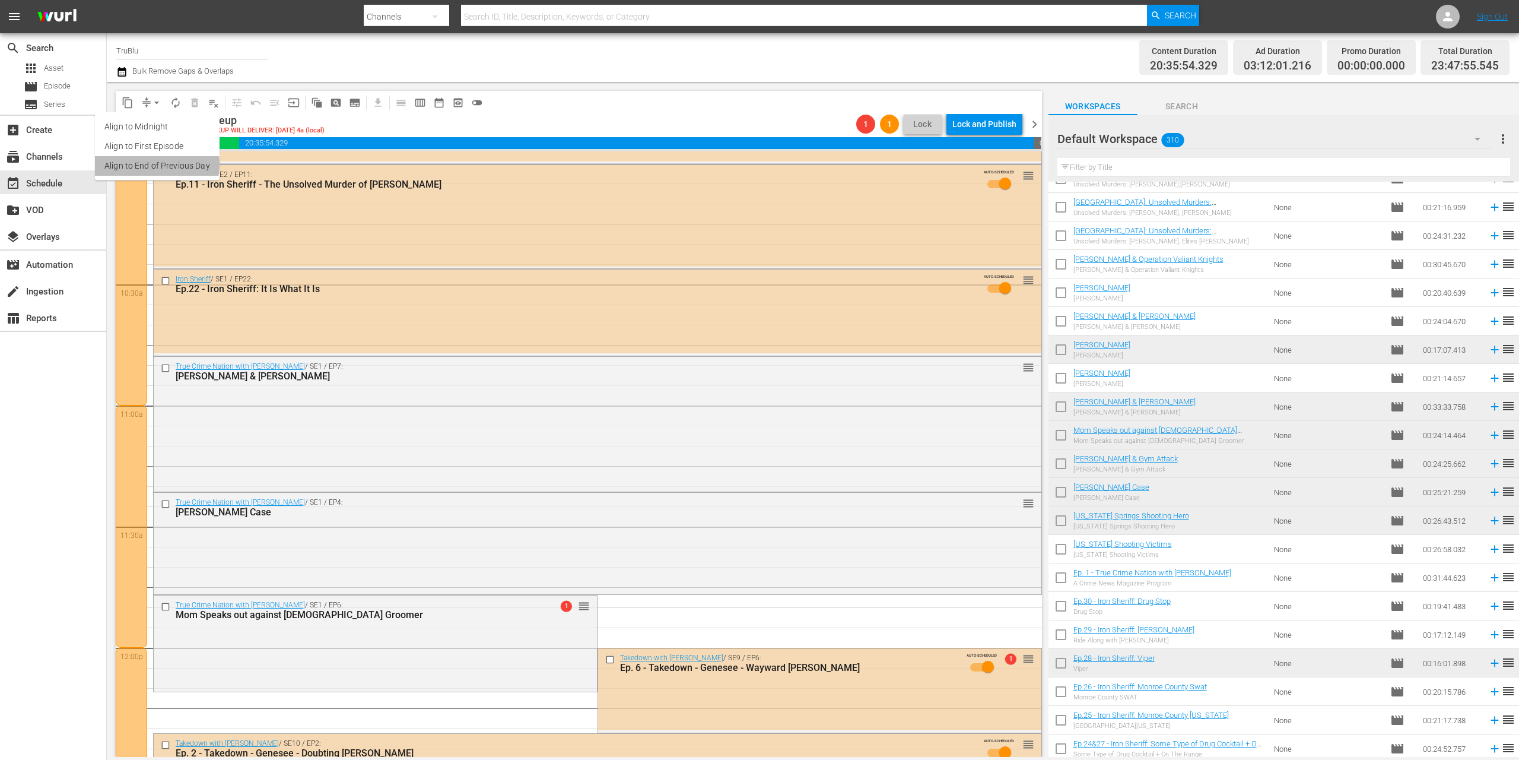
click at [154, 164] on li "Align to End of Previous Day" at bounding box center [157, 166] width 125 height 20
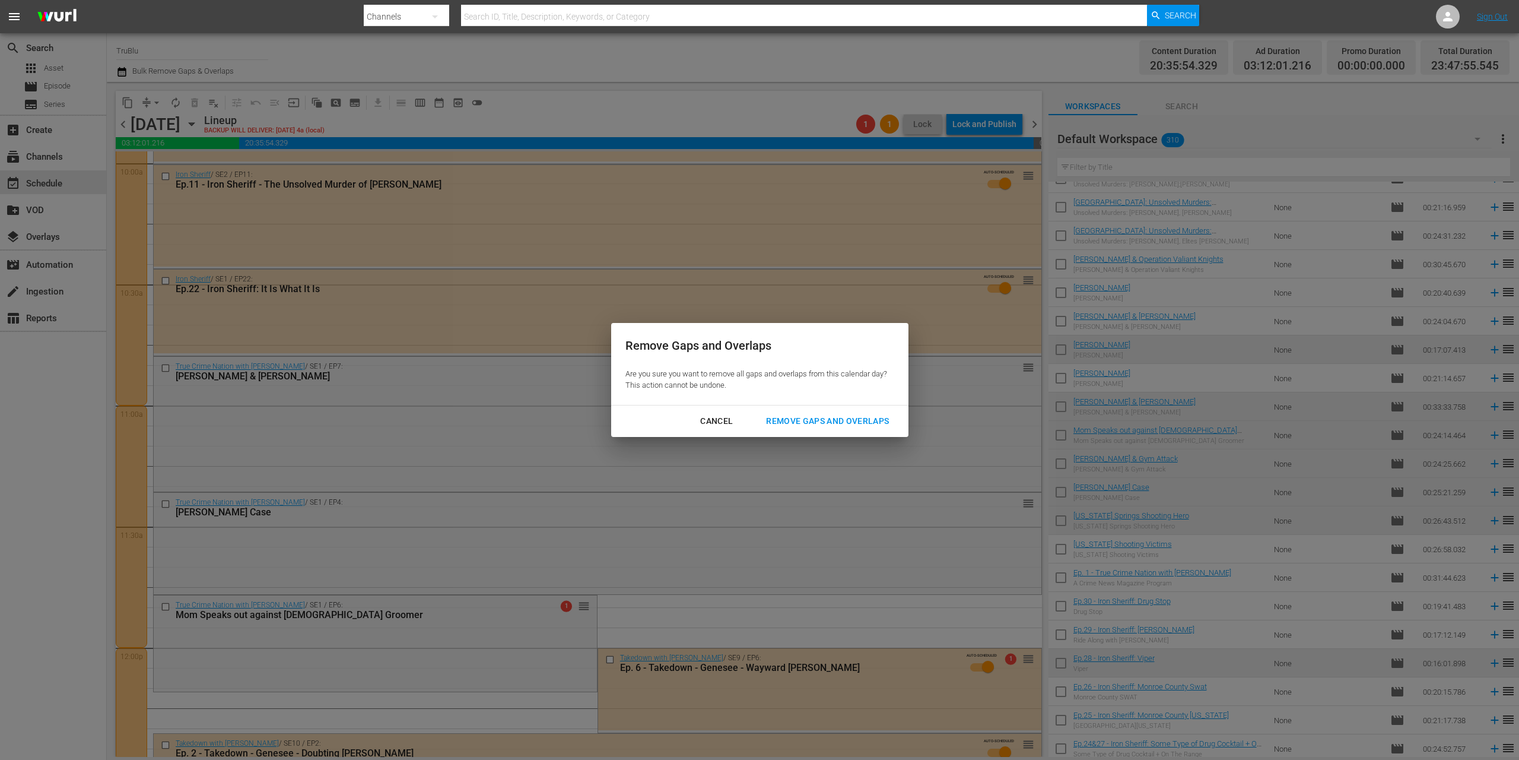
click at [832, 424] on div "Remove Gaps and Overlaps" at bounding box center [828, 421] width 142 height 15
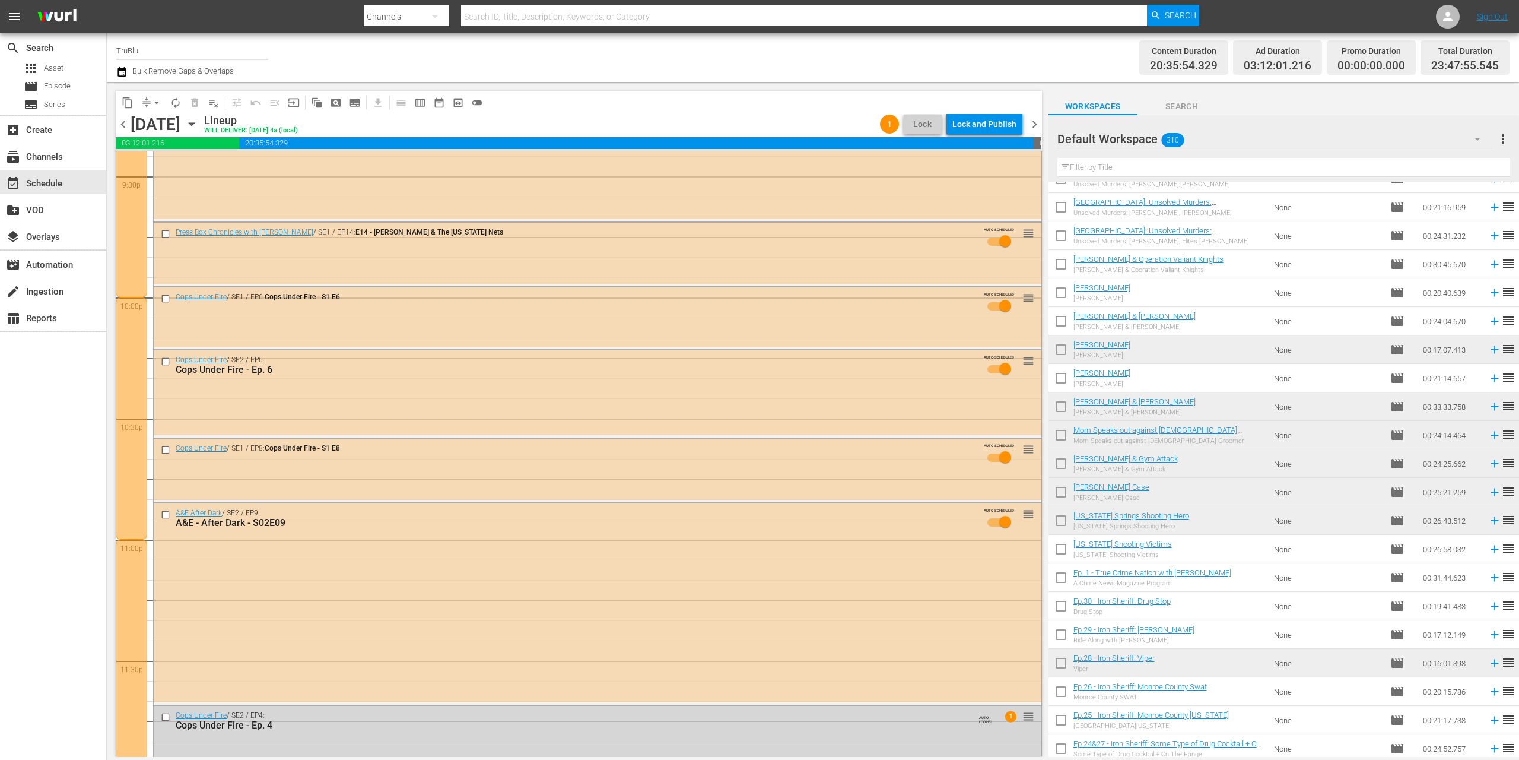
scroll to position [5208, 0]
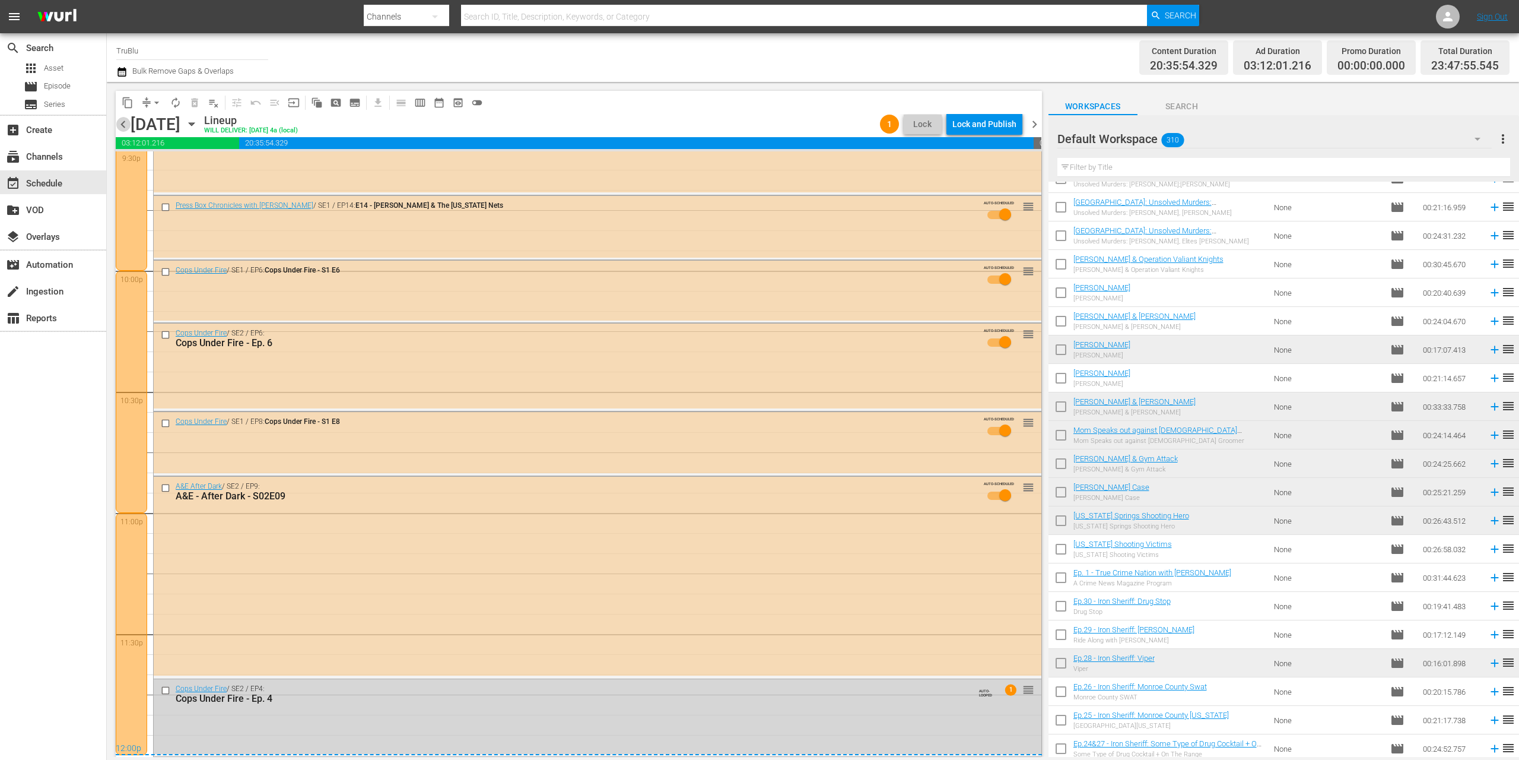
click at [129, 128] on span "chevron_left" at bounding box center [123, 124] width 15 height 15
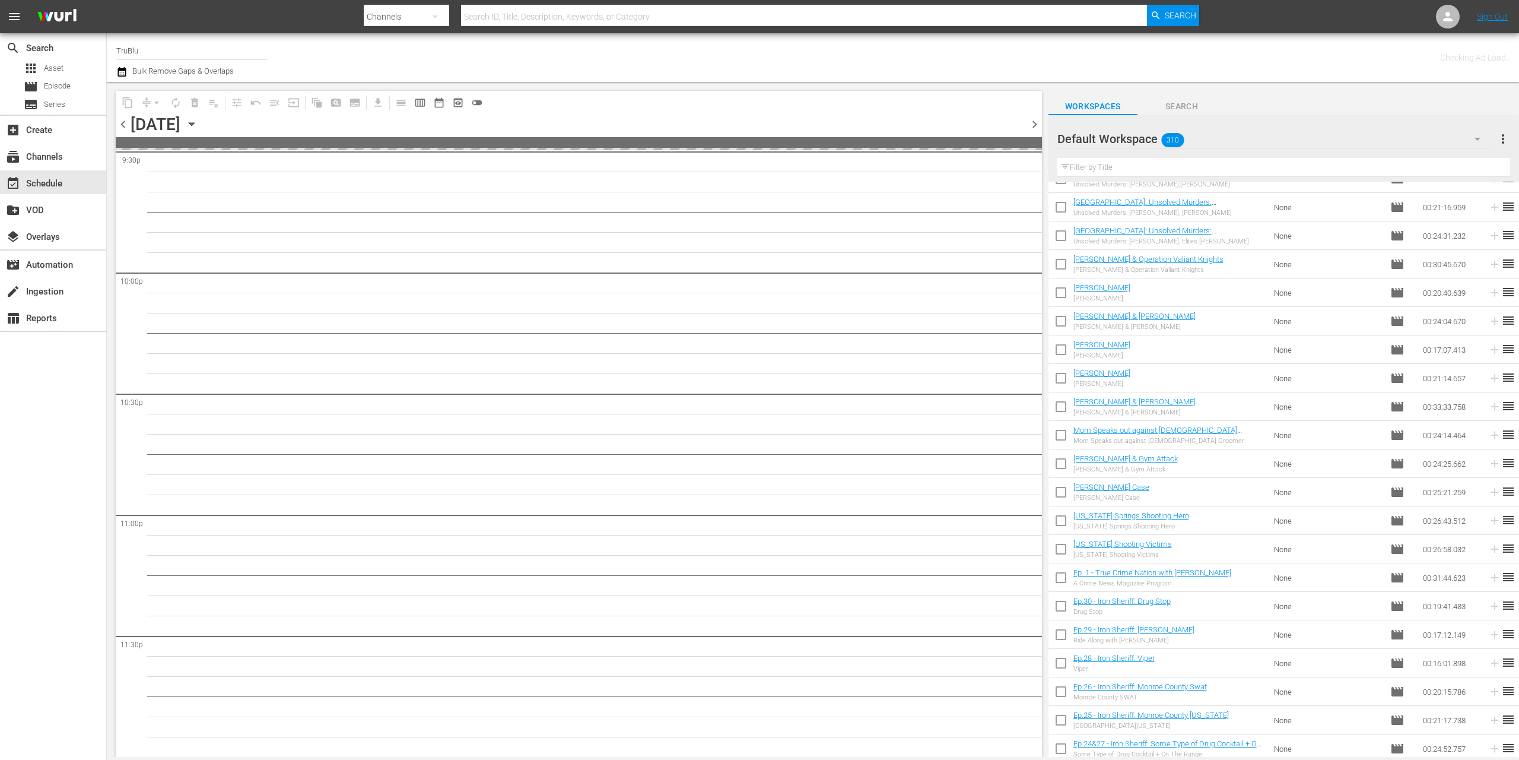
scroll to position [5205, 0]
